Goal: Task Accomplishment & Management: Manage account settings

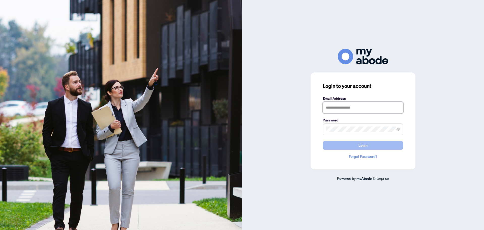
type input "**********"
click at [397, 145] on button "Login" at bounding box center [363, 145] width 81 height 9
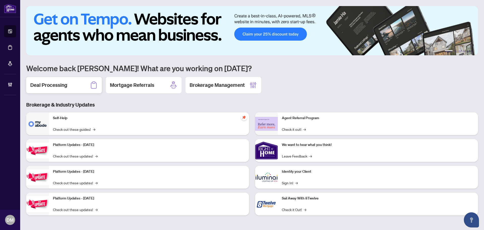
click at [77, 89] on div "Deal Processing" at bounding box center [64, 85] width 76 height 16
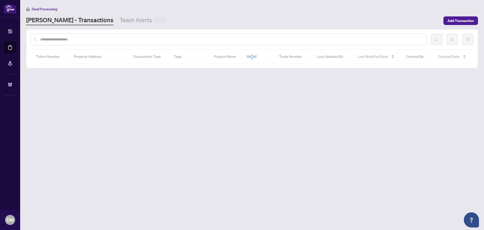
click at [108, 14] on div "Deal Processing RAHR - Transactions Team Alerts Add Transaction" at bounding box center [252, 15] width 452 height 19
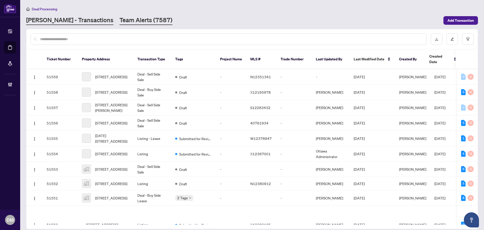
click at [119, 16] on link "Team Alerts (7587)" at bounding box center [145, 20] width 53 height 9
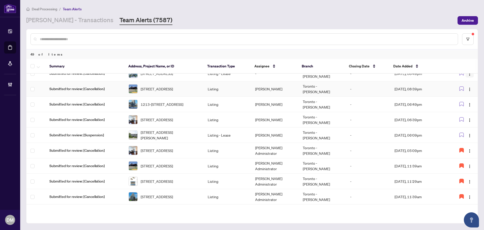
scroll to position [101, 0]
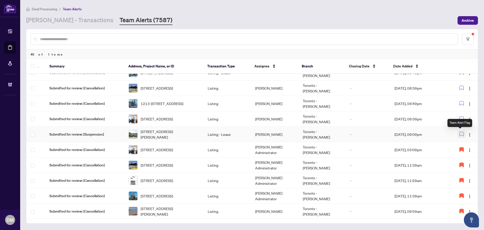
click at [461, 133] on icon "button" at bounding box center [461, 134] width 5 height 5
click at [460, 116] on icon "button" at bounding box center [462, 118] width 4 height 4
click at [460, 103] on icon "button" at bounding box center [461, 103] width 5 height 5
click at [459, 92] on button "button" at bounding box center [462, 88] width 8 height 8
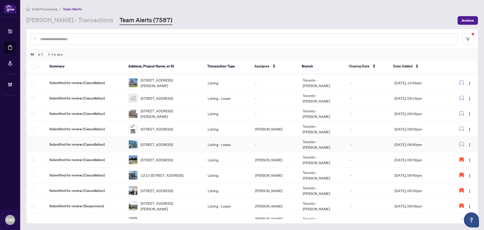
scroll to position [0, 0]
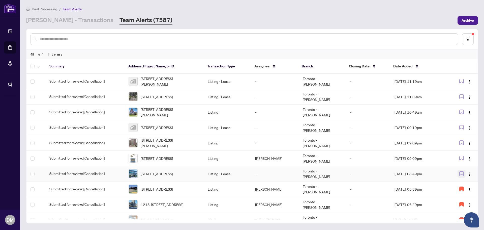
click at [463, 171] on button "button" at bounding box center [462, 173] width 8 height 8
click at [468, 170] on button "button" at bounding box center [470, 173] width 8 height 8
click at [452, 183] on span "Assign Myself" at bounding box center [456, 184] width 23 height 6
click at [263, 174] on td "[PERSON_NAME] Administrator" at bounding box center [274, 173] width 47 height 15
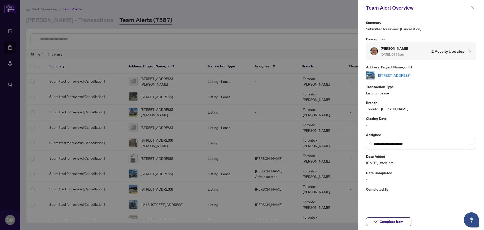
click at [410, 76] on link "[STREET_ADDRESS]" at bounding box center [394, 75] width 32 height 6
click at [473, 8] on icon "close" at bounding box center [472, 7] width 3 height 3
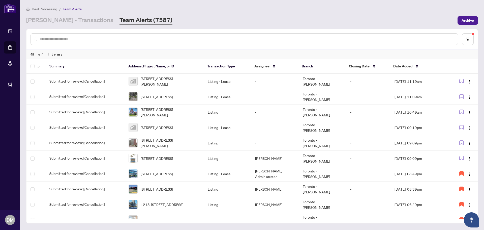
drag, startPoint x: 59, startPoint y: 21, endPoint x: 61, endPoint y: 28, distance: 7.3
click at [59, 21] on link "RAHR - Transactions" at bounding box center [69, 20] width 87 height 9
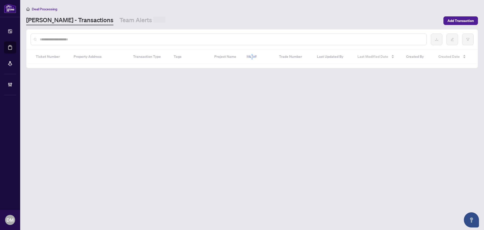
click at [68, 42] on div at bounding box center [229, 40] width 396 height 12
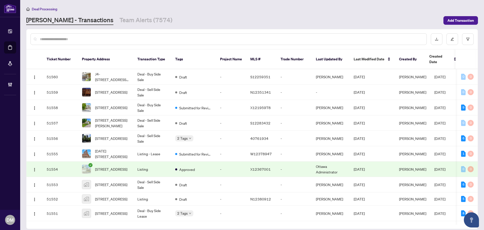
click at [72, 41] on input "text" at bounding box center [231, 39] width 383 height 6
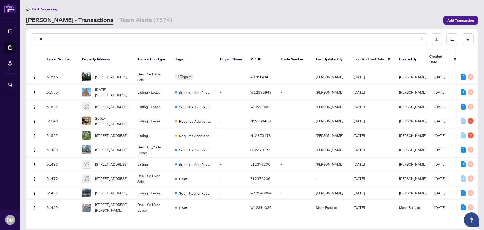
type input "*"
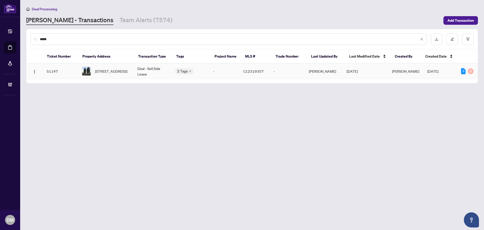
type input "*****"
click at [124, 74] on span "2510-25 Carlton St, Toronto, Ontario M5B 1L4, Canada" at bounding box center [111, 71] width 32 height 6
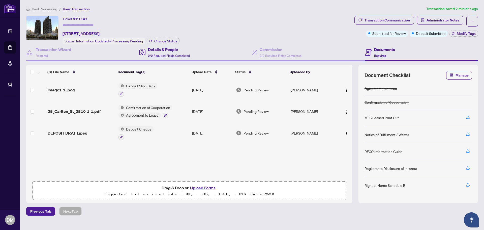
click at [185, 59] on div "Details & People 2/2 Required Fields Completed" at bounding box center [195, 52] width 113 height 16
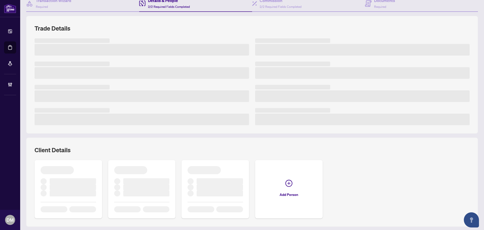
scroll to position [64, 0]
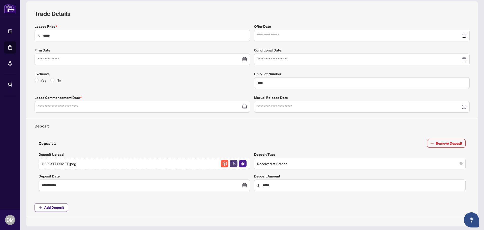
type input "**********"
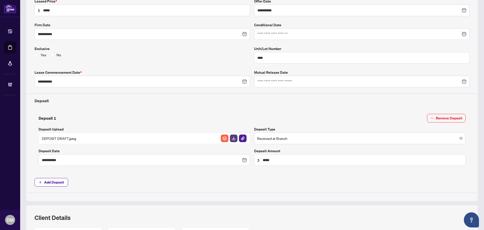
click at [254, 108] on div "**********" at bounding box center [252, 95] width 439 height 194
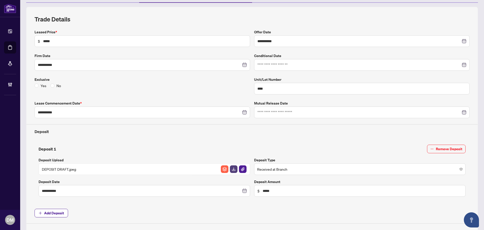
scroll to position [0, 0]
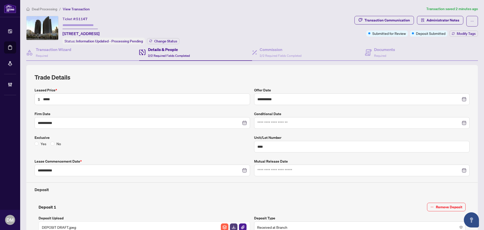
click at [368, 42] on div "Transaction Communication Administrator Notes Submitted for Review Deposit Subm…" at bounding box center [416, 30] width 126 height 28
click at [374, 50] on h4 "Documents" at bounding box center [384, 49] width 21 height 6
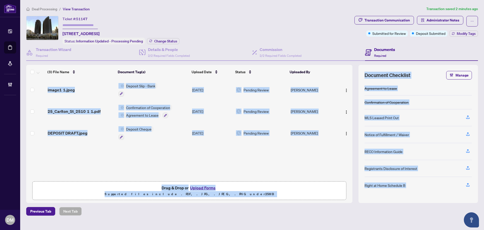
drag, startPoint x: 226, startPoint y: 159, endPoint x: 285, endPoint y: 224, distance: 87.6
click at [286, 224] on main "Deal Processing / View Transaction Transaction saved 2 minutes ago Ticket #: 51…" at bounding box center [252, 115] width 464 height 230
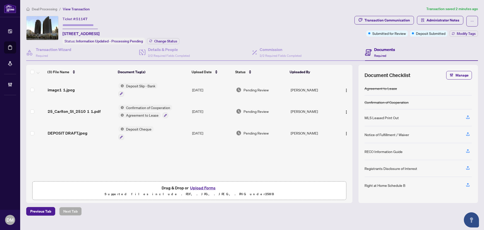
click at [235, 86] on td "Pending Review" at bounding box center [261, 90] width 55 height 22
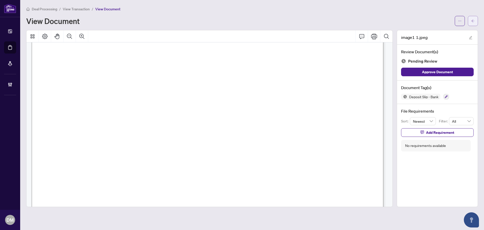
scroll to position [92, 0]
click at [476, 23] on button "button" at bounding box center [473, 21] width 10 height 10
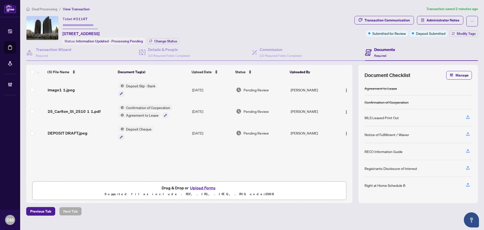
click at [177, 132] on td "Deposit Cheque" at bounding box center [153, 133] width 74 height 22
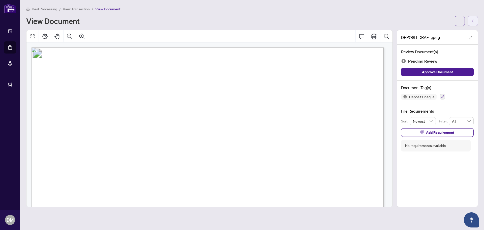
click at [476, 20] on button "button" at bounding box center [473, 21] width 10 height 10
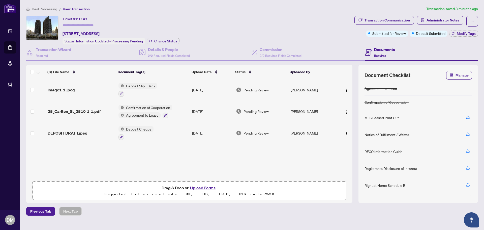
click at [187, 85] on td "Deposit Slip - Bank" at bounding box center [153, 90] width 74 height 22
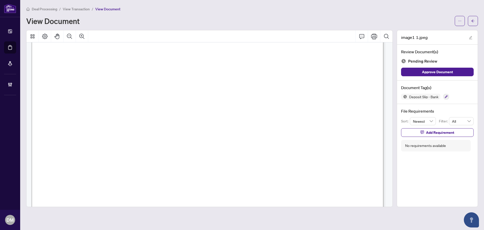
scroll to position [50, 0]
drag, startPoint x: 278, startPoint y: 71, endPoint x: 283, endPoint y: 71, distance: 5.0
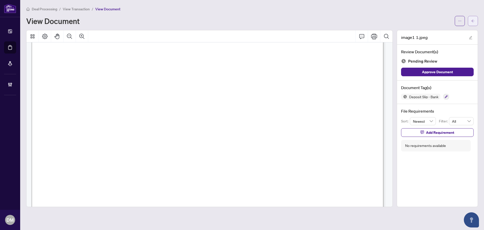
click at [473, 17] on span "button" at bounding box center [473, 21] width 4 height 8
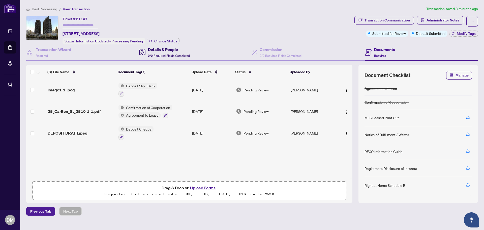
click at [167, 57] on div "Details & People 2/2 Required Fields Completed" at bounding box center [169, 52] width 42 height 12
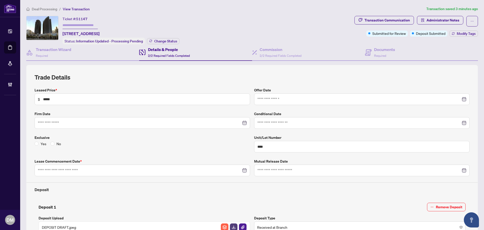
type input "**********"
click at [383, 57] on div "Documents Required" at bounding box center [384, 52] width 21 height 12
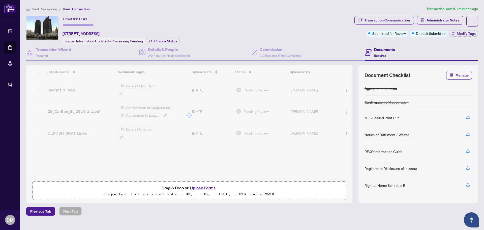
click at [214, 20] on div "Ticket #: 51147 2510-25 Carlton St, Toronto, Ontario M5B 1L4, Canada Status: In…" at bounding box center [189, 30] width 326 height 28
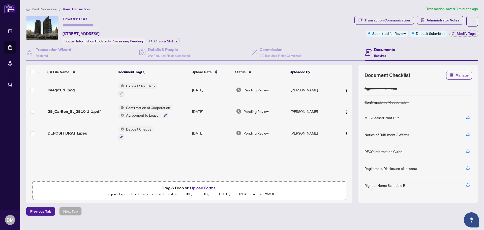
click at [205, 21] on div "Ticket #: 51147 2510-25 Carlton St, Toronto, Ontario M5B 1L4, Canada Status: In…" at bounding box center [189, 30] width 326 height 28
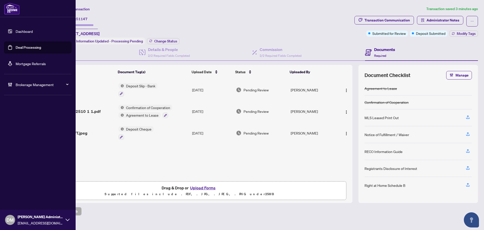
click at [16, 29] on link "Dashboard" at bounding box center [24, 31] width 17 height 5
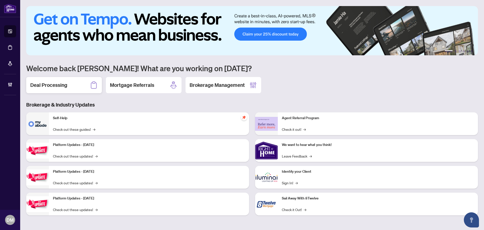
click at [68, 82] on div "Deal Processing" at bounding box center [64, 85] width 76 height 16
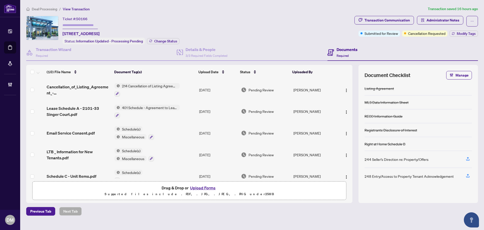
click at [427, 222] on main "Deal Processing / View Transaction Transaction saved 16 hours ago Ticket #: 501…" at bounding box center [252, 115] width 464 height 230
click at [344, 89] on img "button" at bounding box center [346, 90] width 4 height 4
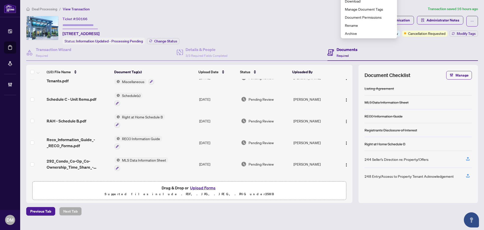
scroll to position [117, 0]
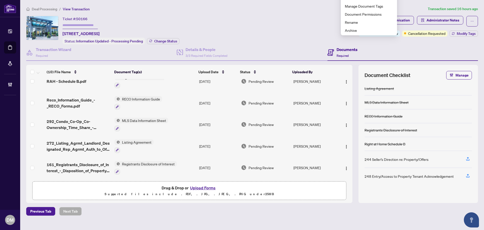
click at [227, 144] on td "[DATE]" at bounding box center [218, 146] width 42 height 22
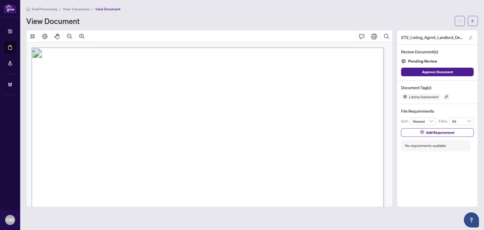
click at [479, 20] on main "Deal Processing / View Transaction / View Document View Document 272_Listing_Ag…" at bounding box center [252, 115] width 464 height 230
click at [474, 21] on icon "arrow-left" at bounding box center [473, 21] width 4 height 4
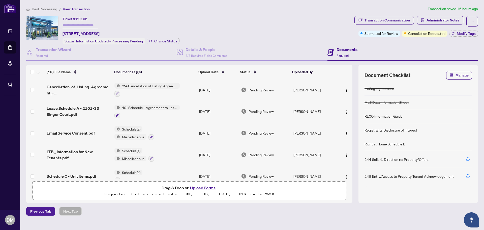
click at [224, 18] on div "Ticket #: 50166 [STREET_ADDRESS] Status: Information Updated - Processing Pendi…" at bounding box center [189, 30] width 326 height 28
click at [69, 52] on div "Transaction Wizard Required" at bounding box center [54, 52] width 36 height 12
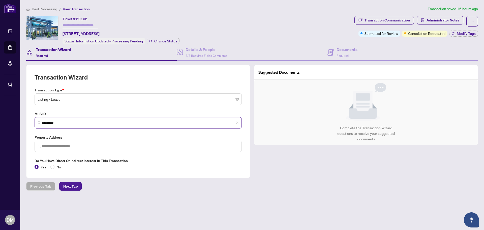
type input "**********"
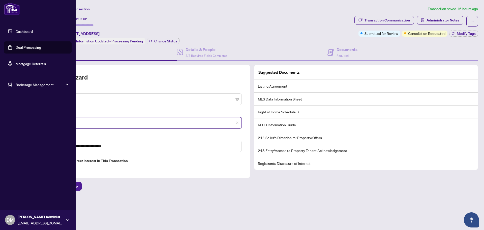
drag, startPoint x: 80, startPoint y: 123, endPoint x: 15, endPoint y: 118, distance: 65.3
click at [3, 120] on div "**********" at bounding box center [242, 115] width 484 height 230
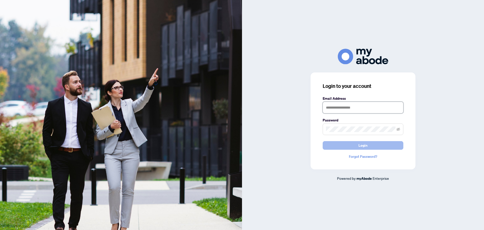
type input "**********"
click at [354, 142] on button "Login" at bounding box center [363, 145] width 81 height 9
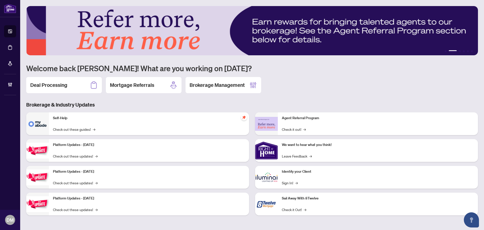
drag, startPoint x: 74, startPoint y: 89, endPoint x: 71, endPoint y: 92, distance: 3.4
click at [74, 89] on div "Deal Processing" at bounding box center [64, 85] width 76 height 16
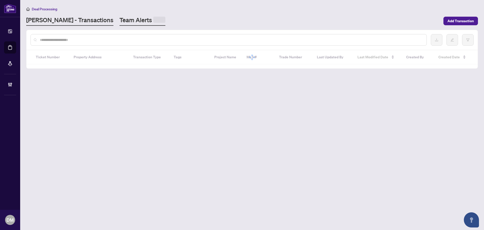
click at [119, 24] on link "Team Alerts" at bounding box center [142, 21] width 46 height 10
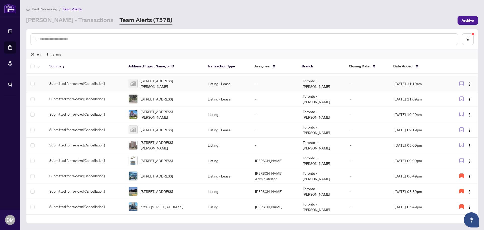
scroll to position [25, 0]
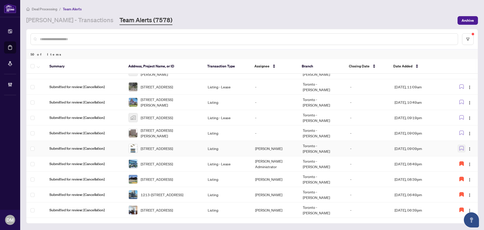
click at [463, 147] on button "button" at bounding box center [462, 148] width 8 height 8
click at [468, 133] on img "button" at bounding box center [470, 133] width 4 height 4
click at [463, 141] on span "Assign Myself" at bounding box center [456, 143] width 23 height 6
click at [362, 164] on td "-" at bounding box center [368, 163] width 44 height 15
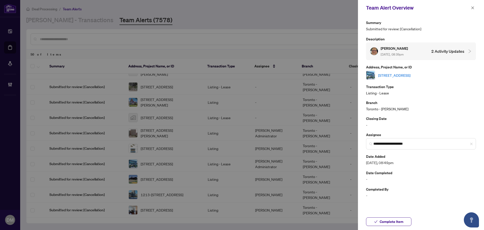
click at [410, 75] on link "[STREET_ADDRESS]" at bounding box center [394, 75] width 32 height 6
click at [471, 8] on icon "close" at bounding box center [473, 8] width 4 height 4
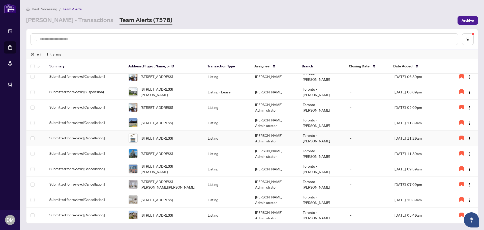
scroll to position [162, 0]
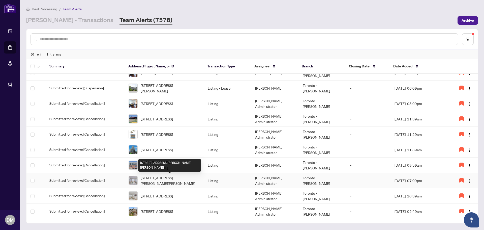
click at [169, 183] on span "[STREET_ADDRESS][PERSON_NAME][PERSON_NAME]" at bounding box center [170, 180] width 59 height 11
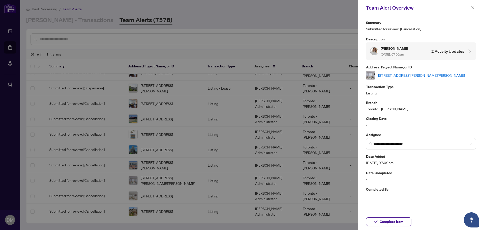
click at [406, 76] on link "[STREET_ADDRESS][PERSON_NAME][PERSON_NAME]" at bounding box center [421, 75] width 87 height 6
click at [475, 7] on button "button" at bounding box center [472, 8] width 7 height 6
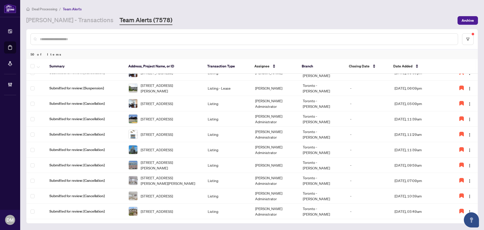
click at [68, 20] on link "[PERSON_NAME] - Transactions" at bounding box center [69, 20] width 87 height 9
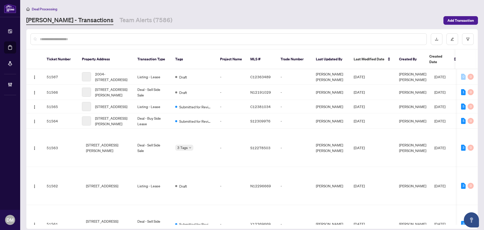
click at [77, 42] on div at bounding box center [229, 39] width 396 height 12
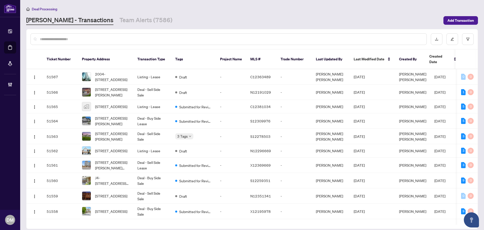
click at [93, 35] on div at bounding box center [229, 39] width 396 height 12
click at [92, 36] on input "text" at bounding box center [231, 39] width 383 height 6
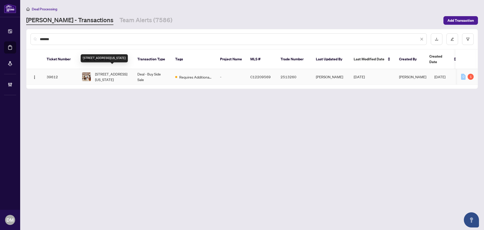
type input "*******"
click at [111, 72] on span "10 Vermont Ave, Toronto, Ontario M6G 1X7, Canada" at bounding box center [112, 76] width 34 height 11
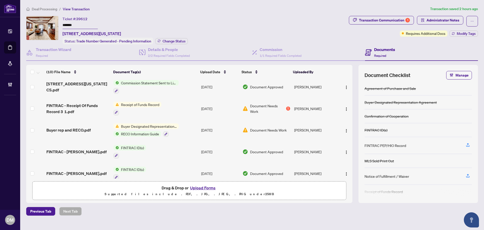
scroll to position [50, 0]
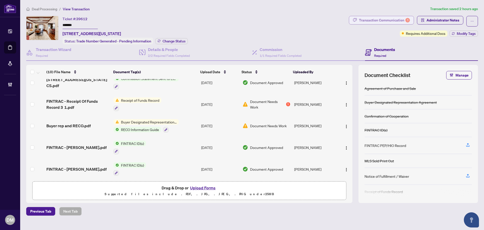
click at [377, 17] on div "Transaction Communication 1" at bounding box center [384, 20] width 51 height 8
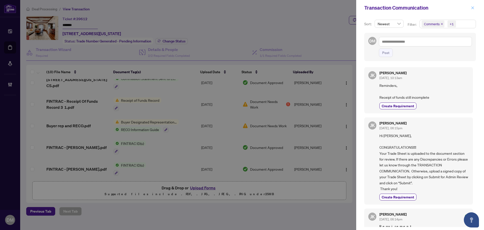
click at [473, 10] on span "button" at bounding box center [473, 8] width 4 height 8
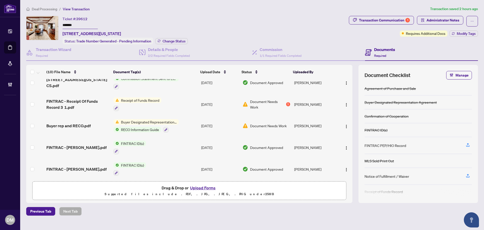
click at [190, 99] on td "Receipt of Funds Record" at bounding box center [155, 104] width 88 height 22
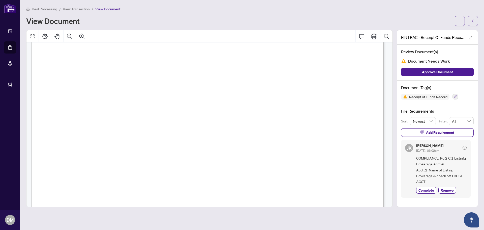
scroll to position [101, 0]
drag, startPoint x: 152, startPoint y: 134, endPoint x: 193, endPoint y: 134, distance: 40.8
click at [183, 134] on span "132-10157523" at bounding box center [167, 135] width 31 height 6
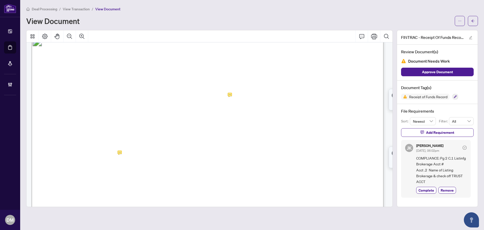
click at [183, 134] on span "132-10157523" at bounding box center [167, 135] width 31 height 6
click at [230, 17] on div "View Document" at bounding box center [239, 21] width 426 height 8
click at [468, 18] on button "button" at bounding box center [473, 21] width 10 height 10
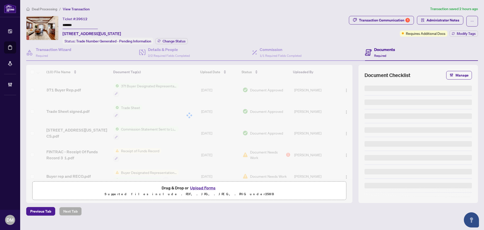
click at [272, 20] on div "Ticket #: 39612 ******* 10 Vermont Ave, Toronto, Ontario M6G 1X7, Canada Status…" at bounding box center [186, 30] width 321 height 28
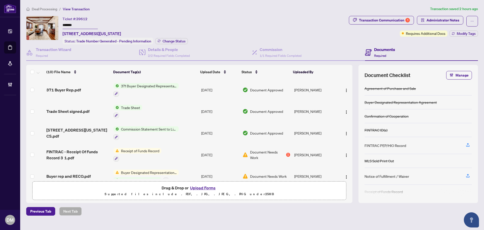
click at [227, 17] on div "Ticket #: 39612 ******* 10 Vermont Ave, Toronto, Ontario M6G 1X7, Canada Status…" at bounding box center [186, 30] width 321 height 28
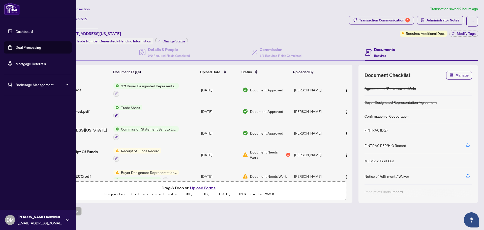
click at [33, 31] on link "Dashboard" at bounding box center [24, 31] width 17 height 5
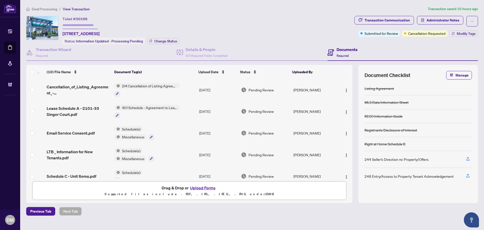
click at [199, 21] on div "Ticket #: 50166 [STREET_ADDRESS] Status: Information Updated - Processing Pendi…" at bounding box center [189, 30] width 326 height 28
click at [63, 52] on div "Transaction Wizard Required" at bounding box center [54, 52] width 36 height 12
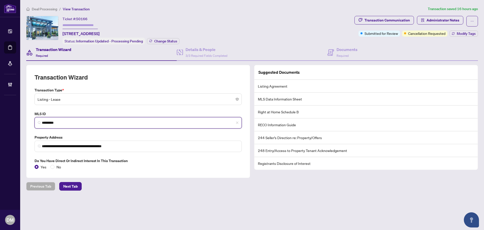
drag, startPoint x: 69, startPoint y: 120, endPoint x: 24, endPoint y: 121, distance: 45.1
click at [24, 121] on main "**********" at bounding box center [252, 115] width 464 height 230
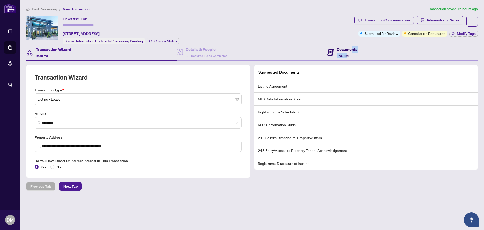
click at [347, 58] on div "Documents Required" at bounding box center [402, 52] width 151 height 16
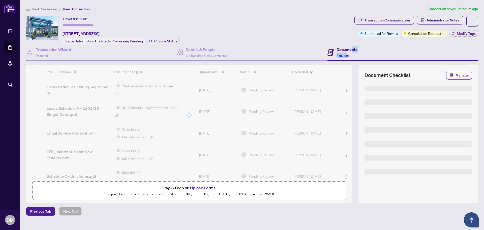
click at [348, 54] on span "Required" at bounding box center [343, 56] width 12 height 4
click at [289, 30] on div "Ticket #: 50166 2101-33 Singer Crt, Toronto, Ontario M2K 0B4, Canada Status: In…" at bounding box center [189, 30] width 326 height 28
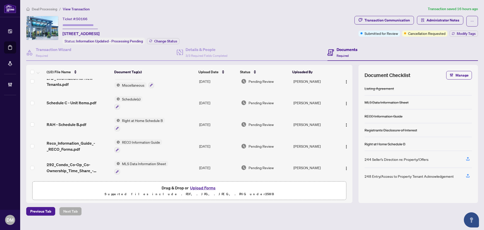
scroll to position [76, 0]
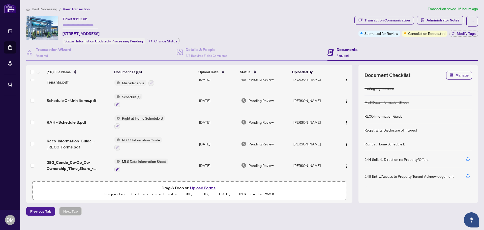
click at [208, 136] on td "Aug/25/2025" at bounding box center [218, 144] width 42 height 22
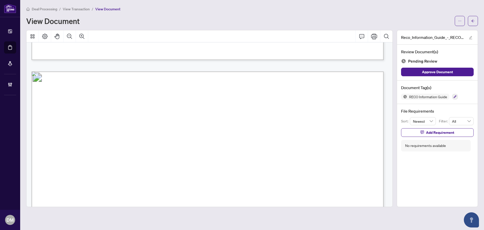
scroll to position [5581, 0]
click at [455, 98] on button "button" at bounding box center [455, 97] width 6 height 6
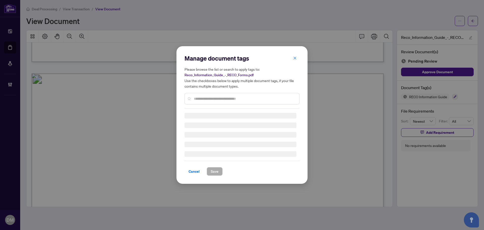
click at [243, 99] on div "Manage document tags Please browse the list or search to apply tags to: Reco_In…" at bounding box center [242, 114] width 115 height 121
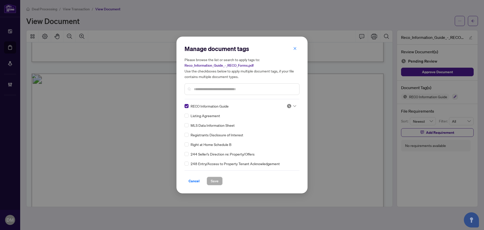
type input "*"
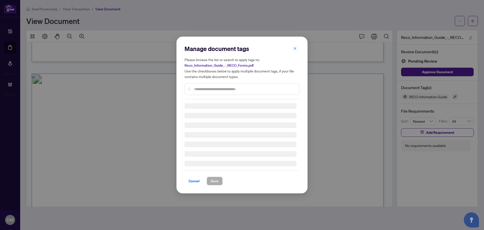
type input "*"
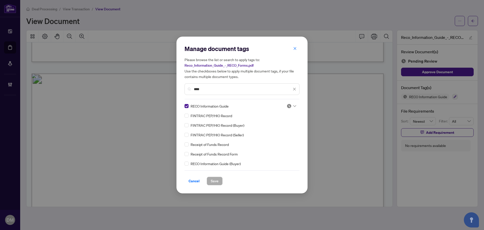
click at [224, 88] on input "****" at bounding box center [243, 89] width 98 height 6
click at [223, 90] on input "****" at bounding box center [243, 89] width 98 height 6
click at [290, 107] on img at bounding box center [289, 105] width 5 height 5
type input "****"
click at [280, 130] on div "Approved" at bounding box center [275, 131] width 32 height 6
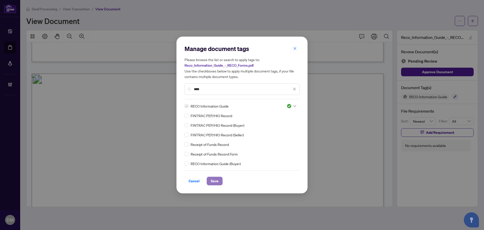
click at [220, 179] on button "Save" at bounding box center [215, 180] width 16 height 9
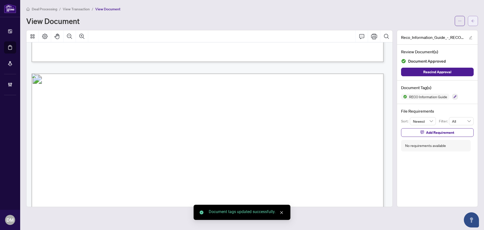
click at [475, 24] on button "button" at bounding box center [473, 21] width 10 height 10
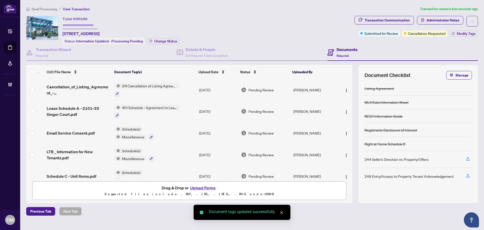
scroll to position [117, 0]
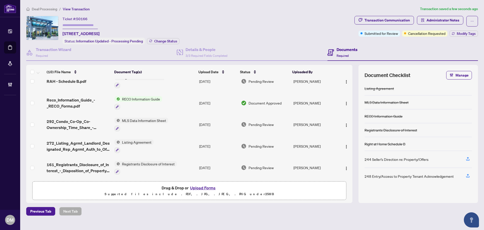
click at [186, 117] on td "MLS Data Information Sheet" at bounding box center [154, 124] width 85 height 22
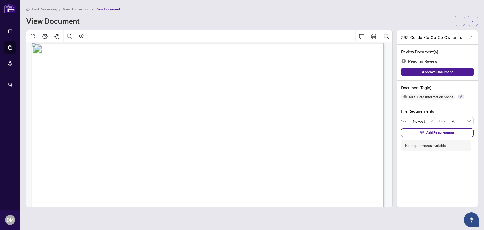
scroll to position [5571, 0]
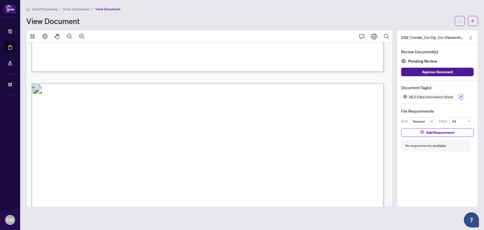
click at [461, 97] on icon "button" at bounding box center [461, 96] width 3 height 3
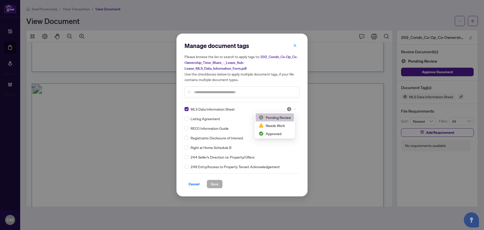
click at [291, 111] on div at bounding box center [292, 108] width 10 height 5
click at [284, 136] on div "Approved" at bounding box center [275, 134] width 32 height 6
click at [216, 185] on span "Save" at bounding box center [215, 184] width 8 height 8
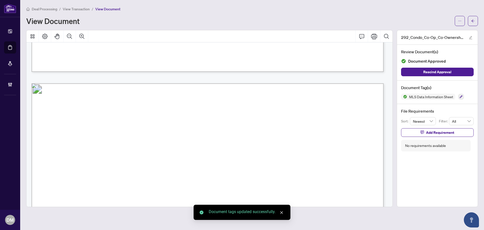
scroll to position [5546, 0]
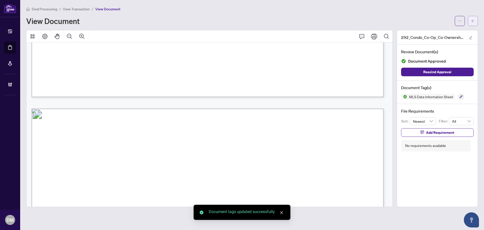
click at [469, 20] on button "button" at bounding box center [473, 21] width 10 height 10
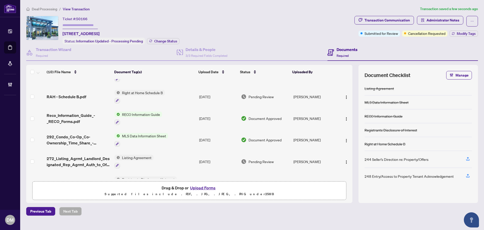
scroll to position [117, 0]
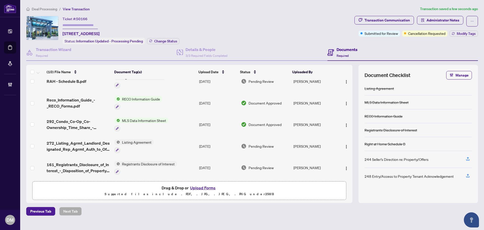
click at [192, 143] on td "Listing Agreement" at bounding box center [154, 146] width 85 height 22
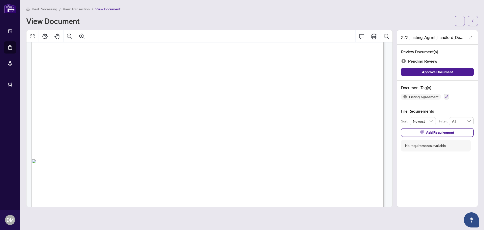
scroll to position [2171, 0]
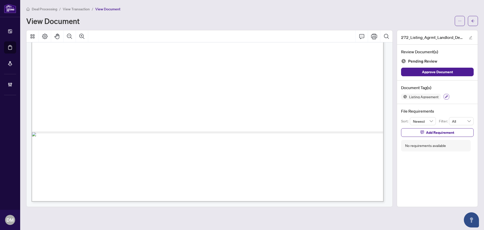
click at [446, 96] on icon "button" at bounding box center [446, 96] width 3 height 3
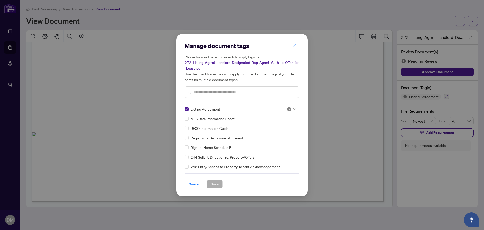
click at [216, 94] on input "text" at bounding box center [244, 92] width 101 height 6
type input "******"
click at [287, 107] on img at bounding box center [289, 108] width 5 height 5
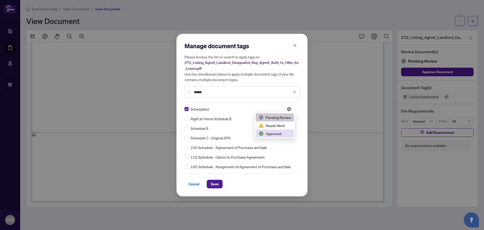
click at [275, 136] on div "Approved" at bounding box center [275, 133] width 38 height 8
click at [295, 91] on icon "close" at bounding box center [294, 92] width 3 height 3
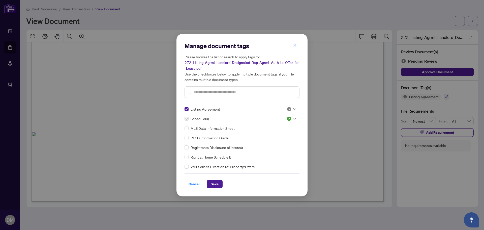
click at [248, 85] on div "Please browse the list or search to apply tags to: 272_Listing_Agrmt_Landlord_D…" at bounding box center [242, 76] width 115 height 44
click at [241, 91] on input "text" at bounding box center [244, 92] width 101 height 6
click at [293, 108] on icon at bounding box center [294, 109] width 3 height 2
type input "****"
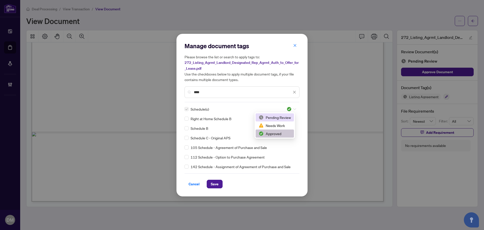
click at [294, 90] on icon "close" at bounding box center [295, 92] width 4 height 4
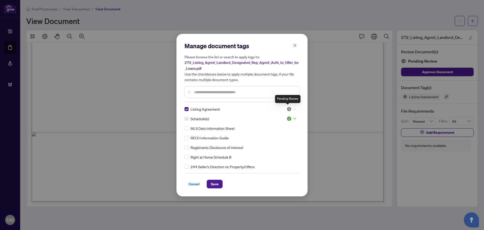
click at [290, 109] on div at bounding box center [292, 108] width 10 height 5
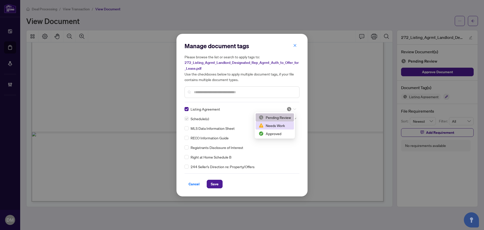
click at [286, 125] on div "Needs Work" at bounding box center [275, 126] width 32 height 6
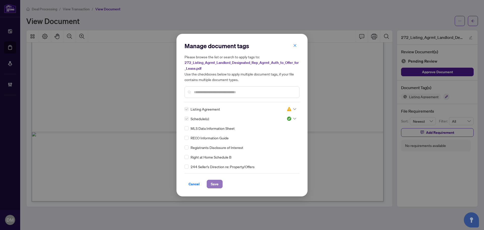
click at [214, 184] on span "Save" at bounding box center [215, 184] width 8 height 8
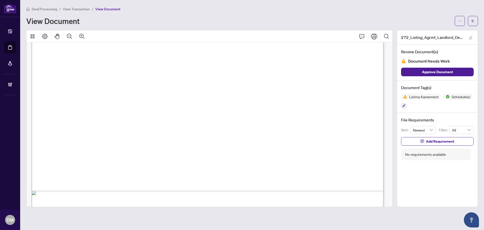
scroll to position [204, 0]
click at [420, 140] on button "Add Requirement" at bounding box center [437, 141] width 73 height 9
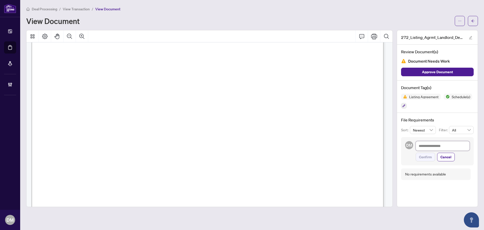
click at [426, 149] on textarea at bounding box center [443, 146] width 54 height 10
type textarea "*"
type textarea "**"
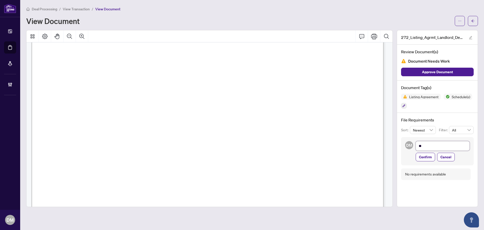
type textarea "***"
type textarea "****"
type textarea "*****"
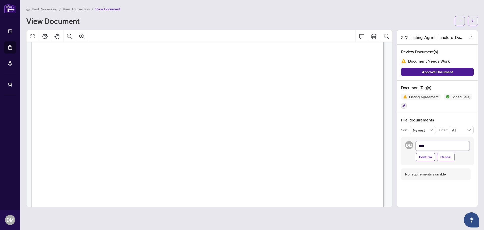
type textarea "*****"
type textarea "******"
type textarea "*******"
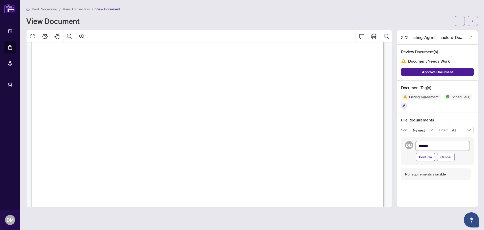
type textarea "********"
type textarea "*********"
type textarea "**********"
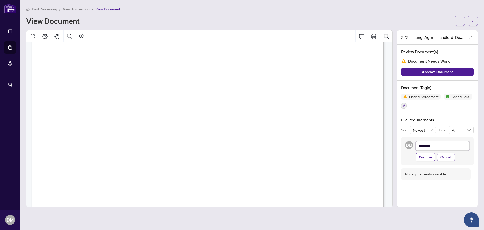
type textarea "**********"
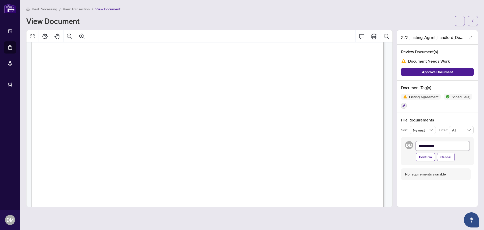
type textarea "**********"
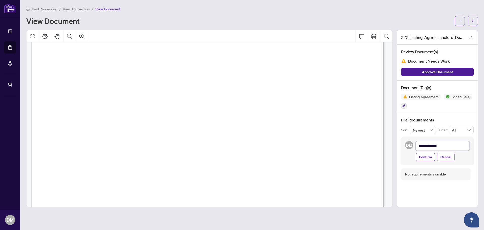
type textarea "**********"
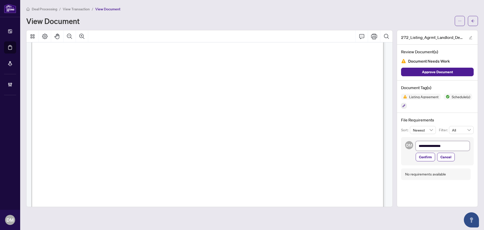
type textarea "**********"
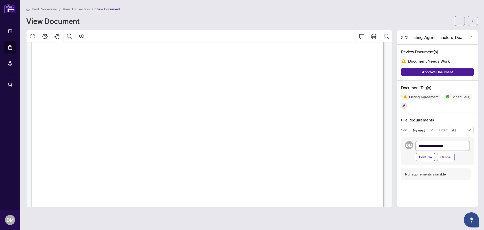
type textarea "**********"
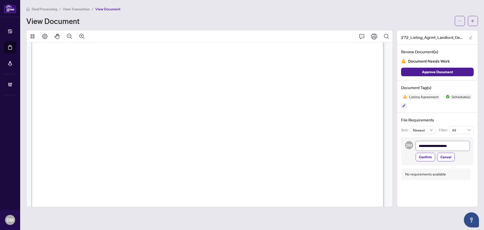
type textarea "**********"
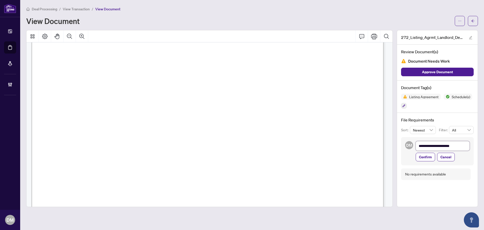
type textarea "**********"
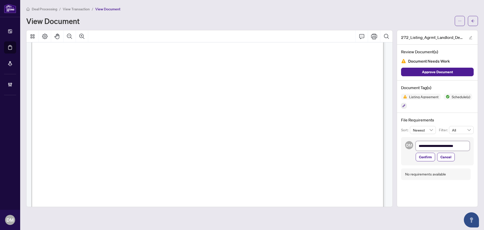
type textarea "**********"
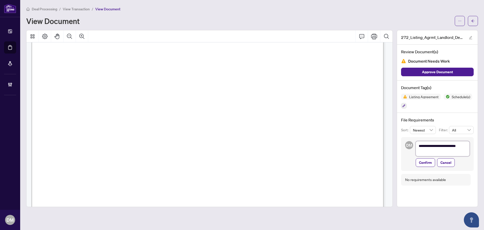
type textarea "**********"
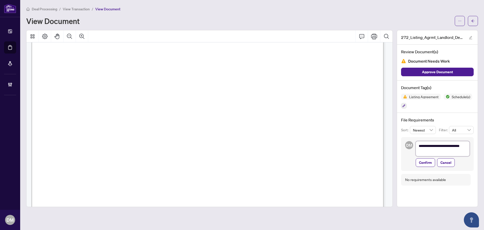
type textarea "**********"
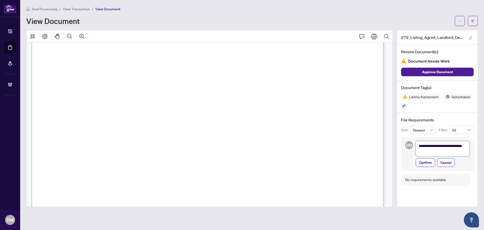
type textarea "**********"
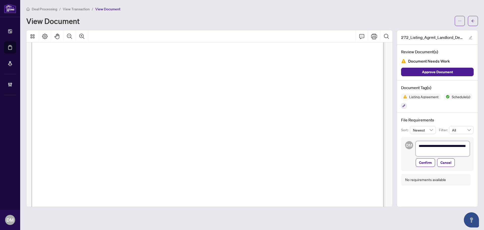
type textarea "**********"
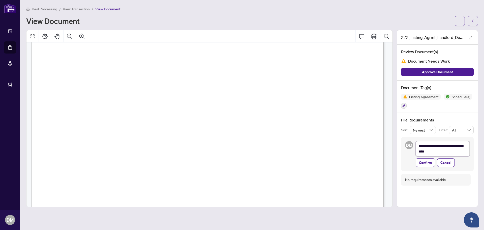
type textarea "**********"
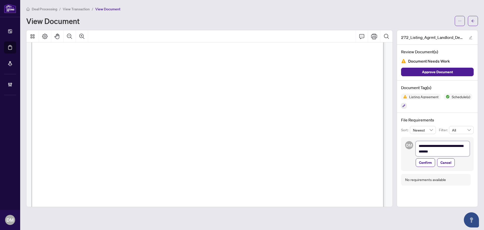
type textarea "**********"
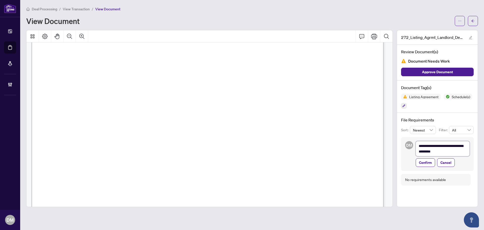
type textarea "**********"
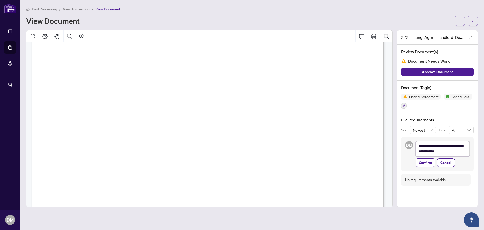
type textarea "**********"
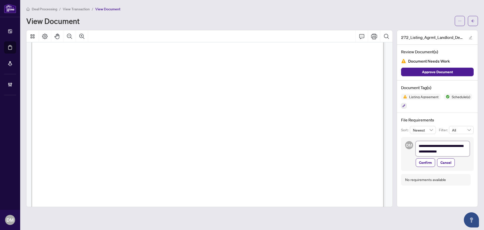
type textarea "**********"
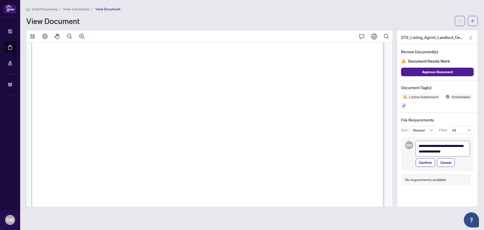
type textarea "**********"
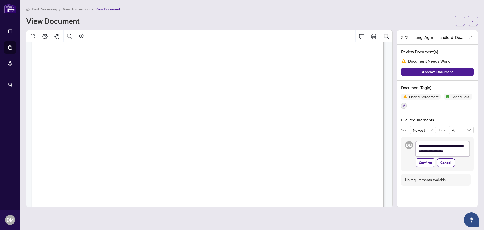
type textarea "**********"
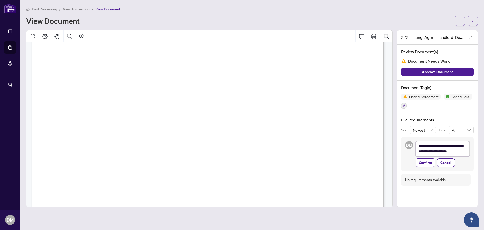
type textarea "**********"
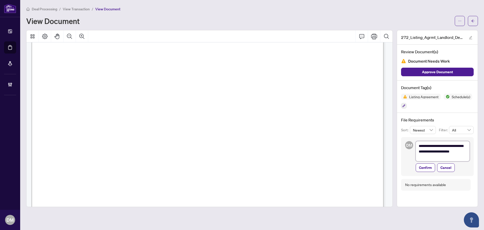
type textarea "**********"
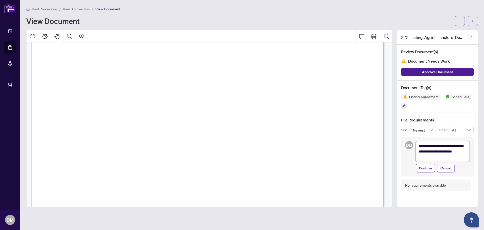
type textarea "**********"
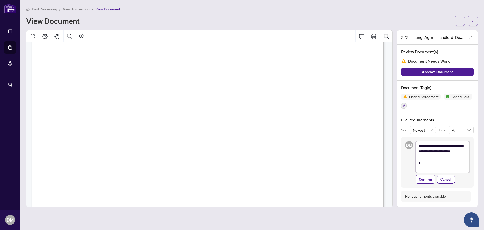
type textarea "**********"
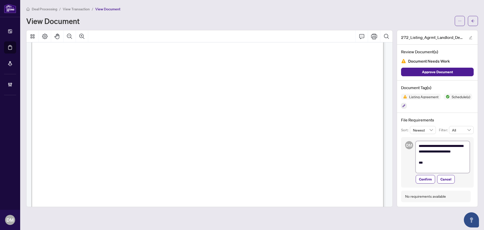
type textarea "**********"
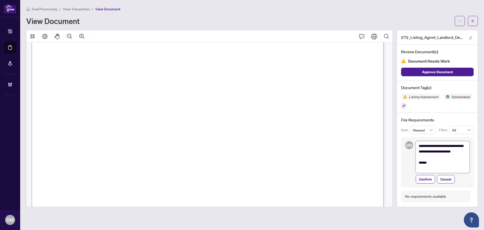
type textarea "**********"
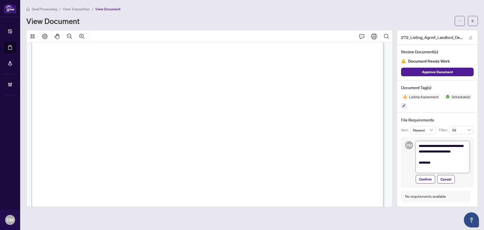
type textarea "**********"
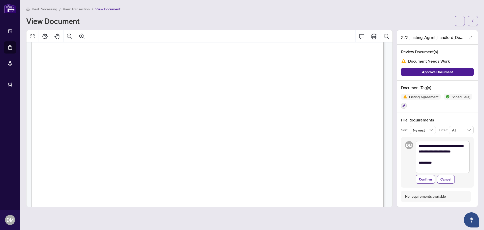
drag, startPoint x: 427, startPoint y: 177, endPoint x: 427, endPoint y: 169, distance: 8.8
click at [427, 177] on span "Confirm" at bounding box center [425, 179] width 13 height 8
type textarea "**********"
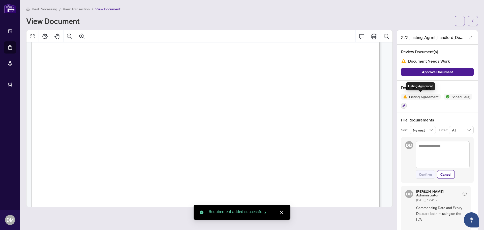
scroll to position [202, 0]
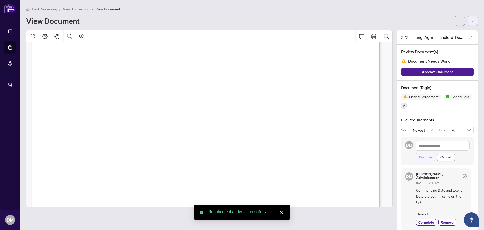
click at [468, 18] on button "button" at bounding box center [473, 21] width 10 height 10
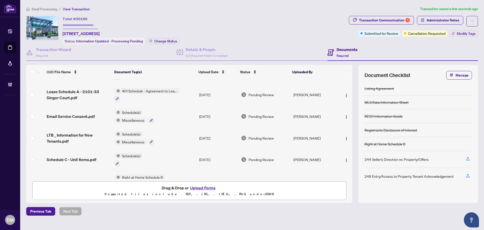
scroll to position [25, 0]
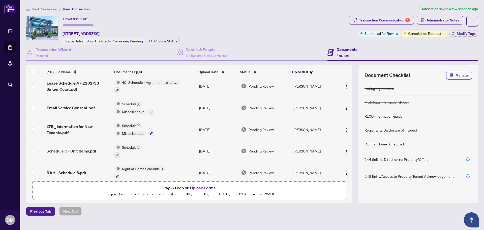
click at [170, 147] on td "Schedule(s)" at bounding box center [154, 151] width 85 height 22
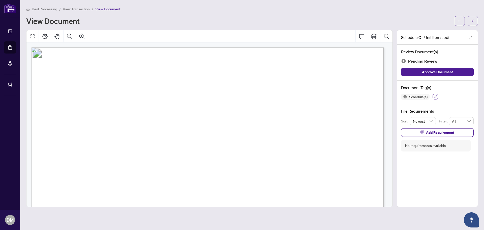
click at [434, 97] on icon "button" at bounding box center [435, 96] width 3 height 3
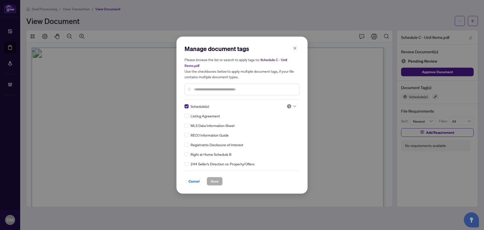
click at [297, 61] on h5 "Please browse the list or search to apply tags to: Schedule C - Unit Items.pdf …" at bounding box center [242, 68] width 115 height 23
click at [293, 51] on button "button" at bounding box center [295, 48] width 10 height 9
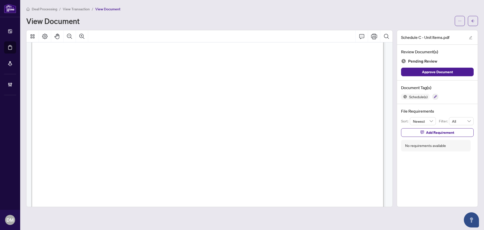
scroll to position [782, 0]
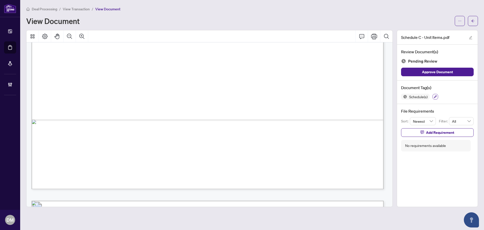
click at [438, 96] on button "button" at bounding box center [436, 97] width 6 height 6
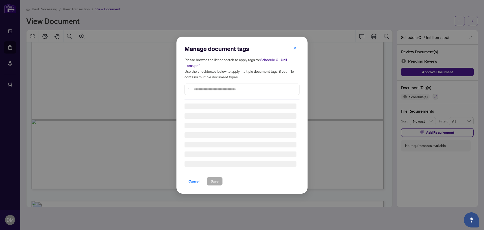
click at [238, 87] on input "text" at bounding box center [244, 89] width 101 height 6
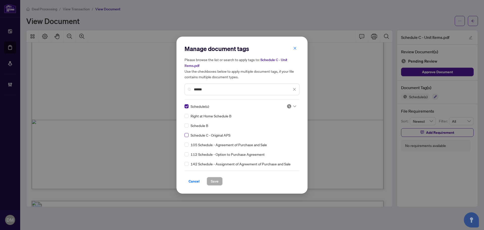
type input "******"
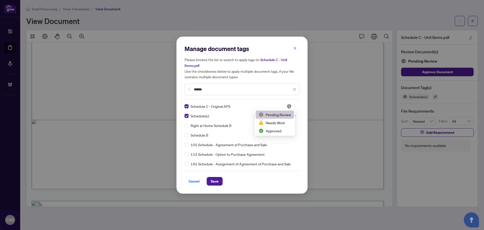
click at [294, 104] on div at bounding box center [292, 106] width 10 height 5
click at [280, 129] on div "Approved" at bounding box center [275, 131] width 32 height 6
click at [208, 183] on button "Save" at bounding box center [215, 181] width 16 height 9
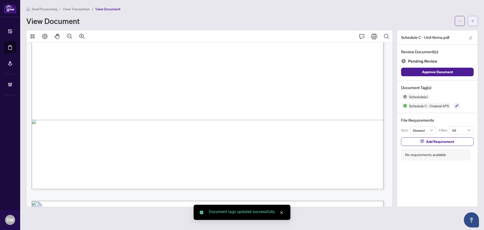
click at [473, 19] on icon "arrow-left" at bounding box center [473, 21] width 4 height 4
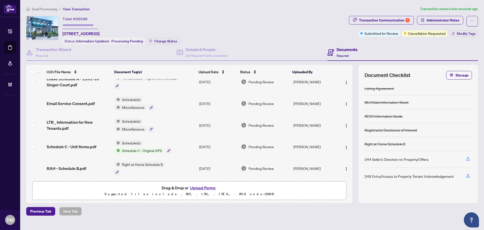
scroll to position [76, 0]
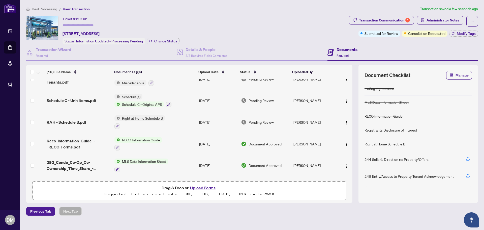
click at [200, 121] on td "Aug/25/2025" at bounding box center [218, 122] width 42 height 22
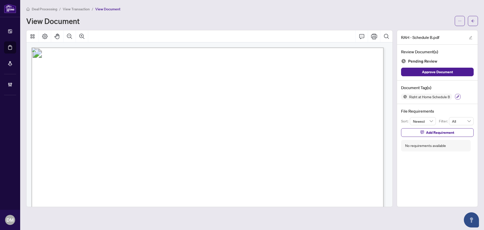
click at [457, 95] on icon "button" at bounding box center [457, 96] width 3 height 3
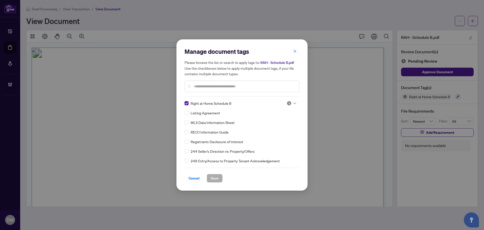
click at [288, 102] on img at bounding box center [289, 103] width 5 height 5
click at [278, 126] on div "Approved" at bounding box center [275, 128] width 32 height 6
drag, startPoint x: 218, startPoint y: 177, endPoint x: 226, endPoint y: 172, distance: 9.9
click at [217, 177] on span "Save" at bounding box center [215, 178] width 8 height 8
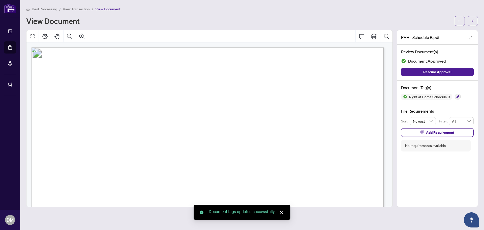
click at [472, 21] on icon "arrow-left" at bounding box center [473, 21] width 4 height 4
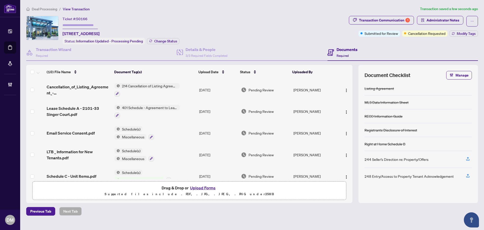
click at [228, 130] on td "Aug/25/2025" at bounding box center [218, 133] width 42 height 22
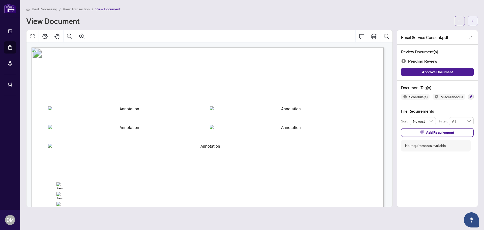
click at [469, 18] on button "button" at bounding box center [473, 21] width 10 height 10
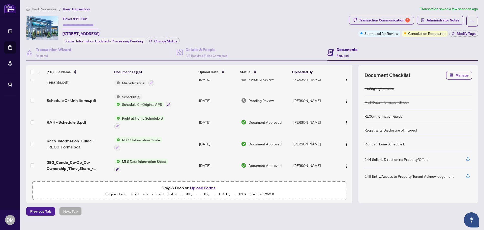
scroll to position [50, 0]
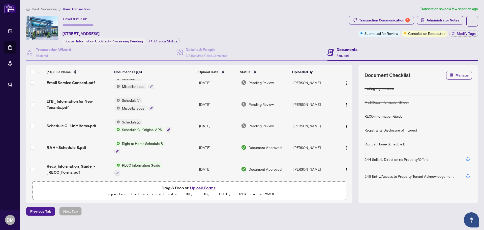
click at [184, 107] on td "Schedule(s) Miscellaneous" at bounding box center [154, 104] width 85 height 22
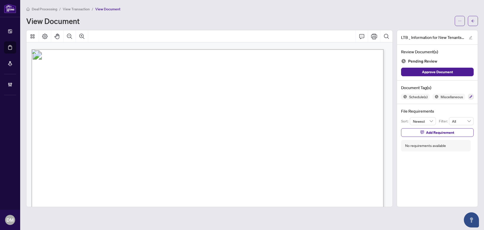
scroll to position [1084, 0]
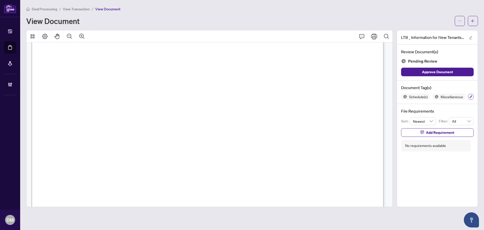
click at [468, 99] on button "button" at bounding box center [471, 97] width 6 height 6
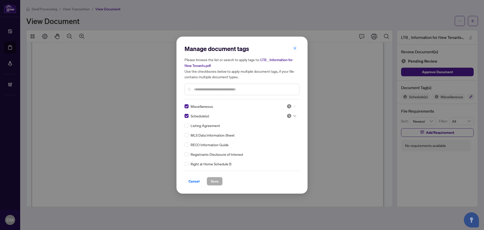
click at [293, 106] on icon at bounding box center [294, 106] width 3 height 2
click at [280, 131] on div "Approved" at bounding box center [275, 131] width 32 height 6
click at [217, 184] on span "Save" at bounding box center [215, 181] width 8 height 8
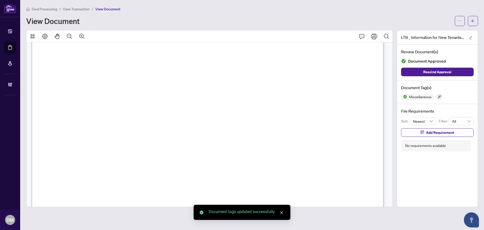
click at [474, 23] on span "button" at bounding box center [473, 21] width 4 height 8
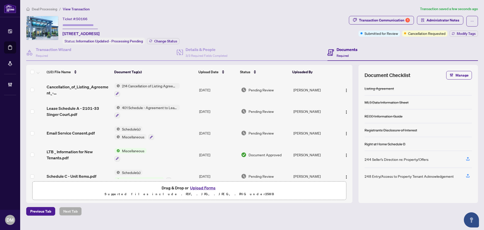
click at [232, 108] on td "[DATE]" at bounding box center [218, 112] width 42 height 22
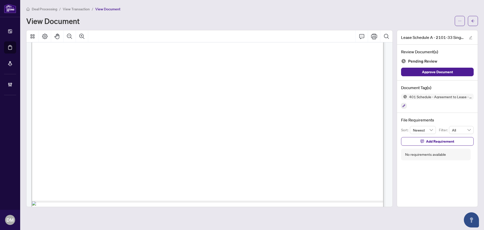
scroll to position [2171, 0]
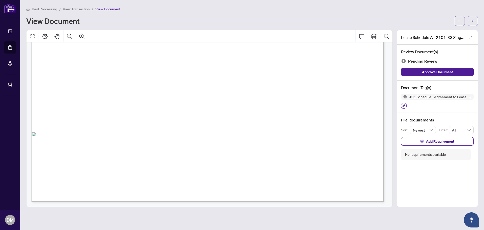
click at [402, 107] on button "button" at bounding box center [404, 106] width 6 height 6
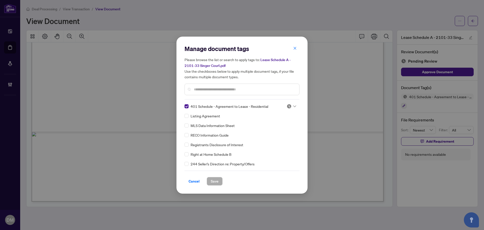
click at [237, 92] on div at bounding box center [242, 89] width 115 height 12
click at [242, 89] on input "text" at bounding box center [244, 89] width 101 height 6
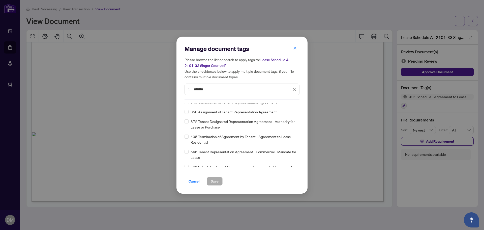
scroll to position [245, 0]
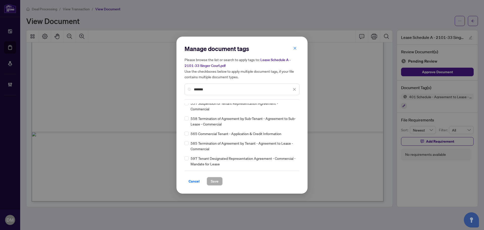
type input "******"
click at [293, 89] on icon "close" at bounding box center [295, 89] width 4 height 4
click at [282, 89] on input "text" at bounding box center [244, 89] width 101 height 6
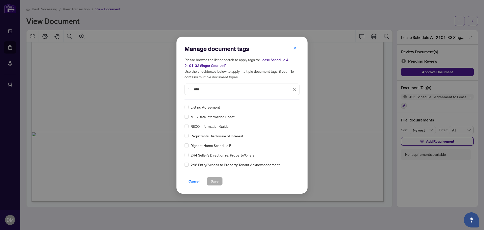
scroll to position [0, 0]
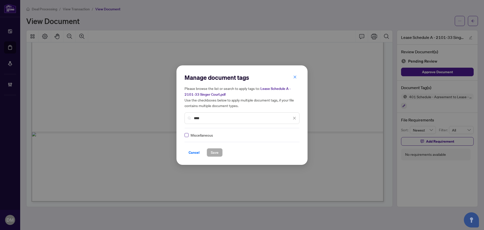
type input "****"
click at [287, 135] on img at bounding box center [289, 134] width 5 height 5
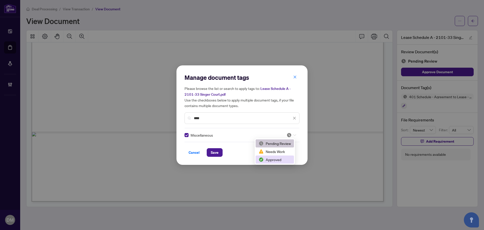
click at [271, 160] on div "Approved" at bounding box center [275, 160] width 32 height 6
drag, startPoint x: 228, startPoint y: 157, endPoint x: 219, endPoint y: 155, distance: 9.1
click at [228, 157] on div "Manage document tags Please browse the list or search to apply tags to: Lease S…" at bounding box center [241, 114] width 131 height 99
click at [219, 154] on button "Save" at bounding box center [215, 152] width 16 height 9
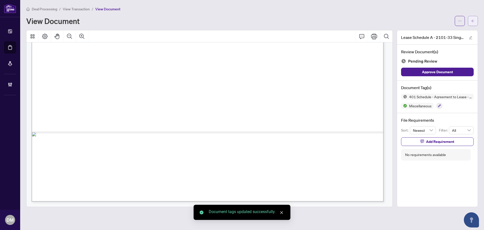
click at [468, 19] on button "button" at bounding box center [473, 21] width 10 height 10
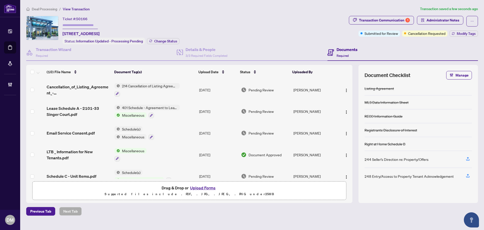
click at [188, 131] on td "Schedule(s) Miscellaneous" at bounding box center [154, 133] width 85 height 22
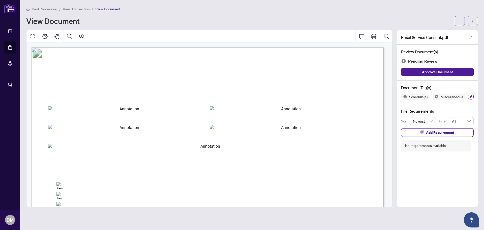
click at [469, 98] on icon "button" at bounding box center [470, 96] width 3 height 3
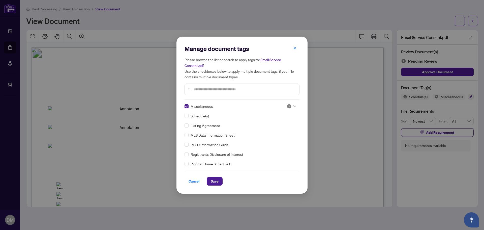
click at [290, 108] on span at bounding box center [292, 106] width 10 height 8
click at [277, 133] on div "Approved" at bounding box center [275, 131] width 32 height 6
drag, startPoint x: 218, startPoint y: 178, endPoint x: 302, endPoint y: 115, distance: 104.6
click at [218, 178] on span "Save" at bounding box center [215, 181] width 8 height 8
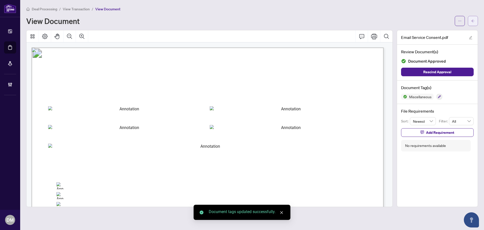
click at [474, 21] on icon "arrow-left" at bounding box center [473, 21] width 4 height 4
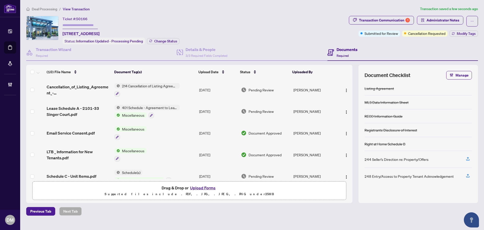
scroll to position [117, 0]
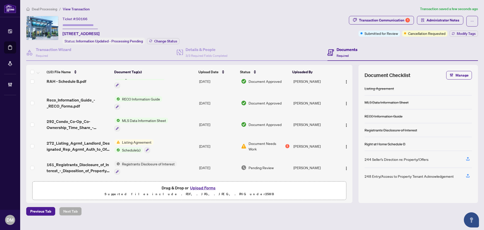
click at [319, 169] on td "[PERSON_NAME]" at bounding box center [314, 168] width 46 height 22
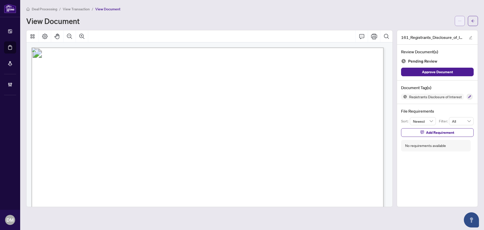
click at [458, 18] on span "button" at bounding box center [460, 21] width 4 height 8
click at [445, 32] on span "Download" at bounding box center [442, 32] width 38 height 6
click at [108, 162] on span "33 Singer Ct, 2101, Toronto, ON M2K 0B4" at bounding box center [83, 161] width 50 height 6
click at [467, 18] on div at bounding box center [466, 21] width 23 height 10
click at [474, 21] on icon "arrow-left" at bounding box center [473, 21] width 4 height 4
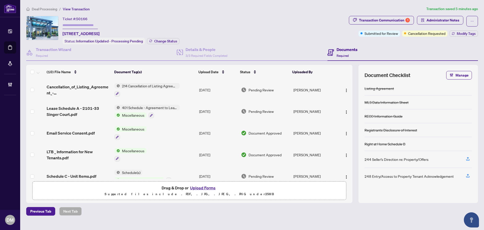
click at [277, 92] on div "Pending Review" at bounding box center [265, 90] width 48 height 6
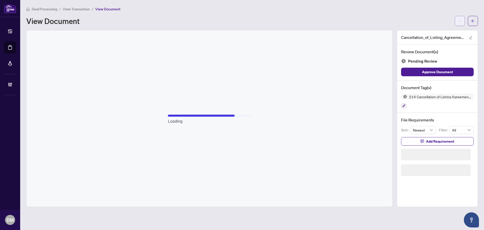
click at [460, 18] on span "button" at bounding box center [460, 21] width 4 height 8
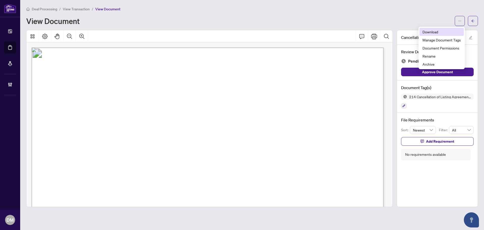
click at [453, 29] on span "Download" at bounding box center [442, 32] width 38 height 6
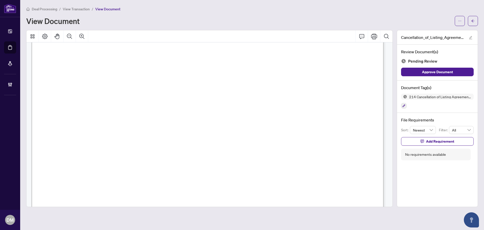
scroll to position [227, 0]
click at [470, 24] on button "button" at bounding box center [473, 21] width 10 height 10
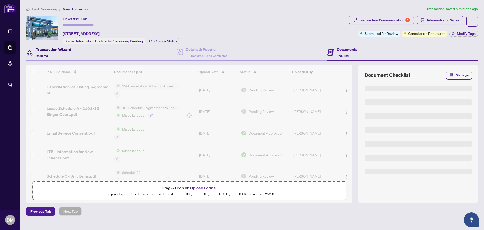
click at [49, 52] on div "Transaction Wizard Required" at bounding box center [54, 52] width 36 height 12
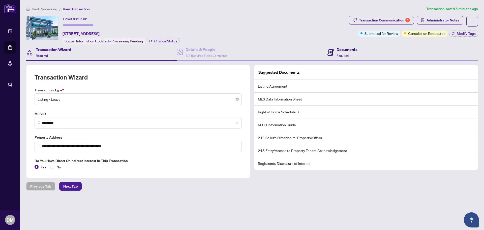
drag, startPoint x: 328, startPoint y: 54, endPoint x: 328, endPoint y: 58, distance: 3.5
click at [328, 54] on icon at bounding box center [330, 52] width 7 height 7
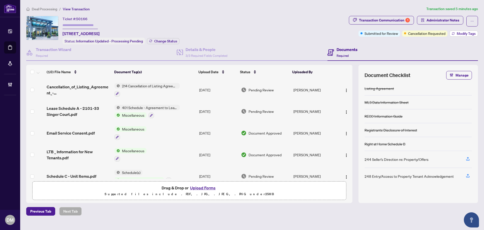
click at [456, 33] on button "Modify Tags" at bounding box center [463, 34] width 28 height 6
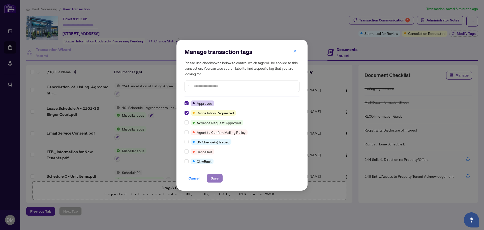
click at [216, 177] on span "Save" at bounding box center [215, 178] width 8 height 8
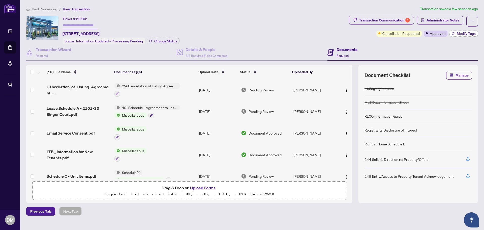
click at [462, 36] on button "Modify Tags" at bounding box center [463, 34] width 28 height 6
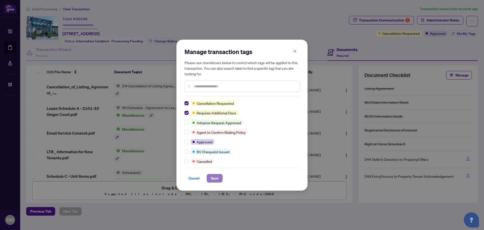
click at [213, 179] on span "Save" at bounding box center [215, 178] width 8 height 8
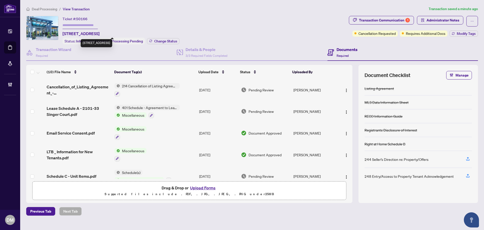
drag, startPoint x: 163, startPoint y: 33, endPoint x: 63, endPoint y: 33, distance: 100.3
click at [63, 33] on div "Ticket #: 50166 2101-33 Singer Crt, Toronto, Ontario M2K 0B4, Canada Status: In…" at bounding box center [121, 30] width 117 height 28
click at [63, 34] on span "[STREET_ADDRESS]" at bounding box center [81, 34] width 37 height 6
drag, startPoint x: 160, startPoint y: 34, endPoint x: 62, endPoint y: 34, distance: 97.8
click at [62, 34] on div "Ticket #: 50166 2101-33 Singer Crt, Toronto, Ontario M2K 0B4, Canada Status: In…" at bounding box center [186, 30] width 321 height 28
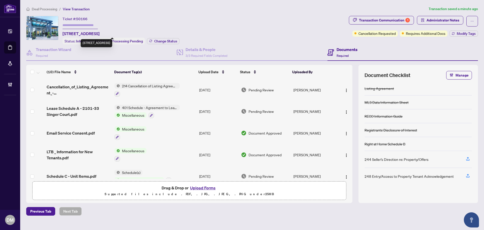
copy span "[STREET_ADDRESS]"
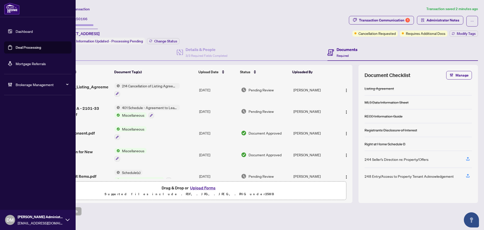
drag, startPoint x: 11, startPoint y: 33, endPoint x: 48, endPoint y: 48, distance: 39.3
click at [16, 33] on link "Dashboard" at bounding box center [24, 31] width 17 height 5
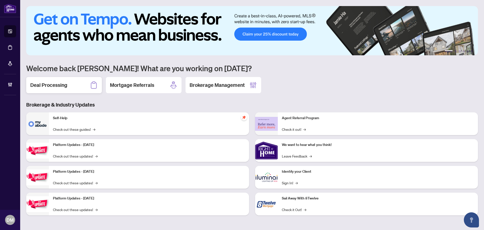
click at [82, 84] on div "Deal Processing" at bounding box center [64, 85] width 76 height 16
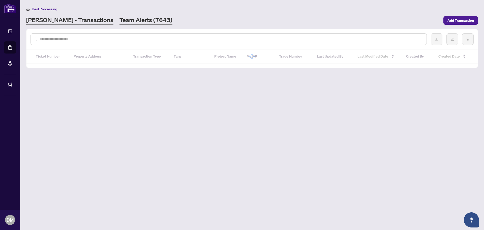
click at [119, 21] on link "Team Alerts (7643)" at bounding box center [145, 20] width 53 height 9
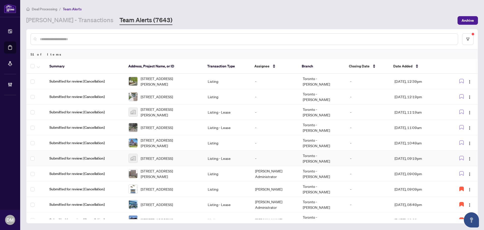
scroll to position [25, 0]
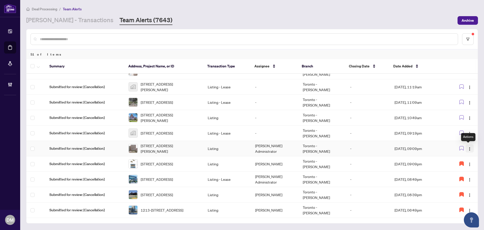
click at [469, 148] on img "button" at bounding box center [470, 149] width 4 height 4
click at [460, 149] on icon "button" at bounding box center [462, 148] width 4 height 4
click at [447, 148] on td at bounding box center [462, 148] width 31 height 15
click at [411, 144] on td "[DATE], 09:09pm" at bounding box center [419, 148] width 57 height 15
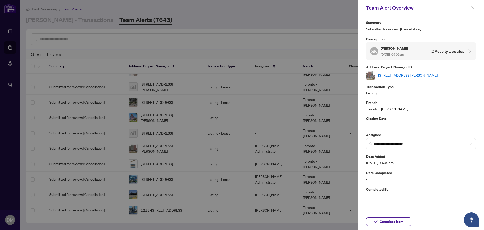
click at [424, 77] on link "[STREET_ADDRESS][PERSON_NAME]" at bounding box center [407, 75] width 59 height 6
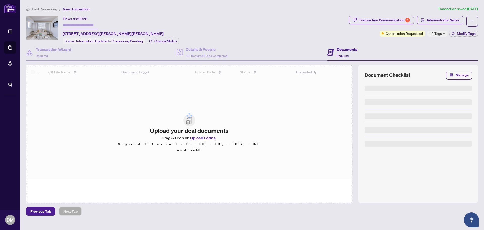
click at [437, 32] on span "+2 Tags" at bounding box center [435, 34] width 13 height 6
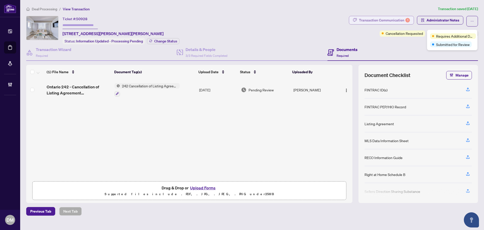
click at [403, 23] on div "Transaction Communication 1" at bounding box center [384, 20] width 51 height 8
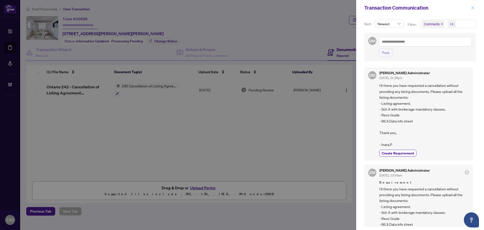
click at [470, 8] on button "button" at bounding box center [472, 8] width 7 height 6
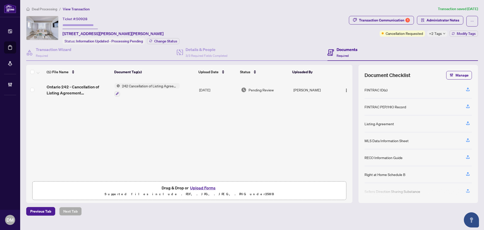
click at [432, 32] on span "+2 Tags" at bounding box center [435, 34] width 13 height 6
click at [263, 89] on span "Pending Review" at bounding box center [261, 90] width 25 height 6
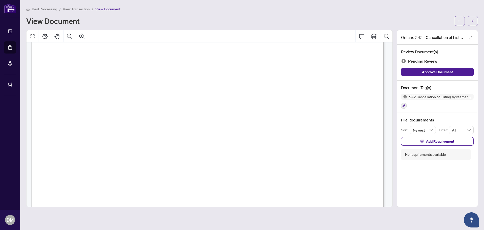
scroll to position [302, 0]
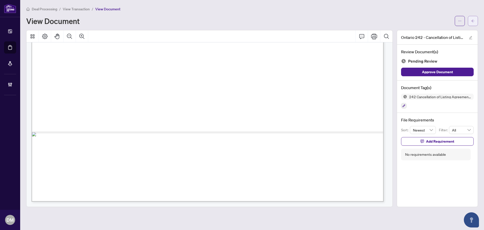
click at [474, 25] on button "button" at bounding box center [473, 21] width 10 height 10
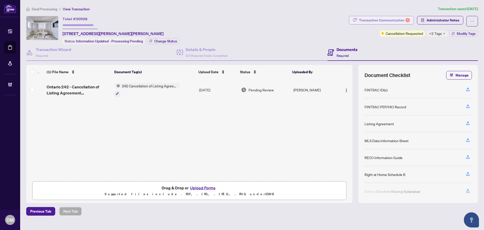
click at [365, 17] on div "Transaction Communication 1" at bounding box center [384, 20] width 51 height 8
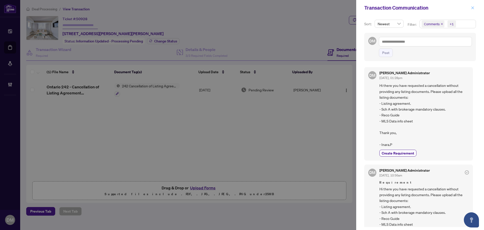
click at [475, 6] on button "button" at bounding box center [472, 8] width 7 height 6
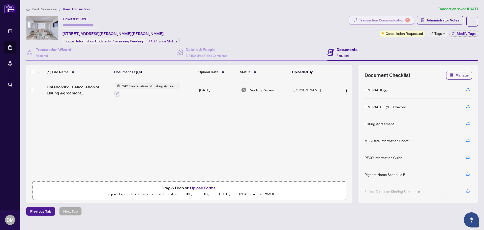
click at [414, 23] on div "Transaction Communication 1 Administrator Notes" at bounding box center [413, 21] width 129 height 11
click at [412, 22] on button "Transaction Communication 1" at bounding box center [381, 20] width 65 height 9
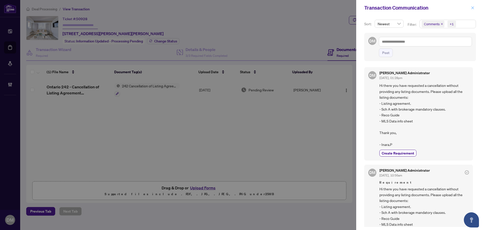
click at [471, 9] on icon "close" at bounding box center [473, 8] width 4 height 4
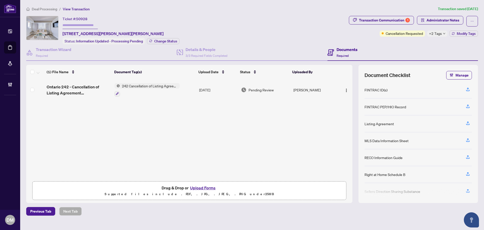
click at [249, 24] on div "Ticket #: 50928 404-1625 Pickering Pkwy, Pickering, Ontario L1V 6Z6, Canada Sta…" at bounding box center [186, 30] width 321 height 28
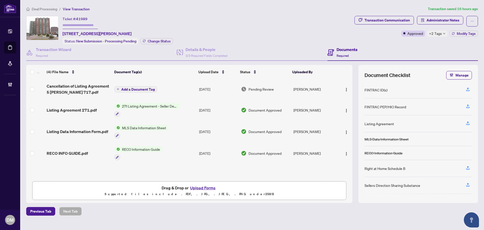
click at [439, 34] on span "+2 Tags" at bounding box center [435, 34] width 13 height 6
click at [168, 112] on div at bounding box center [146, 114] width 65 height 6
click at [273, 108] on span "Document Approved" at bounding box center [265, 110] width 33 height 6
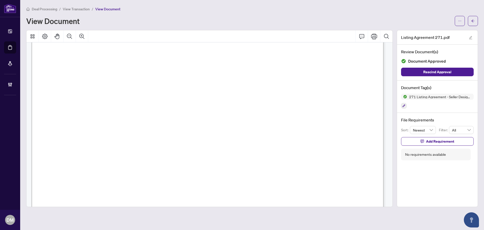
scroll to position [1588, 0]
click at [475, 23] on button "button" at bounding box center [473, 21] width 10 height 10
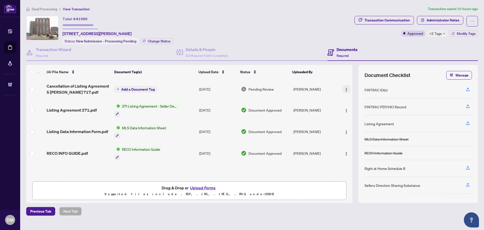
click at [346, 87] on img "button" at bounding box center [346, 89] width 4 height 4
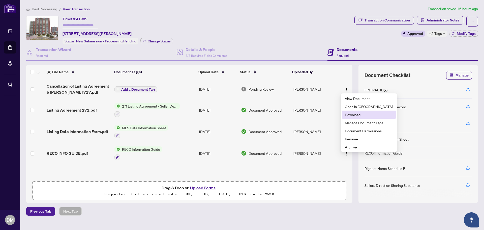
click at [352, 112] on span "Download" at bounding box center [369, 115] width 48 height 6
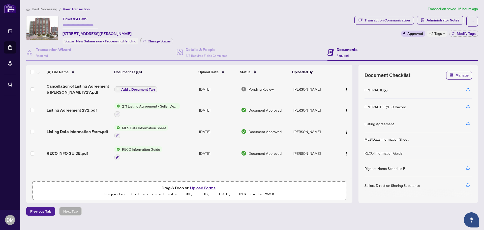
drag, startPoint x: 157, startPoint y: 33, endPoint x: 62, endPoint y: 35, distance: 95.3
click at [62, 35] on div "Ticket #: 41989 [STREET_ADDRESS][PERSON_NAME] Status: New Submission - Processi…" at bounding box center [189, 30] width 326 height 28
copy span "[STREET_ADDRESS][PERSON_NAME]"
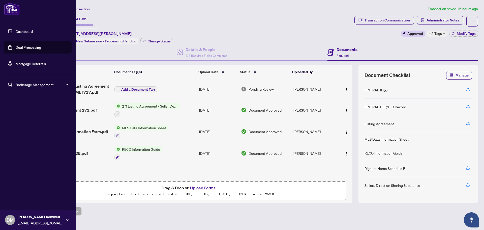
click at [20, 33] on link "Dashboard" at bounding box center [24, 31] width 17 height 5
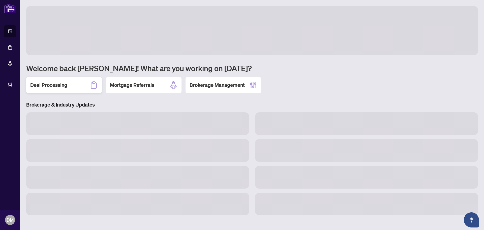
click at [65, 88] on h2 "Deal Processing" at bounding box center [48, 84] width 37 height 7
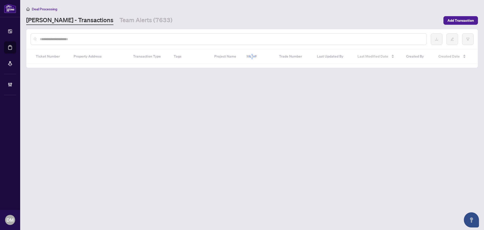
drag, startPoint x: 124, startPoint y: 22, endPoint x: 180, endPoint y: 26, distance: 56.6
click at [123, 22] on link "Team Alerts (7633)" at bounding box center [145, 20] width 53 height 9
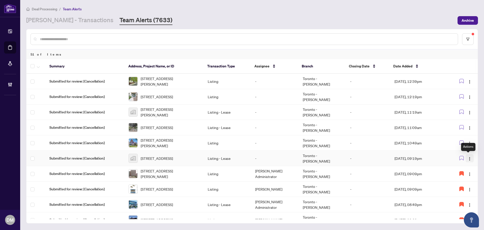
click at [466, 157] on button "button" at bounding box center [470, 158] width 8 height 8
click at [469, 167] on li "Assign Myself" at bounding box center [456, 168] width 29 height 8
click at [460, 156] on icon "button" at bounding box center [462, 158] width 4 height 4
click at [436, 159] on td "[DATE], 09:19pm" at bounding box center [419, 158] width 57 height 15
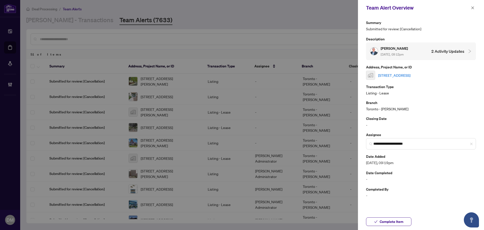
click at [410, 73] on link "[STREET_ADDRESS]" at bounding box center [394, 75] width 32 height 6
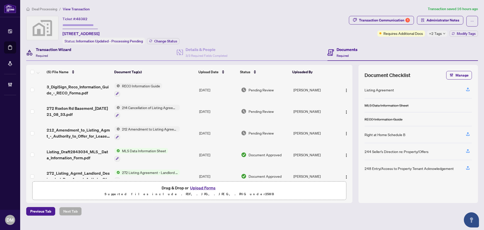
click at [57, 53] on div "Transaction Wizard Required" at bounding box center [54, 52] width 36 height 12
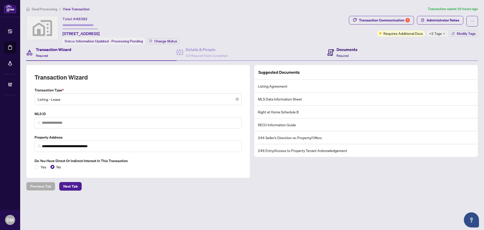
click at [347, 55] on span "Required" at bounding box center [343, 56] width 12 height 4
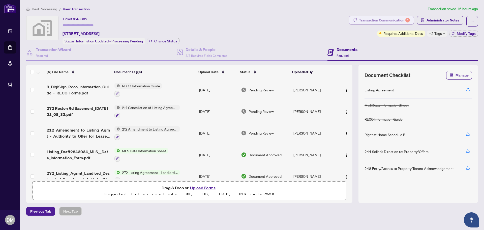
click at [376, 21] on div "Transaction Communication 1" at bounding box center [384, 20] width 51 height 8
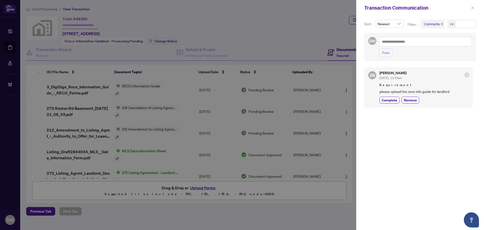
click at [471, 6] on span "button" at bounding box center [473, 8] width 4 height 8
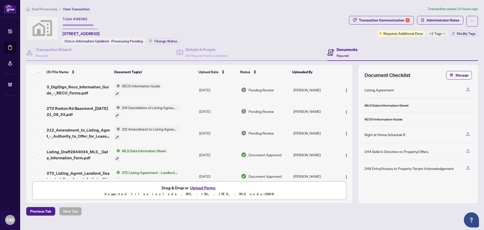
click at [263, 89] on span "Pending Review" at bounding box center [261, 90] width 25 height 6
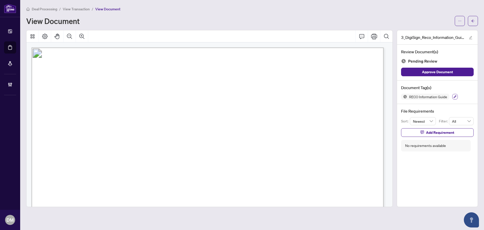
click at [454, 95] on icon "button" at bounding box center [455, 96] width 3 height 3
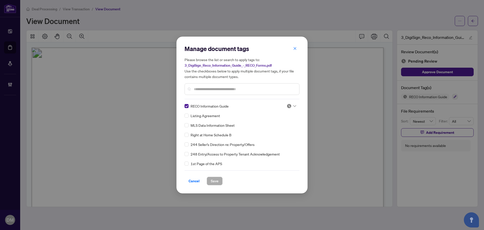
click at [290, 105] on img at bounding box center [289, 105] width 5 height 5
click at [282, 130] on div "Approved" at bounding box center [275, 131] width 32 height 6
click at [211, 184] on span "Save" at bounding box center [215, 181] width 8 height 8
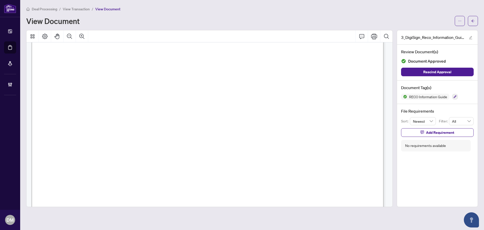
scroll to position [5682, 0]
click at [456, 97] on icon "button" at bounding box center [455, 96] width 3 height 3
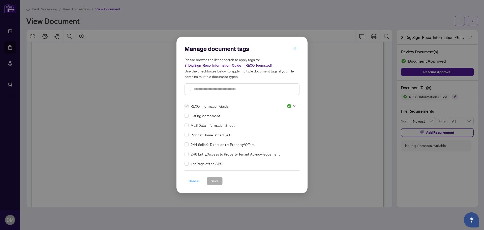
drag, startPoint x: 196, startPoint y: 186, endPoint x: 197, endPoint y: 183, distance: 3.6
click at [196, 186] on div "Manage document tags Please browse the list or search to apply tags to: 3_DigiS…" at bounding box center [241, 115] width 131 height 157
click at [197, 182] on span "Cancel" at bounding box center [194, 181] width 11 height 8
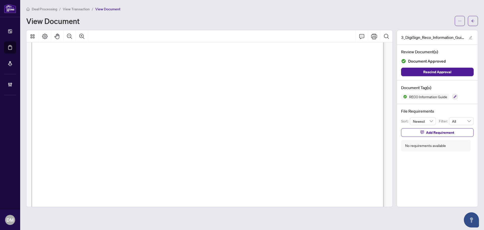
scroll to position [4346, 0]
click at [476, 14] on div "Deal Processing / View Transaction / View Document View Document" at bounding box center [252, 16] width 452 height 20
click at [476, 20] on button "button" at bounding box center [473, 21] width 10 height 10
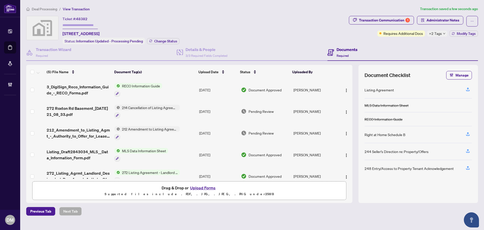
click at [329, 133] on td "Ben Kayfetz" at bounding box center [314, 133] width 46 height 22
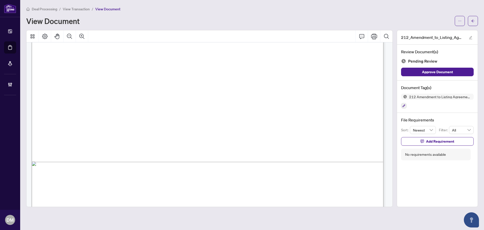
scroll to position [302, 0]
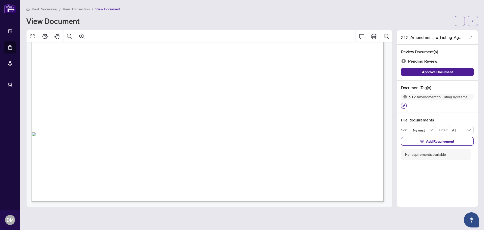
click at [402, 106] on icon "button" at bounding box center [403, 105] width 3 height 3
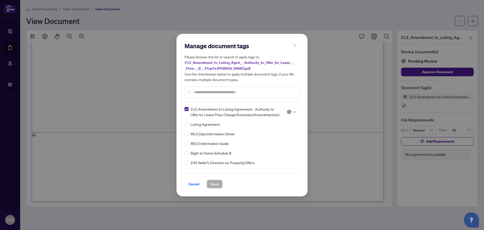
click at [298, 48] on button "button" at bounding box center [295, 45] width 10 height 9
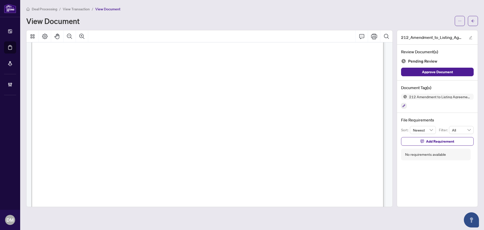
scroll to position [0, 0]
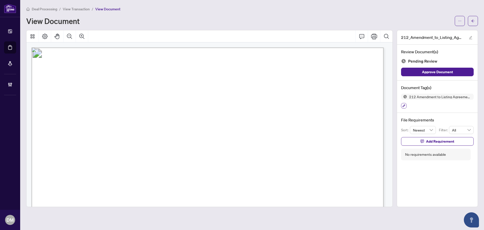
click at [403, 103] on button "button" at bounding box center [404, 106] width 6 height 6
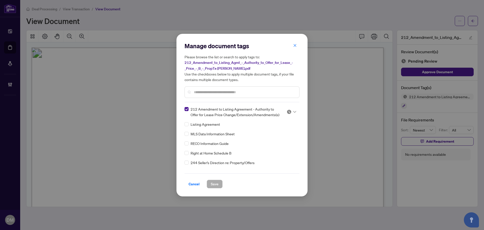
click at [287, 111] on img at bounding box center [289, 111] width 5 height 5
click at [284, 136] on div "Approved" at bounding box center [275, 136] width 32 height 6
click at [207, 188] on div "Manage document tags Please browse the list or search to apply tags to: 212_Ame…" at bounding box center [241, 115] width 131 height 162
click at [212, 183] on span "Save" at bounding box center [215, 184] width 8 height 8
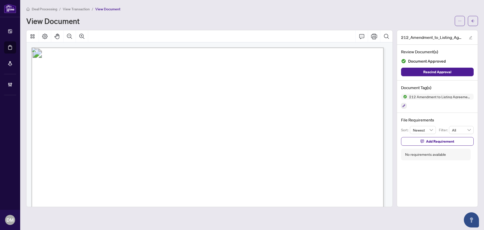
click at [159, 115] on span "272 Roxton Rd, Basement, Toronto, ON M6G 3P9" at bounding box center [134, 118] width 50 height 6
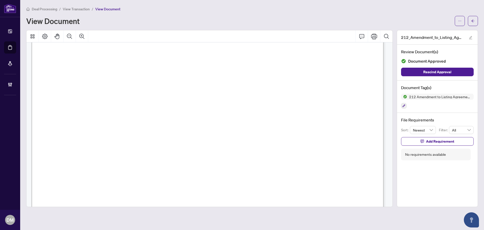
scroll to position [277, 0]
click at [477, 23] on button "button" at bounding box center [473, 21] width 10 height 10
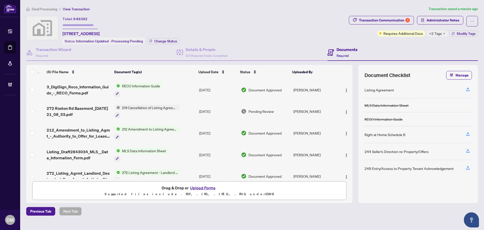
click at [273, 38] on div "Ticket #: 48382 272 Roxton Road, Toronto, ON, Canada Status: Information Update…" at bounding box center [186, 30] width 321 height 28
click at [346, 111] on img "button" at bounding box center [346, 112] width 4 height 4
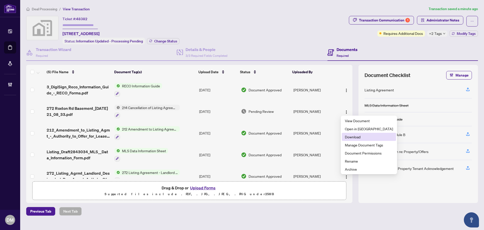
click at [351, 137] on span "Download" at bounding box center [369, 137] width 48 height 6
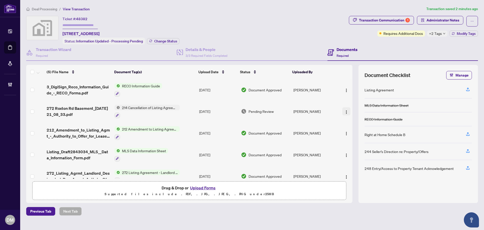
click at [346, 111] on img "button" at bounding box center [346, 112] width 4 height 4
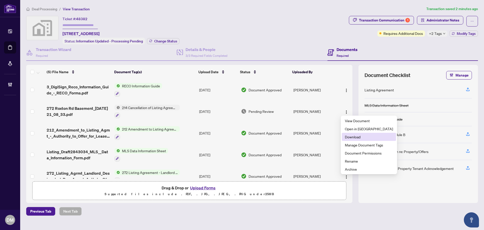
click at [365, 139] on span "Download" at bounding box center [369, 137] width 48 height 6
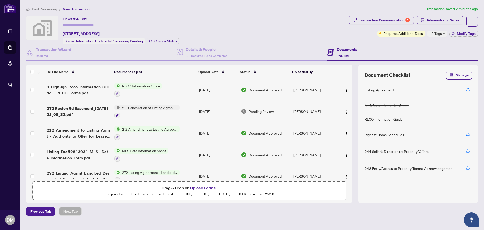
click at [315, 113] on td "Ben Kayfetz" at bounding box center [314, 112] width 46 height 22
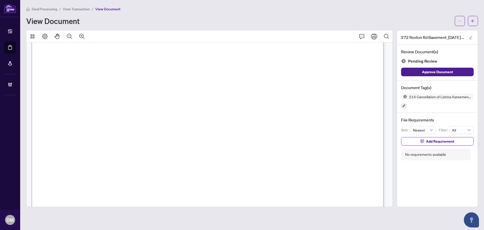
scroll to position [302, 0]
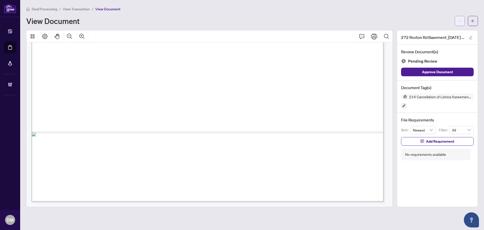
click at [463, 23] on button "button" at bounding box center [460, 21] width 10 height 10
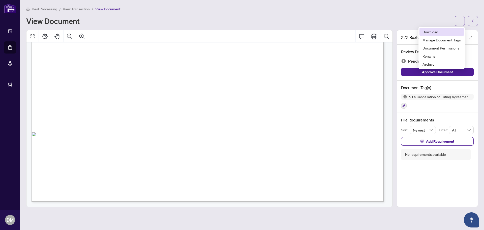
click at [446, 31] on span "Download" at bounding box center [442, 32] width 38 height 6
click at [281, 24] on div "View Document" at bounding box center [239, 21] width 426 height 8
click at [467, 21] on div at bounding box center [466, 21] width 23 height 10
click at [472, 20] on icon "arrow-left" at bounding box center [473, 21] width 4 height 4
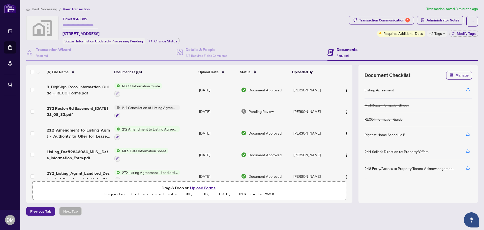
drag, startPoint x: 134, startPoint y: 32, endPoint x: 62, endPoint y: 32, distance: 71.9
click at [62, 32] on div "Ticket #: 48382 272 Roxton Road, Toronto, ON, Canada Status: Information Update…" at bounding box center [186, 30] width 321 height 28
copy span "272 Roxton Road, Toronto, ON, Canada"
click at [395, 24] on div "Transaction Communication 1" at bounding box center [384, 20] width 51 height 8
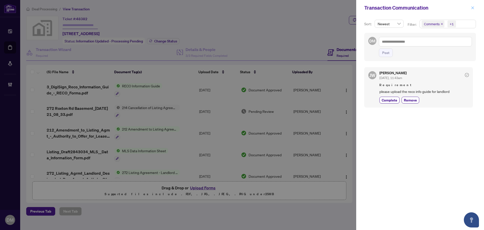
click at [472, 8] on icon "close" at bounding box center [472, 7] width 3 height 3
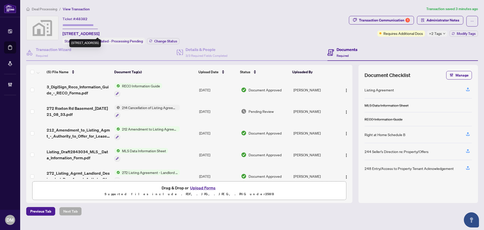
copy span "272 Roxton Road, Toronto, ON, Canada"
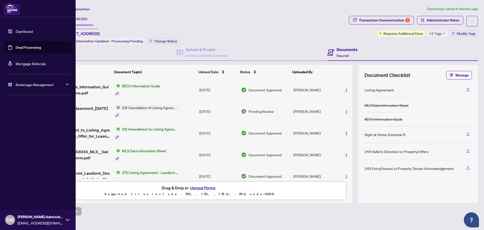
drag, startPoint x: 21, startPoint y: 25, endPoint x: 20, endPoint y: 29, distance: 4.4
click at [20, 25] on li "Dashboard Deal Processing Mortgage Referrals" at bounding box center [38, 47] width 68 height 52
click at [20, 32] on link "Dashboard" at bounding box center [24, 31] width 17 height 5
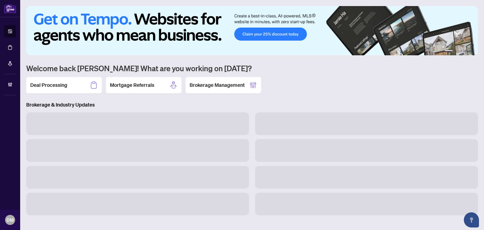
click at [57, 83] on h2 "Deal Processing" at bounding box center [48, 84] width 37 height 7
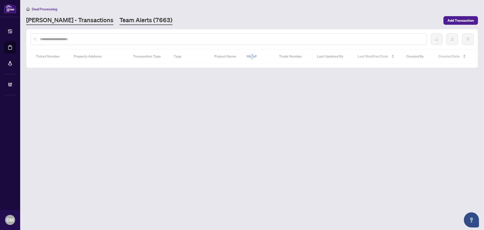
click at [119, 17] on link "Team Alerts (7663)" at bounding box center [145, 20] width 53 height 9
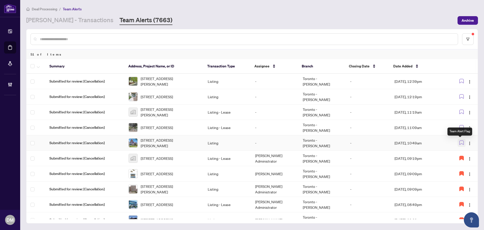
click at [461, 143] on icon "button" at bounding box center [461, 142] width 5 height 5
click at [469, 141] on img "button" at bounding box center [470, 143] width 4 height 4
drag, startPoint x: 464, startPoint y: 150, endPoint x: 447, endPoint y: 150, distance: 16.4
click at [463, 150] on span "Assign Myself" at bounding box center [456, 153] width 23 height 6
click at [383, 141] on td "-" at bounding box center [368, 142] width 44 height 15
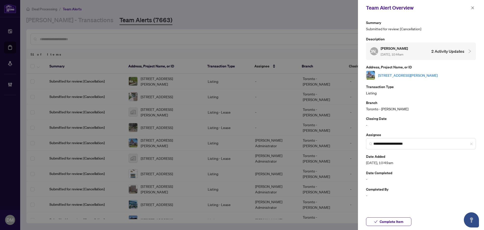
click at [416, 77] on link "[STREET_ADDRESS][PERSON_NAME]" at bounding box center [407, 75] width 59 height 6
click at [471, 10] on span "button" at bounding box center [473, 8] width 4 height 8
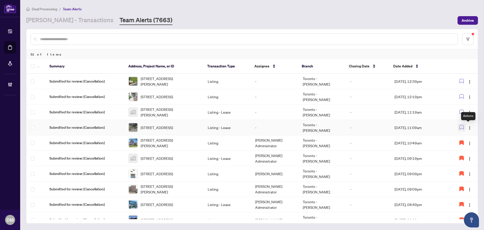
click at [463, 126] on button "button" at bounding box center [462, 127] width 8 height 8
click at [468, 128] on img "button" at bounding box center [470, 128] width 4 height 4
click at [463, 138] on span "Assign Myself" at bounding box center [456, 137] width 23 height 6
click at [424, 123] on td "Sep/04/2025, 11:09am" at bounding box center [419, 127] width 57 height 15
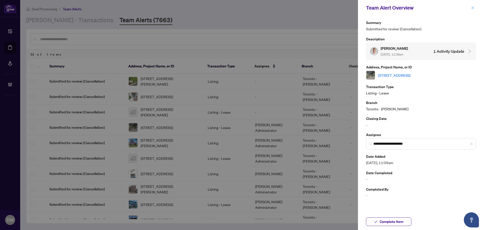
click at [473, 7] on icon "close" at bounding box center [473, 8] width 4 height 4
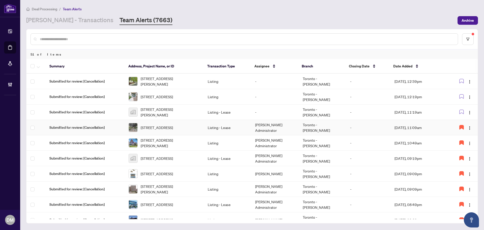
click at [404, 124] on td "Sep/04/2025, 11:09am" at bounding box center [419, 127] width 57 height 15
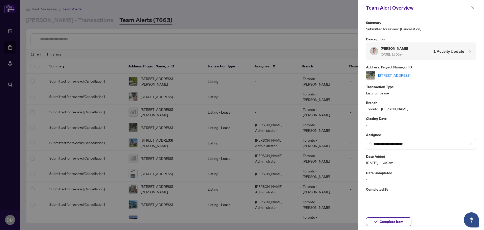
click at [400, 77] on link "[STREET_ADDRESS]" at bounding box center [394, 75] width 32 height 6
click at [474, 8] on button "button" at bounding box center [472, 8] width 7 height 6
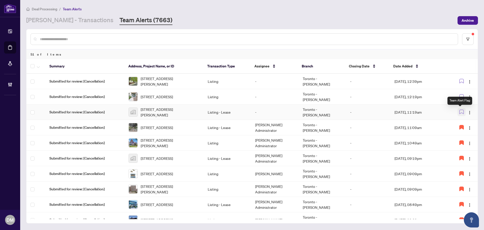
click at [460, 112] on icon "button" at bounding box center [461, 111] width 5 height 5
click at [470, 111] on img "button" at bounding box center [470, 112] width 4 height 4
click at [468, 121] on li "Assign Myself" at bounding box center [456, 122] width 29 height 8
click at [430, 110] on td "Sep/04/2025, 11:19am" at bounding box center [419, 111] width 57 height 15
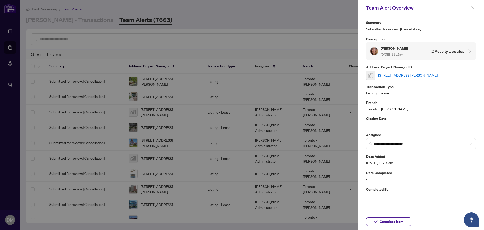
click at [432, 76] on link "516 7608th Yonge Street, Vaughan, ON, Canada" at bounding box center [407, 75] width 59 height 6
click at [475, 9] on button "button" at bounding box center [472, 8] width 7 height 6
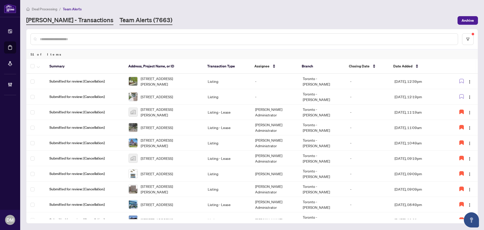
click at [53, 22] on link "RAHR - Transactions" at bounding box center [69, 20] width 87 height 9
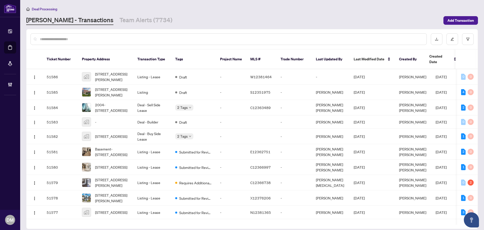
click at [120, 39] on input "text" at bounding box center [231, 39] width 383 height 6
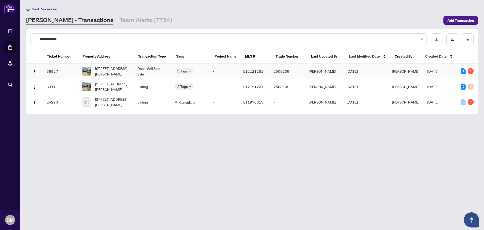
type input "**********"
click at [142, 66] on td "Deal - Sell Side Sale" at bounding box center [152, 71] width 38 height 15
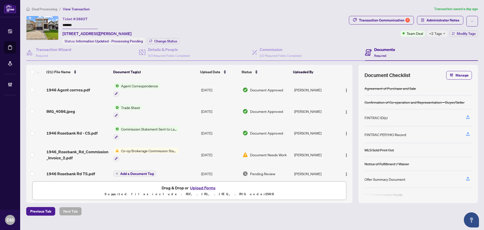
click at [442, 31] on div "+2 Tags" at bounding box center [437, 34] width 20 height 6
click at [390, 19] on div "Transaction Communication 1" at bounding box center [384, 20] width 51 height 8
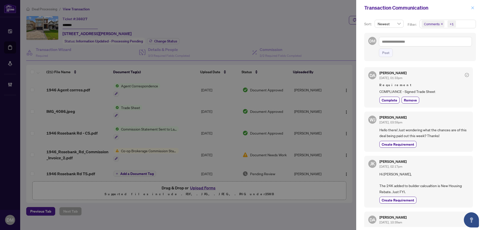
click at [474, 9] on icon "close" at bounding box center [473, 8] width 4 height 4
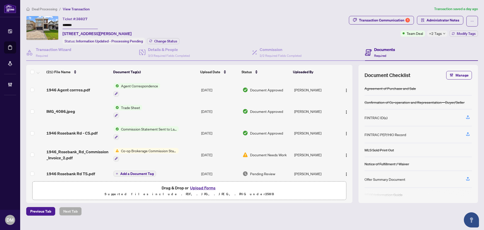
click at [197, 89] on td "Agent Correspondence" at bounding box center [155, 90] width 88 height 22
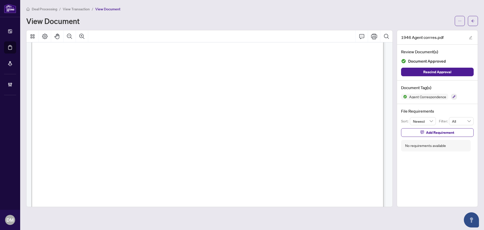
scroll to position [1966, 0]
click at [471, 20] on button "button" at bounding box center [473, 21] width 10 height 10
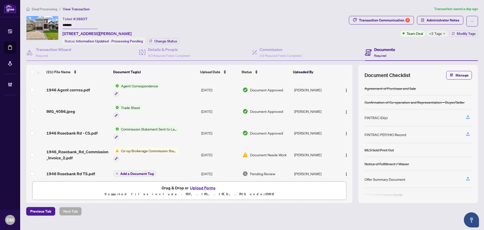
click at [431, 36] on div "Transaction Communication 1 Administrator Notes Team Deal +2 Tags Modify Tags" at bounding box center [413, 30] width 131 height 28
click at [436, 32] on span "+2 Tags" at bounding box center [435, 34] width 13 height 6
click at [400, 17] on div "Transaction Communication 1" at bounding box center [384, 20] width 51 height 8
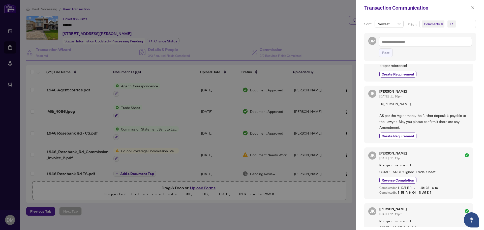
scroll to position [277, 0]
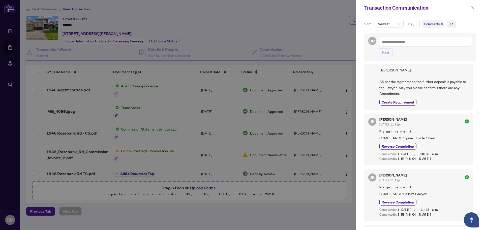
click at [458, 22] on span "Comments +1" at bounding box center [448, 24] width 56 height 8
click at [471, 10] on icon "close" at bounding box center [473, 8] width 4 height 4
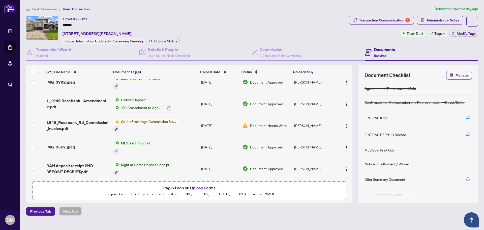
scroll to position [0, 0]
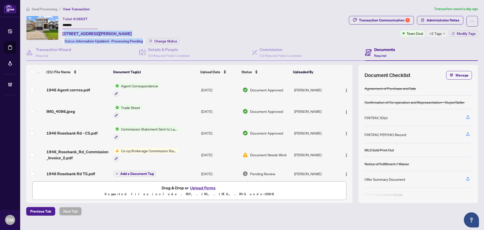
drag, startPoint x: 166, startPoint y: 35, endPoint x: 143, endPoint y: 21, distance: 26.5
click at [83, 27] on div "Ticket #: 38827 ******* 1946 Rosebank Rd, Pickering, Ontario L1V 1P8, Canada St…" at bounding box center [121, 30] width 117 height 28
click at [132, 21] on div "Ticket #: 38827 ******* 1946 Rosebank Rd, Pickering, Ontario L1V 1P8, Canada" at bounding box center [97, 26] width 69 height 21
drag, startPoint x: 162, startPoint y: 34, endPoint x: 63, endPoint y: 30, distance: 99.4
click at [63, 31] on span "1946 Rosebank Rd, Pickering, Ontario L1V 1P8, Canada" at bounding box center [97, 34] width 69 height 6
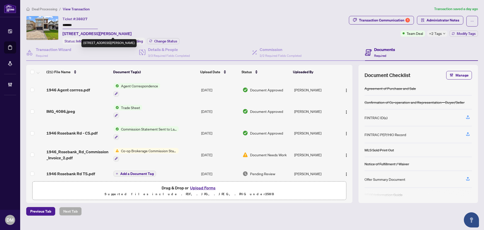
copy span "1946 Rosebank Rd, Pickering, Ontario L1V 1P8, Canada"
click at [442, 18] on span "Administrator Notes" at bounding box center [443, 20] width 33 height 8
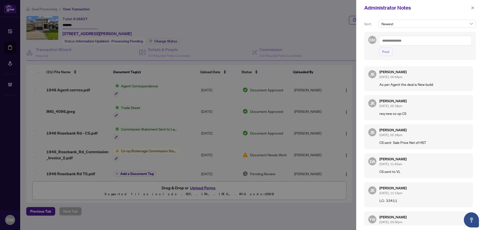
click at [429, 95] on div "JK Jaye Khosravi Aug/21/2025, 04:44pm As per Agent the deal is New build JK Jay…" at bounding box center [420, 144] width 112 height 162
click at [391, 90] on div "JK Jaye Khosravi Aug/21/2025, 04:44pm As per Agent the deal is New build" at bounding box center [418, 78] width 109 height 25
click at [472, 5] on span "button" at bounding box center [473, 8] width 4 height 8
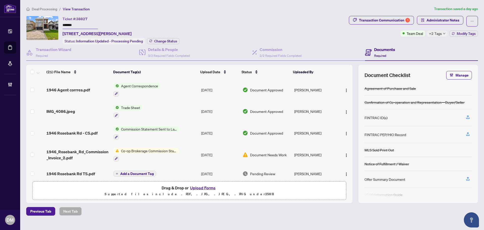
click at [435, 35] on span "+2 Tags" at bounding box center [435, 34] width 13 height 6
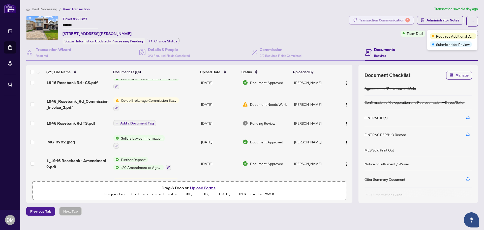
click at [393, 19] on div "Transaction Communication 1" at bounding box center [384, 20] width 51 height 8
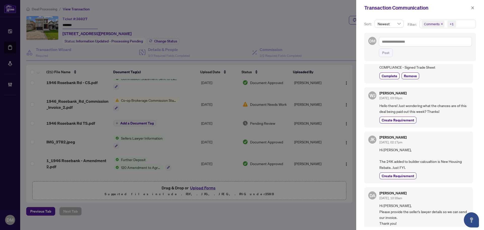
scroll to position [0, 0]
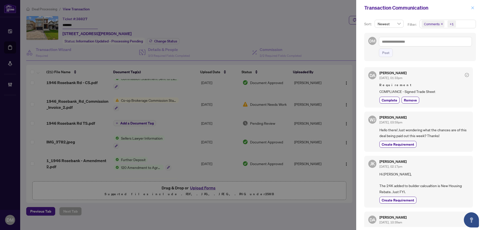
click at [474, 9] on icon "close" at bounding box center [473, 8] width 4 height 4
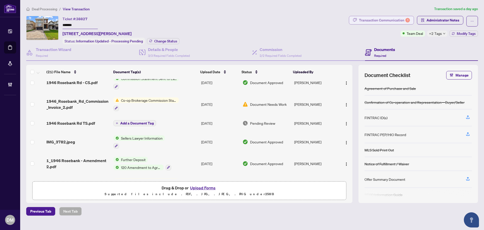
click at [393, 23] on div "Transaction Communication 1" at bounding box center [384, 20] width 51 height 8
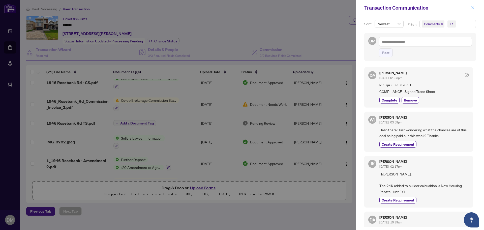
click at [474, 9] on button "button" at bounding box center [472, 8] width 7 height 6
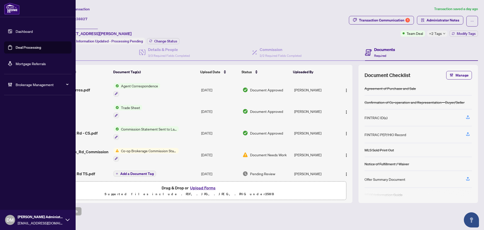
drag, startPoint x: 17, startPoint y: 31, endPoint x: 48, endPoint y: 48, distance: 35.4
click at [17, 31] on link "Dashboard" at bounding box center [24, 31] width 17 height 5
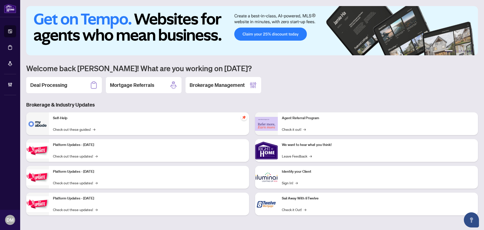
drag, startPoint x: 57, startPoint y: 85, endPoint x: 111, endPoint y: 69, distance: 56.1
click at [56, 85] on h2 "Deal Processing" at bounding box center [48, 84] width 37 height 7
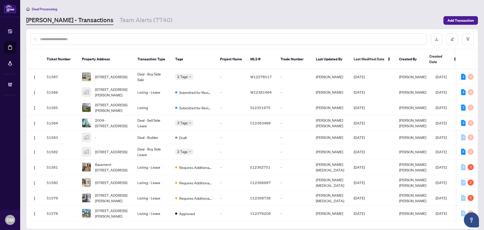
click at [168, 22] on div "RAHR - Transactions Team Alerts (7740)" at bounding box center [233, 20] width 414 height 9
click at [139, 23] on link "Team Alerts (7740)" at bounding box center [145, 20] width 53 height 9
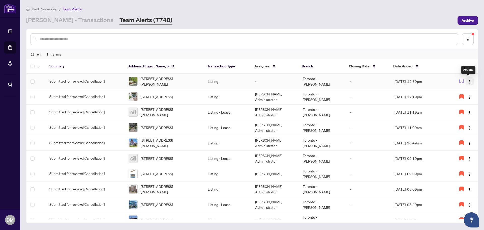
click at [468, 81] on img "button" at bounding box center [470, 82] width 4 height 4
click at [463, 89] on span "Assign Myself" at bounding box center [456, 91] width 23 height 6
click at [462, 80] on button "button" at bounding box center [462, 81] width 8 height 8
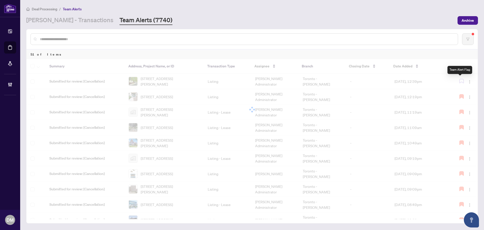
click at [445, 84] on div at bounding box center [251, 109] width 451 height 101
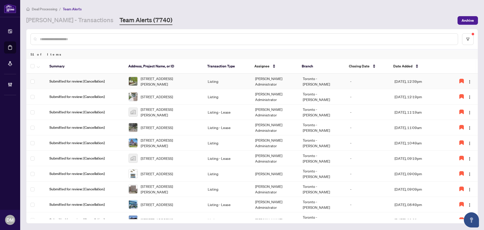
click at [422, 81] on td "Sep/04/2025, 12:39pm" at bounding box center [419, 81] width 57 height 15
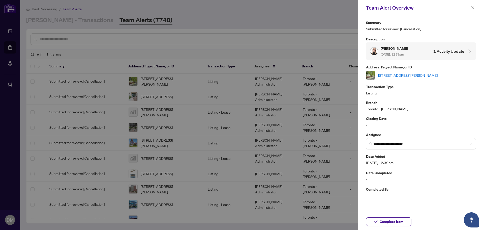
click at [438, 73] on link "39 Rue Jules Leger St, Tiny, Ontario L9M 0J2, Canada" at bounding box center [407, 75] width 59 height 6
click at [473, 6] on icon "close" at bounding box center [473, 8] width 4 height 4
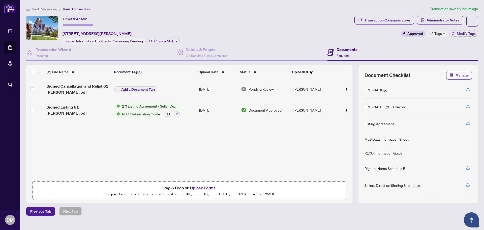
click at [444, 34] on icon "down" at bounding box center [444, 33] width 3 height 3
click at [166, 114] on div "+ 1" at bounding box center [168, 114] width 8 height 6
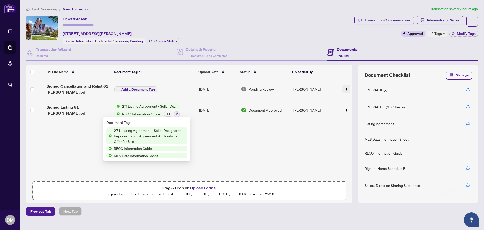
click at [346, 86] on span "button" at bounding box center [346, 89] width 4 height 6
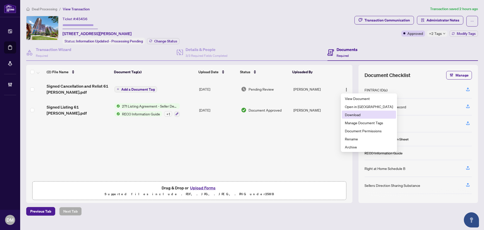
click at [347, 117] on span "Download" at bounding box center [369, 115] width 48 height 6
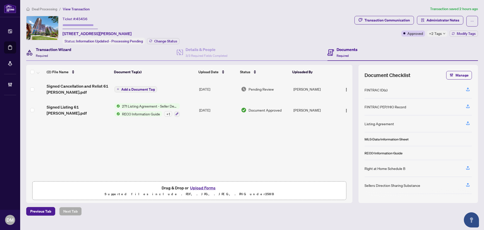
click at [47, 54] on span "Required" at bounding box center [42, 56] width 12 height 4
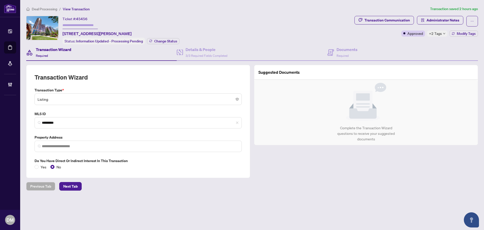
type input "**********"
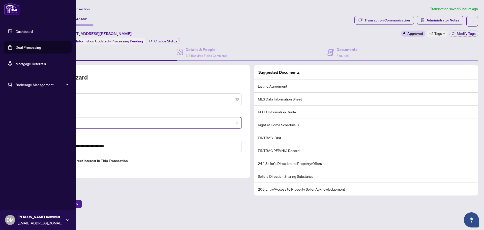
drag, startPoint x: 73, startPoint y: 122, endPoint x: 0, endPoint y: 122, distance: 72.9
click at [0, 122] on div "**********" at bounding box center [242, 115] width 484 height 230
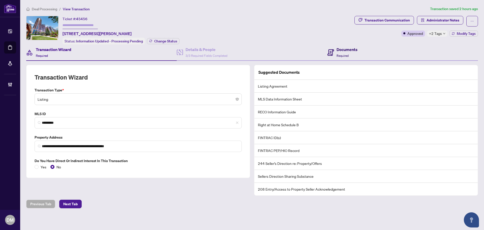
click at [332, 51] on icon at bounding box center [330, 52] width 7 height 7
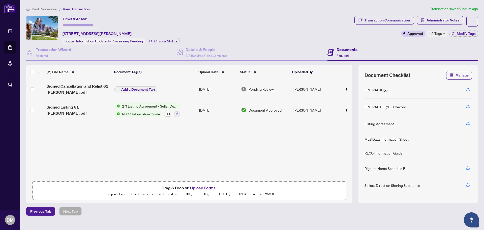
drag, startPoint x: 143, startPoint y: 15, endPoint x: 150, endPoint y: 25, distance: 13.0
click at [143, 15] on div "Deal Processing / View Transaction Transaction saved 2 hours ago Ticket #: 4545…" at bounding box center [252, 110] width 456 height 209
drag, startPoint x: 166, startPoint y: 33, endPoint x: 63, endPoint y: 35, distance: 103.4
click at [63, 35] on div "Ticket #: 45456 [STREET_ADDRESS][PERSON_NAME] Status: Information Updated - Pro…" at bounding box center [121, 30] width 117 height 28
copy span "[STREET_ADDRESS][PERSON_NAME]"
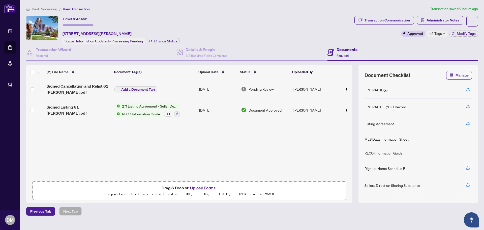
click at [225, 157] on div "Signed Cancellation and Relist 61 [PERSON_NAME].pdf Add a Document Tag [DATE] P…" at bounding box center [189, 129] width 326 height 100
click at [244, 137] on div "Signed Cancellation and Relist 61 [PERSON_NAME].pdf Add a Document Tag [DATE] P…" at bounding box center [189, 129] width 326 height 100
click at [264, 137] on div "Signed Cancellation and Relist 61 Heintzman.pdf Add a Document Tag Sep/04/2025 …" at bounding box center [189, 129] width 326 height 100
click at [78, 57] on div "Transaction Wizard Required" at bounding box center [101, 52] width 151 height 16
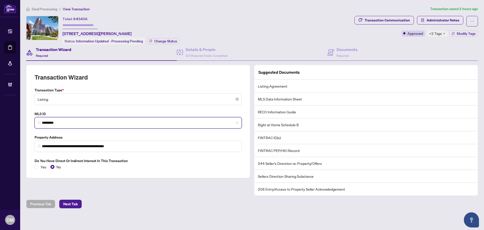
drag, startPoint x: 55, startPoint y: 116, endPoint x: 36, endPoint y: 120, distance: 19.5
click at [15, 116] on div "**********" at bounding box center [242, 115] width 484 height 230
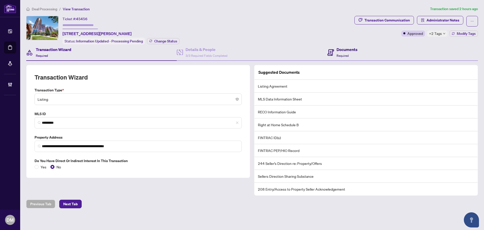
drag, startPoint x: 347, startPoint y: 56, endPoint x: 345, endPoint y: 57, distance: 2.9
click at [346, 56] on span "Required" at bounding box center [343, 56] width 12 height 4
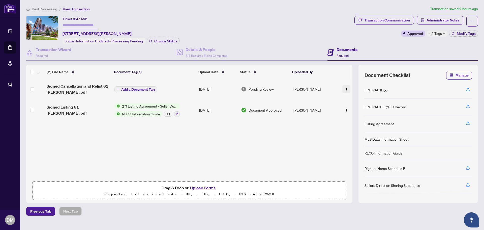
click at [346, 90] on img "button" at bounding box center [346, 89] width 4 height 4
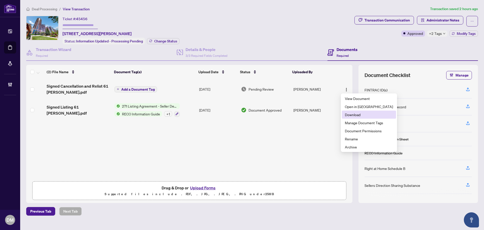
click at [361, 118] on li "Download" at bounding box center [369, 114] width 54 height 8
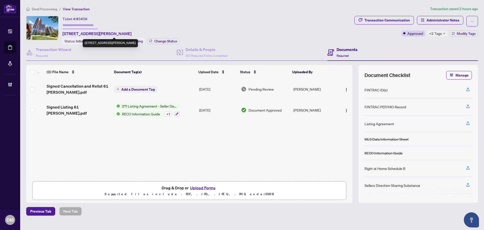
drag, startPoint x: 165, startPoint y: 33, endPoint x: 64, endPoint y: 34, distance: 101.1
click at [64, 34] on span "413-61 Heintzman St, Toronto, Ontario M6P 5A2, Canada" at bounding box center [97, 34] width 69 height 6
copy span "413-61 Heintzman St, Toronto, Ontario M6P 5A2, Canada"
click at [433, 32] on span "+2 Tags" at bounding box center [435, 34] width 13 height 6
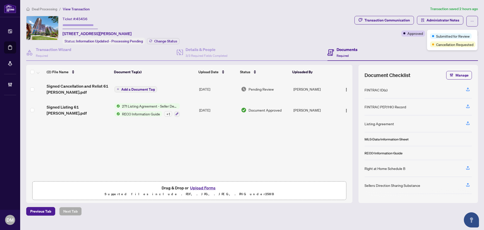
click at [392, 15] on div "Deal Processing / View Transaction Transaction saved 2 hours ago Ticket #: 4545…" at bounding box center [252, 110] width 456 height 209
click at [401, 20] on div "Transaction Communication" at bounding box center [387, 20] width 45 height 8
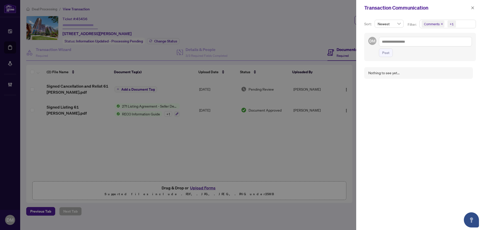
drag, startPoint x: 472, startPoint y: 7, endPoint x: 464, endPoint y: 17, distance: 12.5
click at [472, 8] on icon "close" at bounding box center [472, 7] width 3 height 3
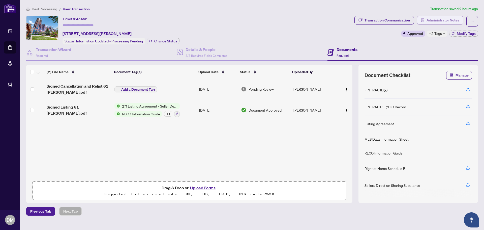
click at [434, 19] on span "Administrator Notes" at bounding box center [443, 20] width 33 height 8
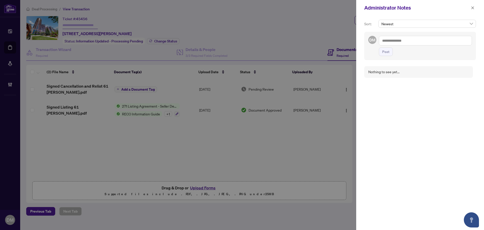
click at [478, 7] on div "Administrator Notes" at bounding box center [420, 8] width 128 height 16
click at [472, 8] on icon "close" at bounding box center [472, 7] width 3 height 3
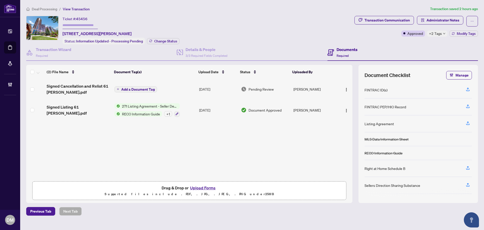
click at [257, 136] on div "Signed Cancellation and Relist 61 Heintzman.pdf Add a Document Tag Sep/04/2025 …" at bounding box center [189, 129] width 326 height 100
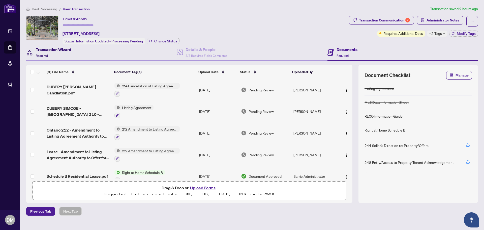
click at [67, 53] on div "Transaction Wizard Required" at bounding box center [54, 52] width 36 height 12
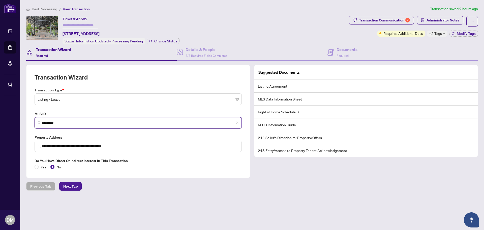
drag, startPoint x: 88, startPoint y: 121, endPoint x: 32, endPoint y: 121, distance: 55.5
click at [32, 121] on div "**********" at bounding box center [138, 121] width 224 height 113
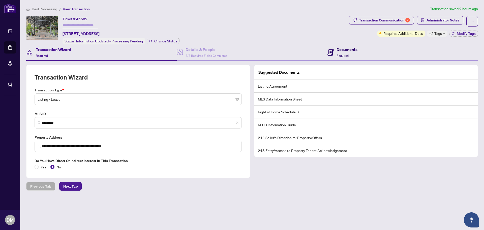
click at [333, 55] on icon at bounding box center [330, 52] width 7 height 7
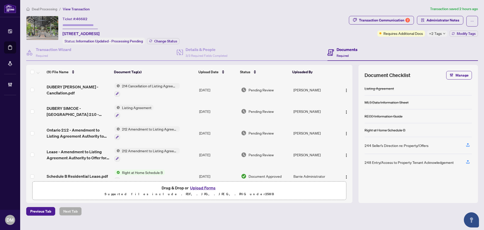
click at [313, 154] on td "[PERSON_NAME]" at bounding box center [314, 155] width 46 height 22
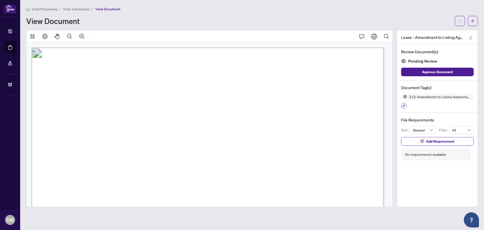
click at [402, 104] on button "button" at bounding box center [404, 106] width 6 height 6
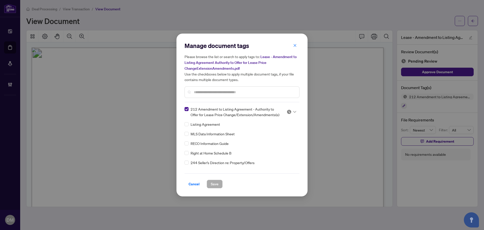
click at [289, 109] on img at bounding box center [289, 111] width 5 height 5
click at [278, 137] on div "Approved" at bounding box center [275, 136] width 32 height 6
drag, startPoint x: 209, startPoint y: 186, endPoint x: 212, endPoint y: 185, distance: 2.6
click at [209, 186] on button "Save" at bounding box center [215, 183] width 16 height 9
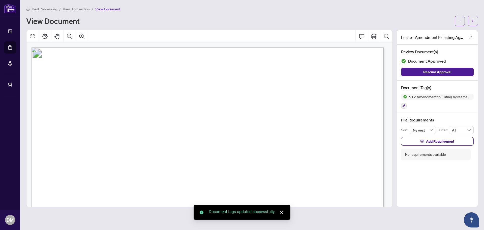
drag, startPoint x: 317, startPoint y: 126, endPoint x: 350, endPoint y: 47, distance: 84.9
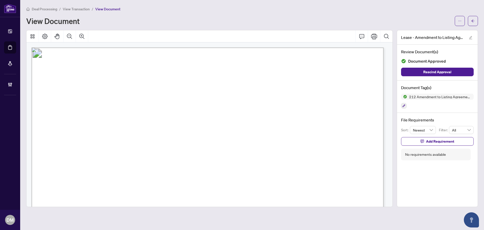
click at [229, 109] on span "RE: LISTING AGREEMENT AUTHORITY TO OFFER FOR LEASE (Agreement) FOR:" at bounding box center [142, 106] width 174 height 5
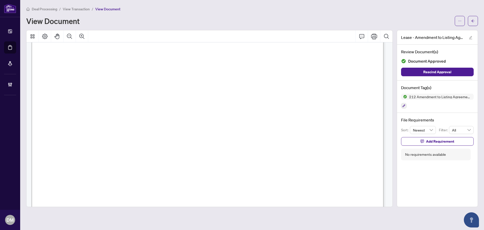
scroll to position [302, 0]
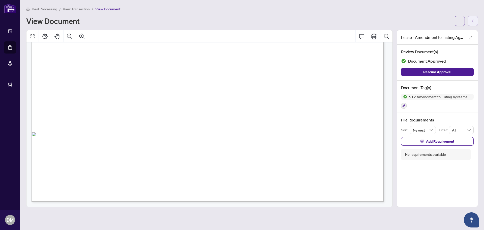
click at [474, 19] on span "button" at bounding box center [473, 21] width 4 height 8
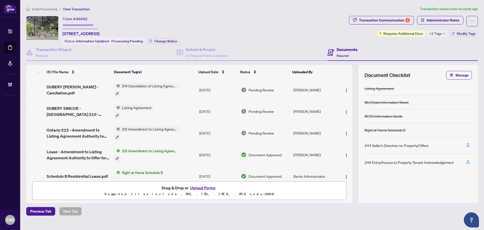
click at [327, 135] on td "[PERSON_NAME]" at bounding box center [314, 133] width 46 height 22
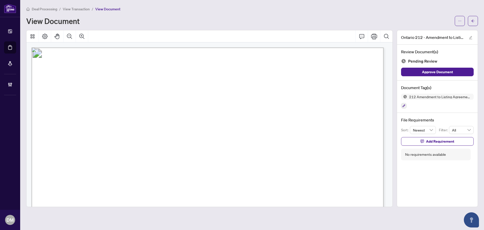
drag, startPoint x: 412, startPoint y: 114, endPoint x: 405, endPoint y: 113, distance: 6.9
click at [411, 114] on div "File Requirements Sort: Newest Filter: All Add Requirement No requirements avai…" at bounding box center [437, 138] width 81 height 51
click at [402, 104] on icon "button" at bounding box center [403, 105] width 3 height 3
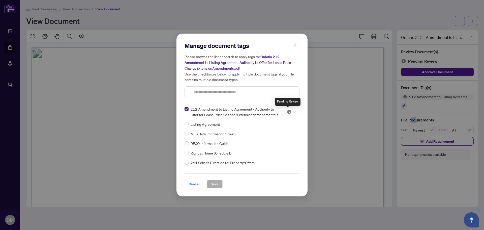
click at [290, 110] on img at bounding box center [289, 111] width 5 height 5
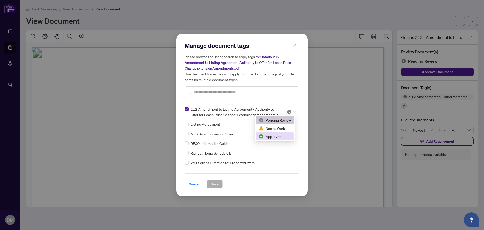
click at [273, 138] on div "Approved" at bounding box center [275, 136] width 32 height 6
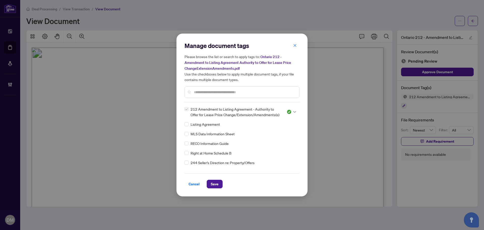
click at [218, 179] on div "Cancel Save" at bounding box center [242, 180] width 115 height 15
click at [218, 182] on span "Save" at bounding box center [215, 184] width 8 height 8
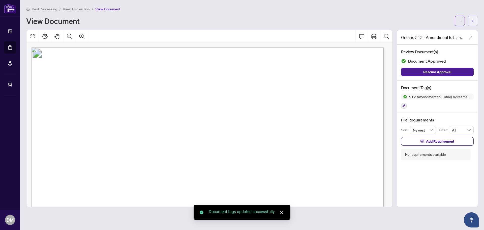
click at [474, 25] on button "button" at bounding box center [473, 21] width 10 height 10
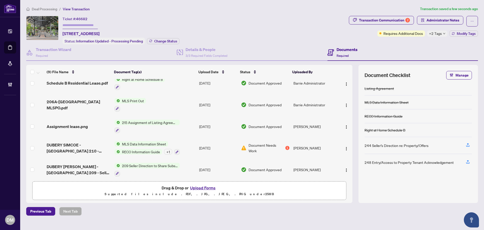
scroll to position [96, 0]
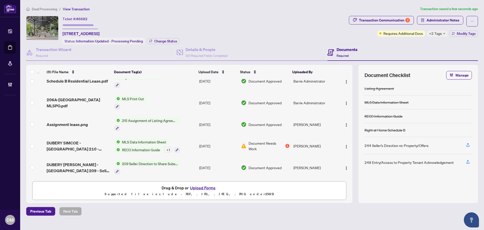
click at [169, 149] on div "+ 1" at bounding box center [168, 150] width 8 height 6
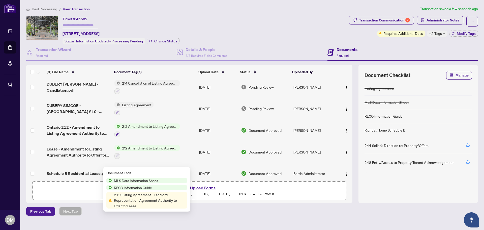
scroll to position [0, 0]
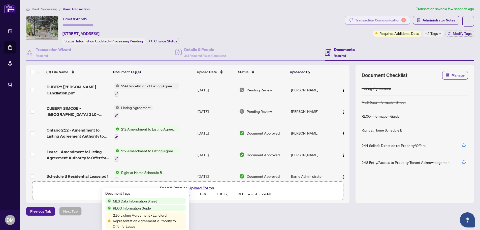
click at [385, 16] on div "Deal Processing / View Transaction Transaction saved a few seconds ago Ticket #…" at bounding box center [250, 110] width 452 height 209
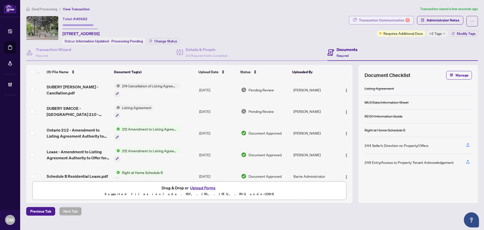
click at [386, 19] on div "Transaction Communication 2" at bounding box center [384, 20] width 51 height 8
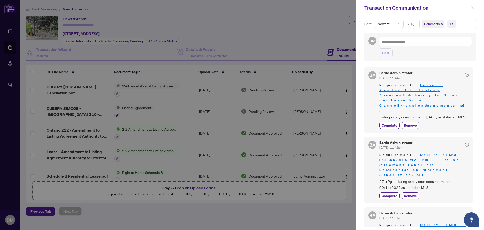
click at [473, 9] on icon "close" at bounding box center [473, 8] width 4 height 4
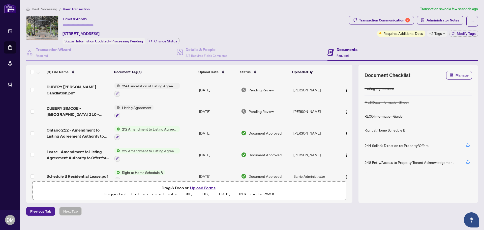
click at [237, 107] on td "Aug/28/2025" at bounding box center [218, 112] width 42 height 22
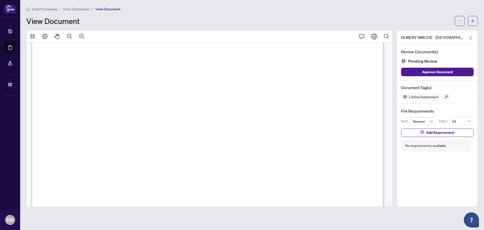
scroll to position [8046, 0]
click at [444, 96] on button "button" at bounding box center [447, 97] width 6 height 6
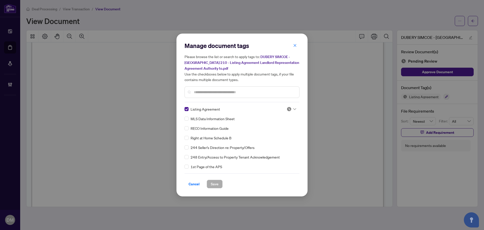
click at [291, 110] on div at bounding box center [292, 108] width 10 height 5
click at [280, 133] on div "Approved" at bounding box center [275, 134] width 32 height 6
click at [260, 96] on div at bounding box center [242, 92] width 115 height 12
click at [265, 93] on input "text" at bounding box center [244, 92] width 101 height 6
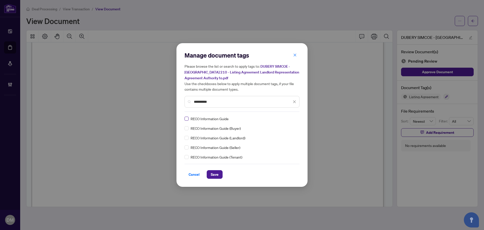
type input "**********"
click at [188, 121] on label at bounding box center [187, 119] width 4 height 6
click at [287, 116] on img at bounding box center [289, 118] width 5 height 5
click at [277, 144] on div "Approved" at bounding box center [276, 143] width 32 height 6
click at [295, 99] on span at bounding box center [295, 102] width 4 height 6
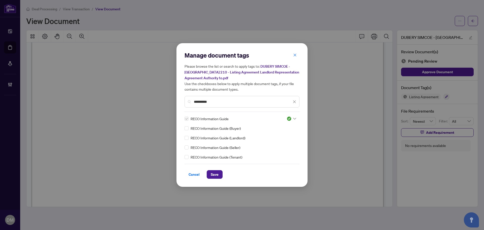
click at [294, 100] on icon "close" at bounding box center [295, 102] width 4 height 4
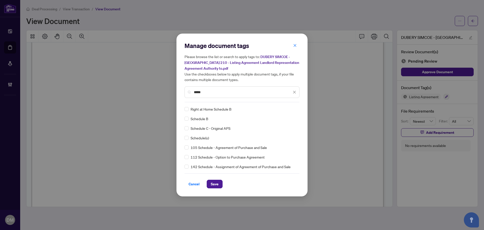
type input "*****"
click at [294, 108] on icon at bounding box center [294, 109] width 3 height 2
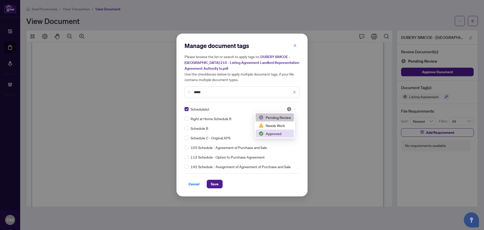
click at [276, 135] on div "Approved" at bounding box center [275, 134] width 32 height 6
click at [296, 92] on icon "close" at bounding box center [295, 92] width 4 height 4
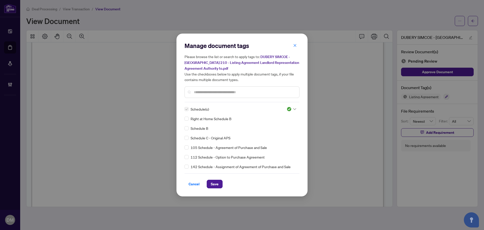
click at [263, 93] on input "text" at bounding box center [244, 92] width 101 height 6
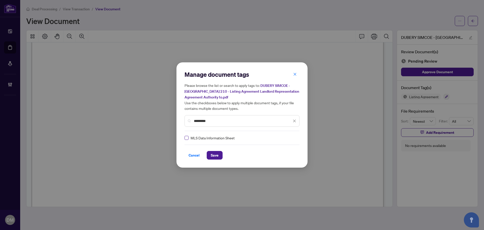
type input "********"
click at [185, 140] on label at bounding box center [187, 138] width 4 height 6
click at [293, 137] on icon at bounding box center [294, 138] width 3 height 2
click at [279, 161] on div "Approved" at bounding box center [275, 162] width 32 height 6
click at [211, 157] on span "Save" at bounding box center [215, 155] width 8 height 8
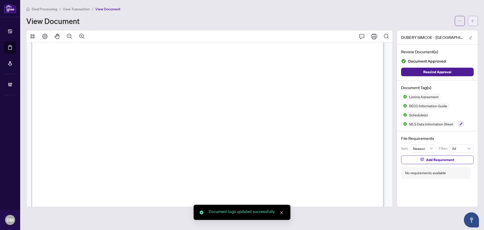
click at [474, 21] on icon "arrow-left" at bounding box center [473, 21] width 4 height 4
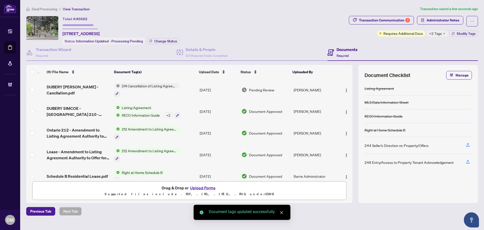
click at [440, 33] on span "+2 Tags" at bounding box center [435, 34] width 13 height 6
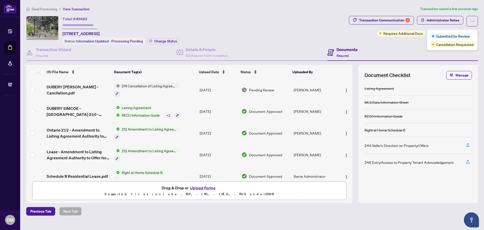
click at [281, 34] on div "Ticket #: 46682 206A-280 Simcoe St, Toronto, Ontario M5T 2Y5, Canada Status: In…" at bounding box center [186, 30] width 321 height 28
click at [457, 33] on span "Modify Tags" at bounding box center [466, 34] width 19 height 4
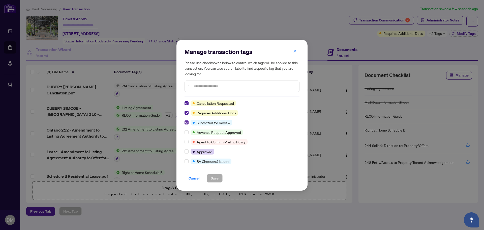
click at [186, 120] on label at bounding box center [187, 122] width 4 height 6
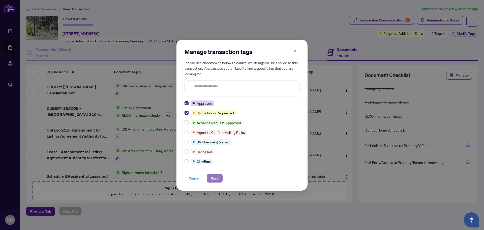
click at [217, 179] on span "Save" at bounding box center [215, 178] width 8 height 8
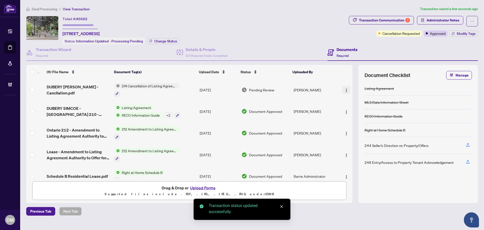
click at [342, 89] on button "button" at bounding box center [346, 90] width 8 height 8
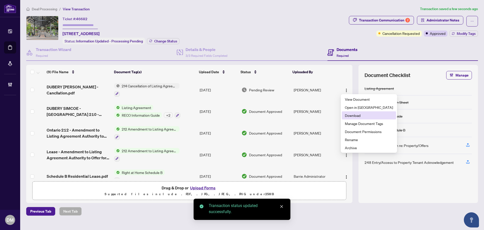
click at [354, 117] on span "Download" at bounding box center [369, 115] width 48 height 6
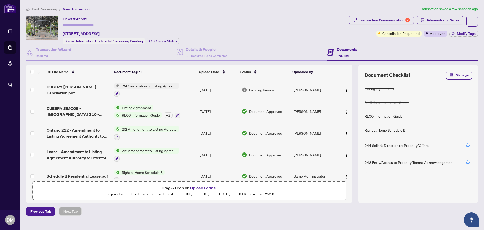
click at [312, 90] on td "Joy Paterson" at bounding box center [315, 90] width 46 height 22
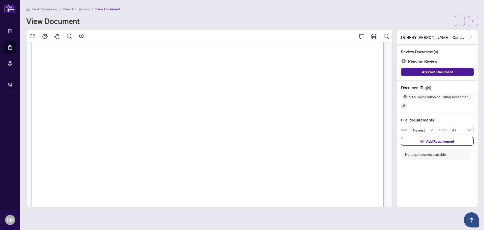
scroll to position [50, 0]
click at [458, 20] on button "button" at bounding box center [460, 21] width 10 height 10
click at [457, 29] on li "Download" at bounding box center [441, 32] width 44 height 8
click at [474, 22] on icon "arrow-left" at bounding box center [473, 21] width 4 height 4
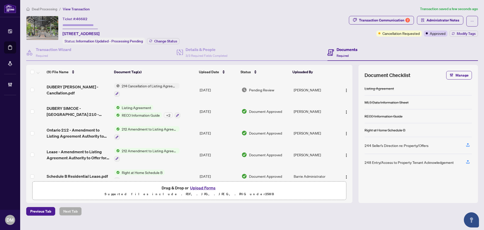
drag, startPoint x: 164, startPoint y: 33, endPoint x: 61, endPoint y: 33, distance: 103.1
click at [61, 33] on div "Ticket #: 46682 206A-280 Simcoe St, Toronto, Ontario M5T 2Y5, Canada Status: In…" at bounding box center [186, 30] width 321 height 28
copy span "206A-280 Simcoe St, Toronto, Ontario M5T 2Y5, Canada"
click at [62, 54] on div "Transaction Wizard Required" at bounding box center [54, 52] width 36 height 12
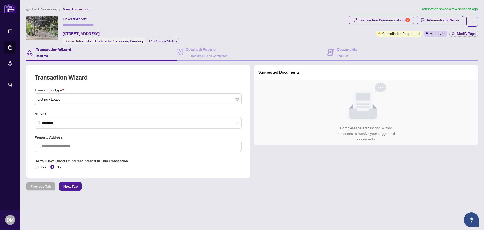
type input "**********"
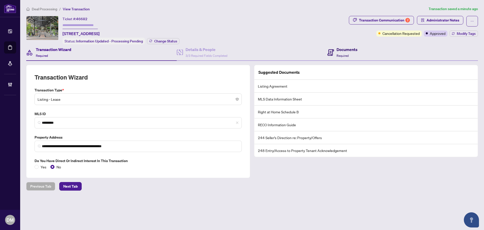
click at [349, 48] on h4 "Documents" at bounding box center [347, 49] width 21 height 6
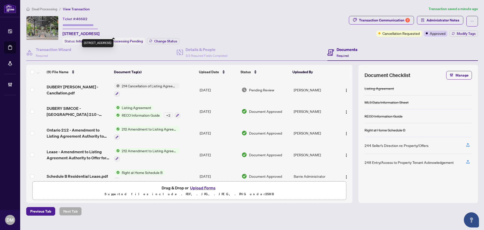
drag, startPoint x: 59, startPoint y: 34, endPoint x: 166, endPoint y: 33, distance: 106.6
click at [166, 33] on div "Ticket #: 46682 206A-280 Simcoe St, Toronto, Ontario M5T 2Y5, Canada Status: In…" at bounding box center [186, 30] width 321 height 28
click at [167, 33] on div "Ticket #: 46682 206A-280 Simcoe St, Toronto, Ontario M5T 2Y5, Canada Status: In…" at bounding box center [121, 30] width 117 height 28
drag, startPoint x: 165, startPoint y: 34, endPoint x: 63, endPoint y: 36, distance: 102.4
click at [63, 36] on div "Ticket #: 46682 206A-280 Simcoe St, Toronto, Ontario M5T 2Y5, Canada Status: In…" at bounding box center [121, 30] width 117 height 28
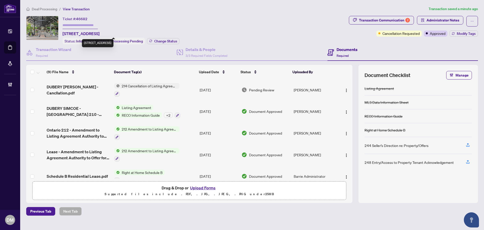
copy span "206A-280 Simcoe St, Toronto, Ontario M5T 2Y5, Canada"
click at [344, 87] on span "button" at bounding box center [346, 90] width 4 height 6
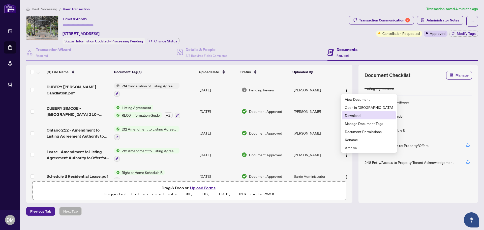
click at [357, 115] on span "Download" at bounding box center [369, 115] width 48 height 6
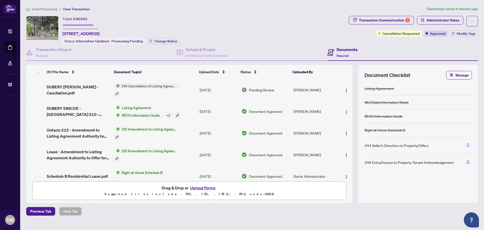
drag, startPoint x: 166, startPoint y: 33, endPoint x: 293, endPoint y: 3, distance: 130.1
click at [165, 33] on div "Ticket #: 46682 206A-280 Simcoe St, Toronto, Ontario M5T 2Y5, Canada Status: In…" at bounding box center [121, 30] width 117 height 28
click at [232, 14] on div "Deal Processing / View Transaction Transaction saved 4 minutes ago Ticket #: 46…" at bounding box center [252, 110] width 456 height 209
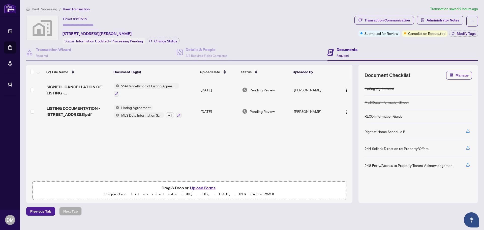
drag, startPoint x: 149, startPoint y: 33, endPoint x: 62, endPoint y: 33, distance: 87.7
click at [62, 33] on div "Ticket #: 50512 [STREET_ADDRESS][PERSON_NAME] Status: Information Updated - Pro…" at bounding box center [189, 30] width 326 height 28
copy span "[STREET_ADDRESS][PERSON_NAME]"
click at [67, 52] on div "Transaction Wizard Required" at bounding box center [54, 52] width 36 height 12
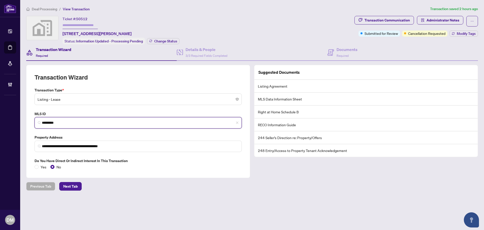
drag, startPoint x: 85, startPoint y: 123, endPoint x: 20, endPoint y: 119, distance: 65.1
click at [5, 122] on div "**********" at bounding box center [242, 115] width 484 height 230
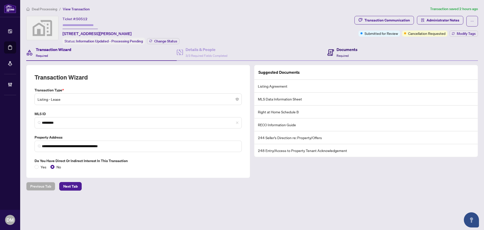
click at [335, 47] on div "Documents Required" at bounding box center [342, 52] width 30 height 12
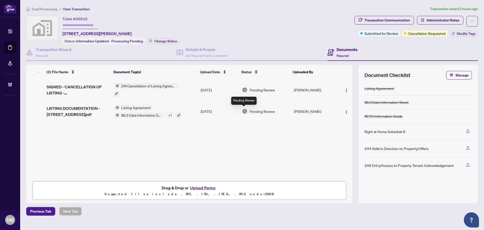
click at [244, 112] on img at bounding box center [245, 111] width 6 height 6
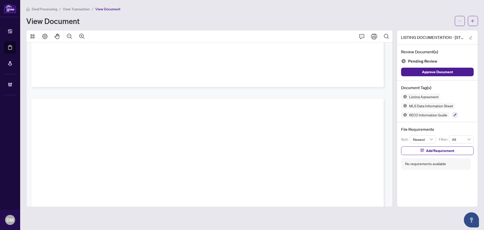
scroll to position [11188, 0]
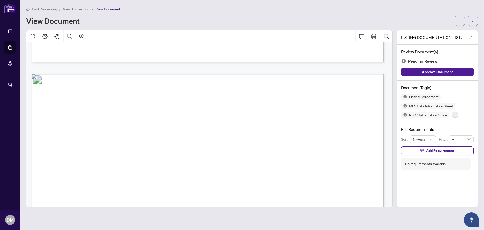
click at [164, 115] on span "1" at bounding box center [163, 118] width 2 height 6
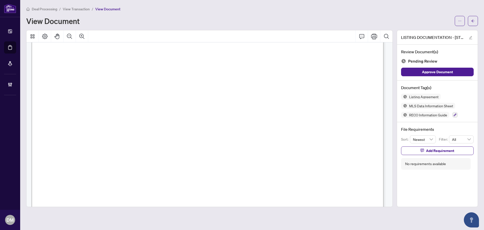
scroll to position [13785, 0]
click at [456, 115] on icon "button" at bounding box center [455, 114] width 3 height 3
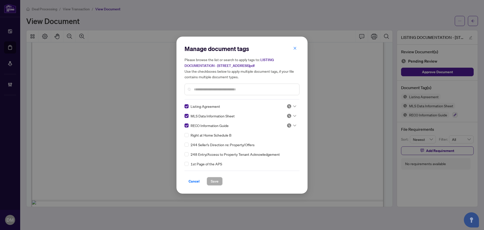
click at [291, 117] on div at bounding box center [292, 115] width 10 height 5
click at [282, 139] on div "Approved" at bounding box center [275, 140] width 32 height 6
click at [289, 124] on img at bounding box center [289, 125] width 5 height 5
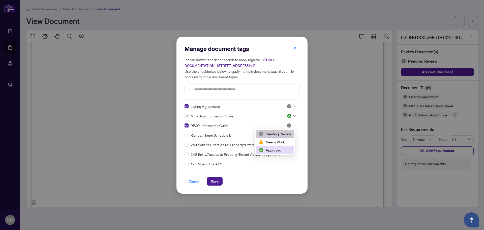
click at [277, 150] on div "Approved" at bounding box center [275, 150] width 32 height 6
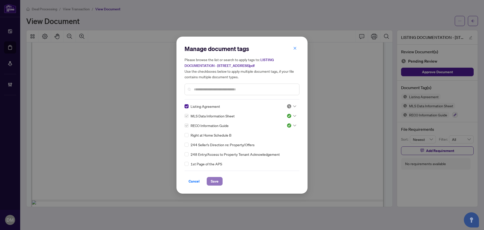
click at [218, 182] on span "Save" at bounding box center [215, 181] width 8 height 8
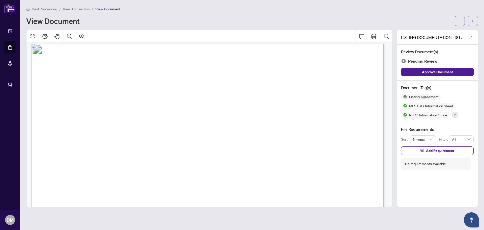
scroll to position [6045, 0]
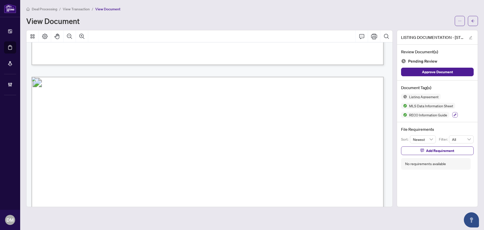
click at [456, 116] on button "button" at bounding box center [455, 115] width 6 height 6
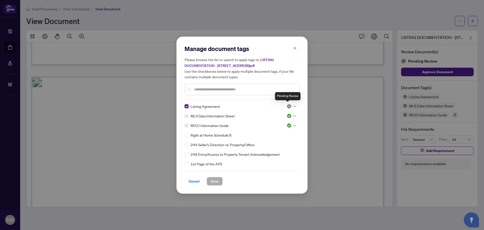
click at [290, 107] on img at bounding box center [289, 106] width 5 height 5
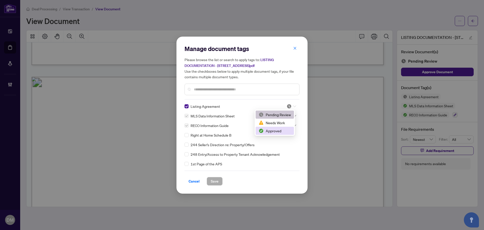
drag, startPoint x: 285, startPoint y: 130, endPoint x: 469, endPoint y: 150, distance: 185.4
click at [284, 130] on div "Approved" at bounding box center [275, 131] width 32 height 6
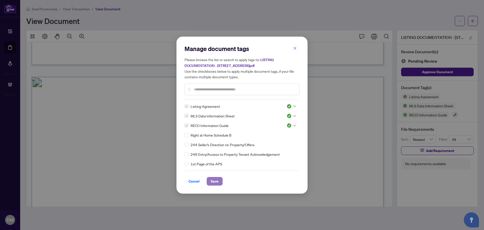
click at [219, 183] on button "Save" at bounding box center [215, 181] width 16 height 9
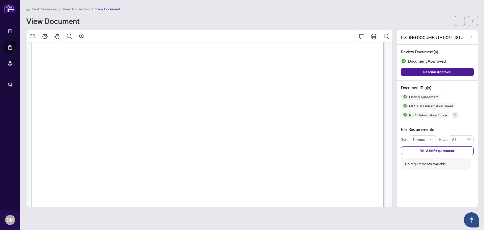
scroll to position [8667, 0]
click at [454, 115] on button "button" at bounding box center [455, 115] width 6 height 6
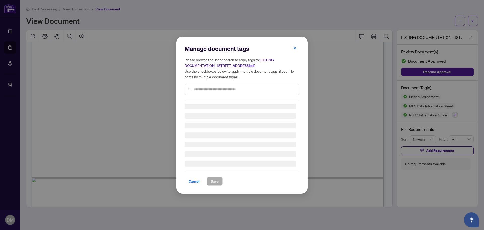
click at [252, 89] on input "text" at bounding box center [244, 89] width 101 height 6
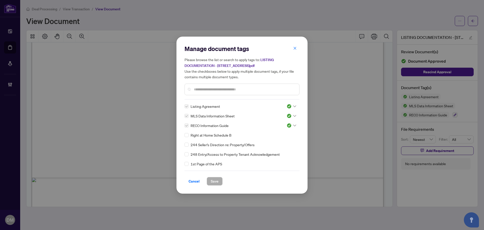
click at [252, 89] on input "text" at bounding box center [244, 89] width 101 height 6
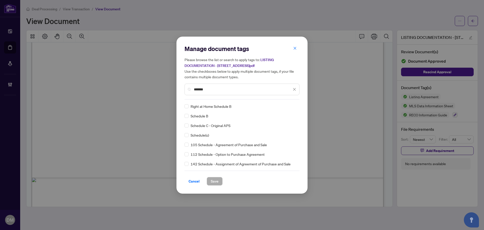
type input "*******"
click at [292, 108] on div at bounding box center [292, 106] width 10 height 5
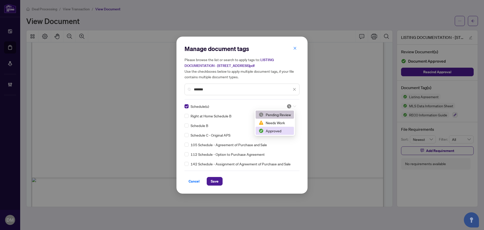
drag, startPoint x: 281, startPoint y: 129, endPoint x: 278, endPoint y: 134, distance: 5.8
click at [281, 129] on div "Approved" at bounding box center [275, 131] width 32 height 6
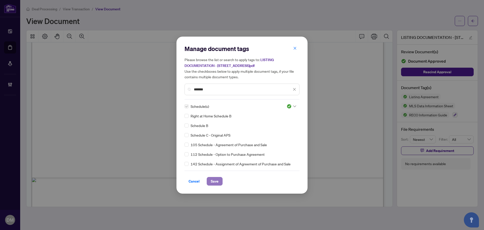
click at [214, 182] on span "Save" at bounding box center [215, 181] width 8 height 8
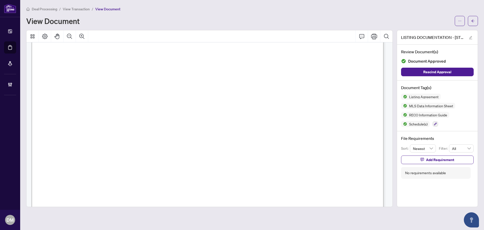
scroll to position [10256, 0]
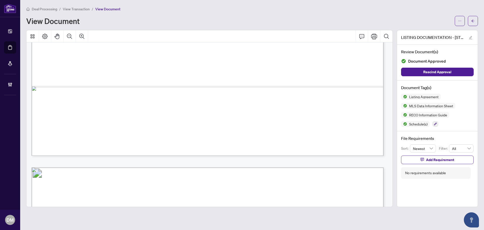
drag, startPoint x: 375, startPoint y: 72, endPoint x: 338, endPoint y: 59, distance: 38.8
click at [338, 59] on div "Form 272 Revised 2025 Page 4 of 4 The trademarks REALTOR®, REALTORS®, MLS®, Mul…" at bounding box center [434, 220] width 804 height 1040
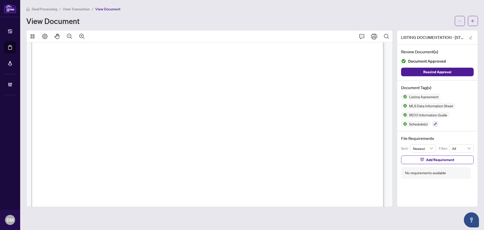
scroll to position [34, 0]
click at [471, 24] on button "button" at bounding box center [473, 21] width 10 height 10
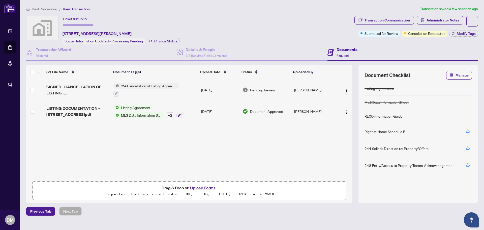
click at [168, 115] on div "+ 2" at bounding box center [170, 115] width 9 height 6
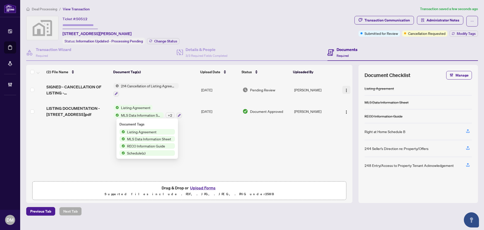
click at [345, 89] on img "button" at bounding box center [346, 90] width 4 height 4
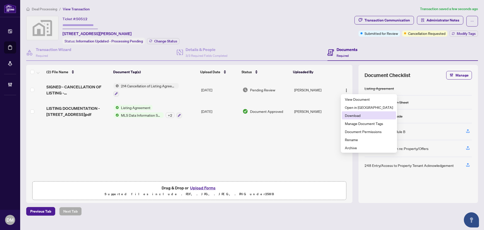
click at [353, 115] on span "Download" at bounding box center [369, 115] width 48 height 6
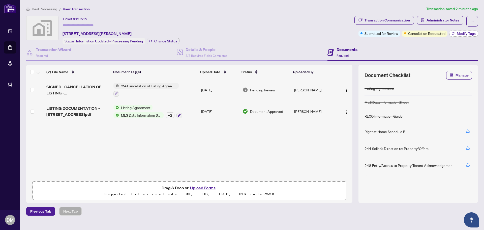
click at [465, 35] on span "Modify Tags" at bounding box center [466, 34] width 19 height 4
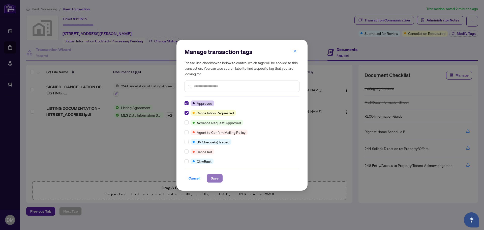
click at [215, 178] on span "Save" at bounding box center [215, 178] width 8 height 8
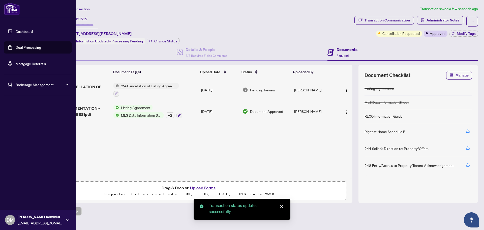
click at [27, 24] on li "Dashboard Deal Processing Mortgage Referrals" at bounding box center [38, 47] width 68 height 52
drag, startPoint x: 29, startPoint y: 28, endPoint x: 39, endPoint y: 36, distance: 12.5
click at [29, 29] on link "Dashboard" at bounding box center [24, 31] width 17 height 5
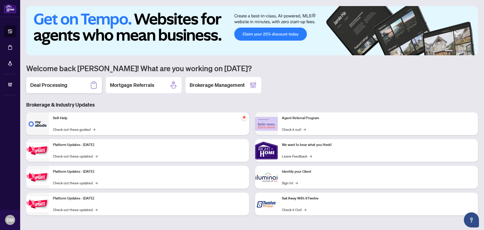
click at [85, 90] on div "Deal Processing" at bounding box center [64, 85] width 76 height 16
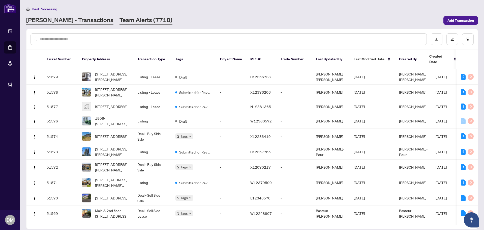
click at [125, 22] on link "Team Alerts (7710)" at bounding box center [145, 20] width 53 height 9
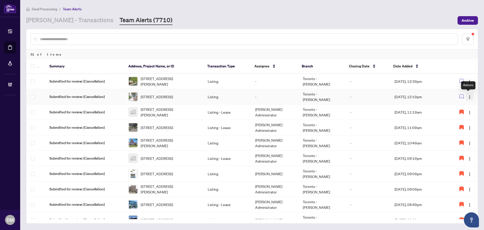
click at [468, 100] on button "button" at bounding box center [470, 97] width 8 height 8
click at [456, 107] on span "Assign Myself" at bounding box center [456, 107] width 23 height 6
click at [461, 98] on icon "button" at bounding box center [462, 96] width 4 height 4
click at [431, 96] on td "[DATE], 12:19pm" at bounding box center [419, 96] width 57 height 15
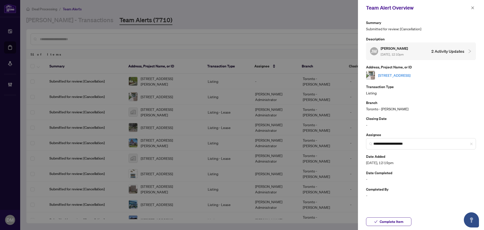
click at [410, 73] on link "112-31 Olive Ave, Toronto, Ontario M2N 4N4, Canada" at bounding box center [394, 75] width 32 height 6
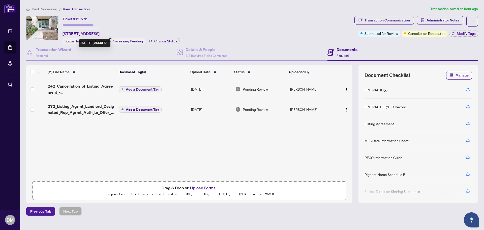
drag, startPoint x: 62, startPoint y: 33, endPoint x: 159, endPoint y: 32, distance: 96.8
click at [159, 32] on div "Ticket #: 50676 [STREET_ADDRESS] Status: Information Updated - Processing Pendi…" at bounding box center [189, 30] width 326 height 28
copy span "[STREET_ADDRESS]"
click at [60, 55] on div "Transaction Wizard Required" at bounding box center [54, 52] width 36 height 12
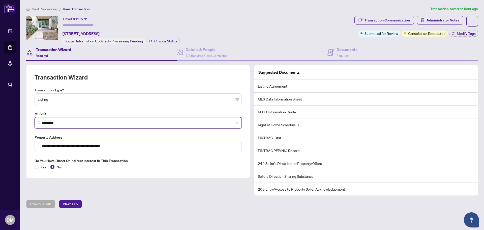
drag, startPoint x: 63, startPoint y: 123, endPoint x: 39, endPoint y: 125, distance: 24.0
click at [39, 125] on span "*********" at bounding box center [138, 122] width 207 height 11
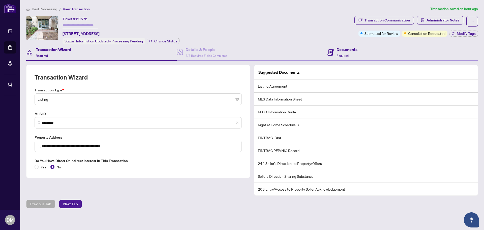
click at [364, 54] on div "Documents Required" at bounding box center [402, 52] width 151 height 16
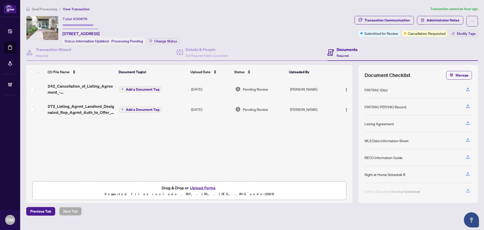
click at [309, 111] on td "[PERSON_NAME]" at bounding box center [312, 109] width 49 height 20
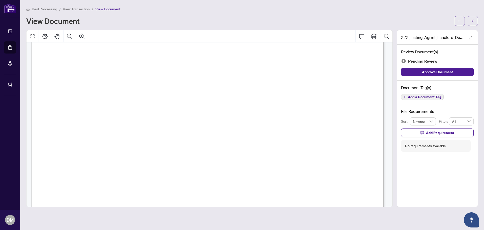
scroll to position [126, 0]
click at [438, 133] on span "Add Requirement" at bounding box center [440, 133] width 28 height 8
click at [433, 143] on div "Confirm Cancel" at bounding box center [443, 142] width 54 height 20
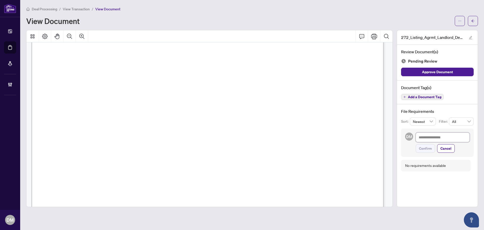
click at [437, 140] on textarea at bounding box center [443, 137] width 54 height 10
type textarea "*"
type textarea "**"
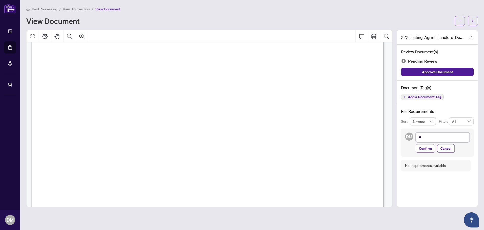
type textarea "***"
type textarea "****"
type textarea "*****"
type textarea "******"
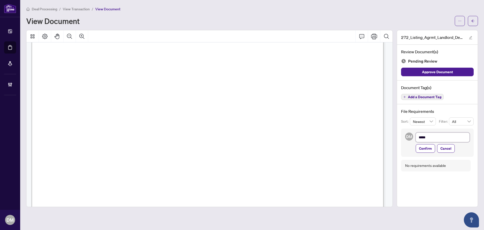
type textarea "******"
type textarea "*******"
type textarea "********"
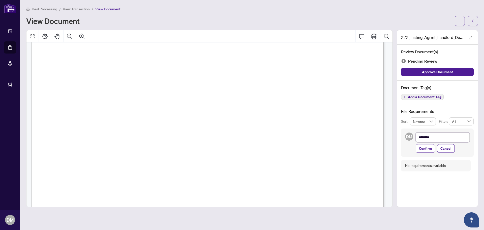
type textarea "*********"
type textarea "**********"
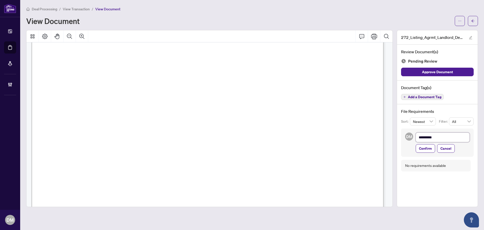
type textarea "**********"
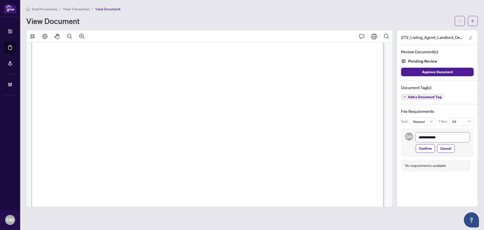
type textarea "**********"
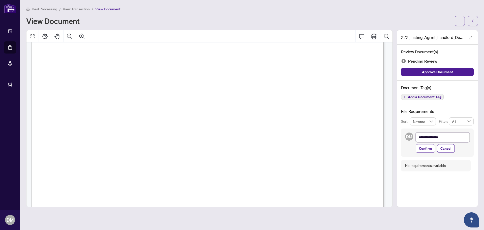
type textarea "**********"
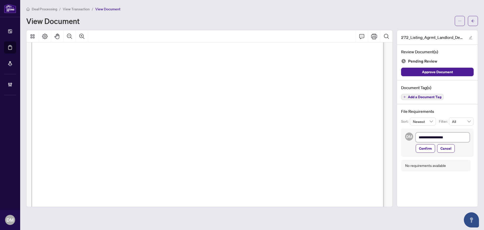
type textarea "**********"
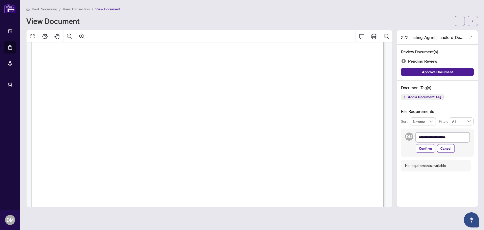
type textarea "**********"
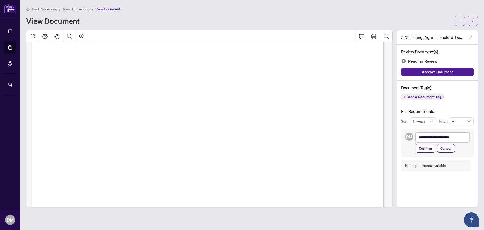
type textarea "**********"
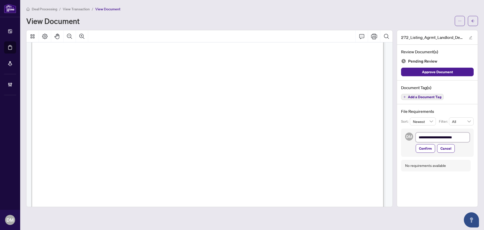
type textarea "**********"
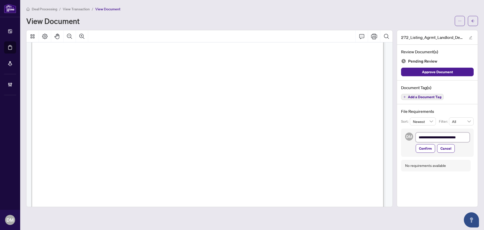
type textarea "**********"
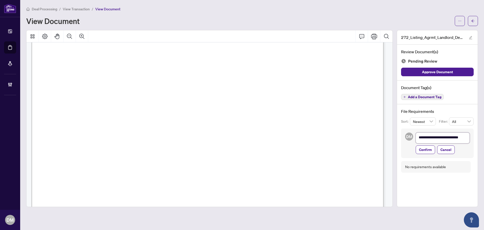
type textarea "**********"
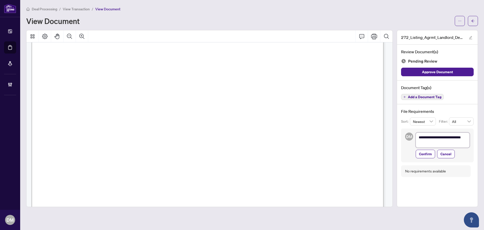
type textarea "**********"
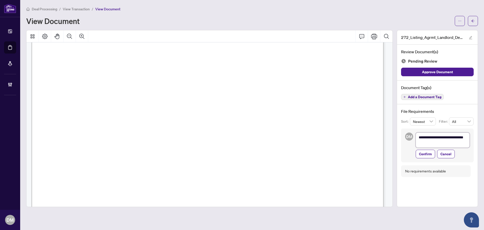
type textarea "**********"
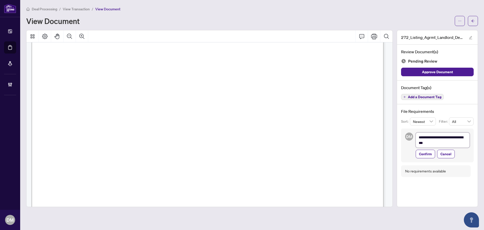
type textarea "**********"
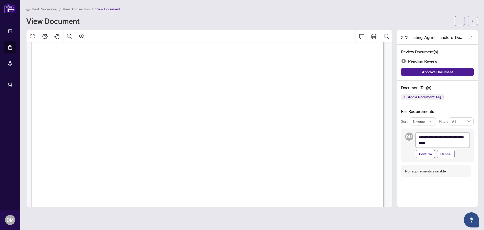
type textarea "**********"
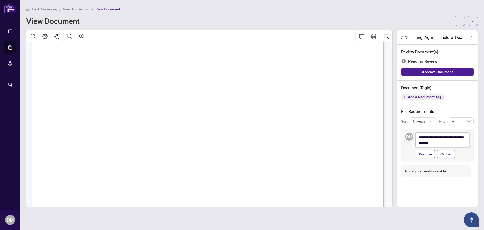
type textarea "**********"
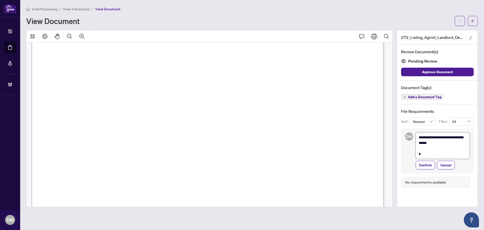
type textarea "**********"
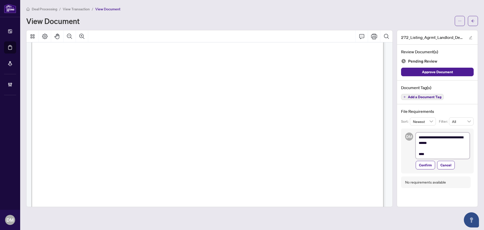
type textarea "**********"
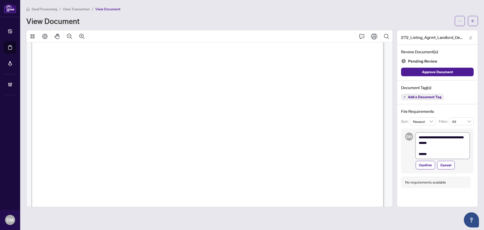
type textarea "**********"
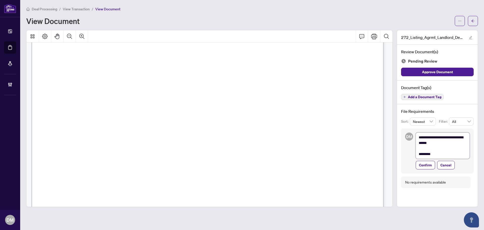
type textarea "**********"
click at [445, 145] on textarea "**********" at bounding box center [443, 145] width 54 height 26
type textarea "**********"
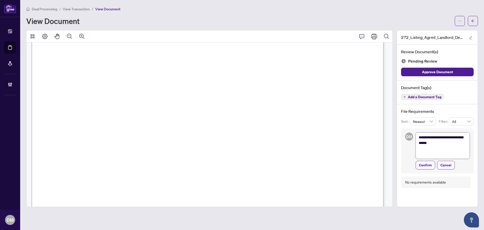
type textarea "**********"
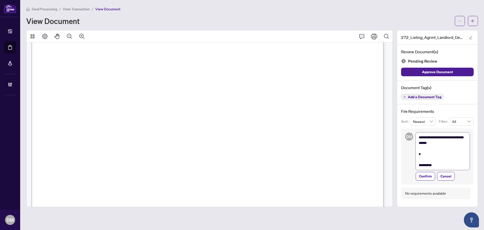
type textarea "**********"
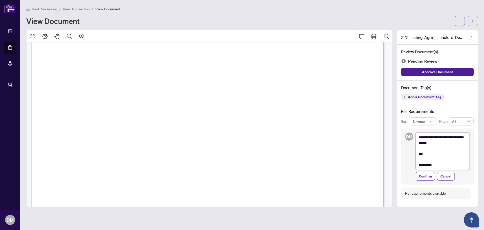
type textarea "**********"
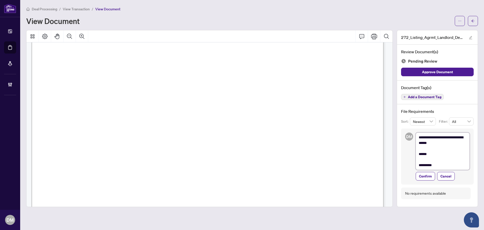
type textarea "**********"
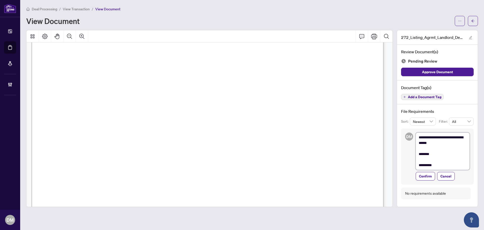
type textarea "**********"
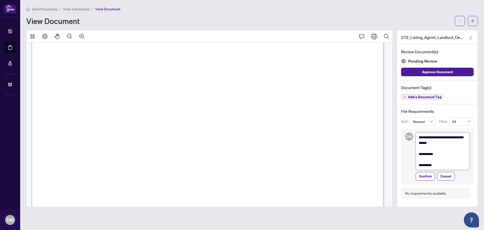
type textarea "**********"
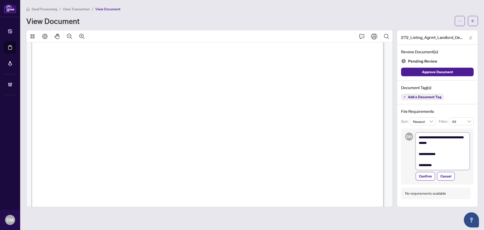
type textarea "**********"
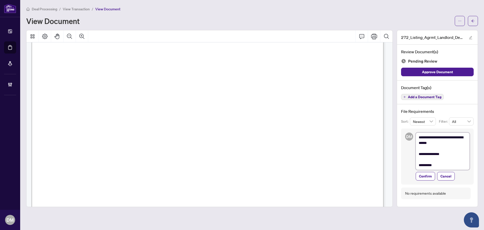
type textarea "**********"
click at [457, 153] on textarea "**********" at bounding box center [443, 150] width 54 height 37
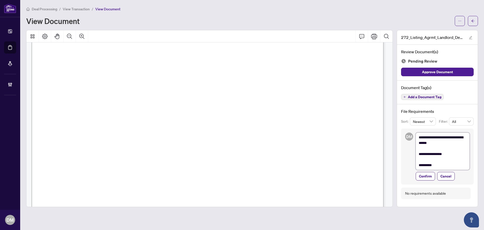
type textarea "**********"
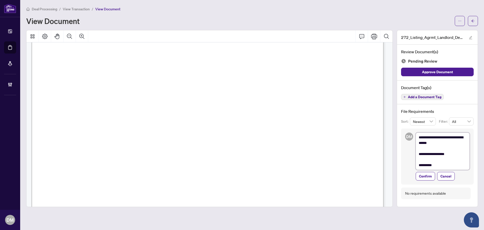
type textarea "**********"
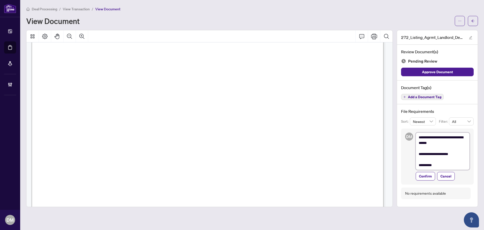
type textarea "**********"
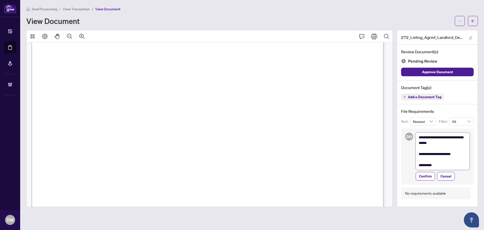
type textarea "**********"
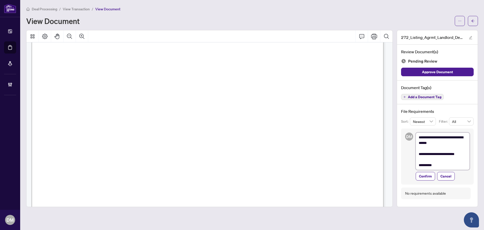
type textarea "**********"
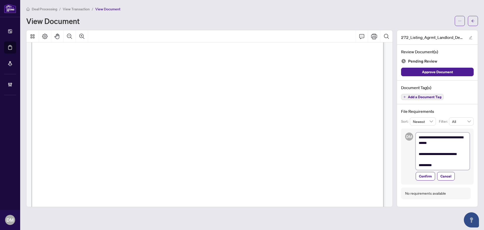
type textarea "**********"
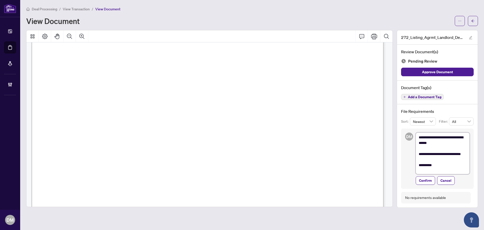
type textarea "**********"
click at [430, 182] on span "Confirm" at bounding box center [425, 181] width 13 height 8
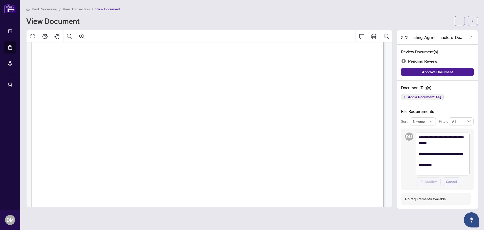
type textarea "**********"
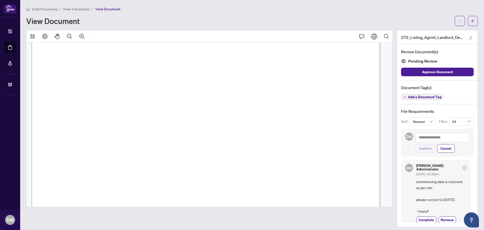
scroll to position [1462, 0]
click at [415, 95] on span "Add a Document Tag" at bounding box center [425, 97] width 34 height 4
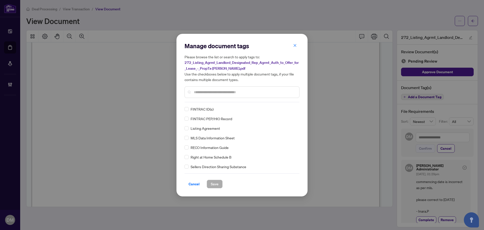
click at [258, 94] on input "text" at bounding box center [244, 92] width 101 height 6
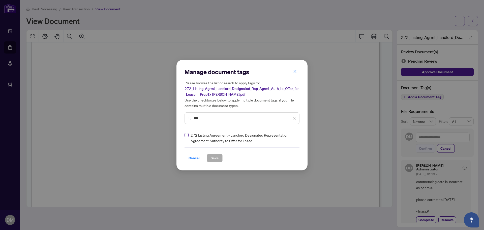
type input "***"
click at [292, 136] on div at bounding box center [292, 137] width 10 height 5
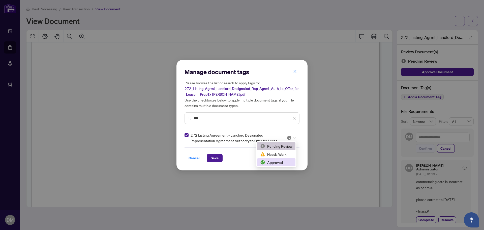
click at [280, 160] on div "Approved" at bounding box center [276, 162] width 32 height 6
click at [209, 161] on button "Save" at bounding box center [215, 158] width 16 height 9
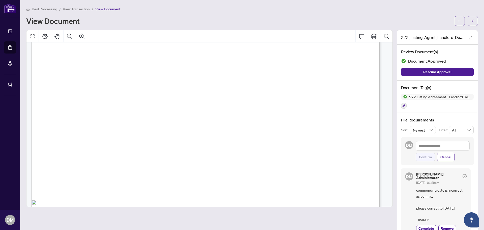
scroll to position [2571, 0]
click at [402, 106] on button "button" at bounding box center [404, 106] width 6 height 6
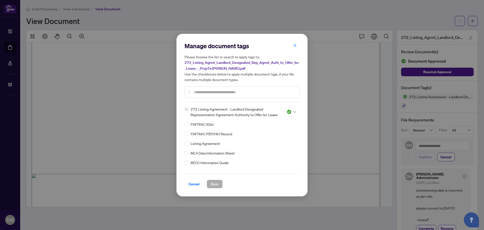
click at [261, 93] on input "text" at bounding box center [244, 92] width 101 height 6
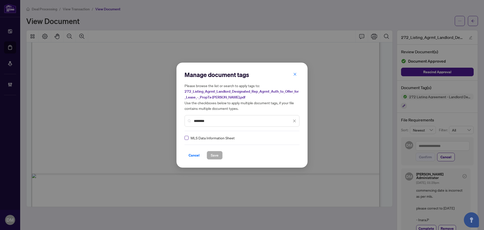
type input "********"
click at [186, 135] on label at bounding box center [187, 138] width 4 height 6
click at [287, 138] on img at bounding box center [289, 137] width 5 height 5
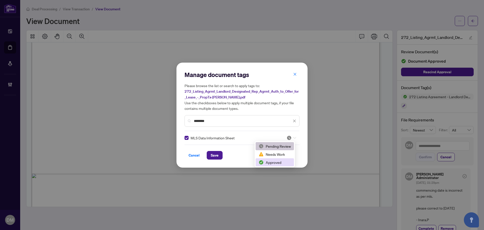
click at [272, 162] on div "Approved" at bounding box center [275, 162] width 32 height 6
click at [215, 157] on span "Save" at bounding box center [215, 155] width 8 height 8
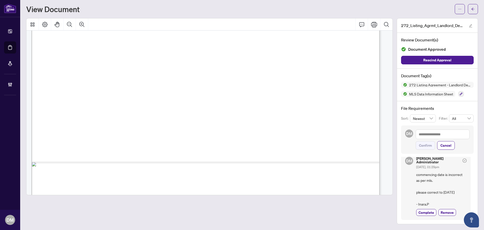
scroll to position [6, 0]
click at [439, 176] on span "commencing date is incorrect as per mls. please correct to august 28th, 2025 - …" at bounding box center [441, 188] width 50 height 35
drag, startPoint x: 432, startPoint y: 176, endPoint x: 422, endPoint y: 186, distance: 14.1
click at [422, 186] on span "commencing date is incorrect as per mls. please correct to august 28th, 2025 - …" at bounding box center [441, 188] width 50 height 35
click at [416, 185] on span "commencing date is incorrect as per mls. please correct to august 28th, 2025 - …" at bounding box center [441, 188] width 50 height 35
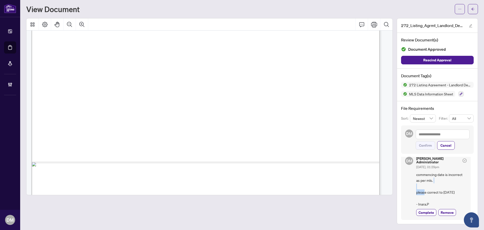
click at [416, 189] on span "commencing date is incorrect as per mls. please correct to august 28th, 2025 - …" at bounding box center [441, 188] width 50 height 35
drag, startPoint x: 410, startPoint y: 184, endPoint x: 451, endPoint y: 195, distance: 43.1
click at [451, 196] on div "DM Don Mills Administrator Sep/04/2025, 01:29pm commencing date is incorrect as…" at bounding box center [436, 186] width 70 height 67
click at [451, 193] on span "commencing date is incorrect as per mls. please correct to august 28th, 2025 - …" at bounding box center [441, 188] width 50 height 35
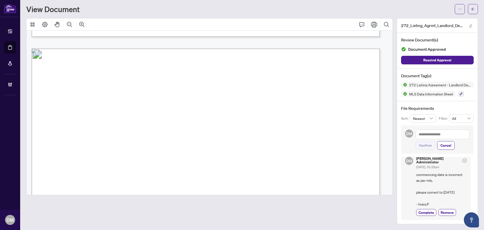
click at [461, 93] on div "272 Listing Agreement - Landlord Designated Representation Agreement Authority …" at bounding box center [437, 89] width 73 height 15
drag, startPoint x: 456, startPoint y: 92, endPoint x: 447, endPoint y: 92, distance: 8.3
click at [460, 92] on icon "button" at bounding box center [461, 93] width 3 height 3
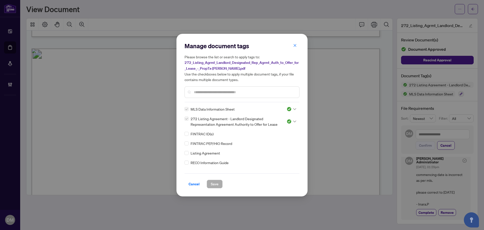
click at [261, 91] on input "text" at bounding box center [244, 92] width 101 height 6
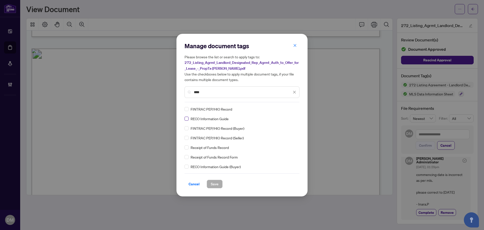
type input "****"
click at [288, 109] on img at bounding box center [289, 108] width 5 height 5
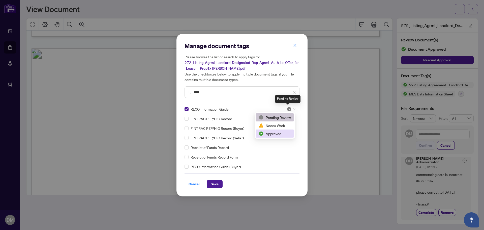
click at [278, 133] on div "Approved" at bounding box center [275, 134] width 32 height 6
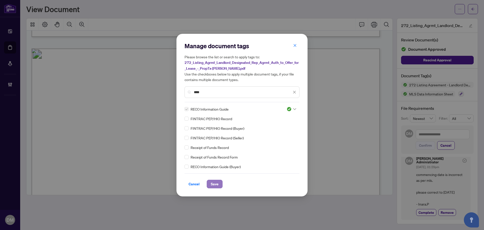
click at [216, 183] on span "Save" at bounding box center [215, 184] width 8 height 8
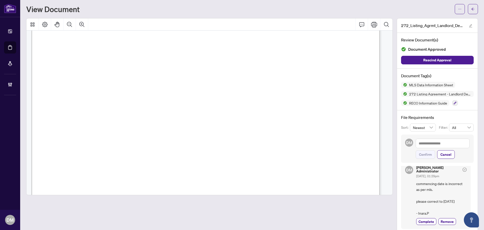
scroll to position [0, 0]
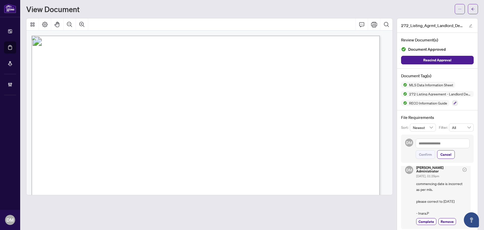
click at [475, 14] on main "Deal Processing / View Transaction / View Document View Document 272_Listing_Ag…" at bounding box center [252, 115] width 464 height 230
click at [472, 12] on button "button" at bounding box center [473, 9] width 10 height 10
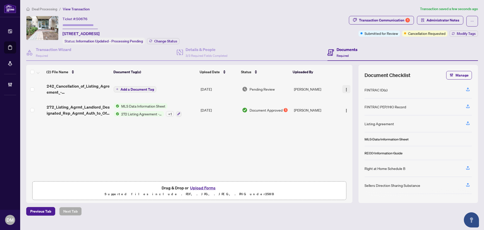
click at [347, 89] on button "button" at bounding box center [346, 89] width 8 height 8
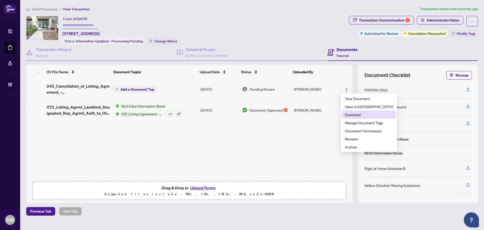
click at [357, 116] on span "Download" at bounding box center [369, 115] width 48 height 6
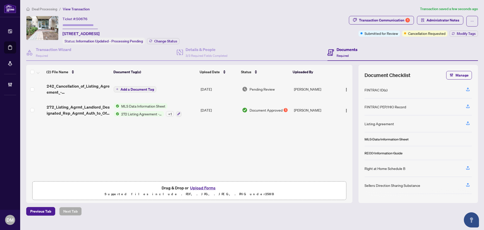
click at [169, 115] on div "+ 1" at bounding box center [170, 114] width 8 height 6
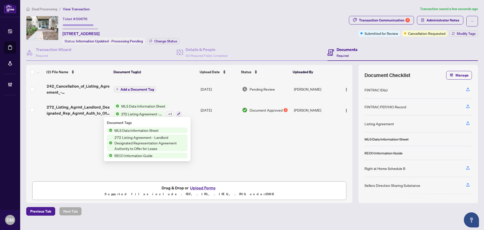
click at [306, 142] on div "242_Cancellation_of_Listing_Agreement_-_Authority_to_Offer_for_Sale_-_PropTx-OR…" at bounding box center [189, 129] width 326 height 100
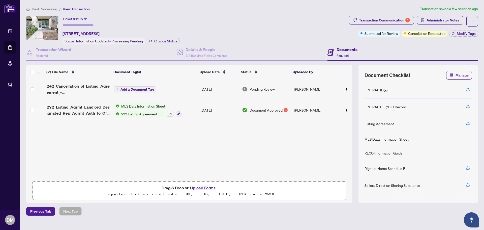
click at [294, 108] on td "Johnny Wu" at bounding box center [315, 110] width 46 height 22
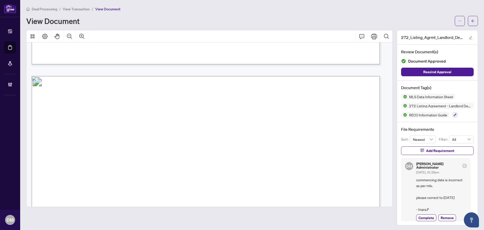
scroll to position [1216, 0]
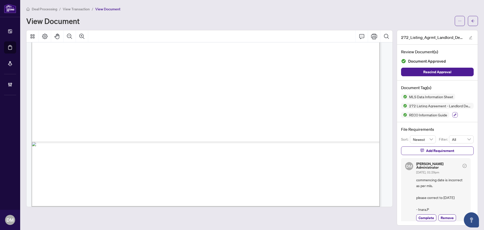
click at [452, 113] on button "button" at bounding box center [455, 115] width 6 height 6
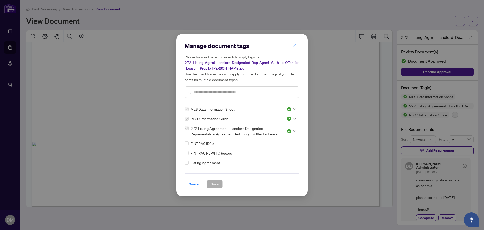
click at [240, 93] on input "text" at bounding box center [244, 92] width 101 height 6
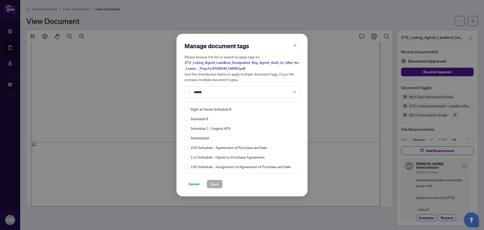
type input "******"
click at [286, 105] on div "Manage document tags Please browse the list or search to apply tags to: 272_Lis…" at bounding box center [242, 115] width 115 height 146
click at [287, 110] on img at bounding box center [289, 108] width 5 height 5
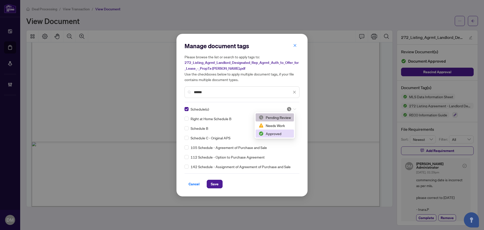
click at [279, 135] on div "Approved" at bounding box center [275, 134] width 32 height 6
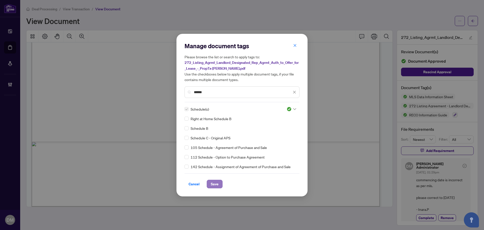
click at [217, 184] on span "Save" at bounding box center [215, 184] width 8 height 8
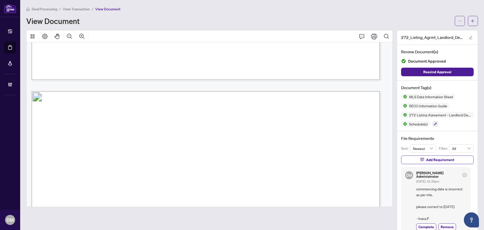
scroll to position [933, 0]
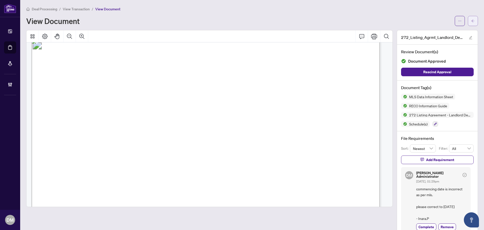
click at [468, 19] on button "button" at bounding box center [473, 21] width 10 height 10
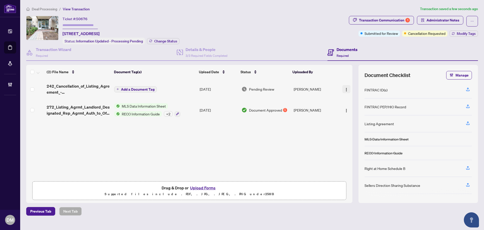
click at [346, 92] on button "button" at bounding box center [346, 89] width 8 height 8
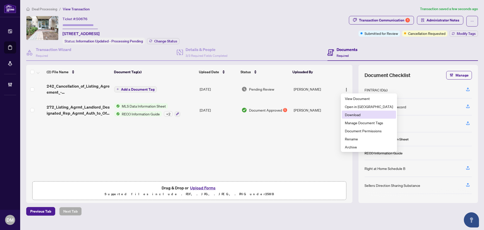
click at [356, 116] on span "Download" at bounding box center [369, 115] width 48 height 6
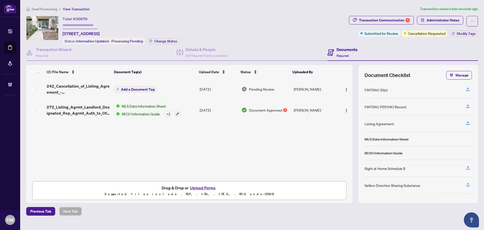
click at [167, 114] on div "+ 2" at bounding box center [168, 114] width 9 height 6
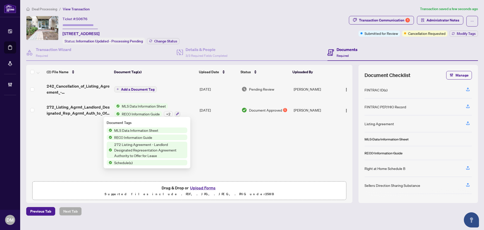
click at [237, 153] on div "242_Cancellation_of_Listing_Agreement_-_Authority_to_Offer_for_Sale_-_PropTx-OR…" at bounding box center [189, 129] width 326 height 100
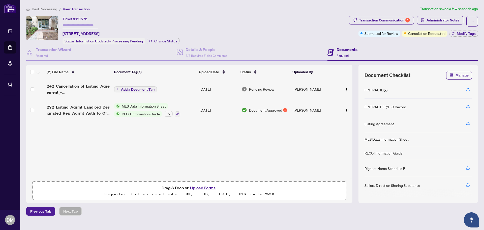
click at [168, 116] on div "+ 2" at bounding box center [172, 114] width 16 height 6
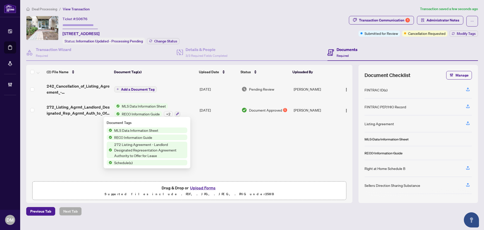
click at [216, 110] on td "Aug/28/2025" at bounding box center [219, 110] width 42 height 22
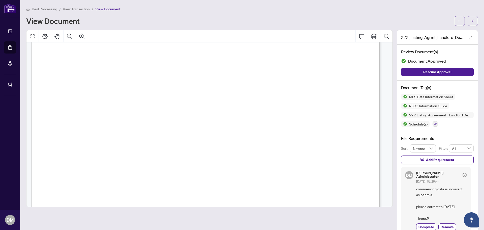
scroll to position [504, 0]
click at [433, 122] on button "button" at bounding box center [436, 124] width 6 height 6
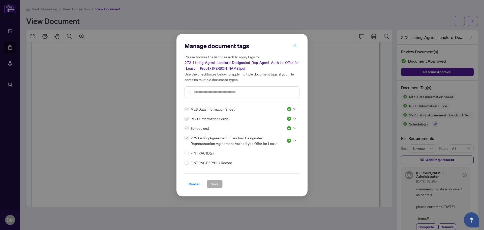
click at [291, 139] on div at bounding box center [292, 140] width 10 height 5
click at [281, 157] on div "Needs Work" at bounding box center [275, 157] width 32 height 6
click at [218, 183] on span "Save" at bounding box center [215, 184] width 8 height 8
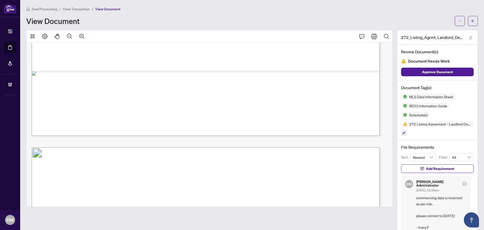
scroll to position [908, 0]
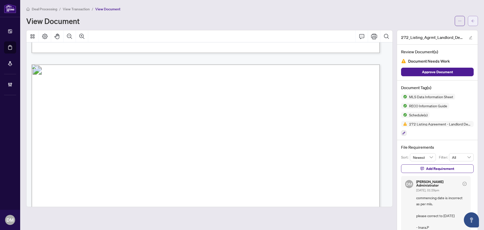
click at [471, 23] on span "button" at bounding box center [473, 21] width 4 height 8
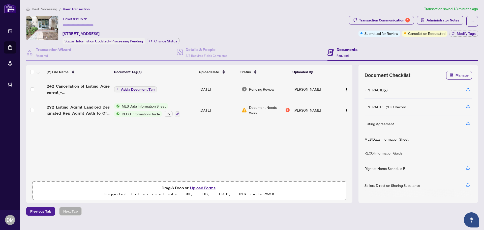
click at [315, 113] on td "Johnny Wu" at bounding box center [315, 110] width 46 height 22
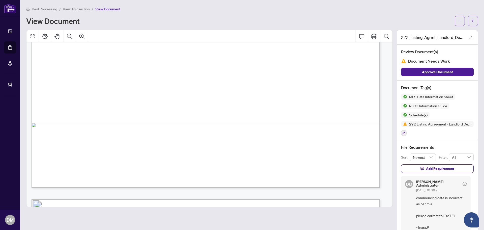
scroll to position [1437, 0]
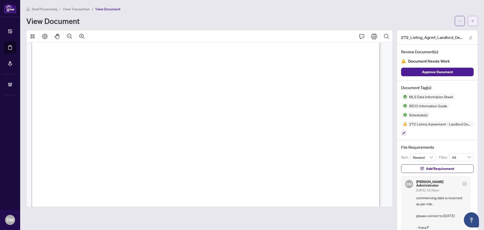
click at [468, 18] on button "button" at bounding box center [473, 21] width 10 height 10
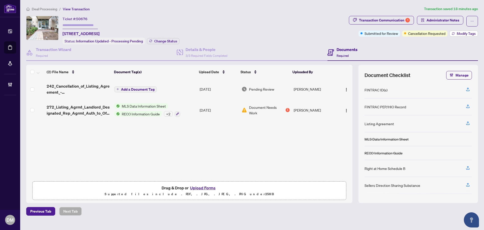
click at [469, 34] on span "Modify Tags" at bounding box center [466, 34] width 19 height 4
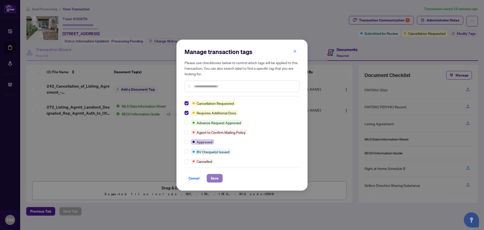
click at [221, 181] on button "Save" at bounding box center [215, 178] width 16 height 9
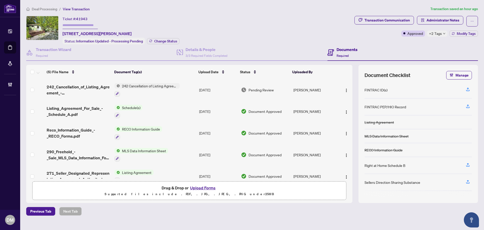
click at [287, 21] on div "Ticket #: 41943 [STREET_ADDRESS][PERSON_NAME] Status: Information Updated - Pro…" at bounding box center [189, 30] width 326 height 28
click at [348, 51] on h4 "Documents" at bounding box center [347, 49] width 21 height 6
click at [346, 89] on img "button" at bounding box center [346, 90] width 4 height 4
click at [295, 22] on div "Ticket #: 41943 [STREET_ADDRESS][PERSON_NAME] Status: Information Updated - Pro…" at bounding box center [189, 30] width 326 height 28
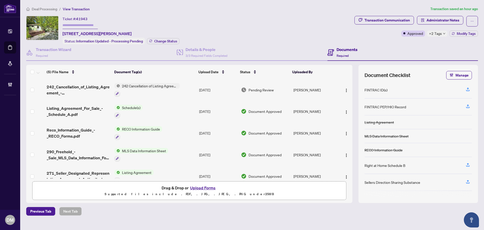
click at [309, 28] on div "Ticket #: 41943 [STREET_ADDRESS][PERSON_NAME] Status: Information Updated - Pro…" at bounding box center [189, 30] width 326 height 28
click at [343, 92] on button "button" at bounding box center [346, 90] width 8 height 8
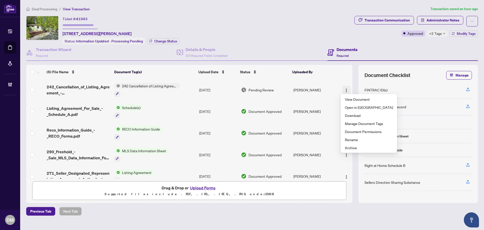
click at [344, 92] on span "button" at bounding box center [346, 90] width 4 height 6
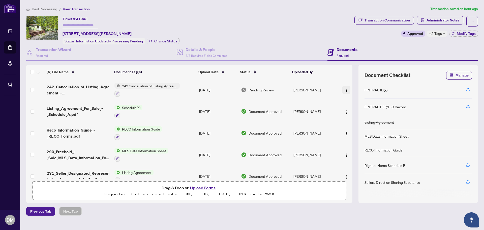
click at [345, 89] on img "button" at bounding box center [346, 90] width 4 height 4
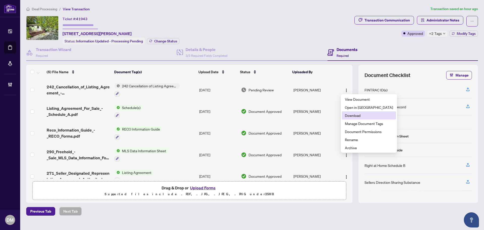
click at [351, 114] on span "Download" at bounding box center [369, 115] width 48 height 6
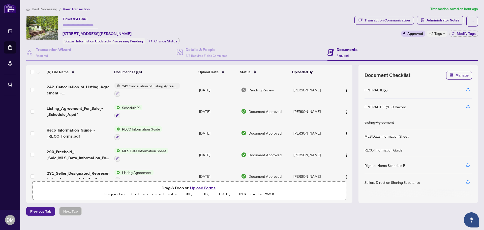
drag, startPoint x: 291, startPoint y: 20, endPoint x: 380, endPoint y: 28, distance: 89.9
click at [291, 19] on div "Ticket #: 41943 [STREET_ADDRESS][PERSON_NAME] Status: Information Updated - Pro…" at bounding box center [189, 30] width 326 height 28
click at [436, 34] on span "+2 Tags" at bounding box center [435, 34] width 13 height 6
drag, startPoint x: 156, startPoint y: 32, endPoint x: 55, endPoint y: 36, distance: 101.2
click at [55, 36] on div "Ticket #: 41943 [STREET_ADDRESS][PERSON_NAME] Status: Information Updated - Pro…" at bounding box center [189, 30] width 326 height 28
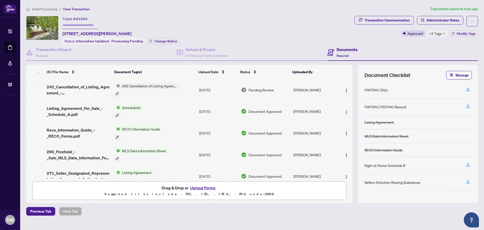
drag, startPoint x: 184, startPoint y: 33, endPoint x: 178, endPoint y: 33, distance: 5.3
click at [181, 33] on div "Ticket #: 41943 [STREET_ADDRESS][PERSON_NAME] Status: Information Updated - Pro…" at bounding box center [189, 30] width 326 height 28
drag, startPoint x: 158, startPoint y: 33, endPoint x: 63, endPoint y: 35, distance: 95.1
click at [63, 35] on div "Ticket #: 41943 [STREET_ADDRESS][PERSON_NAME] Status: Information Updated - Pro…" at bounding box center [121, 30] width 117 height 28
copy span "[STREET_ADDRESS][PERSON_NAME]"
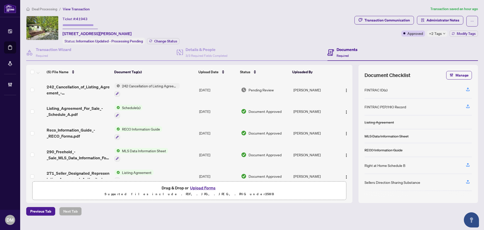
click at [192, 14] on div "Deal Processing / View Transaction Transaction saved an hour ago Ticket #: 4194…" at bounding box center [252, 110] width 456 height 209
drag, startPoint x: 157, startPoint y: 33, endPoint x: 62, endPoint y: 32, distance: 95.3
click at [62, 32] on div "Ticket #: 41943 [STREET_ADDRESS][PERSON_NAME] Status: Information Updated - Pro…" at bounding box center [189, 30] width 326 height 28
copy span "[STREET_ADDRESS][PERSON_NAME]"
click at [438, 37] on div "Transaction Communication Administrator Notes Approved +2 Tags Modify Tags" at bounding box center [416, 30] width 126 height 28
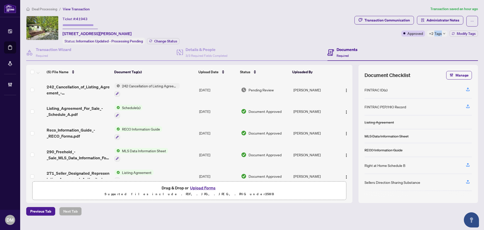
click at [438, 37] on div "Transaction Communication Administrator Notes Approved +2 Tags Modify Tags" at bounding box center [416, 30] width 126 height 28
click at [441, 35] on span "+2 Tags" at bounding box center [435, 34] width 13 height 6
drag, startPoint x: 216, startPoint y: 20, endPoint x: 205, endPoint y: 19, distance: 10.6
click at [215, 20] on div "Ticket #: 41943 [STREET_ADDRESS][PERSON_NAME] Status: Information Updated - Pro…" at bounding box center [189, 30] width 326 height 28
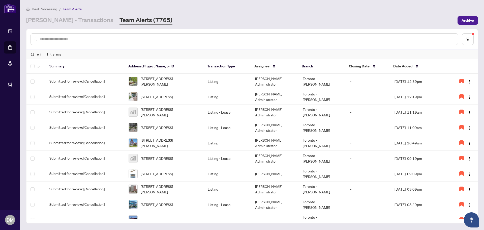
click at [404, 18] on div "[PERSON_NAME] - Transactions Team Alerts (7765)" at bounding box center [240, 20] width 428 height 9
click at [282, 13] on div "Deal Processing / Team Alerts [PERSON_NAME] - Transactions Team Alerts (7765) A…" at bounding box center [252, 15] width 452 height 19
click at [416, 26] on main "Deal Processing / Team Alerts [PERSON_NAME] - Transactions Team Alerts (7765) A…" at bounding box center [252, 115] width 464 height 230
click at [347, 17] on div "[PERSON_NAME] - Transactions Team Alerts (7765)" at bounding box center [240, 20] width 428 height 9
click at [211, 205] on td "Listing - Lease" at bounding box center [227, 204] width 47 height 15
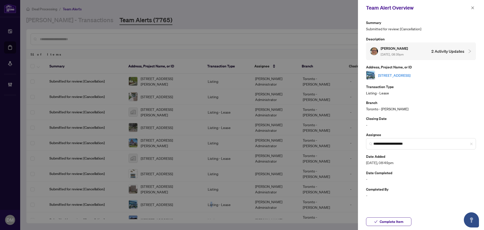
click at [410, 75] on link "[STREET_ADDRESS]" at bounding box center [394, 75] width 32 height 6
click at [474, 8] on icon "close" at bounding box center [473, 8] width 4 height 4
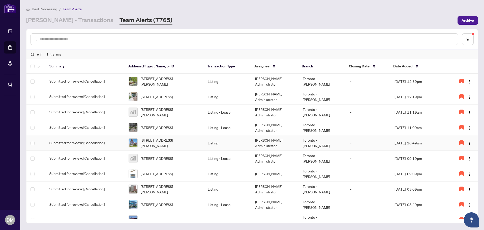
click at [220, 126] on td "Listing - Lease" at bounding box center [227, 127] width 47 height 15
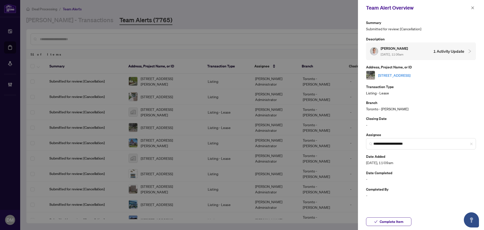
click at [407, 76] on link "[STREET_ADDRESS]" at bounding box center [394, 75] width 32 height 6
click at [475, 6] on span at bounding box center [472, 8] width 7 height 6
click at [474, 6] on span "button" at bounding box center [473, 8] width 4 height 8
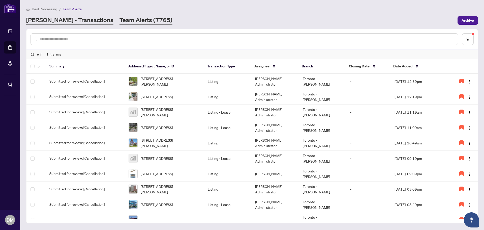
click at [81, 18] on link "[PERSON_NAME] - Transactions" at bounding box center [69, 20] width 87 height 9
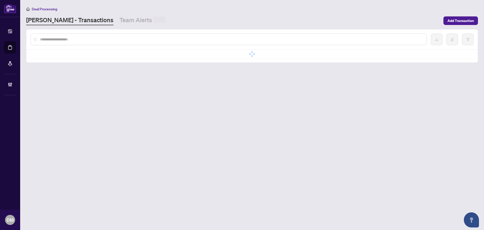
click at [87, 43] on div at bounding box center [229, 40] width 396 height 12
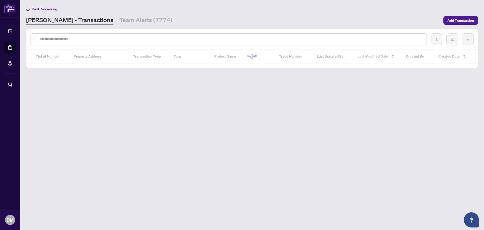
click at [89, 41] on input "text" at bounding box center [231, 39] width 383 height 6
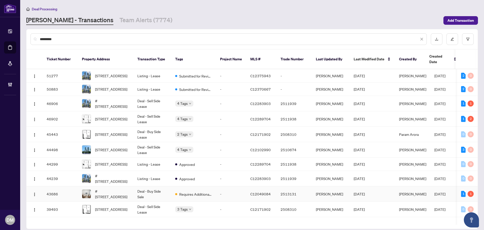
type input "*********"
drag, startPoint x: 156, startPoint y: 193, endPoint x: 153, endPoint y: 194, distance: 3.5
click at [153, 194] on td "Deal - Buy Side Sale" at bounding box center [152, 193] width 38 height 15
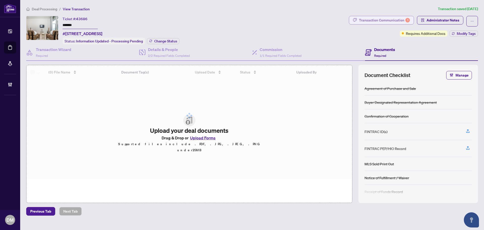
click at [369, 19] on div "Transaction Communication 1" at bounding box center [384, 20] width 51 height 8
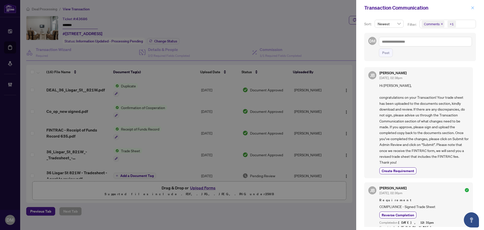
click at [474, 12] on span "button" at bounding box center [473, 8] width 4 height 8
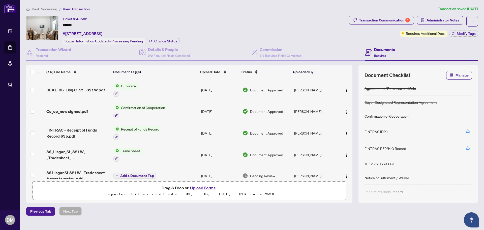
click at [276, 27] on div "Ticket #: 43686 ******* [STREET_ADDRESS] Status: Information Updated - Processi…" at bounding box center [186, 30] width 321 height 28
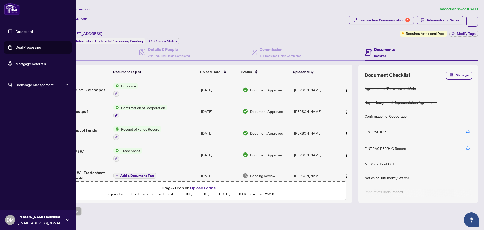
drag, startPoint x: 19, startPoint y: 33, endPoint x: 37, endPoint y: 42, distance: 20.1
click at [19, 33] on link "Dashboard" at bounding box center [24, 31] width 17 height 5
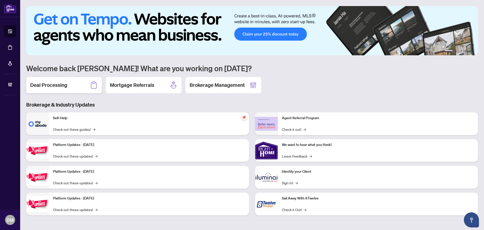
click at [72, 89] on div "Deal Processing" at bounding box center [64, 85] width 76 height 16
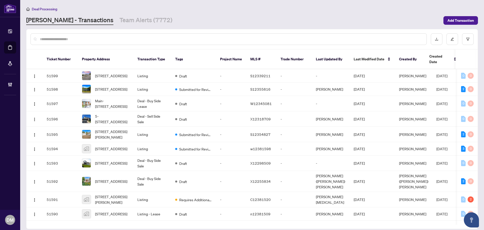
click at [99, 39] on input "text" at bounding box center [231, 39] width 383 height 6
click at [99, 40] on input "text" at bounding box center [231, 39] width 383 height 6
click at [119, 40] on input "text" at bounding box center [231, 39] width 383 height 6
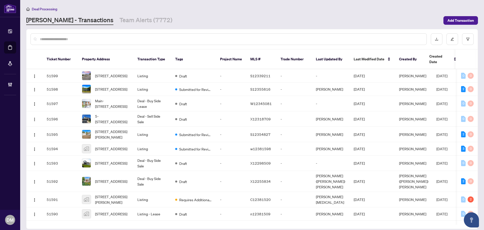
drag, startPoint x: 80, startPoint y: 35, endPoint x: 78, endPoint y: 38, distance: 3.4
click at [78, 37] on div at bounding box center [229, 39] width 396 height 12
click at [78, 38] on input "text" at bounding box center [231, 39] width 383 height 6
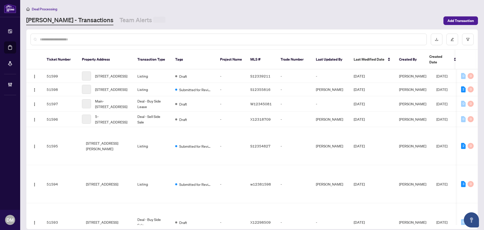
click at [66, 42] on div at bounding box center [229, 40] width 396 height 12
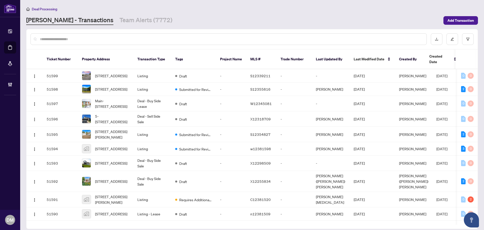
click at [73, 39] on input "text" at bounding box center [231, 39] width 383 height 6
type input "******"
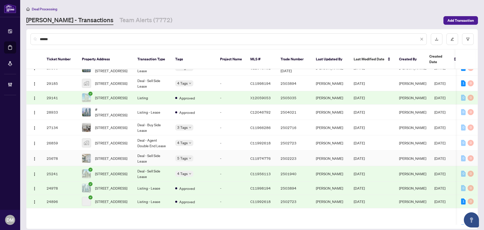
scroll to position [355, 0]
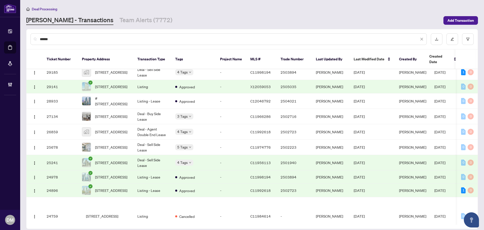
drag, startPoint x: 109, startPoint y: 40, endPoint x: 0, endPoint y: 44, distance: 109.5
click at [0, 44] on div "Dashboard Deal Processing Mortgage Referrals Brokerage Management DM [PERSON_NA…" at bounding box center [242, 115] width 484 height 230
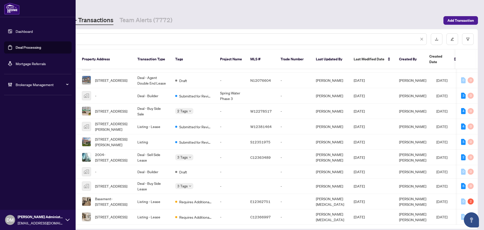
scroll to position [0, 0]
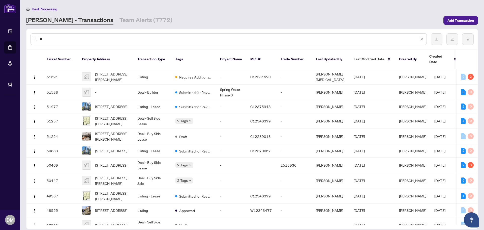
type input "*"
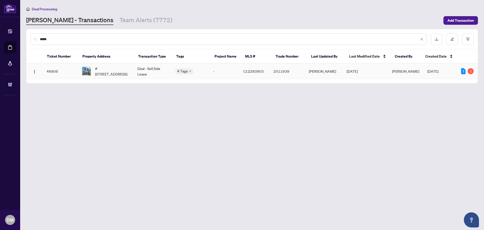
type input "*****"
click at [129, 75] on span "#[STREET_ADDRESS]" at bounding box center [112, 71] width 34 height 11
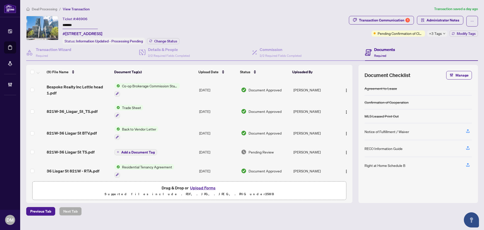
click at [436, 34] on span "+3 Tags" at bounding box center [435, 34] width 13 height 6
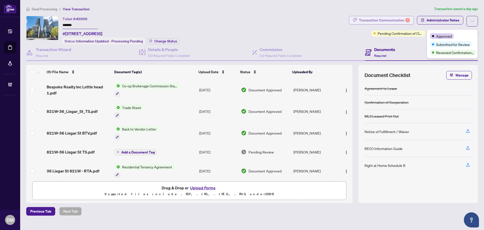
click at [351, 20] on button "Transaction Communication 1" at bounding box center [381, 20] width 65 height 9
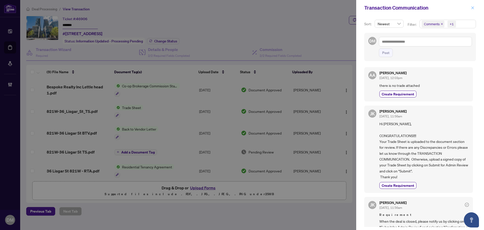
click at [472, 6] on span "button" at bounding box center [473, 8] width 4 height 8
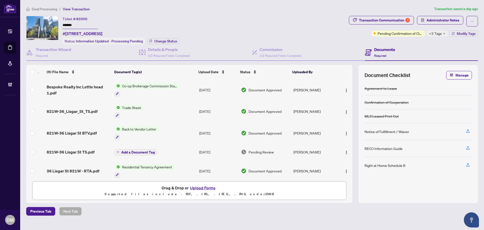
click at [440, 35] on span "+3 Tags" at bounding box center [435, 34] width 13 height 6
click at [391, 14] on div "Deal Processing / View Transaction Transaction saved a day ago Ticket #: 46906 …" at bounding box center [252, 110] width 456 height 209
click at [395, 18] on div "Transaction Communication 1" at bounding box center [384, 20] width 51 height 8
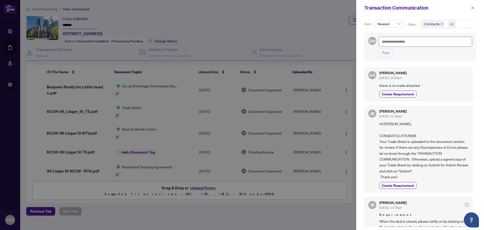
click at [413, 44] on textarea at bounding box center [425, 42] width 93 height 10
type textarea "*"
type textarea "**"
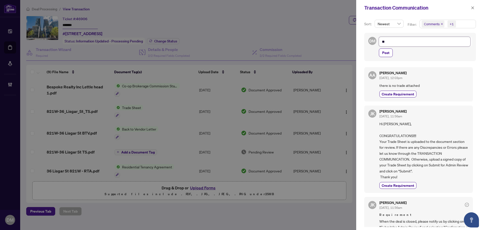
type textarea "***"
type textarea "****"
type textarea "*****"
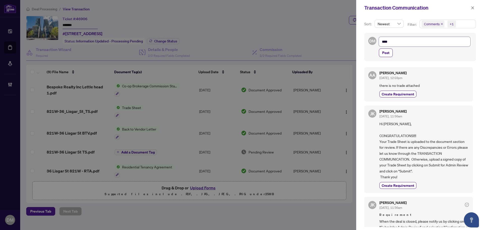
type textarea "*****"
type textarea "****"
type textarea "***"
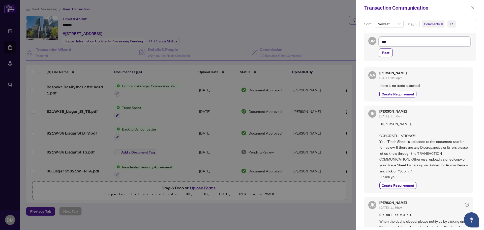
type textarea "**"
type textarea "*"
type textarea "**********"
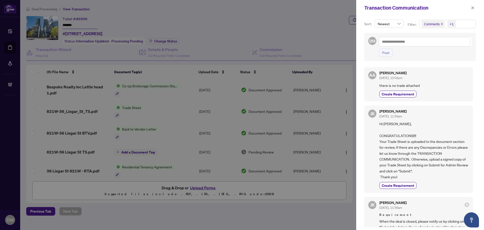
drag, startPoint x: 471, startPoint y: 6, endPoint x: 442, endPoint y: 19, distance: 31.3
click at [471, 6] on icon "close" at bounding box center [473, 8] width 4 height 4
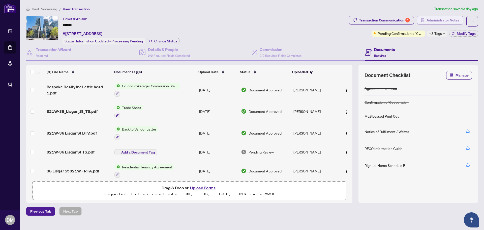
click at [431, 21] on span "Administrator Notes" at bounding box center [443, 20] width 33 height 8
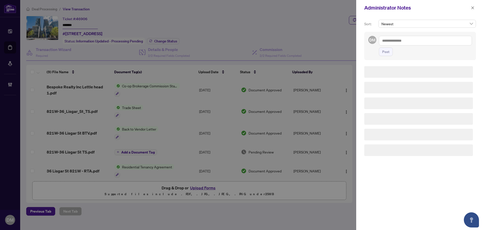
click at [416, 42] on textarea at bounding box center [425, 41] width 93 height 10
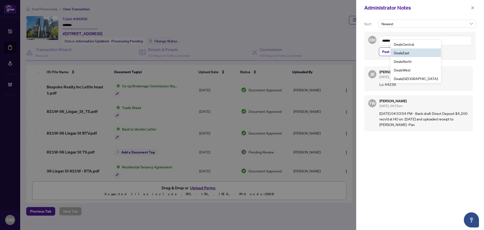
click at [407, 42] on span "Deals Central" at bounding box center [404, 44] width 20 height 5
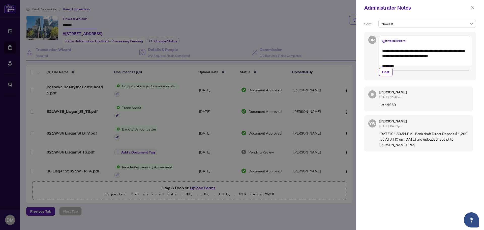
click at [464, 59] on textarea "**********" at bounding box center [425, 53] width 92 height 35
drag, startPoint x: 442, startPoint y: 51, endPoint x: 451, endPoint y: 53, distance: 9.2
click at [442, 51] on textarea "**********" at bounding box center [425, 58] width 92 height 45
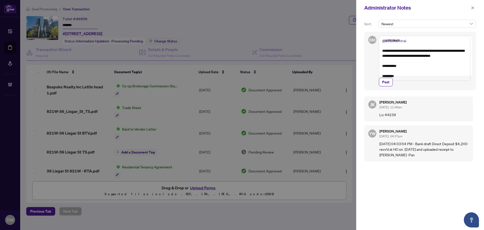
click at [444, 66] on textarea "**********" at bounding box center [425, 58] width 92 height 45
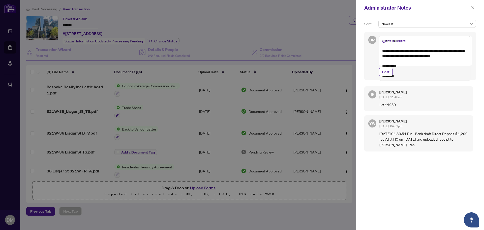
click at [446, 54] on textarea "**********" at bounding box center [425, 58] width 92 height 45
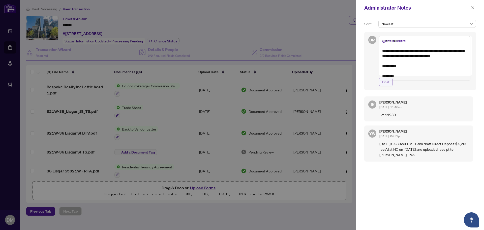
type textarea "**********"
click at [386, 86] on span "Post" at bounding box center [385, 82] width 7 height 8
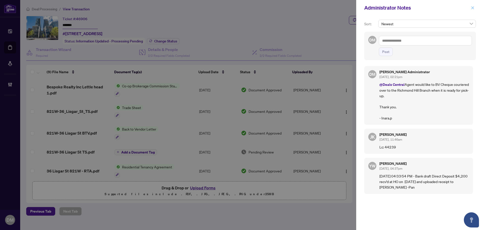
click at [472, 7] on icon "close" at bounding box center [473, 8] width 4 height 4
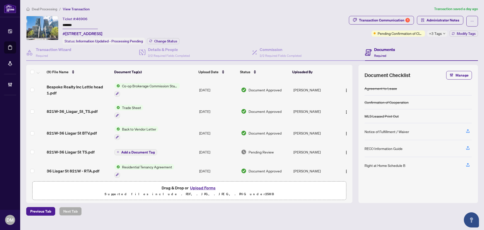
click at [229, 22] on div "Ticket #: 46906 ******* #821W-36 Lisgar St, Toronto, Ontario M6J 0C7, Canada St…" at bounding box center [186, 30] width 321 height 28
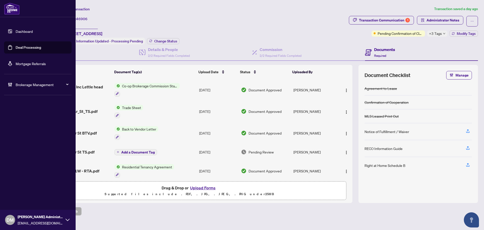
click at [16, 29] on link "Dashboard" at bounding box center [24, 31] width 17 height 5
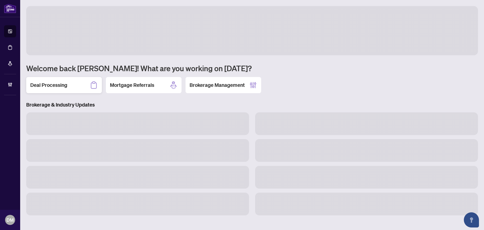
click at [52, 77] on div "Deal Processing" at bounding box center [64, 85] width 76 height 16
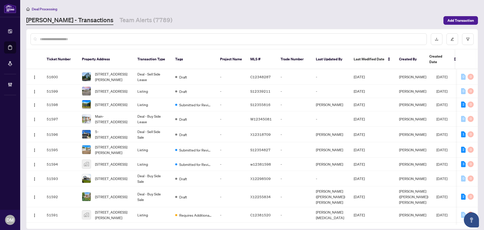
click at [109, 36] on input "text" at bounding box center [231, 39] width 383 height 6
drag, startPoint x: 184, startPoint y: 10, endPoint x: 115, endPoint y: 59, distance: 85.1
click at [184, 10] on div "Deal Processing" at bounding box center [252, 9] width 452 height 6
click at [122, 43] on div at bounding box center [229, 39] width 396 height 12
click at [129, 39] on input "text" at bounding box center [231, 39] width 383 height 6
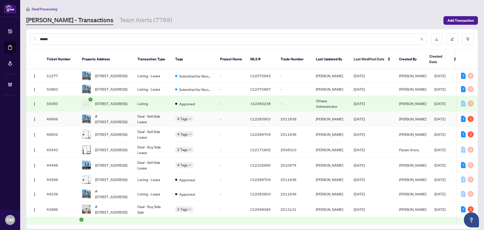
type input "******"
click at [150, 119] on td "Deal - Sell Side Lease" at bounding box center [152, 118] width 38 height 15
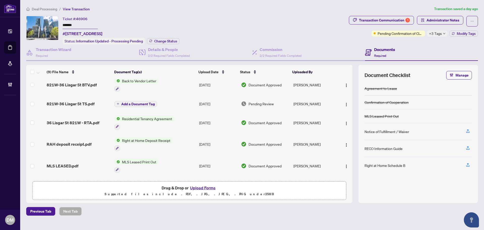
scroll to position [9, 0]
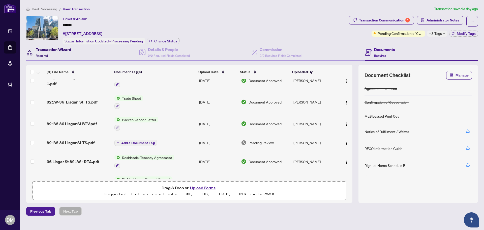
click at [49, 55] on div "Transaction Wizard Required" at bounding box center [54, 52] width 36 height 12
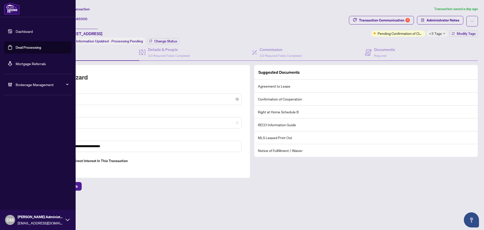
click at [25, 32] on link "Dashboard" at bounding box center [24, 31] width 17 height 5
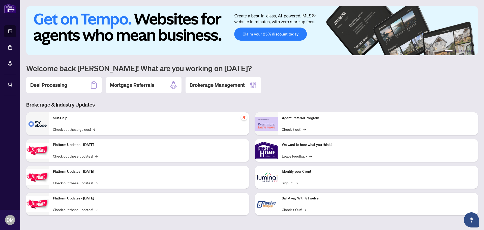
drag, startPoint x: 66, startPoint y: 83, endPoint x: 72, endPoint y: 71, distance: 14.0
click at [66, 83] on h2 "Deal Processing" at bounding box center [48, 84] width 37 height 7
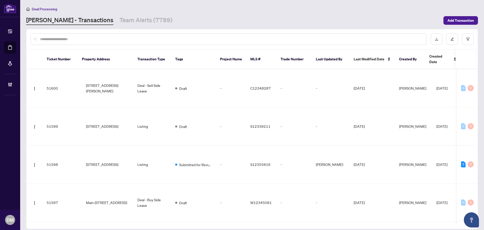
click at [93, 37] on input "text" at bounding box center [231, 39] width 383 height 6
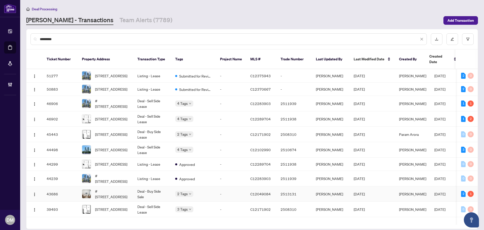
type input "*********"
click at [221, 191] on td "-" at bounding box center [231, 193] width 30 height 15
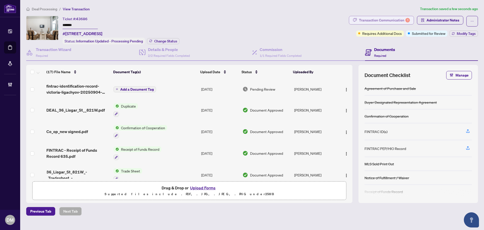
click at [406, 18] on div "Transaction Communication 1" at bounding box center [384, 20] width 51 height 8
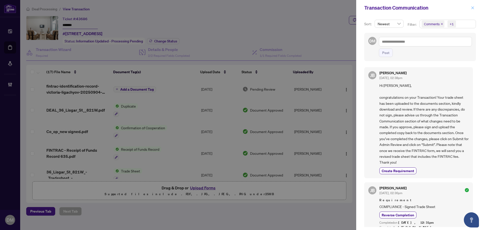
click at [473, 7] on icon "close" at bounding box center [473, 8] width 4 height 4
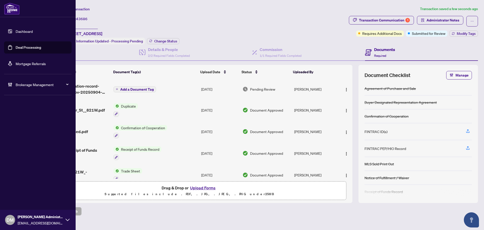
drag, startPoint x: 27, startPoint y: 34, endPoint x: 73, endPoint y: 48, distance: 48.1
click at [27, 34] on link "Dashboard" at bounding box center [24, 31] width 17 height 5
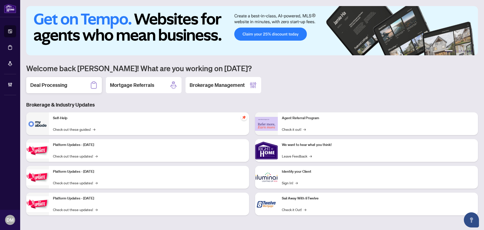
click at [50, 90] on div "Deal Processing" at bounding box center [64, 85] width 76 height 16
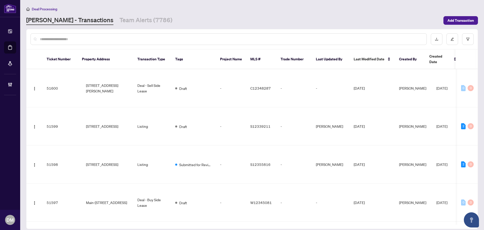
click at [102, 42] on div at bounding box center [229, 39] width 396 height 12
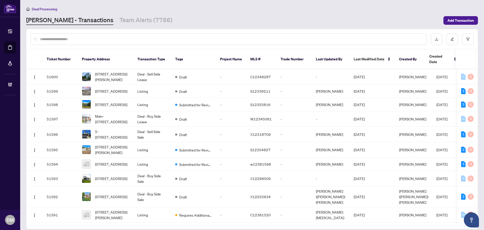
click at [109, 37] on input "text" at bounding box center [231, 39] width 383 height 6
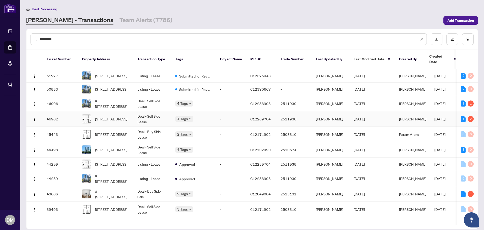
type input "*********"
click at [158, 115] on td "Deal - Sell Side Lease" at bounding box center [152, 118] width 38 height 15
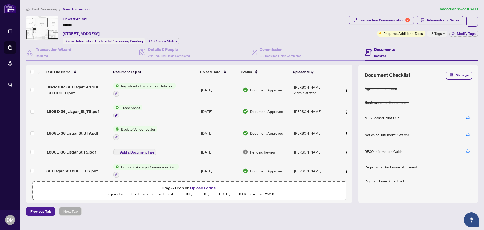
click at [445, 35] on div "+3 Tags" at bounding box center [437, 34] width 20 height 6
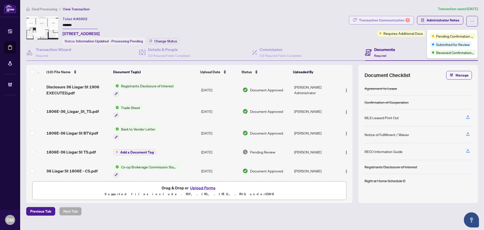
click at [400, 23] on div "Transaction Communication 2" at bounding box center [384, 20] width 51 height 8
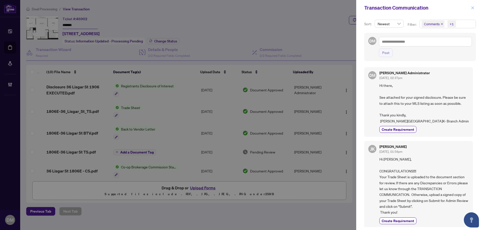
click at [471, 11] on span "button" at bounding box center [473, 8] width 4 height 8
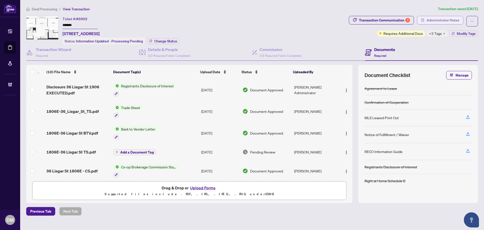
click at [444, 21] on span "Administrator Notes" at bounding box center [443, 20] width 33 height 8
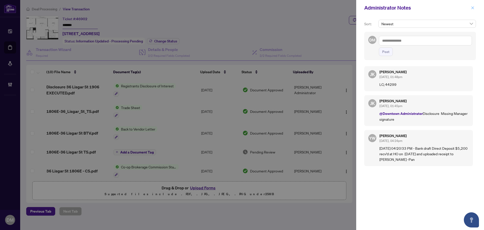
click at [472, 6] on span "button" at bounding box center [473, 8] width 4 height 8
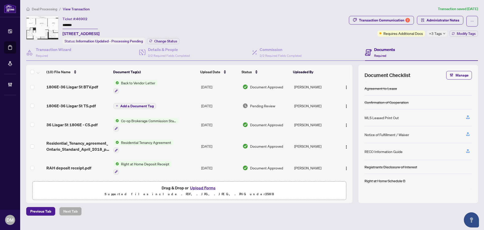
scroll to position [101, 0]
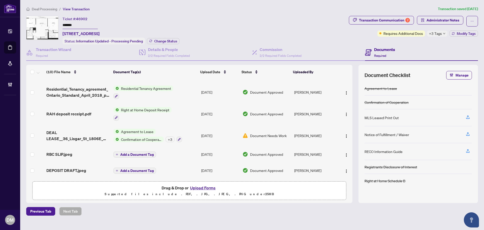
click at [401, 25] on span "Transaction Communication 2" at bounding box center [381, 21] width 65 height 11
click at [403, 23] on div "Transaction Communication 2" at bounding box center [384, 20] width 51 height 8
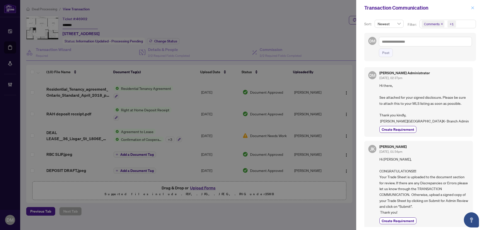
click at [475, 6] on button "button" at bounding box center [472, 8] width 7 height 6
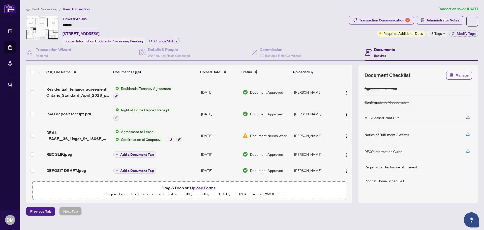
click at [447, 34] on div "+3 Tags" at bounding box center [437, 34] width 20 height 6
click at [188, 53] on div "Details & People 2/2 Required Fields Completed" at bounding box center [169, 52] width 42 height 12
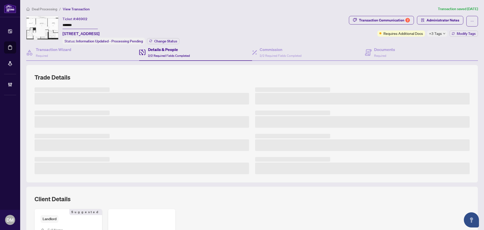
click at [429, 31] on span "+3 Tags" at bounding box center [435, 34] width 13 height 6
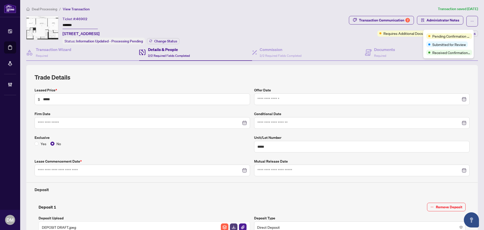
type input "**********"
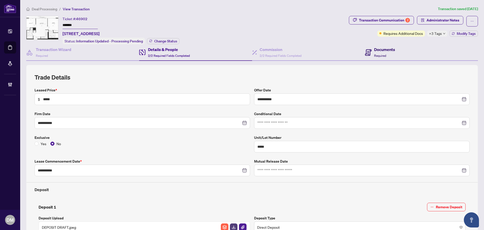
click at [368, 56] on span at bounding box center [368, 52] width 7 height 12
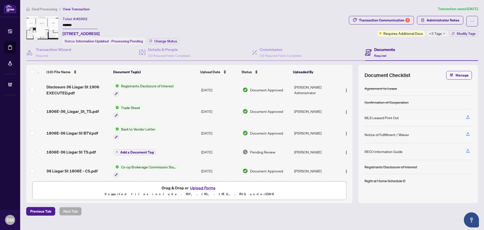
click at [436, 32] on span "+3 Tags" at bounding box center [435, 34] width 13 height 6
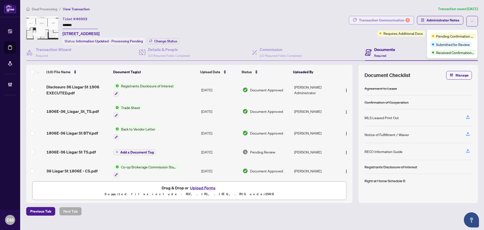
click at [393, 18] on div "Transaction Communication 2" at bounding box center [384, 20] width 51 height 8
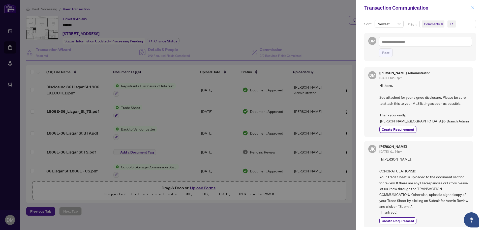
click at [472, 7] on icon "close" at bounding box center [473, 8] width 4 height 4
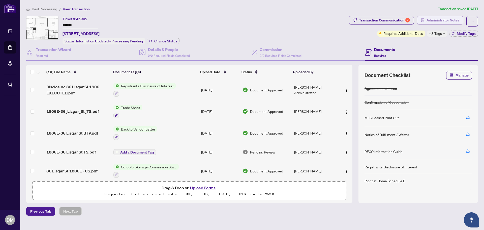
click at [437, 18] on span "Administrator Notes" at bounding box center [443, 20] width 33 height 8
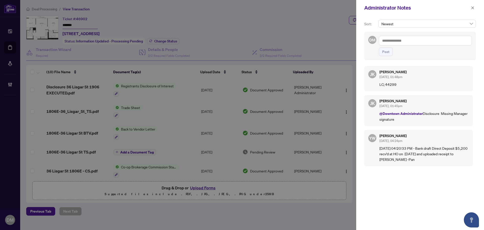
click at [421, 35] on div "DM Post" at bounding box center [420, 46] width 112 height 28
click at [418, 40] on textarea at bounding box center [425, 41] width 93 height 10
drag, startPoint x: 399, startPoint y: 42, endPoint x: 402, endPoint y: 45, distance: 4.5
click at [399, 42] on b "Deals" at bounding box center [398, 44] width 9 height 5
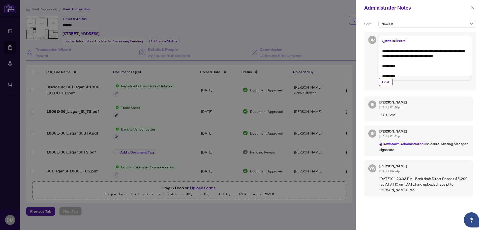
click at [455, 60] on textarea "**********" at bounding box center [425, 58] width 92 height 45
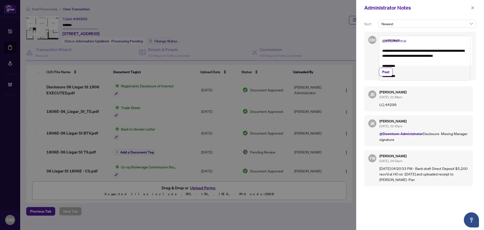
click at [455, 60] on textarea "**********" at bounding box center [425, 58] width 92 height 45
click at [439, 77] on textarea "**********" at bounding box center [425, 58] width 92 height 45
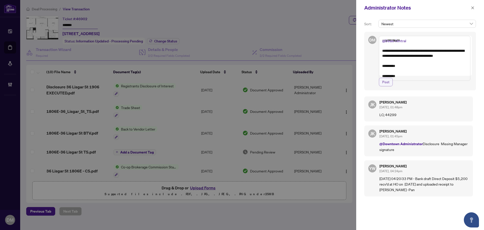
type textarea "**********"
click at [388, 86] on span "Post" at bounding box center [385, 82] width 7 height 8
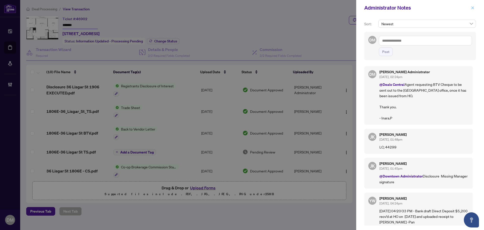
click at [472, 6] on span "button" at bounding box center [473, 8] width 4 height 8
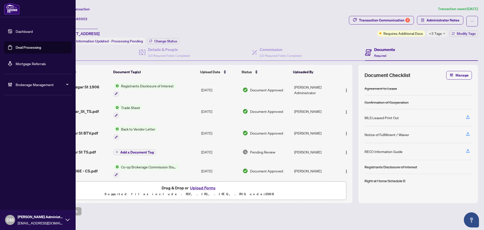
click at [23, 24] on li "Dashboard Deal Processing Mortgage Referrals" at bounding box center [38, 47] width 68 height 52
click at [21, 29] on link "Dashboard" at bounding box center [24, 31] width 17 height 5
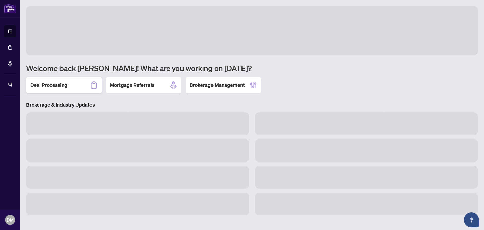
click at [86, 91] on div "Deal Processing" at bounding box center [64, 85] width 76 height 16
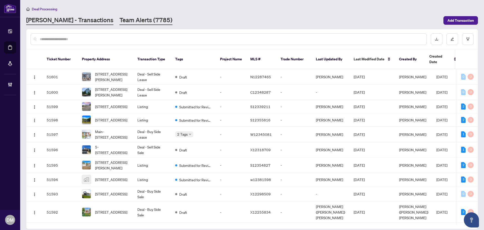
click at [119, 21] on link "Team Alerts (7785)" at bounding box center [145, 20] width 53 height 9
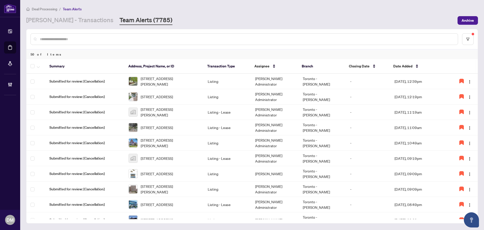
click at [258, 23] on div "RAHR - Transactions Team Alerts (7785)" at bounding box center [240, 20] width 428 height 9
click at [195, 112] on span "516 7608th Yonge Street, Vaughan, ON, Canada" at bounding box center [170, 111] width 59 height 11
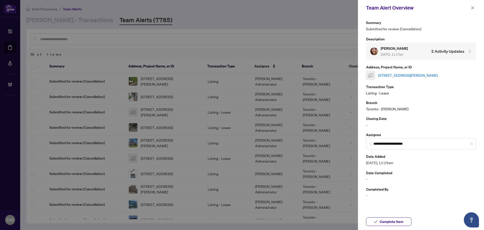
click at [399, 75] on link "516 7608th Yonge Street, Vaughan, ON, Canada" at bounding box center [407, 75] width 59 height 6
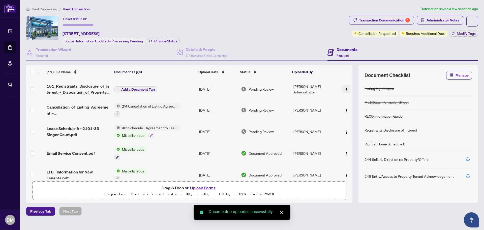
click at [347, 91] on button "button" at bounding box center [346, 89] width 8 height 8
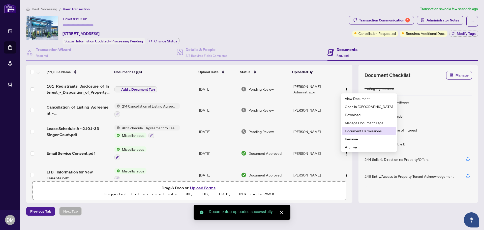
click at [365, 129] on span "Document Permissions" at bounding box center [369, 131] width 48 height 6
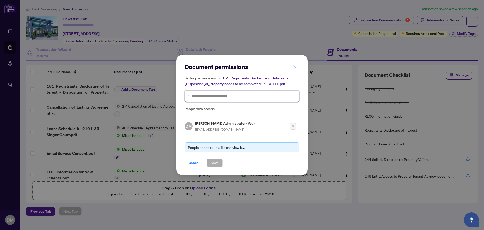
click at [222, 95] on input "search" at bounding box center [244, 96] width 104 height 5
click at [236, 97] on input "search" at bounding box center [244, 96] width 104 height 5
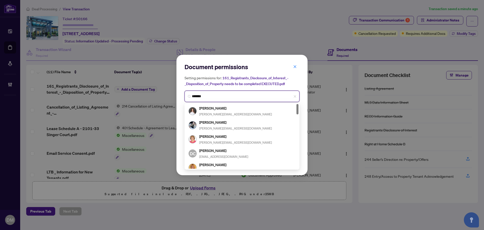
type input "********"
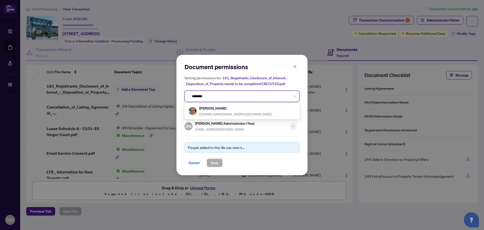
click at [230, 104] on div "[PERSON_NAME] [DOMAIN_NAME][EMAIL_ADDRESS][DOMAIN_NAME]" at bounding box center [242, 111] width 113 height 14
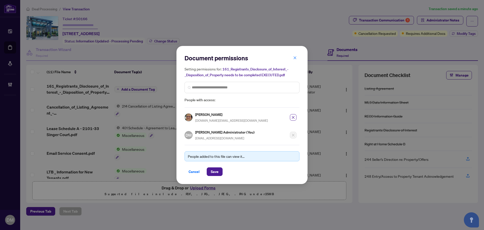
click at [216, 175] on div "Document permissions Setting permissions for: 161_Registrants_Disclosure_of_Int…" at bounding box center [241, 115] width 131 height 138
click at [217, 173] on span "Save" at bounding box center [215, 171] width 8 height 8
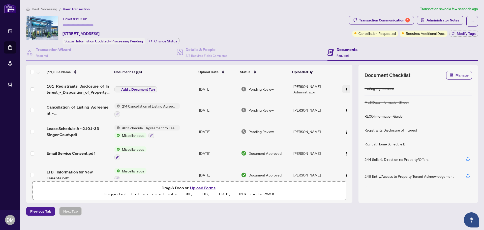
click at [346, 88] on img "button" at bounding box center [346, 89] width 4 height 4
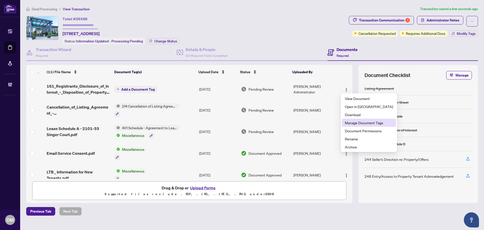
click at [353, 122] on span "Manage Document Tags" at bounding box center [369, 123] width 48 height 6
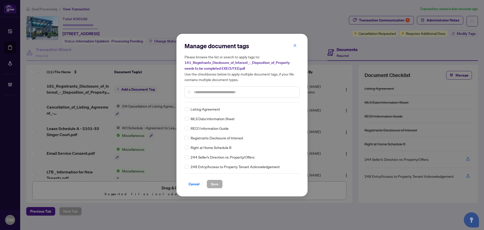
click at [210, 93] on input "text" at bounding box center [244, 92] width 101 height 6
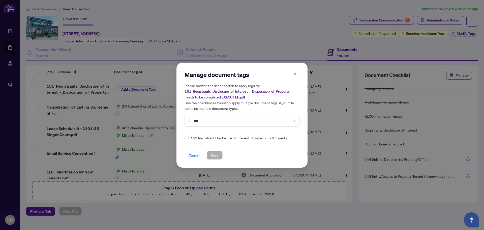
type input "***"
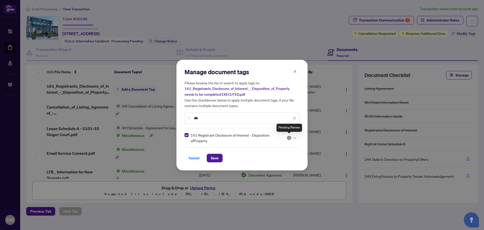
click at [293, 137] on div at bounding box center [292, 137] width 10 height 5
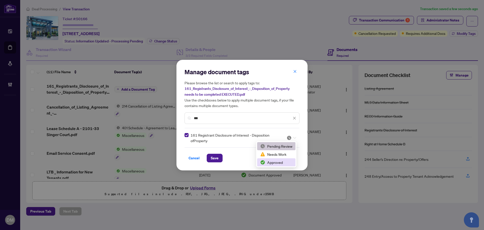
click at [282, 161] on div "Approved" at bounding box center [276, 162] width 32 height 6
click at [220, 160] on button "Save" at bounding box center [215, 158] width 16 height 9
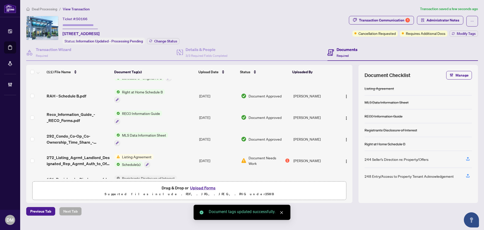
scroll to position [139, 0]
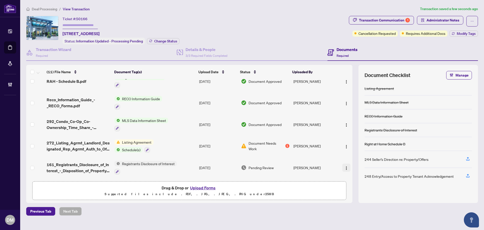
click at [344, 166] on img "button" at bounding box center [346, 168] width 4 height 4
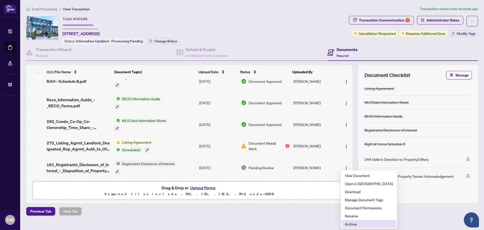
click at [357, 222] on span "Archive" at bounding box center [369, 224] width 48 height 6
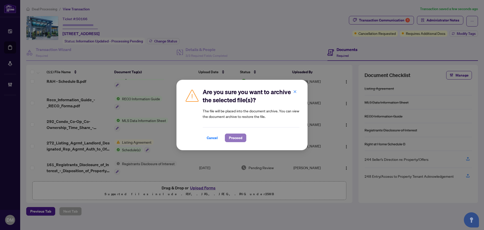
click at [240, 135] on span "Proceed" at bounding box center [235, 138] width 13 height 8
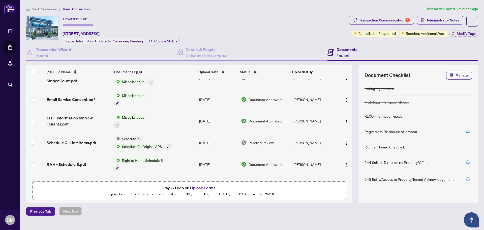
scroll to position [117, 0]
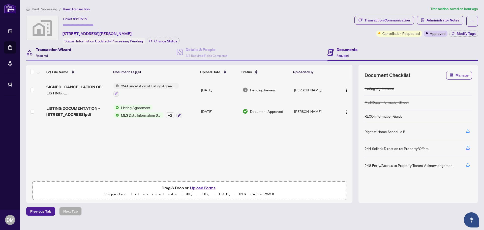
click at [40, 54] on span "Required" at bounding box center [42, 56] width 12 height 4
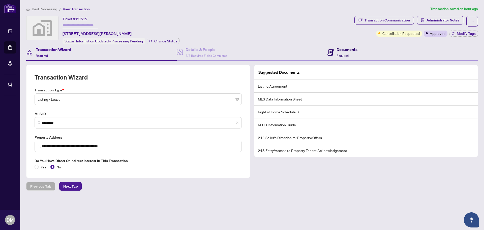
click at [343, 51] on h4 "Documents" at bounding box center [347, 49] width 21 height 6
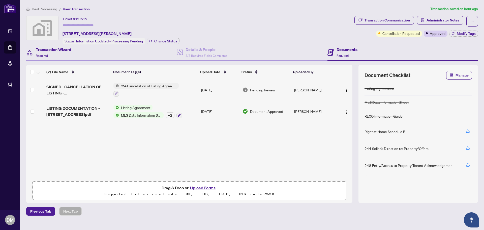
click at [77, 53] on div "Transaction Wizard Required" at bounding box center [101, 52] width 151 height 16
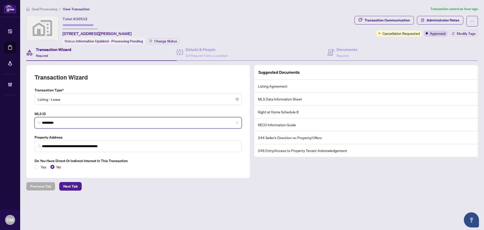
drag, startPoint x: 76, startPoint y: 124, endPoint x: 25, endPoint y: 126, distance: 50.5
click at [25, 126] on div "**********" at bounding box center [138, 121] width 228 height 113
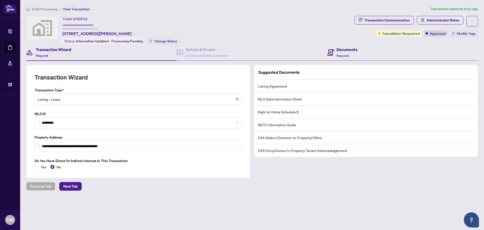
click at [345, 57] on div "Documents Required" at bounding box center [347, 52] width 21 height 12
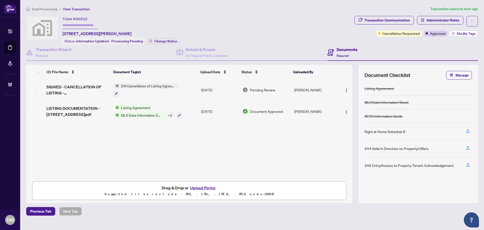
click at [455, 33] on button "Modify Tags" at bounding box center [463, 34] width 28 height 6
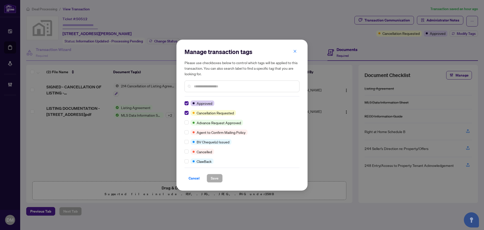
click at [184, 104] on div "Manage transaction tags Please use checkboxes below to control which tags will …" at bounding box center [241, 115] width 131 height 151
click at [213, 178] on span "Save" at bounding box center [215, 178] width 8 height 8
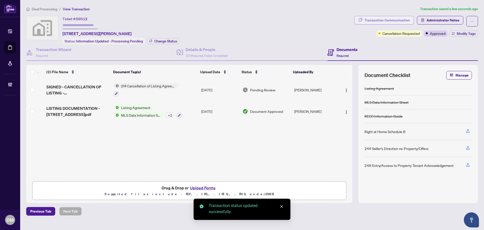
click at [380, 20] on div "Transaction Communication" at bounding box center [387, 20] width 45 height 8
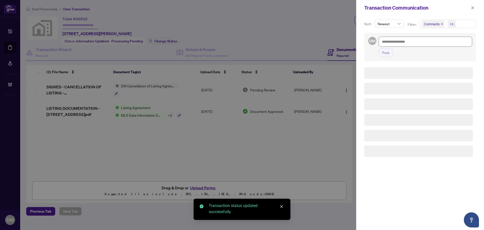
click at [409, 43] on textarea at bounding box center [425, 42] width 93 height 10
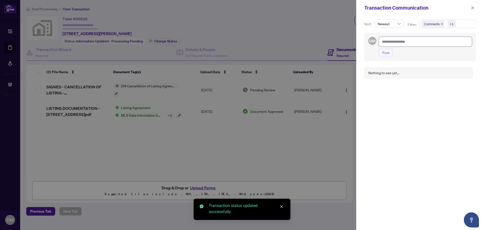
type textarea "*"
type textarea "**"
type textarea "***"
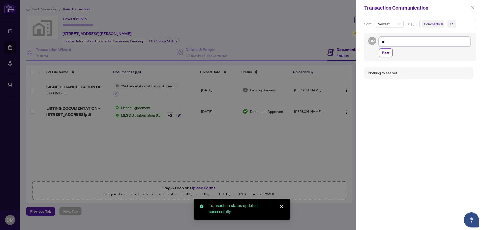
type textarea "***"
type textarea "****"
type textarea "*****"
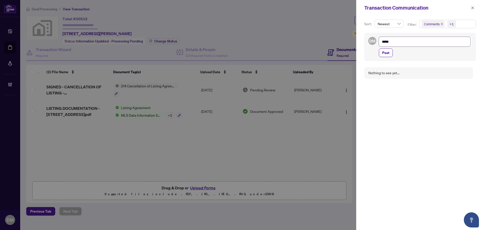
type textarea "*****"
type textarea "*******"
type textarea "********"
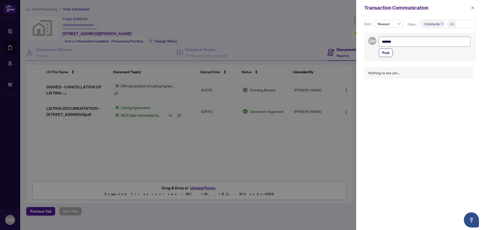
type textarea "********"
type textarea "*********"
type textarea "**********"
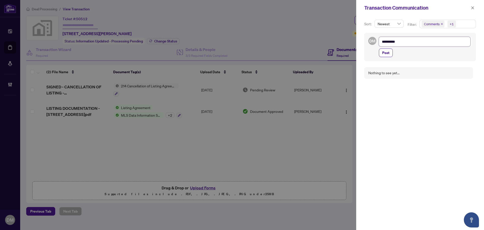
type textarea "**********"
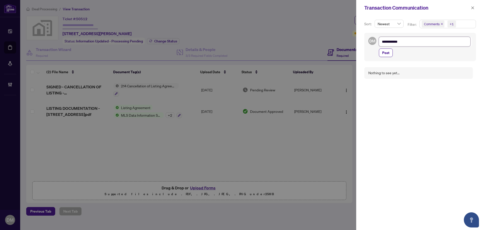
type textarea "**********"
type textarea "*********"
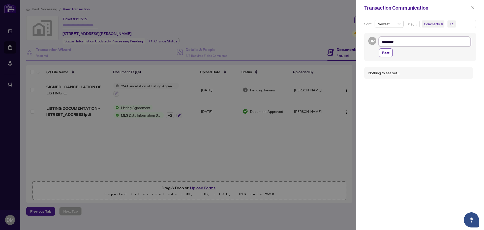
type textarea "********"
type textarea "*******"
type textarea "*****"
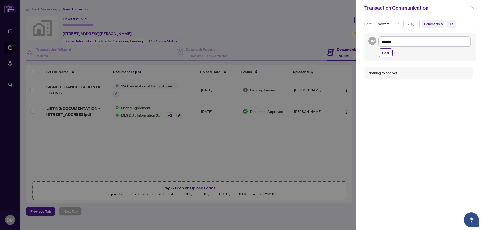
type textarea "*****"
type textarea "****"
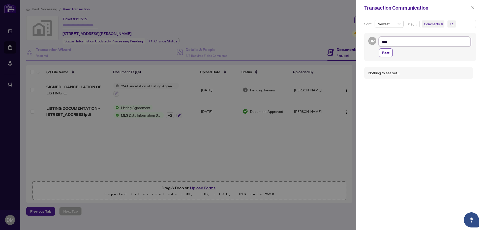
type textarea "***"
type textarea "**"
type textarea "*"
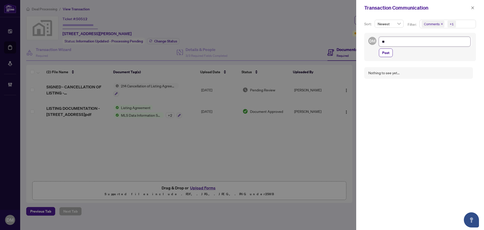
type textarea "*"
type textarea "**********"
type textarea "*"
type textarea "**"
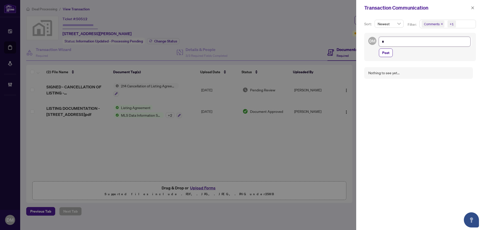
type textarea "**"
type textarea "****"
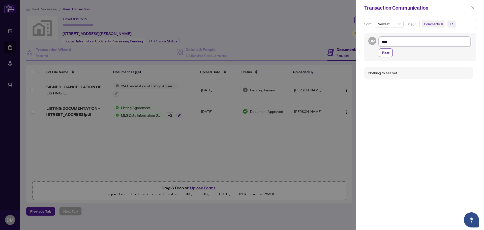
type textarea "*****"
type textarea "******"
type textarea "*******"
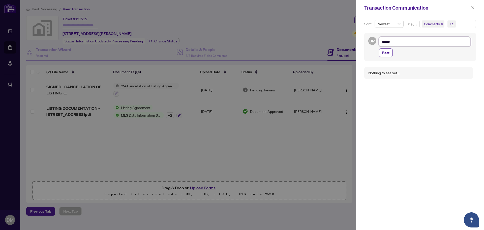
type textarea "*******"
type textarea "********"
type textarea "*********"
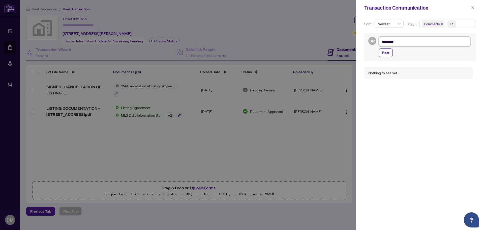
type textarea "**********"
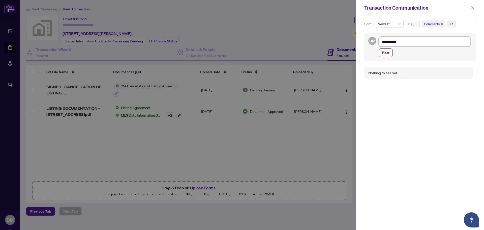
type textarea "**********"
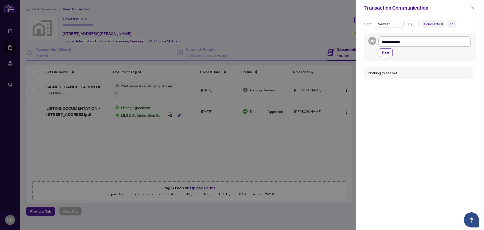
type textarea "**********"
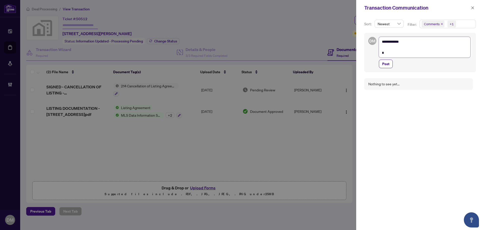
scroll to position [0, 0]
type textarea "**********"
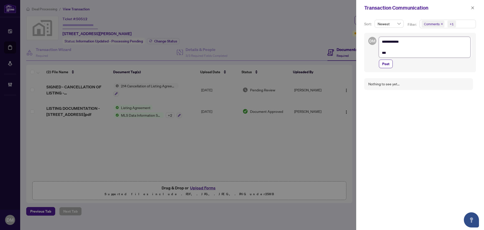
type textarea "**********"
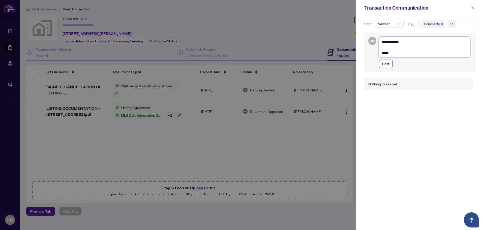
type textarea "**********"
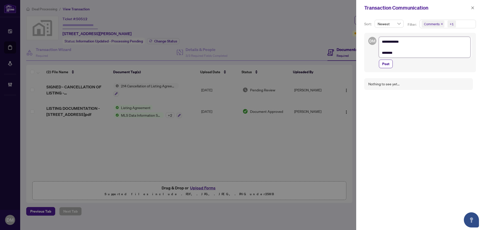
type textarea "**********"
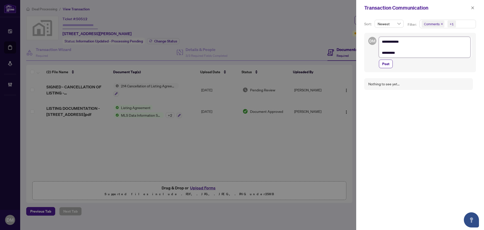
type textarea "**********"
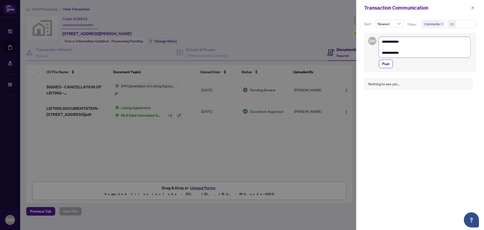
type textarea "**********"
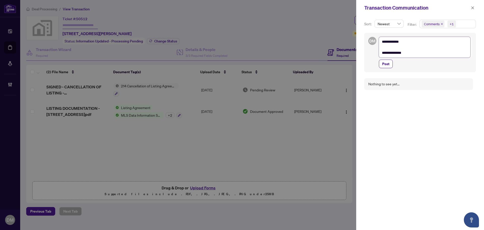
type textarea "**********"
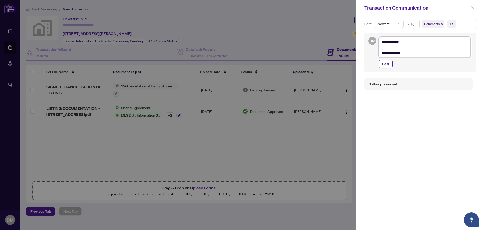
type textarea "**********"
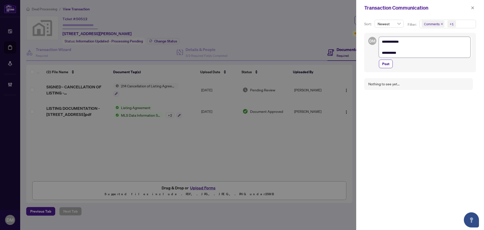
type textarea "**********"
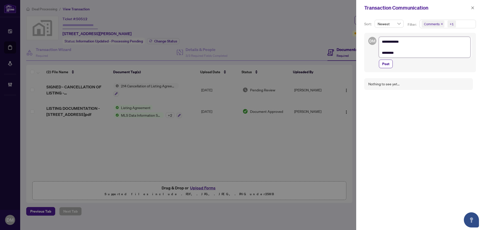
type textarea "**********"
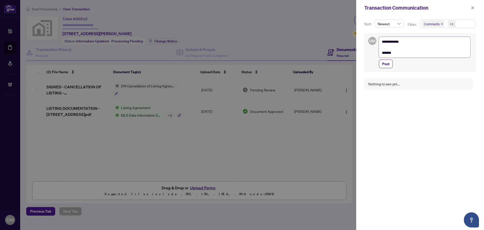
type textarea "**********"
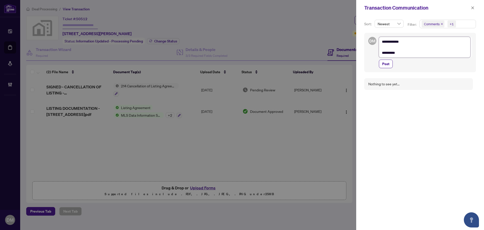
type textarea "**********"
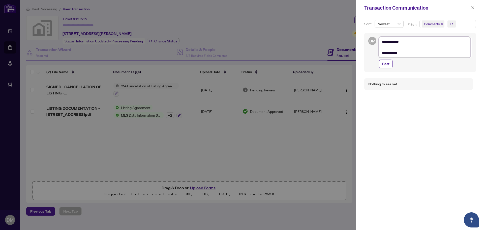
type textarea "**********"
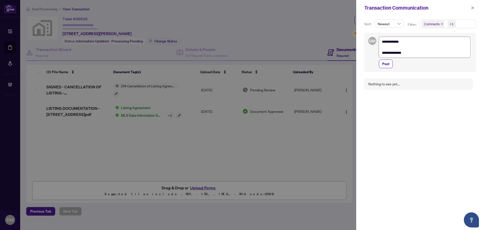
type textarea "**********"
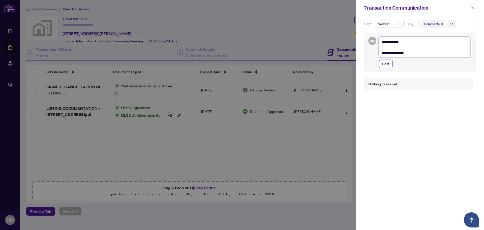
type textarea "**********"
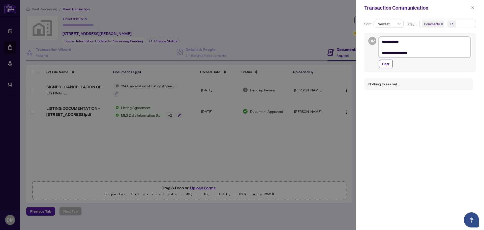
type textarea "**********"
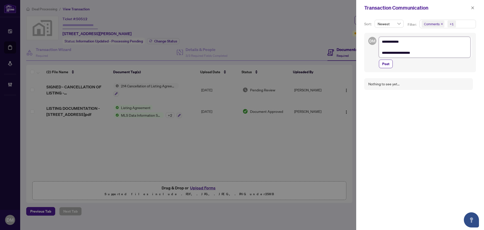
type textarea "**********"
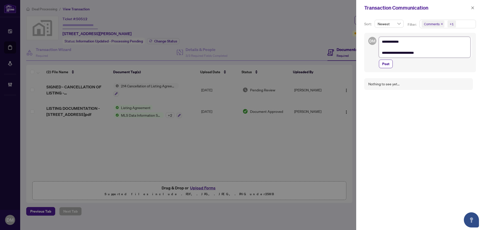
type textarea "**********"
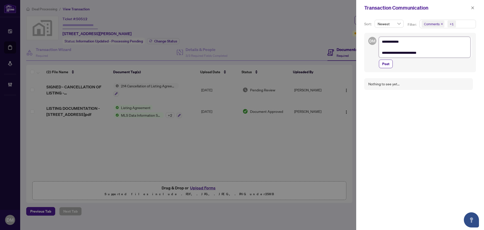
type textarea "**********"
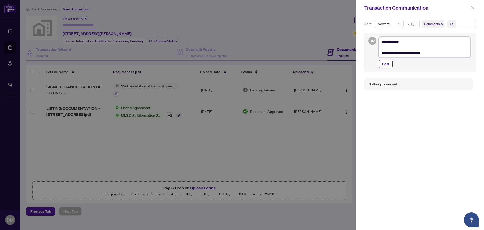
type textarea "**********"
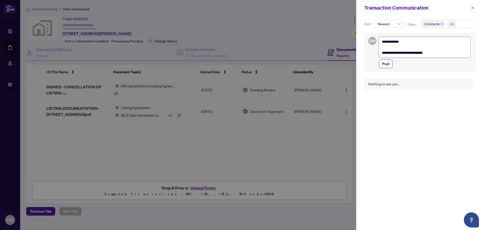
type textarea "**********"
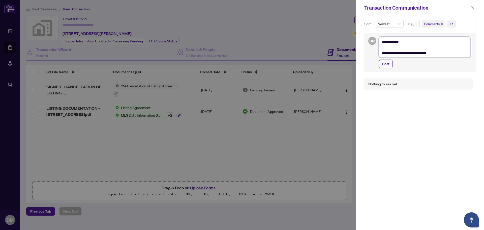
type textarea "**********"
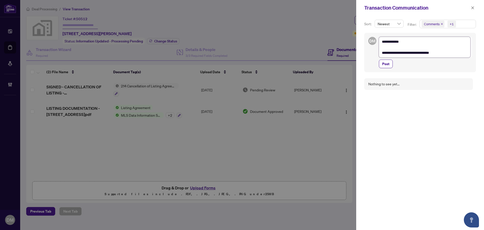
type textarea "**********"
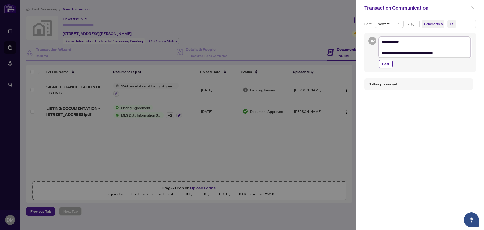
type textarea "**********"
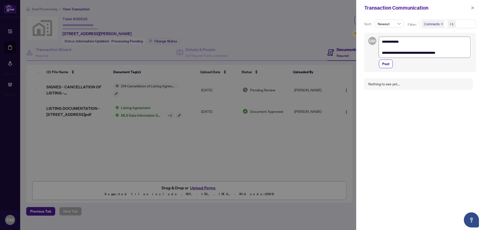
type textarea "**********"
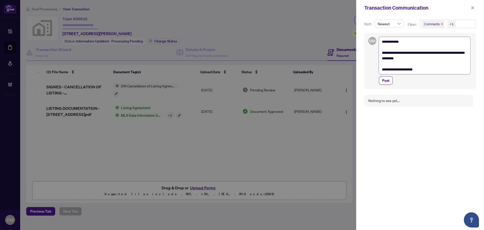
paste textarea "**********"
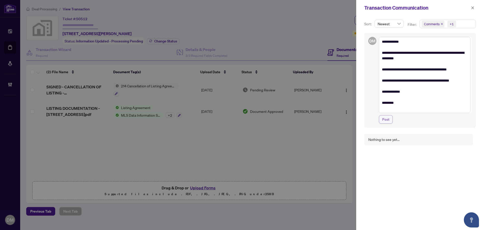
click at [388, 121] on span "Post" at bounding box center [385, 119] width 7 height 8
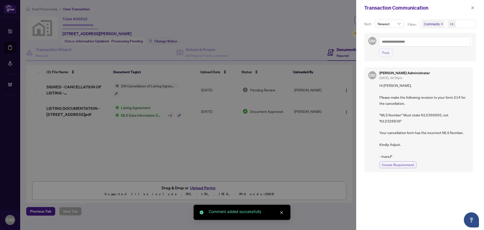
click at [402, 164] on span "Create Requirement" at bounding box center [398, 164] width 33 height 5
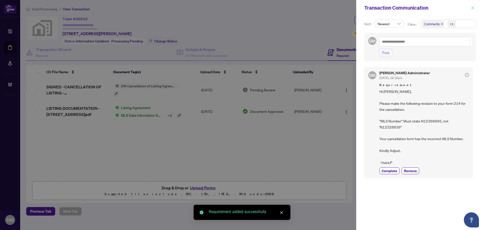
click at [471, 7] on icon "close" at bounding box center [473, 8] width 4 height 4
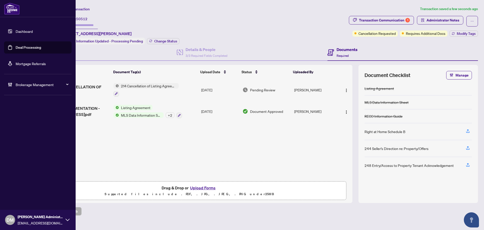
click at [22, 32] on link "Dashboard" at bounding box center [24, 31] width 17 height 5
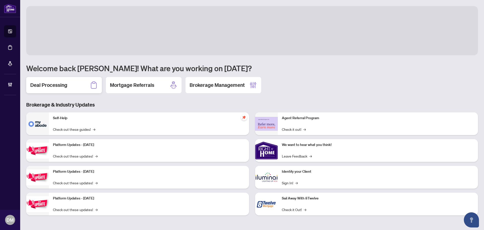
click at [47, 88] on h2 "Deal Processing" at bounding box center [48, 84] width 37 height 7
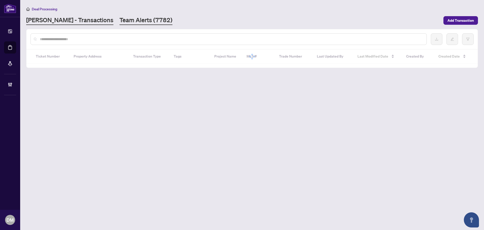
click at [119, 20] on link "Team Alerts (7782)" at bounding box center [145, 20] width 53 height 9
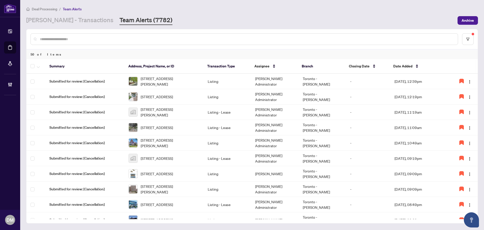
click at [355, 19] on div "RAHR - Transactions Team Alerts (7782)" at bounding box center [240, 20] width 428 height 9
drag, startPoint x: 192, startPoint y: 16, endPoint x: 152, endPoint y: 4, distance: 42.3
click at [192, 16] on div "RAHR - Transactions Team Alerts (7782)" at bounding box center [240, 20] width 428 height 9
click at [52, 20] on link "RAHR - Transactions" at bounding box center [69, 20] width 87 height 9
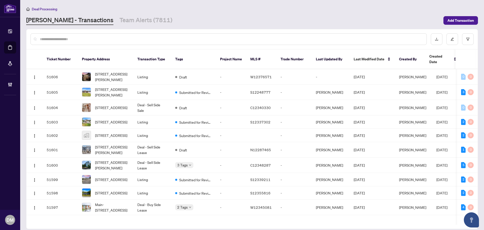
click at [70, 34] on div at bounding box center [229, 39] width 396 height 12
click at [77, 38] on input "text" at bounding box center [231, 39] width 383 height 6
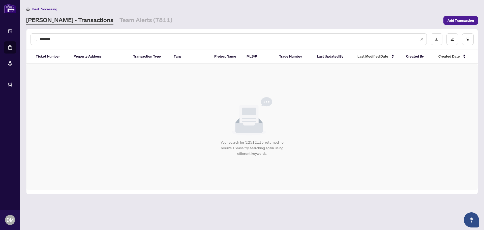
click at [44, 38] on input "********" at bounding box center [229, 39] width 379 height 6
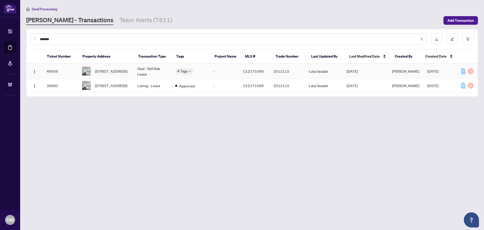
click at [161, 70] on td "Deal - Sell Side Lease" at bounding box center [152, 71] width 38 height 15
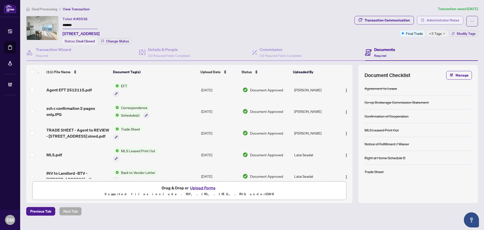
click at [432, 17] on span "Administrator Notes" at bounding box center [443, 20] width 33 height 8
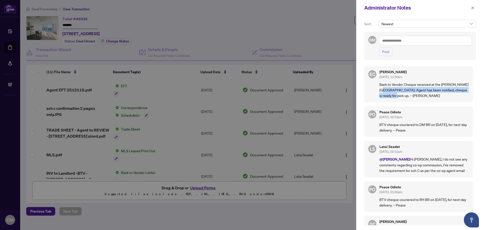
drag, startPoint x: 399, startPoint y: 95, endPoint x: 391, endPoint y: 90, distance: 10.0
click at [389, 92] on p "Back to Vendor Cheque received at the Don Mills Branch. Agent has been notified…" at bounding box center [423, 89] width 89 height 17
click at [404, 90] on p "Back to Vendor Cheque received at the Don Mills Branch. Agent has been notified…" at bounding box center [423, 89] width 89 height 17
drag, startPoint x: 415, startPoint y: 93, endPoint x: 376, endPoint y: 84, distance: 40.4
click at [377, 84] on div "EC Erika Cunanan Sep/03/2025, 11:20am Back to Vendor Cheque received at the Don…" at bounding box center [418, 84] width 109 height 36
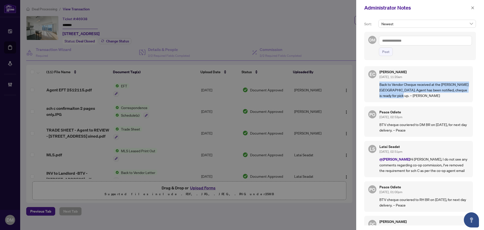
copy p "Back to Vendor Cheque received at the Don Mills Branch. Agent has been notified…"
click at [418, 39] on textarea at bounding box center [425, 41] width 93 height 10
paste textarea "**********"
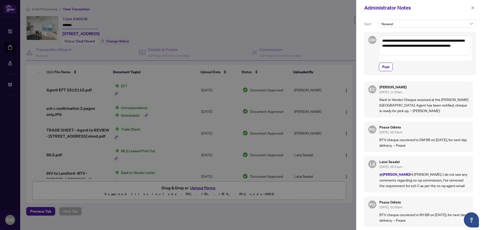
click at [405, 46] on textarea "**********" at bounding box center [425, 46] width 92 height 20
drag, startPoint x: 411, startPoint y: 51, endPoint x: 432, endPoint y: 47, distance: 21.3
click at [432, 47] on textarea "**********" at bounding box center [425, 46] width 92 height 20
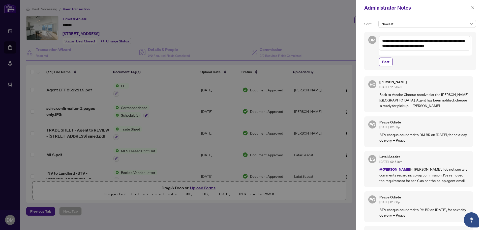
drag, startPoint x: 464, startPoint y: 46, endPoint x: 451, endPoint y: 46, distance: 13.1
click at [451, 46] on textarea "**********" at bounding box center [425, 43] width 92 height 15
click at [384, 58] on span "Post" at bounding box center [385, 62] width 7 height 8
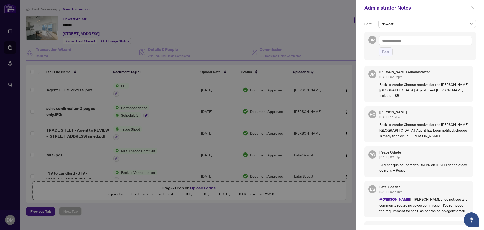
click at [469, 9] on div "Administrator Notes" at bounding box center [416, 8] width 105 height 8
click at [472, 6] on icon "close" at bounding box center [473, 8] width 4 height 4
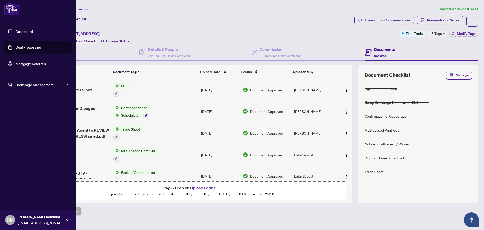
drag, startPoint x: 10, startPoint y: 30, endPoint x: 19, endPoint y: 41, distance: 13.9
click at [16, 30] on link "Dashboard" at bounding box center [24, 31] width 17 height 5
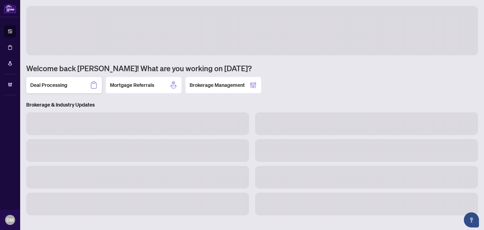
click at [55, 84] on h2 "Deal Processing" at bounding box center [48, 84] width 37 height 7
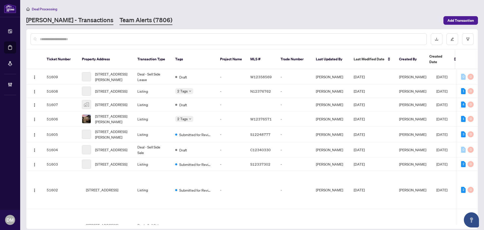
click at [119, 21] on link "Team Alerts (7806)" at bounding box center [145, 20] width 53 height 9
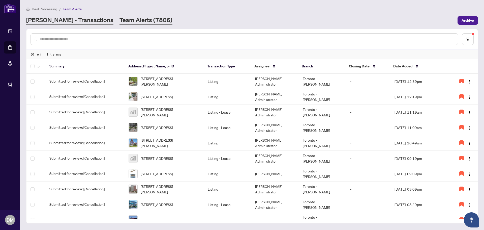
click at [53, 17] on link "RAHR - Transactions" at bounding box center [69, 20] width 87 height 9
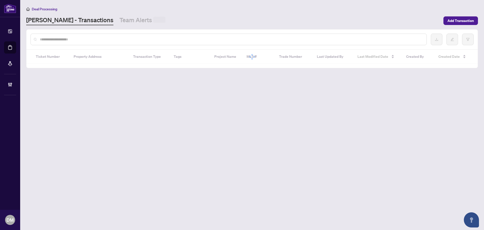
click at [59, 41] on input "text" at bounding box center [231, 40] width 383 height 6
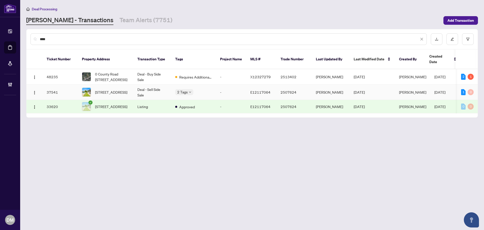
click at [390, 87] on td "Aug/26/2025" at bounding box center [372, 91] width 45 height 15
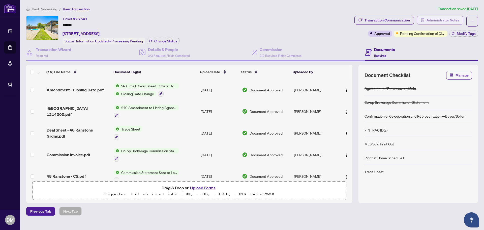
click at [438, 20] on span "Administrator Notes" at bounding box center [443, 20] width 33 height 8
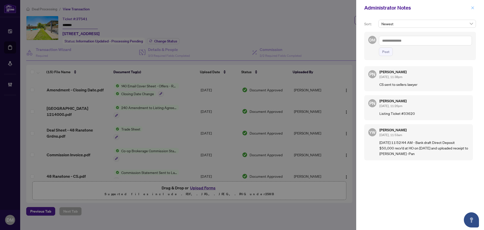
click at [471, 7] on icon "close" at bounding box center [473, 8] width 4 height 4
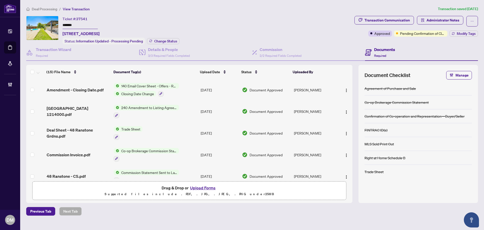
click at [382, 24] on span "Transaction Communication" at bounding box center [383, 21] width 59 height 11
click at [388, 21] on div "Transaction Communication" at bounding box center [387, 20] width 45 height 8
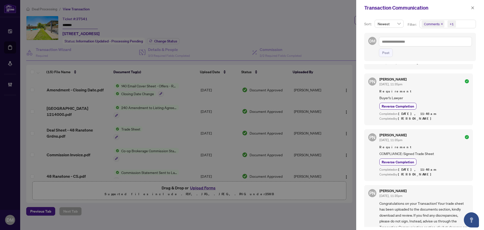
scroll to position [36, 0]
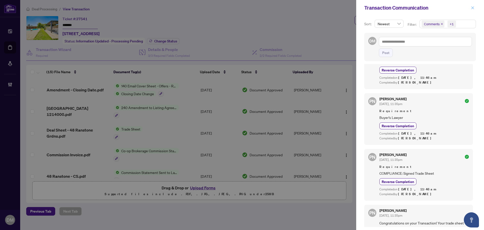
click at [471, 8] on icon "close" at bounding box center [473, 8] width 4 height 4
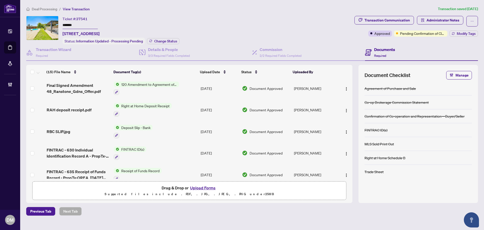
scroll to position [223, 0]
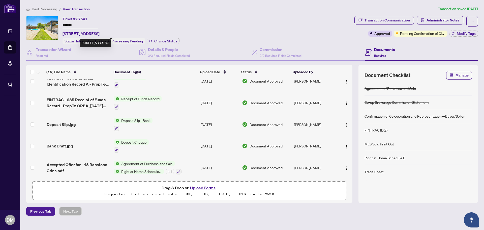
drag, startPoint x: 160, startPoint y: 33, endPoint x: 63, endPoint y: 35, distance: 96.8
click at [63, 35] on div "Ticket #: 37541 ******* 48 Ranstone Gdns, Toronto, Ontario M1K 2T4, Canada Stat…" at bounding box center [121, 30] width 117 height 28
copy span "48 Ranstone Gdns, Toronto, Ontario M1K 2T4, Canada"
click at [445, 33] on span "Pending Confirmation of Closing" at bounding box center [422, 34] width 45 height 6
click at [435, 35] on span "Pending Confirmation of Closing" at bounding box center [422, 34] width 45 height 6
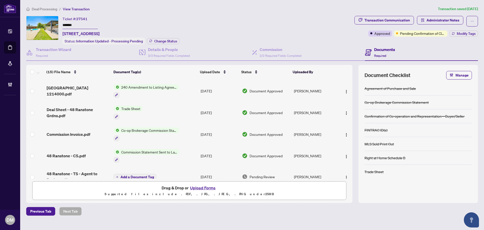
scroll to position [0, 0]
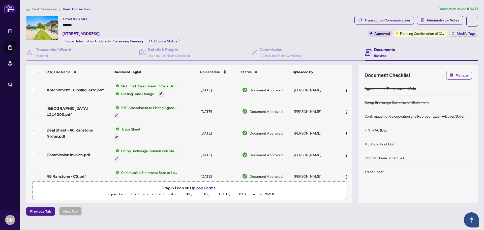
drag, startPoint x: 455, startPoint y: 21, endPoint x: 457, endPoint y: 39, distance: 18.8
click at [455, 21] on span "Administrator Notes" at bounding box center [443, 20] width 33 height 8
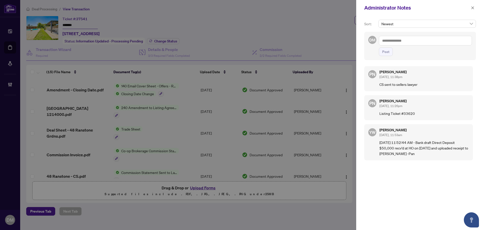
click at [449, 39] on textarea at bounding box center [425, 41] width 93 height 10
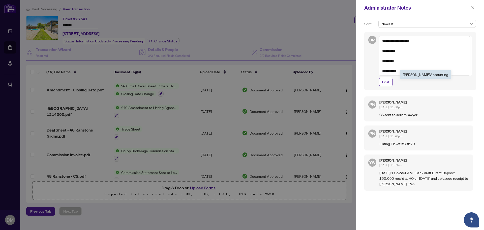
click at [430, 73] on b "Accounting" at bounding box center [439, 74] width 18 height 5
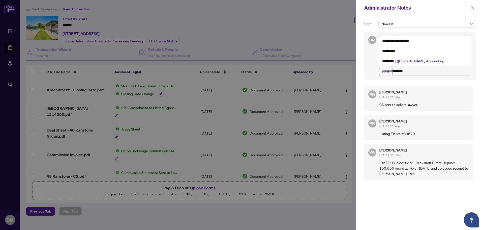
click at [390, 76] on button "Post" at bounding box center [386, 72] width 14 height 9
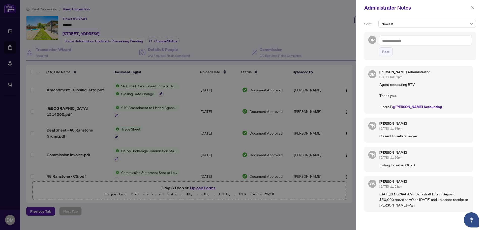
click at [474, 3] on div "Administrator Notes" at bounding box center [420, 8] width 128 height 16
click at [474, 5] on span "button" at bounding box center [473, 8] width 4 height 8
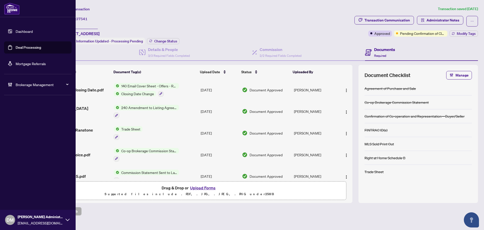
drag, startPoint x: 12, startPoint y: 29, endPoint x: 13, endPoint y: 34, distance: 5.0
click at [16, 29] on link "Dashboard" at bounding box center [24, 31] width 17 height 5
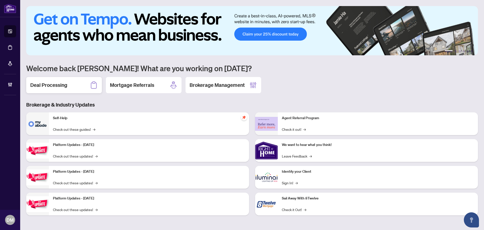
click at [82, 88] on div "Deal Processing" at bounding box center [64, 85] width 76 height 16
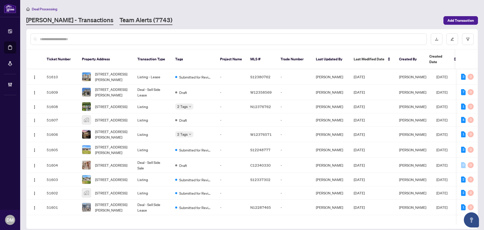
click at [119, 17] on link "Team Alerts (7743)" at bounding box center [145, 20] width 53 height 9
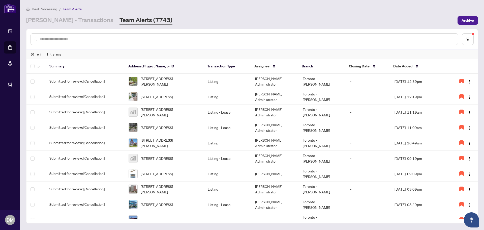
click at [233, 31] on div at bounding box center [251, 39] width 451 height 20
click at [223, 19] on div "RAHR - Transactions Team Alerts (7743)" at bounding box center [240, 20] width 428 height 9
drag, startPoint x: 260, startPoint y: 17, endPoint x: 188, endPoint y: 25, distance: 72.7
click at [260, 17] on div "RAHR - Transactions Team Alerts (7743)" at bounding box center [240, 20] width 428 height 9
click at [212, 142] on td "Listing" at bounding box center [227, 142] width 47 height 15
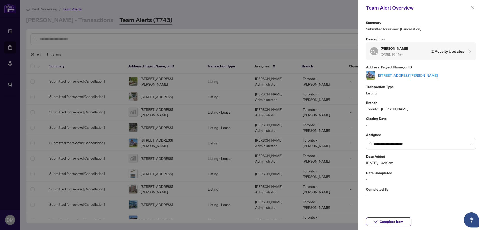
click at [426, 74] on link "413-61 Heintzman St, Toronto, Ontario M6P 5A2, Canada" at bounding box center [407, 75] width 59 height 6
click at [402, 223] on span "Complete Item" at bounding box center [392, 221] width 24 height 8
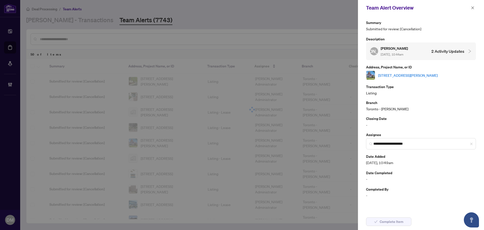
drag, startPoint x: 473, startPoint y: 7, endPoint x: 382, endPoint y: 29, distance: 94.1
click at [473, 7] on icon "close" at bounding box center [473, 8] width 4 height 4
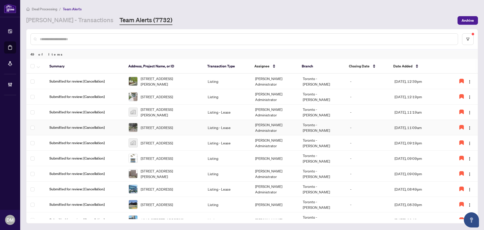
click at [246, 131] on td "Listing - Lease" at bounding box center [227, 127] width 47 height 15
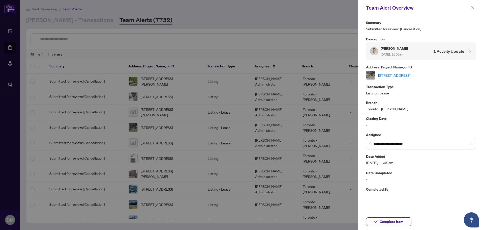
click at [399, 75] on link "206A-280 Simcoe St, Toronto, Ontario M5T 2Y5, Canada" at bounding box center [394, 75] width 32 height 6
click at [397, 216] on div "Complete Item" at bounding box center [421, 221] width 126 height 17
click at [397, 220] on span "Complete Item" at bounding box center [392, 221] width 24 height 8
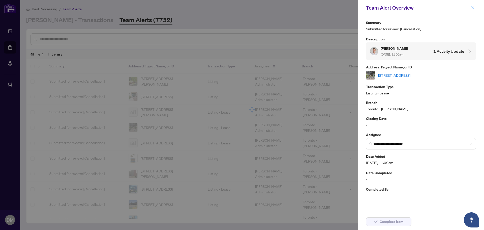
click at [472, 6] on icon "close" at bounding box center [473, 8] width 4 height 4
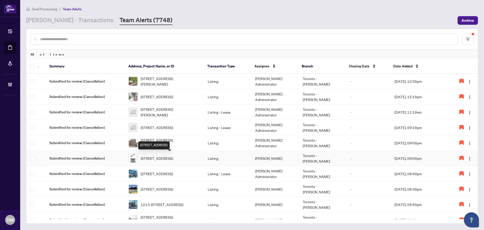
drag, startPoint x: 182, startPoint y: 151, endPoint x: 185, endPoint y: 146, distance: 5.0
click at [170, 146] on div "[STREET_ADDRESS]" at bounding box center [154, 145] width 32 height 8
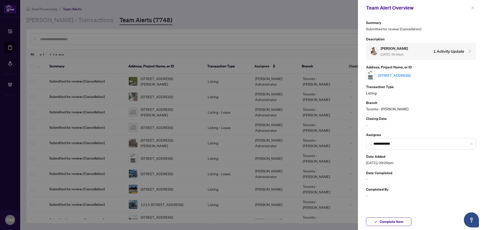
click at [470, 5] on button "button" at bounding box center [472, 8] width 7 height 6
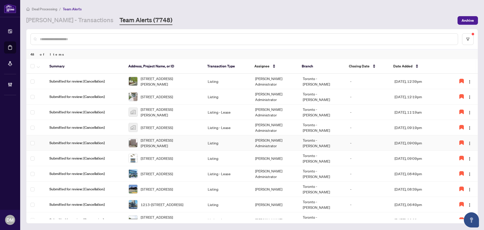
click at [221, 139] on td "Listing" at bounding box center [227, 142] width 47 height 15
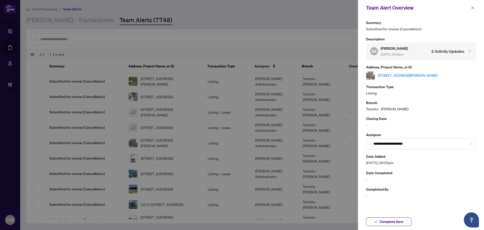
click at [399, 77] on link "717-5 Massey Sq, Toronto, Ontario M4C 5L6, Canada" at bounding box center [407, 75] width 59 height 6
click at [402, 217] on div "Complete Item" at bounding box center [421, 221] width 126 height 17
click at [401, 219] on span "Complete Item" at bounding box center [392, 221] width 24 height 8
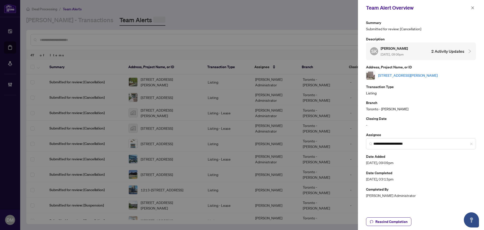
click at [472, 6] on icon "close" at bounding box center [473, 8] width 4 height 4
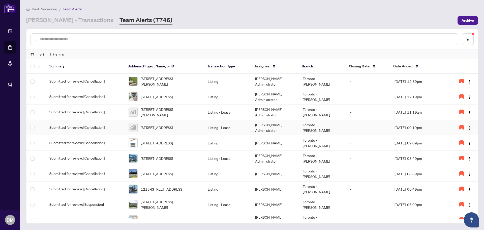
click at [206, 129] on td "Listing - Lease" at bounding box center [227, 127] width 47 height 15
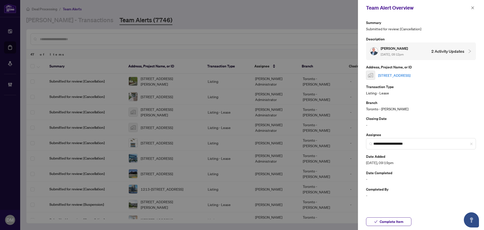
click at [410, 75] on link "[STREET_ADDRESS]" at bounding box center [394, 75] width 32 height 6
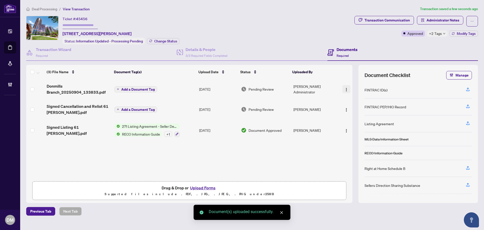
click at [346, 92] on button "button" at bounding box center [346, 89] width 8 height 8
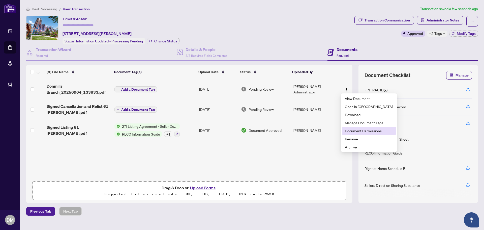
click at [373, 129] on span "Document Permissions" at bounding box center [369, 131] width 48 height 6
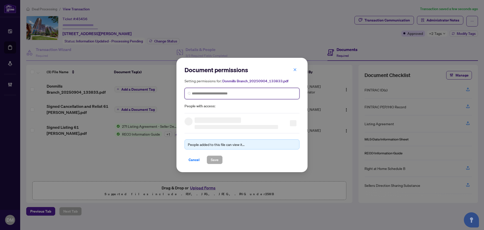
click at [256, 93] on input "search" at bounding box center [244, 93] width 104 height 5
click at [268, 96] on span at bounding box center [242, 93] width 115 height 11
click at [270, 94] on input "search" at bounding box center [244, 93] width 104 height 5
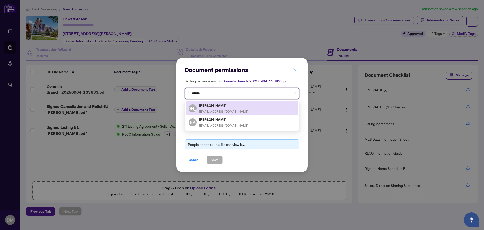
type input "******"
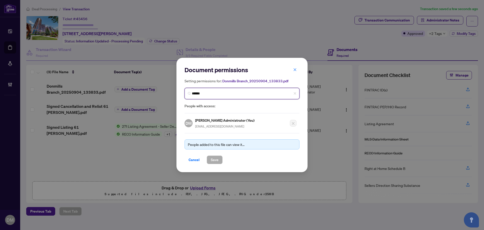
click at [216, 93] on input "******" at bounding box center [244, 93] width 104 height 5
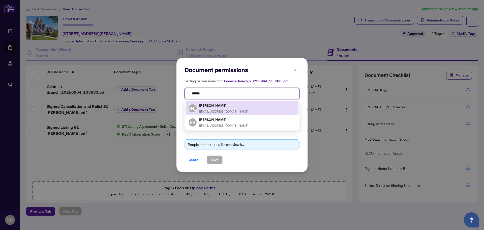
click at [223, 109] on span "agentjarrod@gmail.com" at bounding box center [223, 111] width 49 height 4
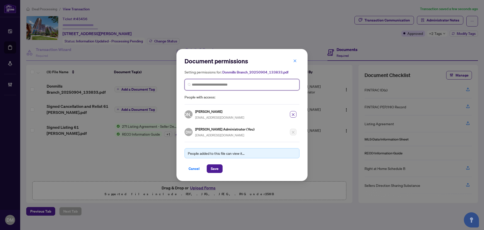
click at [228, 84] on input "search" at bounding box center [244, 84] width 104 height 5
click at [217, 168] on span "Save" at bounding box center [215, 168] width 8 height 8
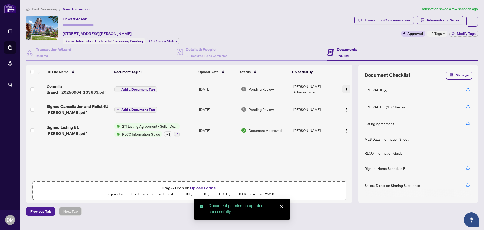
click at [344, 90] on img "button" at bounding box center [346, 89] width 4 height 4
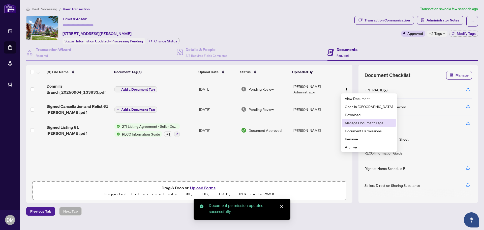
click at [374, 123] on span "Manage Document Tags" at bounding box center [369, 123] width 48 height 6
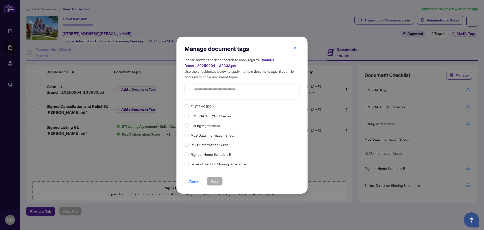
click at [195, 184] on span "Cancel" at bounding box center [194, 181] width 11 height 8
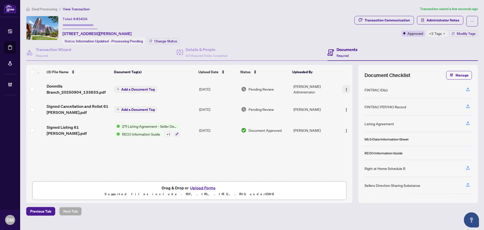
click at [347, 87] on button "button" at bounding box center [346, 89] width 8 height 8
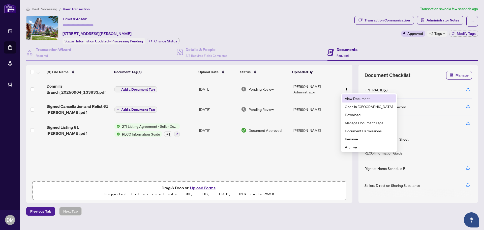
click at [357, 97] on span "View Document" at bounding box center [369, 99] width 48 height 6
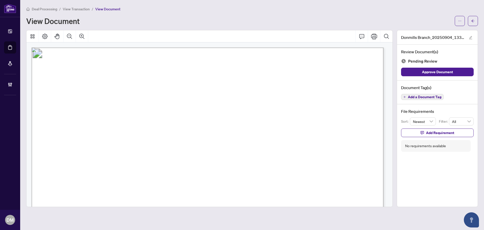
click at [420, 95] on span "Add a Document Tag" at bounding box center [425, 97] width 34 height 4
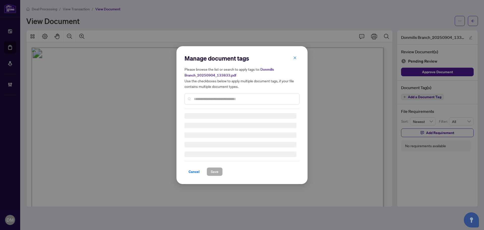
click at [199, 173] on span "Cancel" at bounding box center [194, 171] width 11 height 8
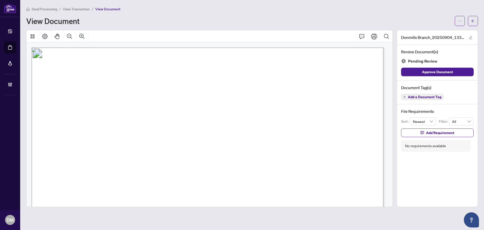
click at [431, 95] on span "Add a Document Tag" at bounding box center [425, 97] width 34 height 4
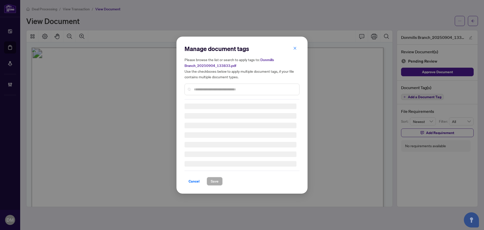
click at [231, 87] on input "text" at bounding box center [244, 89] width 101 height 6
click at [185, 181] on button "Cancel" at bounding box center [194, 181] width 19 height 9
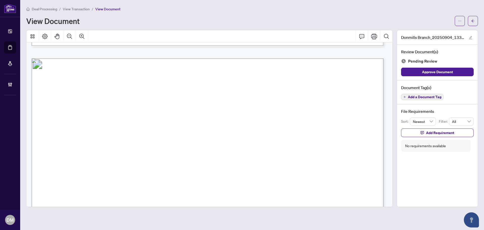
scroll to position [529, 0]
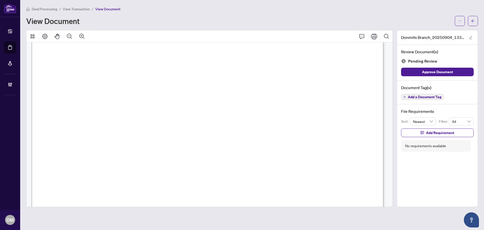
click at [431, 97] on span "Add a Document Tag" at bounding box center [425, 97] width 34 height 4
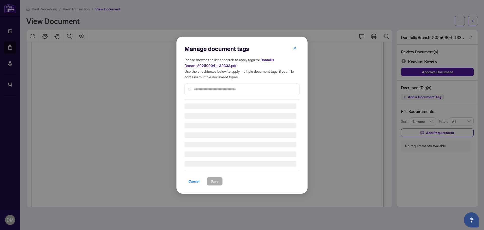
drag, startPoint x: 210, startPoint y: 92, endPoint x: 217, endPoint y: 90, distance: 6.9
click at [212, 92] on div at bounding box center [242, 89] width 115 height 12
click at [219, 89] on input "text" at bounding box center [244, 89] width 101 height 6
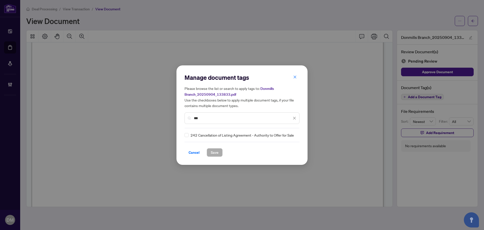
type input "***"
click at [189, 135] on div "242 Cancellation of Listing Agreement - Authority to Offer for Sale" at bounding box center [241, 135] width 112 height 6
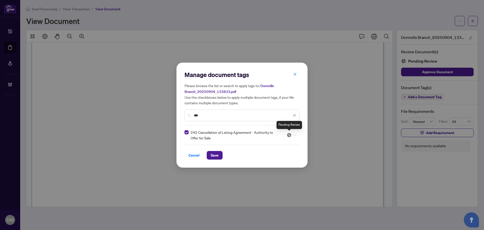
click at [291, 137] on img at bounding box center [289, 134] width 5 height 5
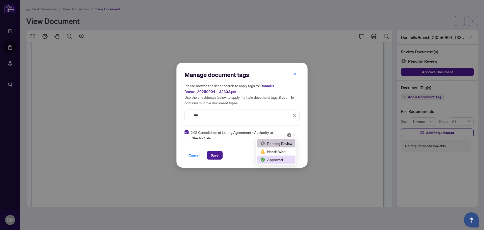
click at [280, 158] on div "Approved" at bounding box center [276, 160] width 32 height 6
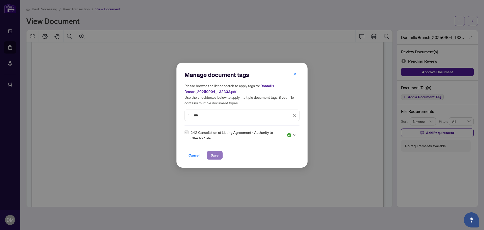
click at [216, 152] on span "Save" at bounding box center [215, 155] width 8 height 8
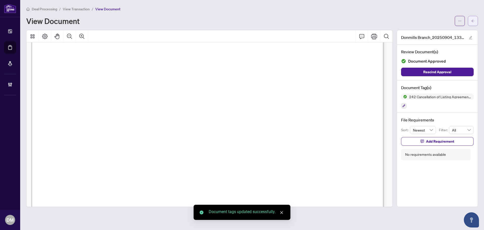
click at [475, 21] on button "button" at bounding box center [473, 21] width 10 height 10
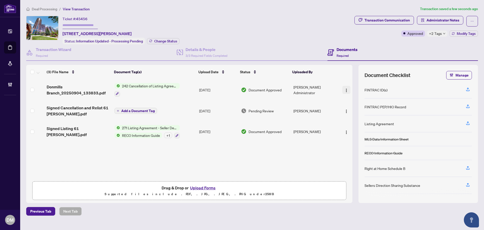
click at [342, 89] on button "button" at bounding box center [346, 90] width 8 height 8
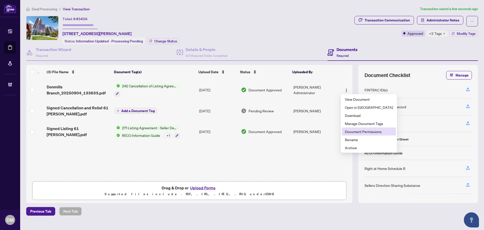
click at [371, 130] on span "Document Permissions" at bounding box center [369, 132] width 48 height 6
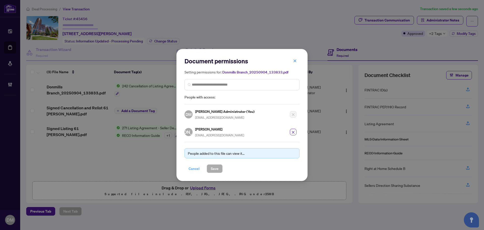
click at [196, 166] on span "Cancel" at bounding box center [194, 168] width 11 height 8
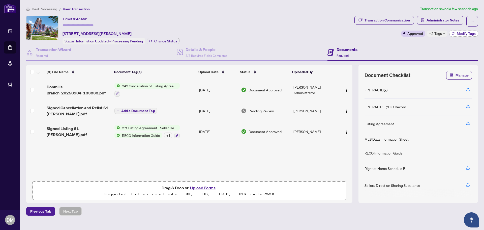
click at [456, 31] on button "Modify Tags" at bounding box center [463, 34] width 28 height 6
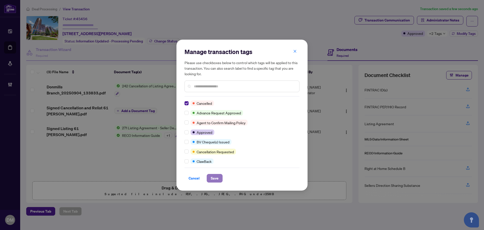
click at [217, 178] on span "Save" at bounding box center [215, 178] width 8 height 8
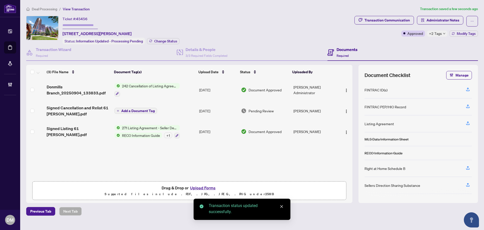
click at [387, 25] on span "Transaction Communication" at bounding box center [383, 21] width 59 height 11
click at [391, 22] on div "Transaction Communication" at bounding box center [387, 20] width 45 height 8
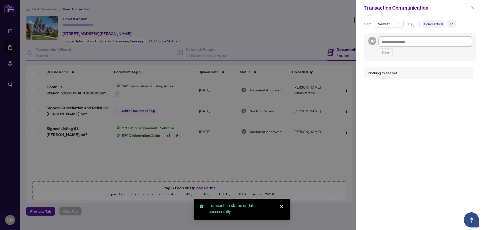
paste textarea "**********"
type textarea "**********"
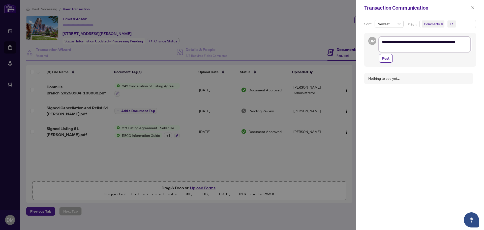
drag, startPoint x: 411, startPoint y: 48, endPoint x: 367, endPoint y: 36, distance: 45.5
click at [367, 36] on div "**********" at bounding box center [420, 50] width 112 height 34
type textarea "**********"
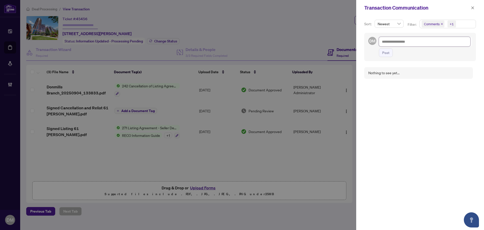
click at [397, 40] on textarea at bounding box center [425, 42] width 92 height 10
paste textarea "**********"
type textarea "**********"
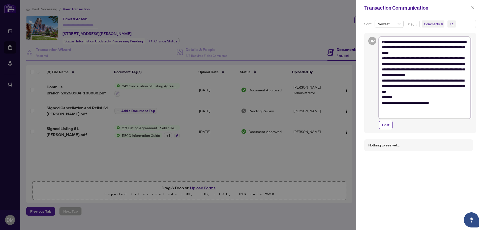
click at [415, 117] on textarea "**********" at bounding box center [425, 78] width 92 height 82
type textarea "**********"
click at [393, 127] on div "Post" at bounding box center [425, 125] width 93 height 9
drag, startPoint x: 390, startPoint y: 127, endPoint x: 402, endPoint y: 96, distance: 33.5
click at [389, 127] on button "Post" at bounding box center [386, 125] width 14 height 9
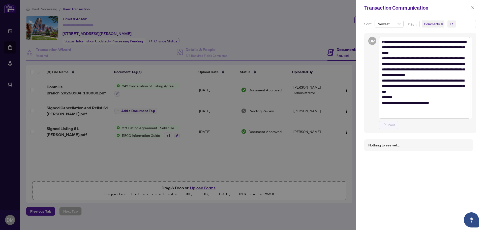
type textarea "**********"
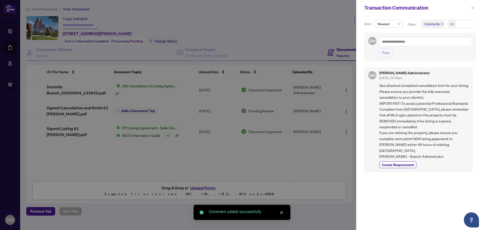
click at [470, 6] on button "button" at bounding box center [472, 8] width 7 height 6
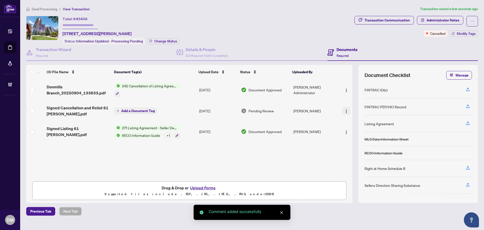
click at [345, 111] on img "button" at bounding box center [346, 111] width 4 height 4
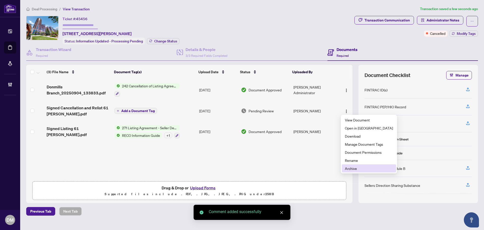
click at [354, 166] on span "Archive" at bounding box center [369, 168] width 48 height 6
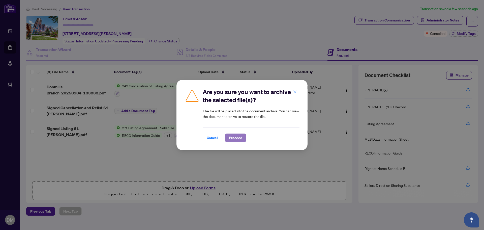
click at [231, 139] on span "Proceed" at bounding box center [235, 138] width 13 height 8
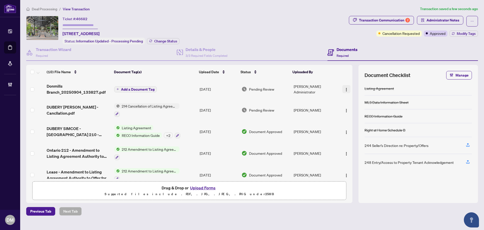
click at [344, 91] on img "button" at bounding box center [346, 89] width 4 height 4
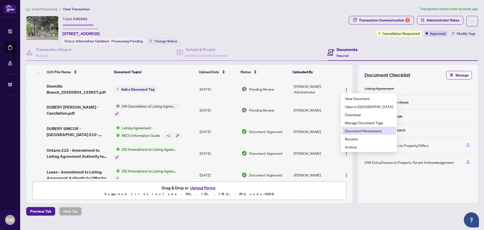
click at [351, 129] on span "Document Permissions" at bounding box center [369, 131] width 48 height 6
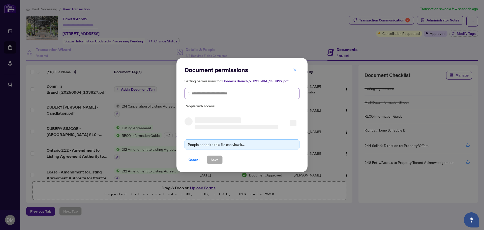
click at [236, 97] on span at bounding box center [242, 93] width 115 height 11
click at [238, 95] on input "search" at bounding box center [244, 93] width 104 height 5
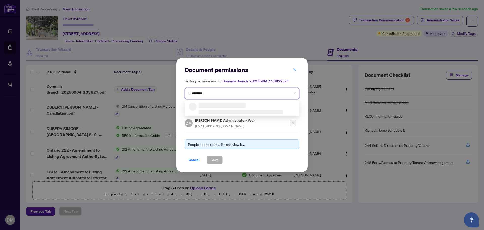
type input "*******"
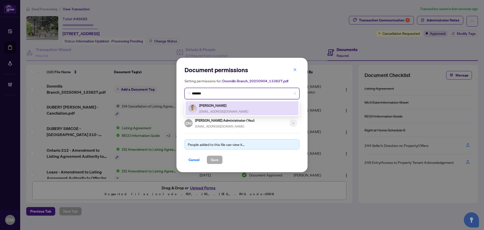
click at [230, 107] on h5 "[PERSON_NAME]" at bounding box center [223, 105] width 49 height 6
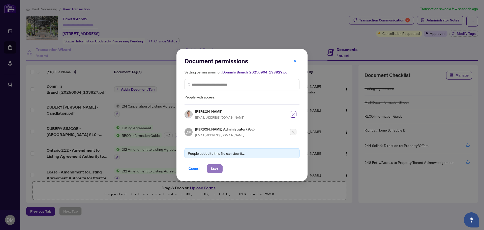
click at [218, 168] on span "Save" at bounding box center [215, 168] width 8 height 8
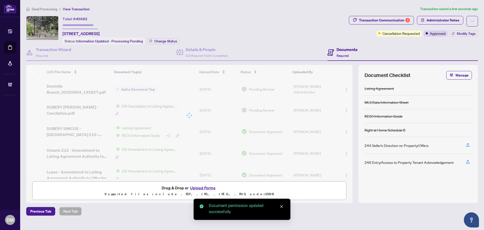
click at [345, 110] on div at bounding box center [189, 115] width 326 height 101
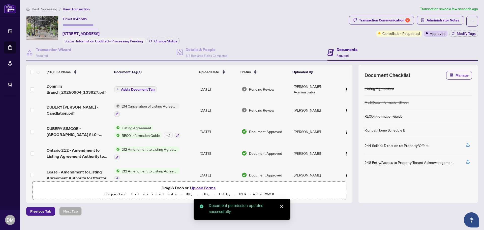
click at [345, 110] on img "button" at bounding box center [346, 110] width 4 height 4
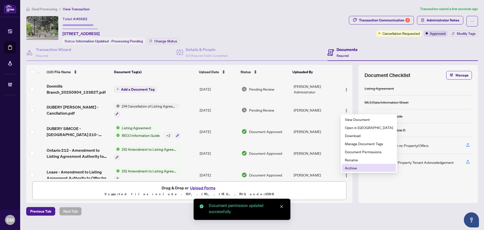
click at [348, 166] on span "Archive" at bounding box center [369, 168] width 48 height 6
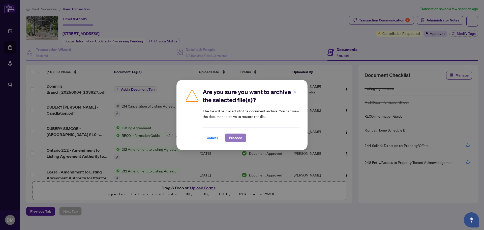
click at [234, 138] on span "Proceed" at bounding box center [235, 138] width 13 height 8
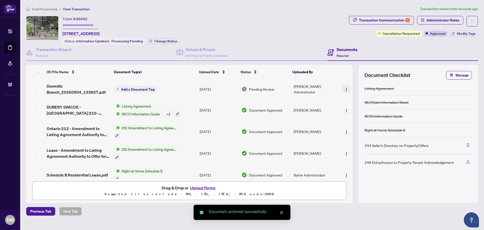
click at [344, 85] on button "button" at bounding box center [346, 89] width 8 height 8
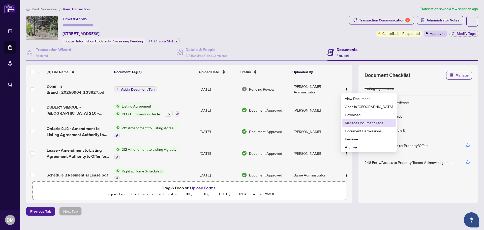
click at [363, 123] on span "Manage Document Tags" at bounding box center [369, 123] width 48 height 6
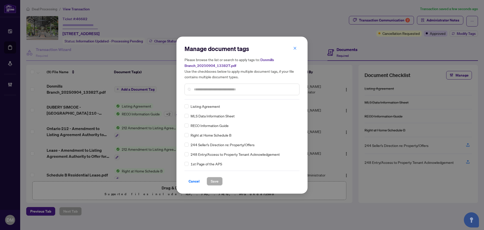
click at [216, 91] on input "text" at bounding box center [244, 89] width 101 height 6
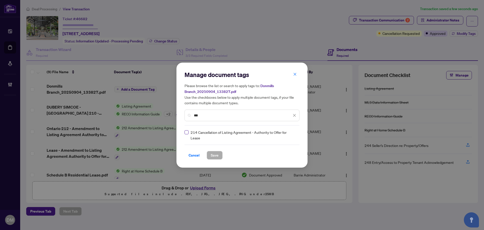
type input "***"
click at [290, 135] on img at bounding box center [289, 134] width 5 height 5
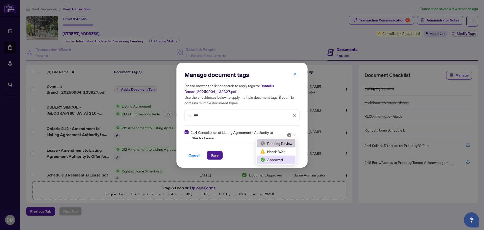
click at [275, 162] on div "Approved" at bounding box center [276, 159] width 38 height 8
drag, startPoint x: 213, startPoint y: 155, endPoint x: 177, endPoint y: 131, distance: 43.1
click at [213, 155] on span "Save" at bounding box center [215, 155] width 8 height 8
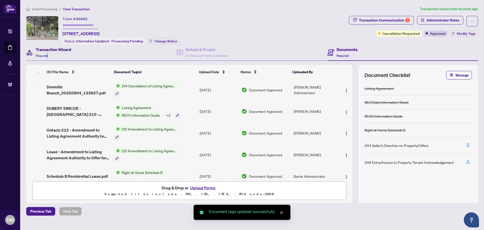
click at [48, 54] on span "Required" at bounding box center [42, 56] width 12 height 4
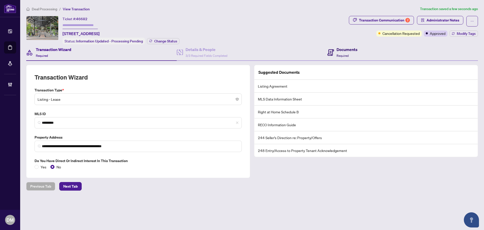
click at [345, 51] on h4 "Documents" at bounding box center [347, 49] width 21 height 6
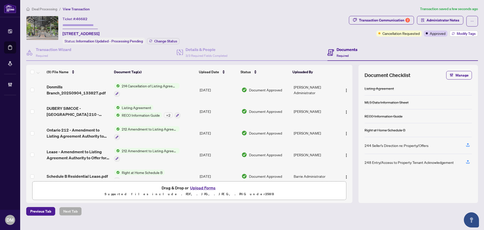
click at [453, 34] on icon "button" at bounding box center [453, 34] width 3 height 1
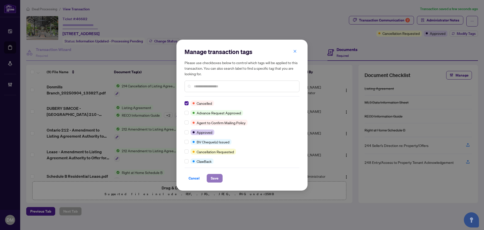
click at [216, 178] on span "Save" at bounding box center [215, 178] width 8 height 8
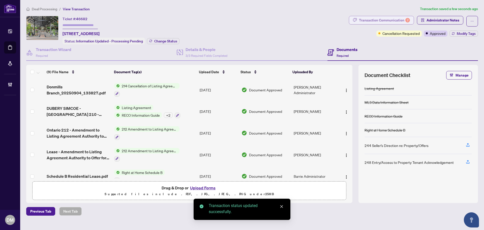
click at [385, 20] on div "Transaction Communication 2" at bounding box center [384, 20] width 51 height 8
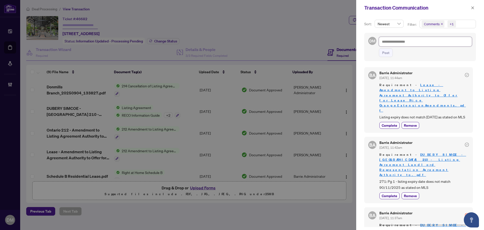
click at [422, 41] on textarea at bounding box center [425, 42] width 93 height 10
paste textarea "**********"
type textarea "**********"
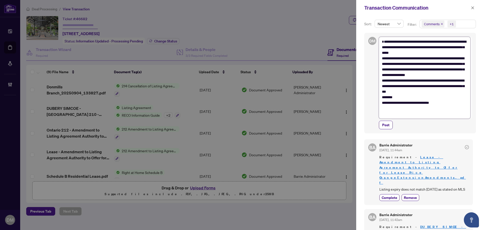
click at [427, 96] on textarea "**********" at bounding box center [425, 78] width 92 height 82
drag, startPoint x: 413, startPoint y: 112, endPoint x: 418, endPoint y: 106, distance: 7.8
click at [413, 112] on textarea "**********" at bounding box center [425, 78] width 92 height 82
click at [430, 100] on textarea "**********" at bounding box center [425, 78] width 92 height 82
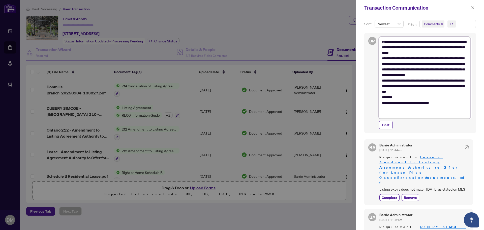
click at [435, 99] on textarea "**********" at bounding box center [425, 78] width 92 height 82
type textarea "**********"
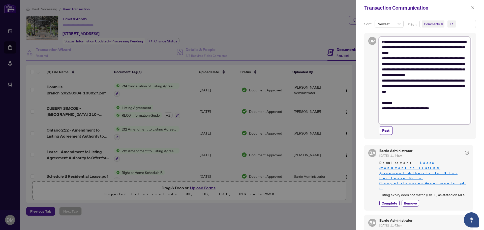
click at [416, 109] on textarea "**********" at bounding box center [425, 80] width 92 height 87
type textarea "**********"
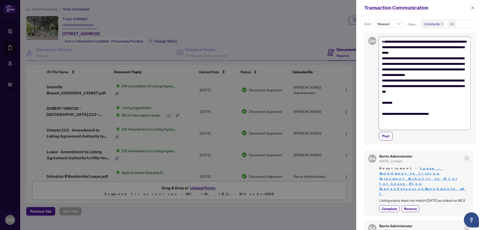
click at [402, 125] on textarea "**********" at bounding box center [425, 83] width 92 height 93
click at [386, 125] on textarea "**********" at bounding box center [425, 83] width 92 height 93
type textarea "**********"
click at [389, 136] on span "Post" at bounding box center [385, 136] width 7 height 8
type textarea "**********"
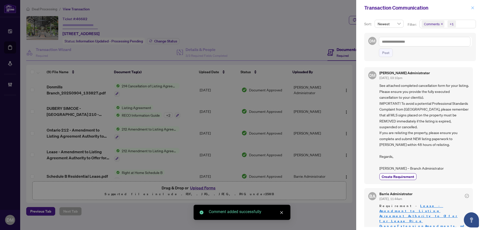
click at [471, 8] on icon "close" at bounding box center [473, 8] width 4 height 4
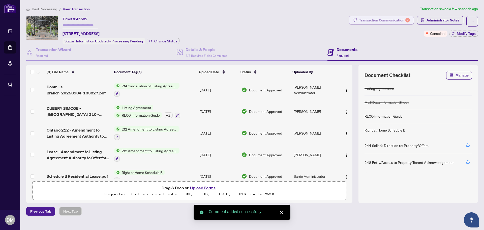
click at [391, 19] on div "Transaction Communication 2" at bounding box center [384, 20] width 51 height 8
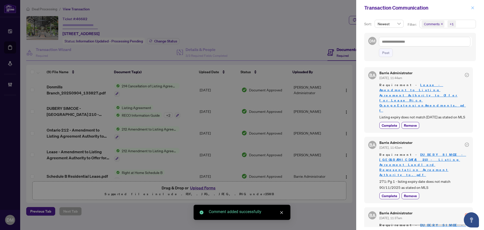
click at [473, 8] on icon "close" at bounding box center [473, 8] width 4 height 4
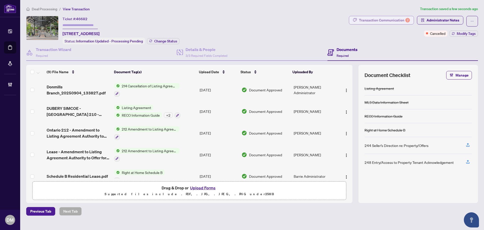
click at [388, 18] on div "Transaction Communication 2" at bounding box center [384, 20] width 51 height 8
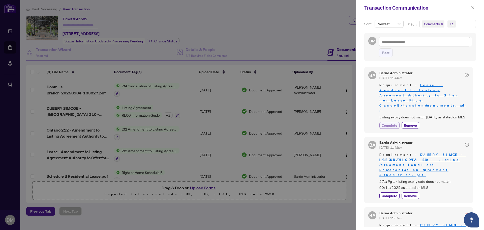
click at [391, 123] on span "Complete" at bounding box center [390, 125] width 16 height 5
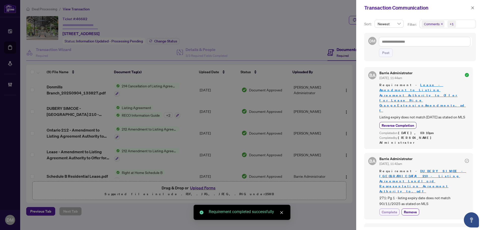
drag, startPoint x: 389, startPoint y: 189, endPoint x: 395, endPoint y: 186, distance: 6.4
click at [389, 209] on span "Complete" at bounding box center [390, 211] width 16 height 5
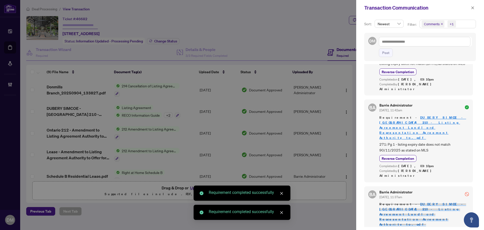
scroll to position [57, 0]
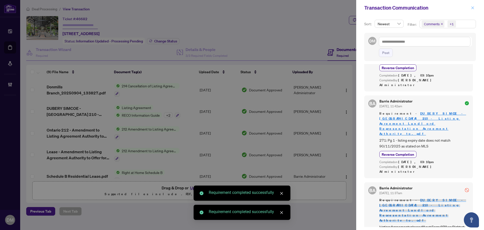
click at [471, 10] on span "button" at bounding box center [473, 8] width 4 height 8
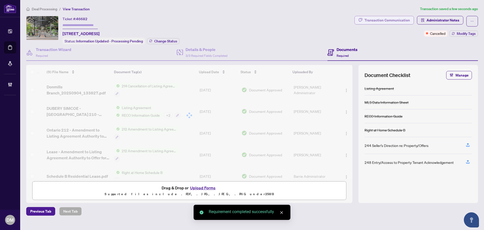
click at [378, 20] on div "Transaction Communication" at bounding box center [387, 20] width 45 height 8
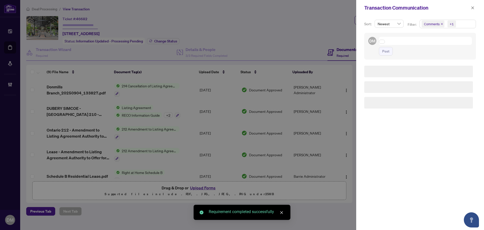
scroll to position [0, 0]
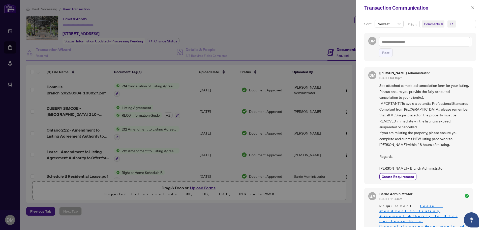
click at [466, 11] on div "Transaction Communication" at bounding box center [416, 8] width 105 height 8
click at [470, 5] on div "Transaction Communication" at bounding box center [420, 8] width 128 height 16
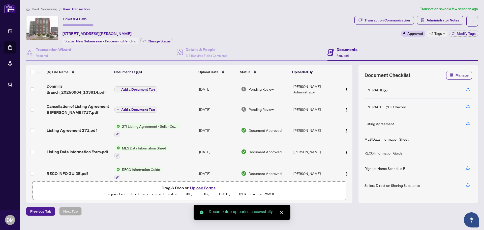
drag, startPoint x: 344, startPoint y: 110, endPoint x: 344, endPoint y: 113, distance: 3.0
click at [344, 110] on img "button" at bounding box center [346, 110] width 4 height 4
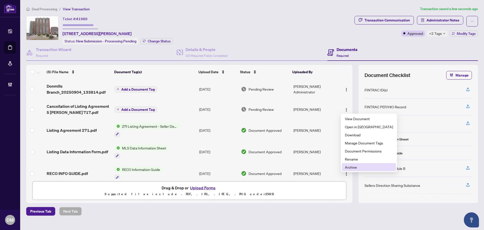
click at [357, 167] on span "Archive" at bounding box center [369, 167] width 48 height 6
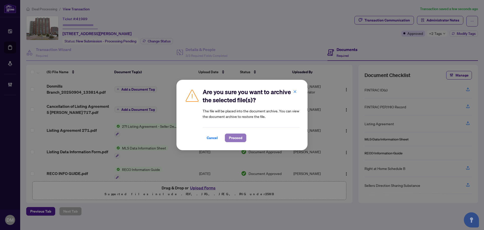
click at [236, 140] on span "Proceed" at bounding box center [235, 138] width 13 height 8
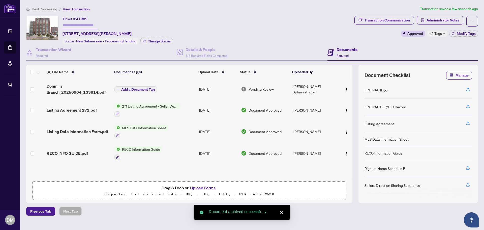
click at [441, 34] on span "+2 Tags" at bounding box center [435, 34] width 13 height 6
click at [307, 6] on main "Deal Processing / View Transaction Transaction saved a few seconds ago Ticket #…" at bounding box center [252, 115] width 464 height 230
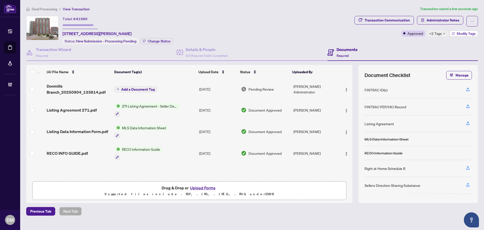
click at [471, 34] on span "Modify Tags" at bounding box center [466, 34] width 19 height 4
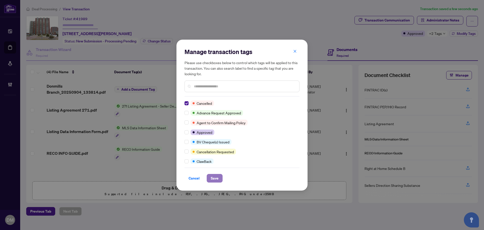
click at [214, 175] on span "Save" at bounding box center [215, 178] width 8 height 8
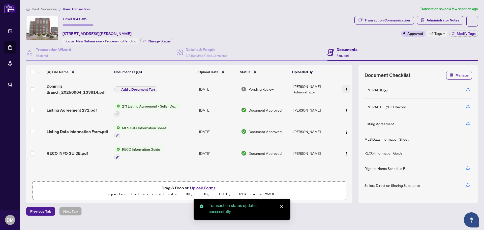
click at [345, 88] on img "button" at bounding box center [346, 89] width 4 height 4
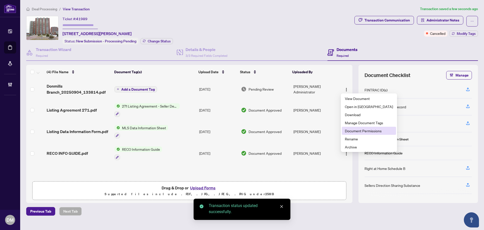
click at [362, 131] on span "Document Permissions" at bounding box center [369, 131] width 48 height 6
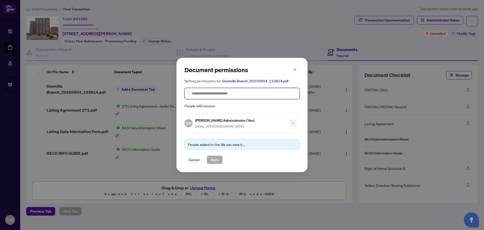
click at [242, 94] on input "search" at bounding box center [244, 93] width 104 height 5
click at [231, 99] on div "Setting permissions for: Donmills Branch_20250904_133814.pdf People with access:" at bounding box center [242, 93] width 115 height 31
click at [240, 93] on input "search" at bounding box center [244, 93] width 104 height 5
click at [198, 157] on span "Cancel" at bounding box center [194, 160] width 11 height 8
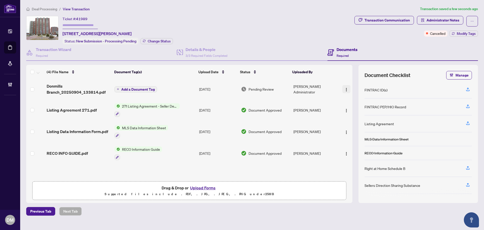
click at [348, 86] on button "button" at bounding box center [346, 89] width 8 height 8
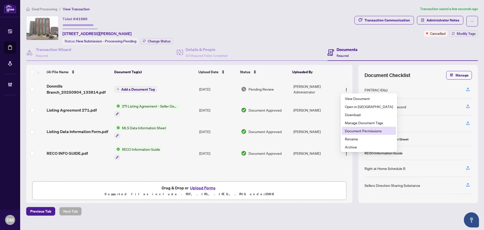
click at [367, 129] on span "Document Permissions" at bounding box center [369, 131] width 48 height 6
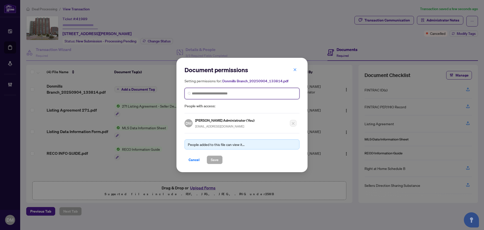
click at [206, 91] on input "search" at bounding box center [244, 93] width 104 height 5
type input "***"
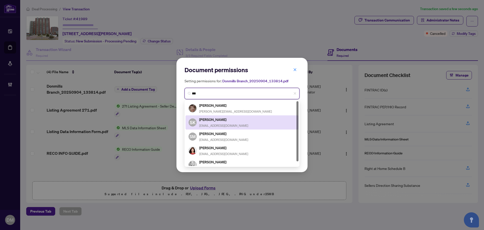
click at [216, 125] on span "suzayet@hotmail.com" at bounding box center [223, 126] width 49 height 4
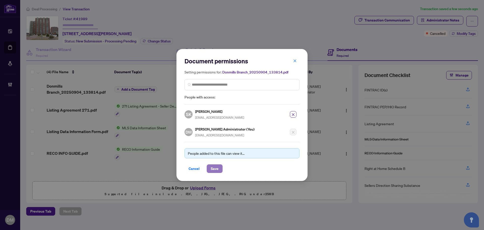
click at [217, 169] on span "Save" at bounding box center [215, 168] width 8 height 8
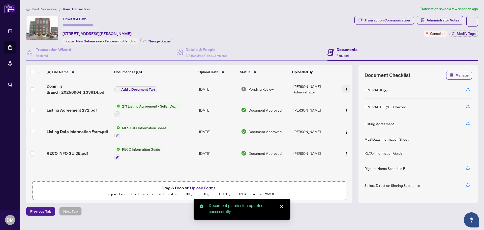
click at [345, 92] on button "button" at bounding box center [346, 89] width 8 height 8
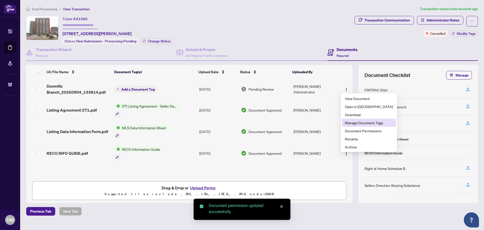
click at [367, 123] on span "Manage Document Tags" at bounding box center [369, 123] width 48 height 6
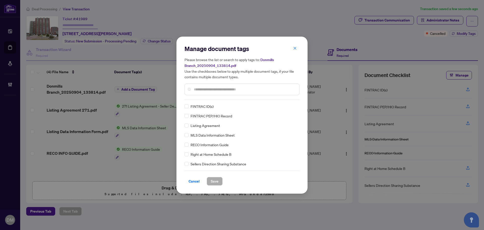
click at [267, 91] on input "text" at bounding box center [244, 89] width 101 height 6
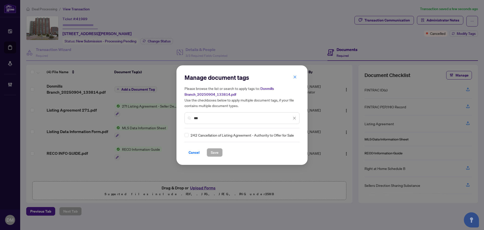
type input "***"
click at [189, 135] on div "242 Cancellation of Listing Agreement - Authority to Offer for Sale" at bounding box center [241, 135] width 112 height 6
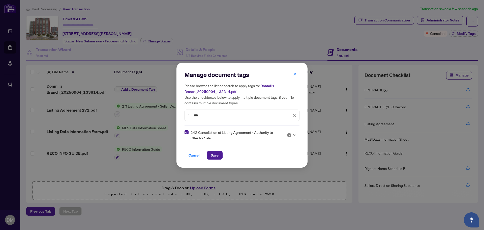
click at [295, 135] on icon at bounding box center [294, 135] width 3 height 2
drag, startPoint x: 274, startPoint y: 163, endPoint x: 212, endPoint y: 162, distance: 62.3
click at [274, 163] on div "Approved" at bounding box center [276, 159] width 38 height 8
click at [212, 154] on span "Save" at bounding box center [215, 155] width 8 height 8
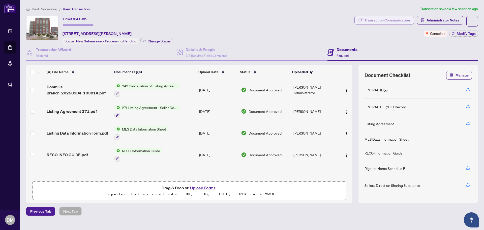
click at [396, 22] on div "Transaction Communication" at bounding box center [387, 20] width 45 height 8
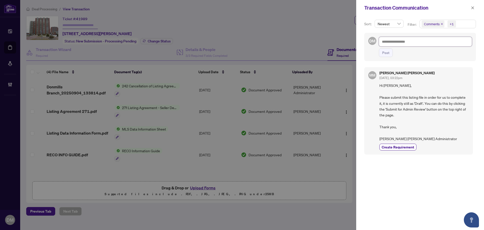
click at [437, 45] on textarea at bounding box center [425, 42] width 93 height 10
paste textarea "**********"
type textarea "**********"
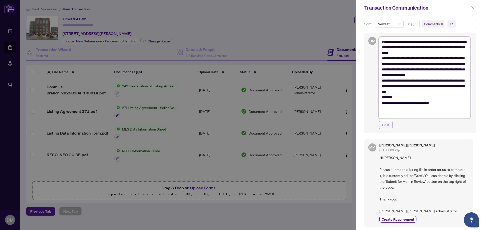
type textarea "**********"
click at [386, 125] on span "Post" at bounding box center [385, 125] width 7 height 8
type textarea "**********"
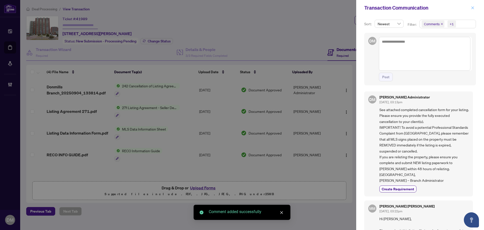
click at [474, 8] on button "button" at bounding box center [472, 8] width 7 height 6
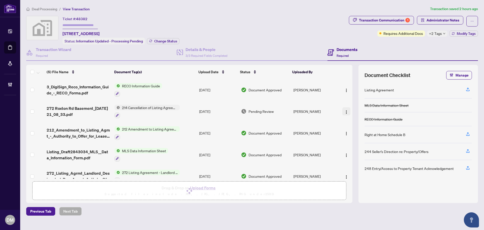
click at [344, 111] on img "button" at bounding box center [346, 112] width 4 height 4
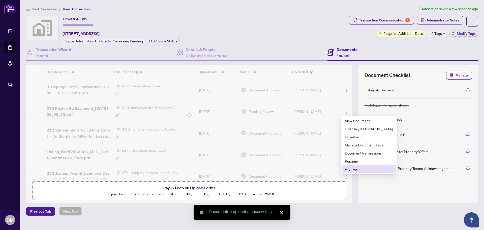
click at [352, 169] on span "Archive" at bounding box center [369, 169] width 48 height 6
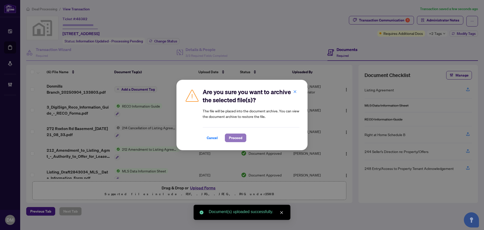
click at [230, 135] on span "Proceed" at bounding box center [235, 138] width 13 height 8
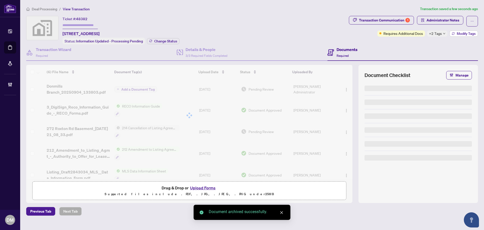
click at [460, 33] on span "Modify Tags" at bounding box center [466, 34] width 19 height 4
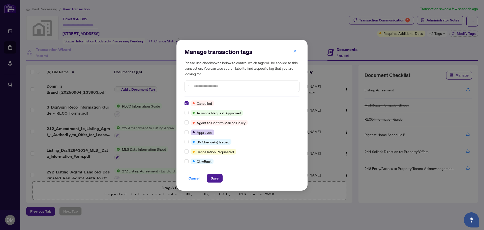
drag, startPoint x: 216, startPoint y: 177, endPoint x: 224, endPoint y: 169, distance: 11.4
click at [215, 177] on span "Save" at bounding box center [215, 178] width 8 height 8
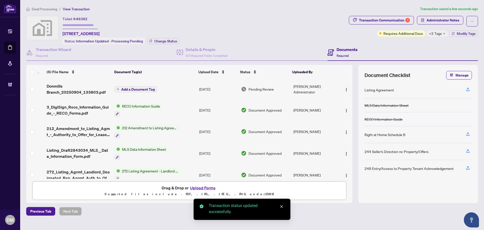
click at [389, 15] on div "Deal Processing / View Transaction Transaction saved a few seconds ago Ticket #…" at bounding box center [252, 110] width 456 height 209
click at [391, 23] on div "Transaction Communication 1" at bounding box center [384, 20] width 51 height 8
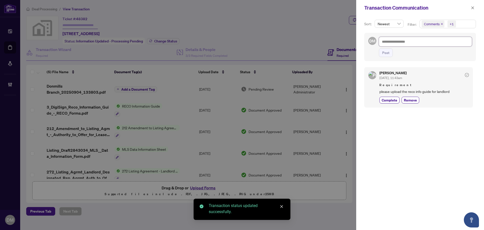
drag, startPoint x: 417, startPoint y: 39, endPoint x: 422, endPoint y: 43, distance: 7.0
click at [417, 39] on textarea at bounding box center [425, 42] width 93 height 10
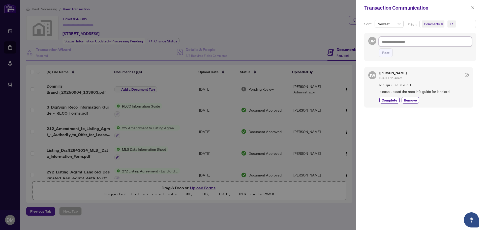
click at [422, 44] on textarea at bounding box center [425, 42] width 93 height 10
paste textarea "**********"
type textarea "**********"
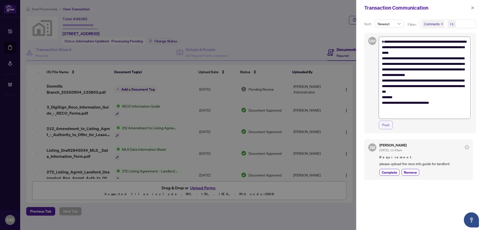
type textarea "**********"
click at [386, 124] on span "Post" at bounding box center [385, 125] width 7 height 8
type textarea "**********"
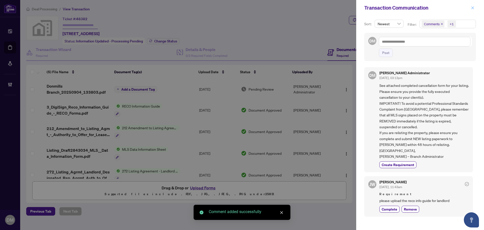
click at [471, 8] on button "button" at bounding box center [472, 8] width 7 height 6
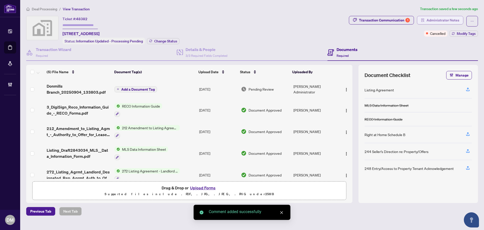
click at [440, 23] on span "Administrator Notes" at bounding box center [443, 20] width 33 height 8
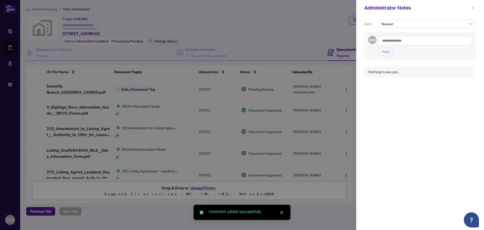
click at [471, 10] on button "button" at bounding box center [472, 8] width 7 height 6
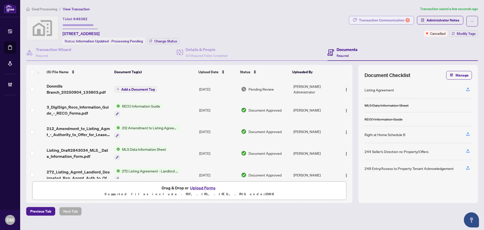
click at [358, 21] on button "Transaction Communication 1" at bounding box center [381, 20] width 65 height 9
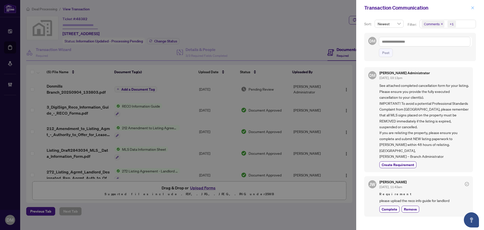
click at [472, 5] on span "button" at bounding box center [473, 8] width 4 height 8
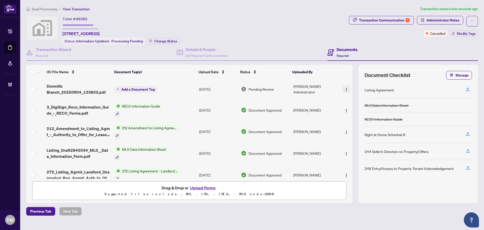
click at [344, 85] on button "button" at bounding box center [346, 89] width 8 height 8
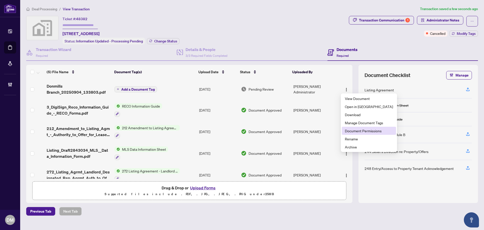
click at [376, 133] on span "Document Permissions" at bounding box center [369, 131] width 48 height 6
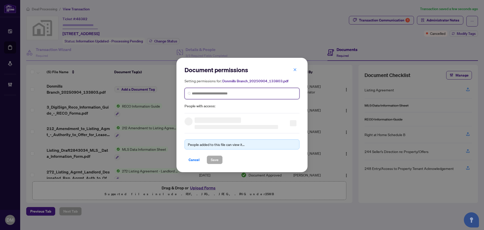
click at [233, 93] on input "search" at bounding box center [244, 93] width 104 height 5
type input "******"
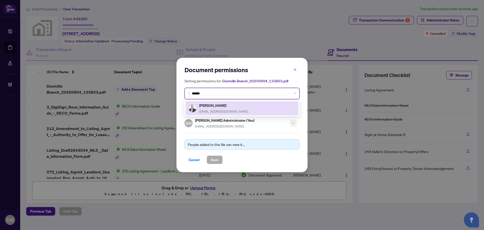
click at [231, 110] on div "Ben Kayfetz bkayfetz@gmail.com" at bounding box center [242, 108] width 107 height 12
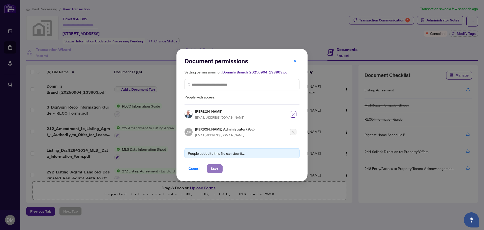
drag, startPoint x: 219, startPoint y: 168, endPoint x: 231, endPoint y: 160, distance: 14.5
click at [219, 168] on button "Save" at bounding box center [215, 168] width 16 height 9
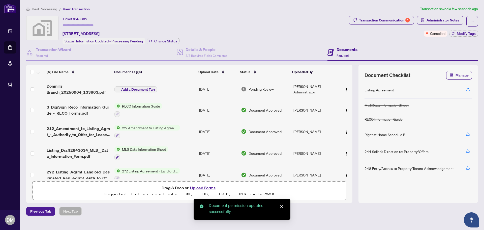
click at [347, 91] on button "button" at bounding box center [346, 89] width 8 height 8
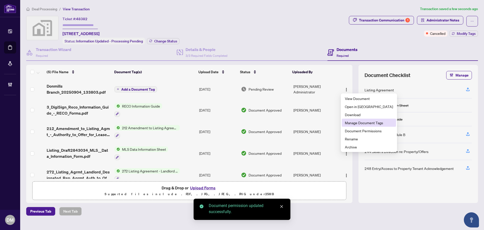
click at [367, 125] on span "Manage Document Tags" at bounding box center [369, 123] width 48 height 6
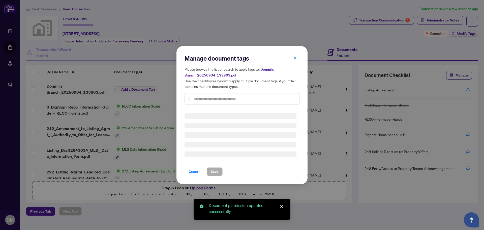
click at [225, 96] on div "Manage document tags Please browse the list or search to apply tags to: Donmill…" at bounding box center [242, 81] width 115 height 55
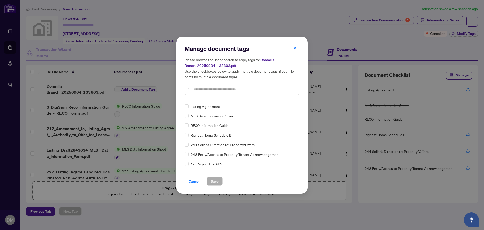
click at [234, 91] on input "text" at bounding box center [244, 89] width 101 height 6
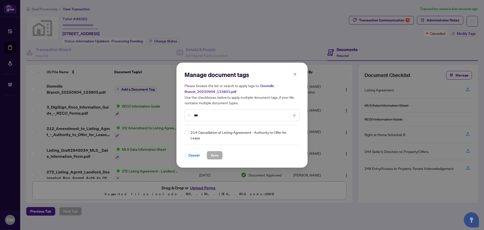
type input "***"
click at [189, 135] on div "214 Cancellation of Listing Agreement - Authority to Offer for Lease" at bounding box center [241, 134] width 112 height 11
click at [293, 136] on div at bounding box center [292, 134] width 10 height 5
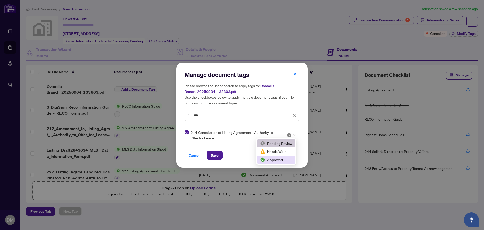
click at [278, 159] on div "Approved" at bounding box center [276, 160] width 32 height 6
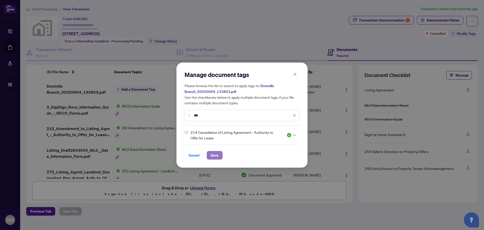
click at [213, 154] on span "Save" at bounding box center [215, 155] width 8 height 8
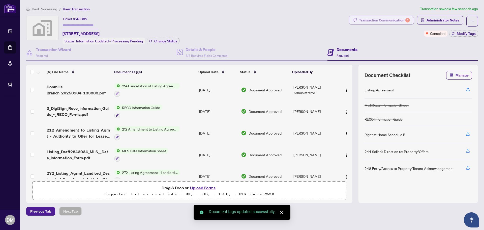
click at [407, 22] on div "1" at bounding box center [407, 20] width 5 height 5
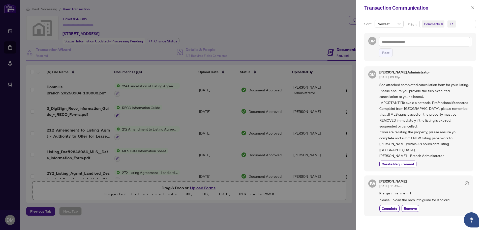
scroll to position [1, 0]
click at [389, 208] on span "Complete" at bounding box center [390, 207] width 16 height 5
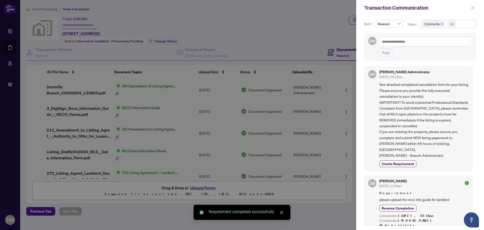
click at [471, 9] on button "button" at bounding box center [472, 8] width 7 height 6
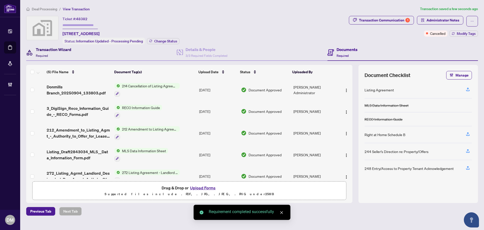
click at [51, 53] on div "Transaction Wizard Required" at bounding box center [54, 52] width 36 height 12
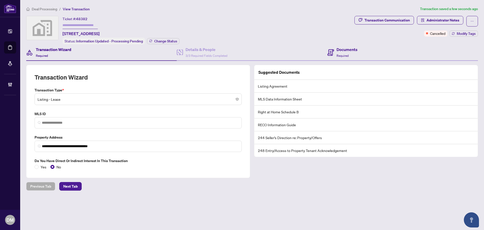
click at [364, 50] on div "Documents Required" at bounding box center [402, 52] width 151 height 16
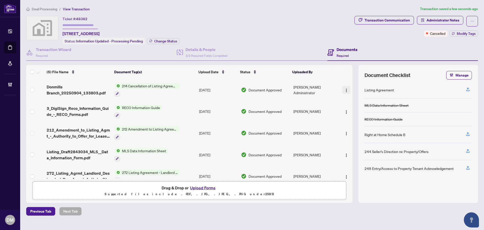
click at [344, 89] on img "button" at bounding box center [346, 90] width 4 height 4
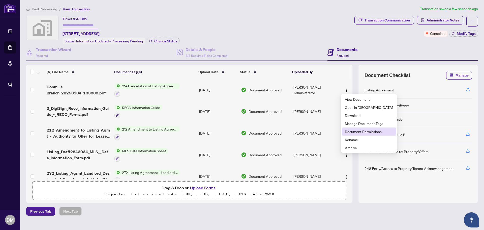
click at [351, 132] on span "Document Permissions" at bounding box center [369, 132] width 48 height 6
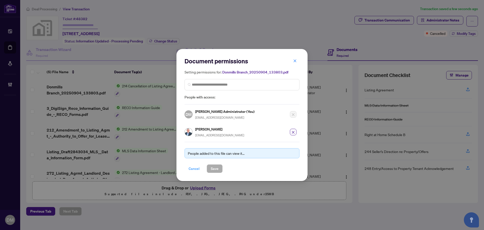
click at [196, 167] on span "Cancel" at bounding box center [194, 168] width 11 height 8
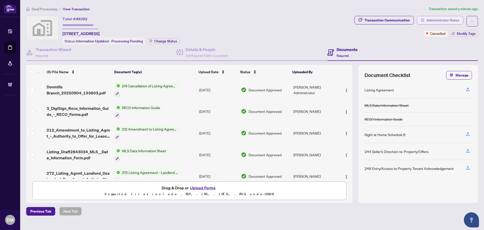
click at [449, 21] on span "Administrator Notes" at bounding box center [443, 20] width 33 height 8
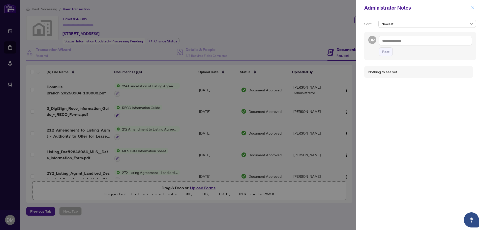
click at [473, 9] on icon "close" at bounding box center [473, 8] width 4 height 4
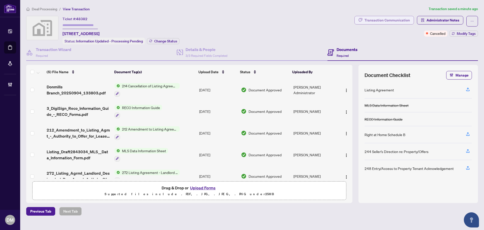
click at [403, 21] on div "Transaction Communication" at bounding box center [387, 20] width 45 height 8
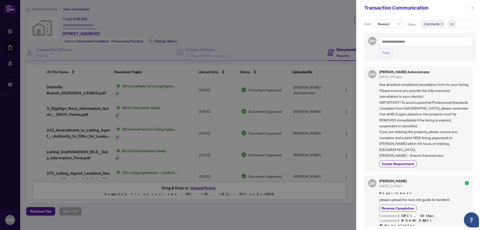
click at [475, 7] on button "button" at bounding box center [472, 8] width 7 height 6
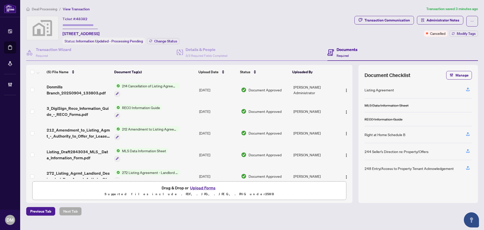
drag, startPoint x: 346, startPoint y: 88, endPoint x: 348, endPoint y: 103, distance: 14.7
click at [346, 88] on img "button" at bounding box center [346, 90] width 4 height 4
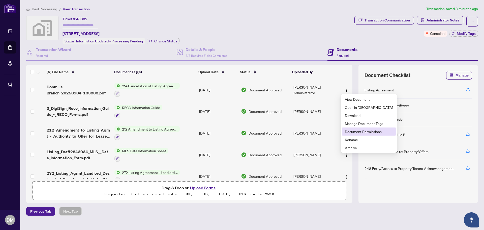
click at [353, 129] on span "Document Permissions" at bounding box center [369, 132] width 48 height 6
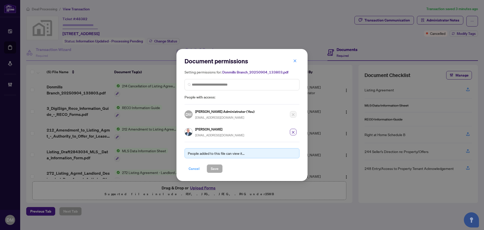
click at [197, 169] on span "Cancel" at bounding box center [194, 168] width 11 height 8
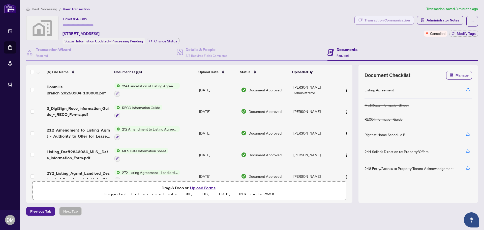
click at [392, 18] on div "Transaction Communication" at bounding box center [387, 20] width 45 height 8
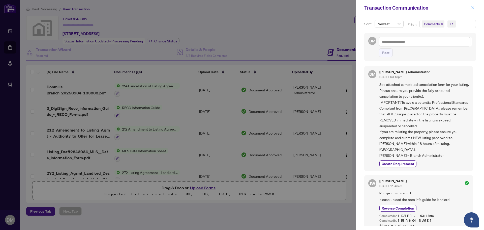
click at [472, 9] on icon "close" at bounding box center [473, 8] width 4 height 4
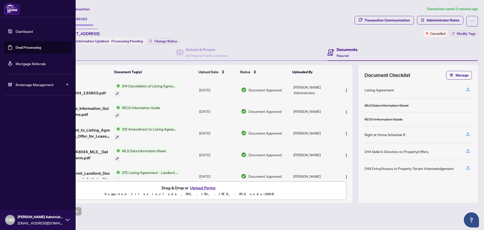
click at [22, 29] on link "Dashboard" at bounding box center [24, 31] width 17 height 5
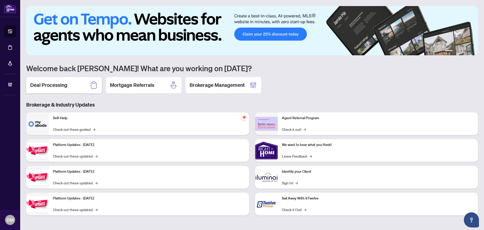
click at [80, 89] on div "Deal Processing" at bounding box center [64, 85] width 76 height 16
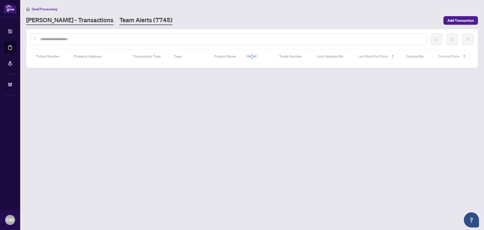
click at [119, 19] on link "Team Alerts (7745)" at bounding box center [145, 20] width 53 height 9
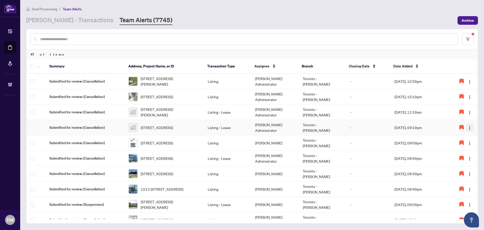
click at [468, 128] on img "button" at bounding box center [470, 128] width 4 height 4
click at [464, 151] on span "Complete Item" at bounding box center [455, 154] width 26 height 6
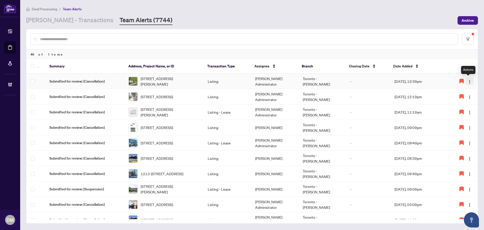
click at [468, 84] on button "button" at bounding box center [470, 81] width 8 height 8
click at [395, 78] on td "Sep/04/2025, 12:39pm" at bounding box center [419, 81] width 57 height 15
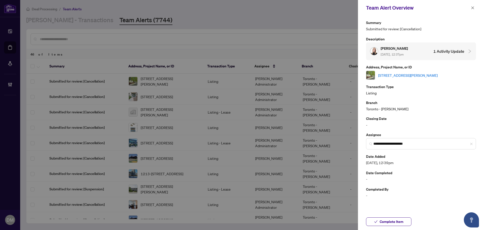
click at [427, 73] on link "39 Rue Jules Leger St, Tiny, Ontario L9M 0J2, Canada" at bounding box center [407, 75] width 59 height 6
click at [393, 221] on span "Complete Item" at bounding box center [392, 221] width 24 height 8
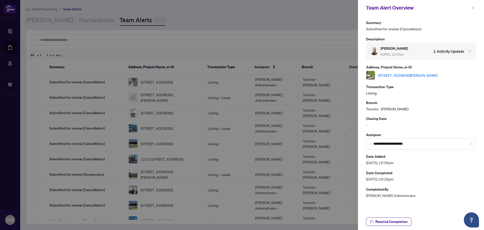
click at [474, 9] on icon "close" at bounding box center [473, 8] width 4 height 4
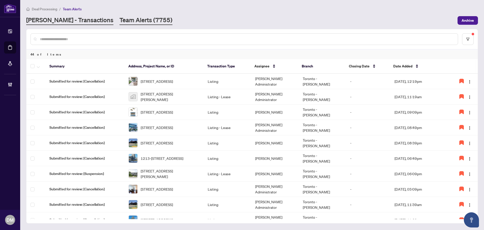
click at [59, 20] on link "[PERSON_NAME] - Transactions" at bounding box center [69, 20] width 87 height 9
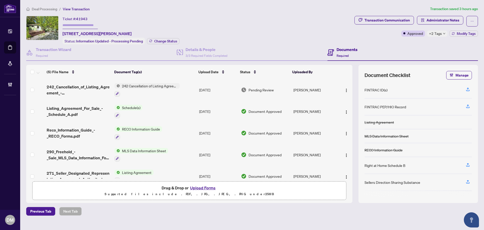
click at [254, 9] on ol "Deal Processing / View Transaction" at bounding box center [227, 9] width 402 height 6
click at [345, 92] on span "button" at bounding box center [346, 90] width 4 height 6
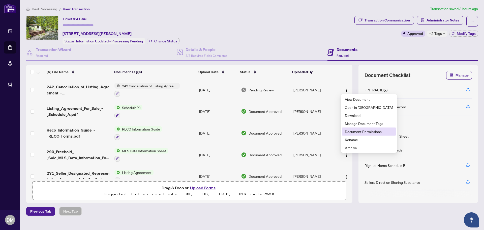
click at [358, 128] on li "Document Permissions" at bounding box center [369, 131] width 54 height 8
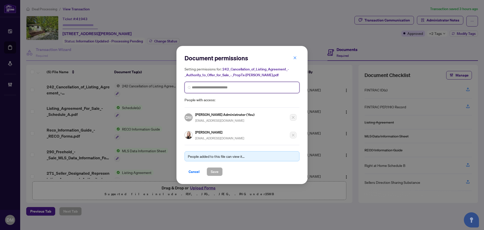
click at [242, 89] on input "search" at bounding box center [244, 87] width 104 height 5
click at [202, 169] on button "Cancel" at bounding box center [194, 171] width 19 height 9
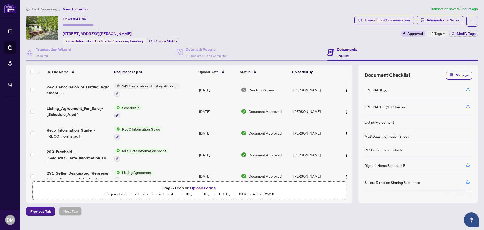
click at [327, 88] on td "[PERSON_NAME]" at bounding box center [314, 90] width 46 height 22
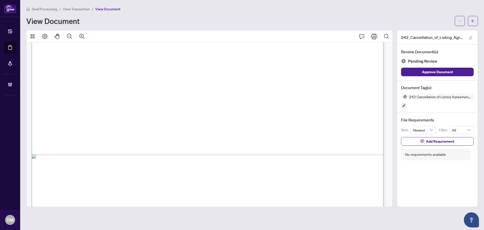
scroll to position [302, 0]
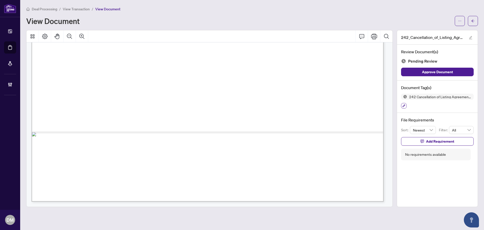
click at [403, 105] on icon "button" at bounding box center [403, 105] width 3 height 3
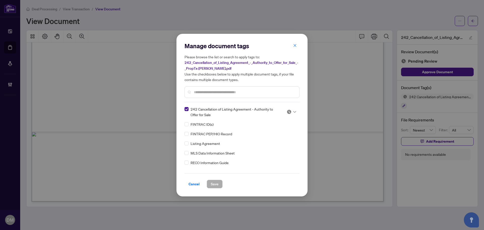
drag, startPoint x: 296, startPoint y: 47, endPoint x: 440, endPoint y: 35, distance: 144.7
click at [296, 47] on icon "close" at bounding box center [295, 46] width 4 height 4
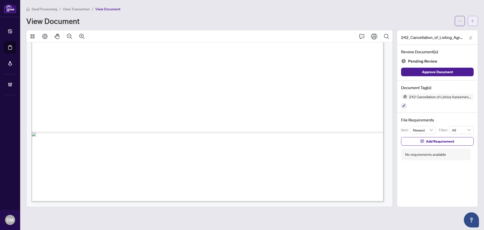
click at [472, 23] on span "button" at bounding box center [473, 21] width 4 height 8
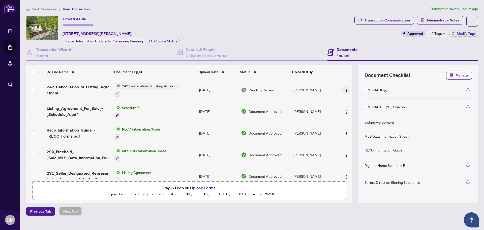
click at [348, 88] on button "button" at bounding box center [346, 90] width 8 height 8
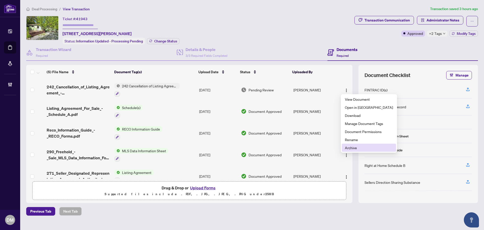
click at [344, 146] on li "Archive" at bounding box center [369, 147] width 54 height 8
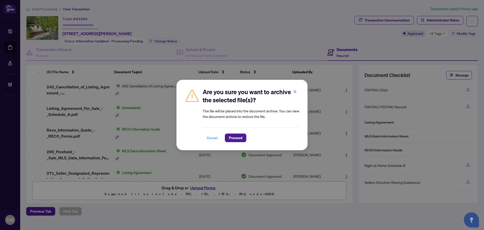
click at [237, 139] on span "Proceed" at bounding box center [235, 138] width 13 height 8
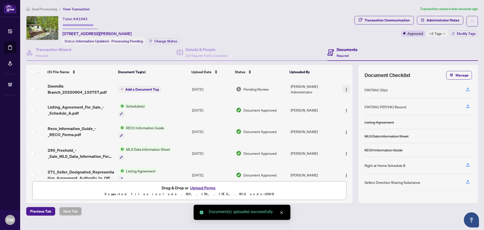
click at [344, 92] on button "button" at bounding box center [346, 89] width 8 height 8
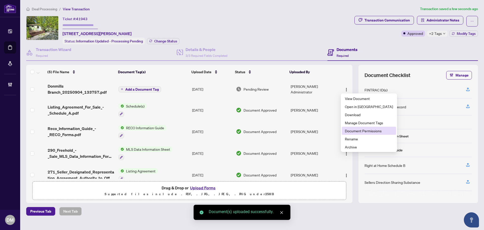
click at [363, 130] on span "Document Permissions" at bounding box center [369, 131] width 48 height 6
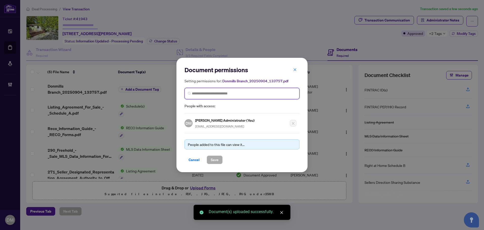
click at [241, 95] on input "search" at bounding box center [244, 93] width 104 height 5
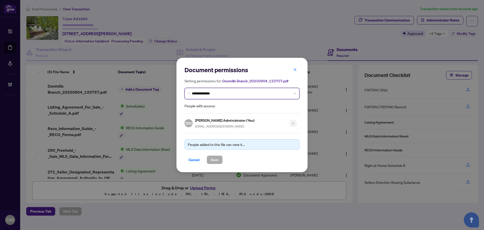
type input "**********"
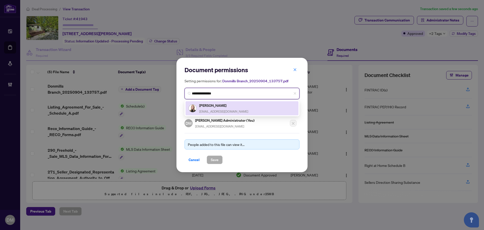
click at [208, 108] on div "[PERSON_NAME] [PERSON_NAME][EMAIL_ADDRESS][DOMAIN_NAME]" at bounding box center [223, 108] width 49 height 12
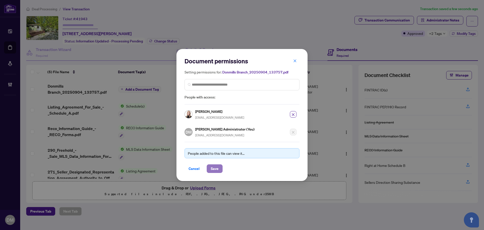
drag, startPoint x: 218, startPoint y: 170, endPoint x: 226, endPoint y: 150, distance: 21.9
click at [218, 170] on span "Save" at bounding box center [215, 168] width 8 height 8
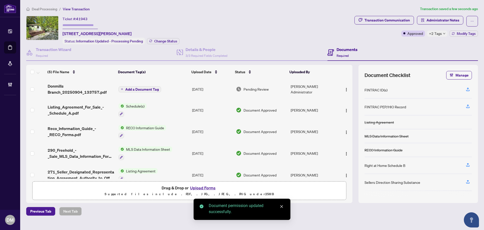
click at [347, 90] on img "button" at bounding box center [346, 89] width 4 height 4
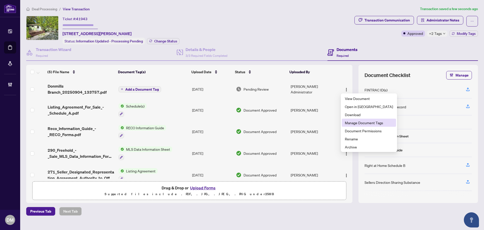
click at [377, 124] on span "Manage Document Tags" at bounding box center [369, 123] width 48 height 6
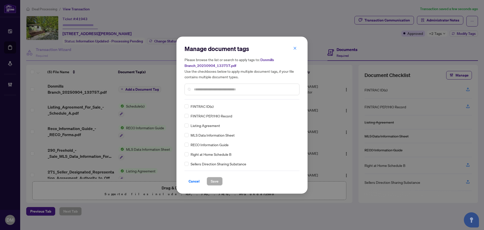
click at [265, 89] on input "text" at bounding box center [244, 89] width 101 height 6
click at [294, 46] on span "button" at bounding box center [295, 48] width 4 height 8
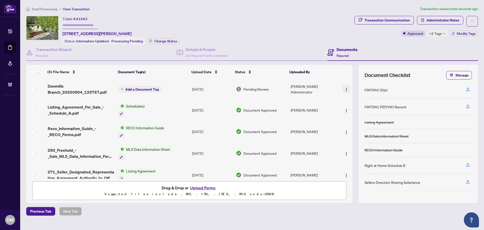
click at [345, 87] on img "button" at bounding box center [346, 89] width 4 height 4
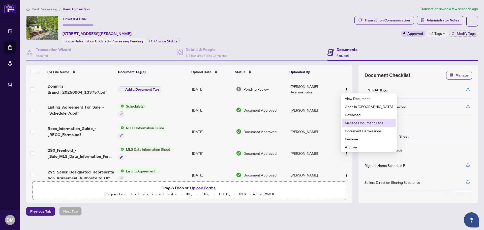
click at [364, 121] on span "Manage Document Tags" at bounding box center [369, 123] width 48 height 6
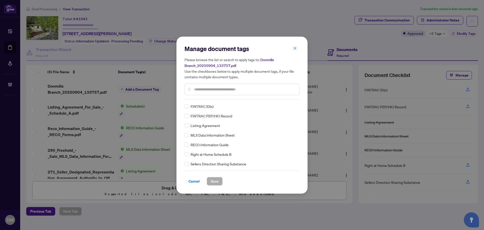
click at [235, 87] on input "text" at bounding box center [244, 89] width 101 height 6
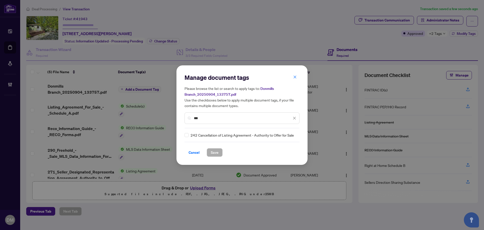
type input "***"
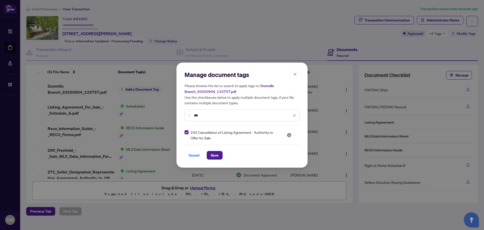
click at [290, 137] on img at bounding box center [289, 134] width 5 height 5
drag, startPoint x: 279, startPoint y: 159, endPoint x: 224, endPoint y: 155, distance: 54.9
click at [278, 159] on div "Approved" at bounding box center [276, 160] width 32 height 6
click at [218, 155] on span "Save" at bounding box center [215, 155] width 8 height 8
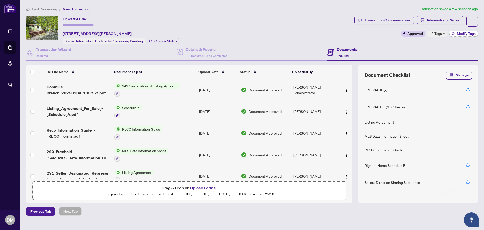
click at [456, 31] on button "Modify Tags" at bounding box center [463, 34] width 28 height 6
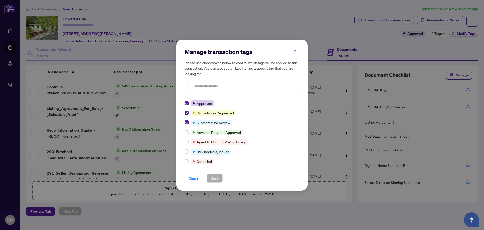
click at [189, 103] on div at bounding box center [188, 103] width 6 height 6
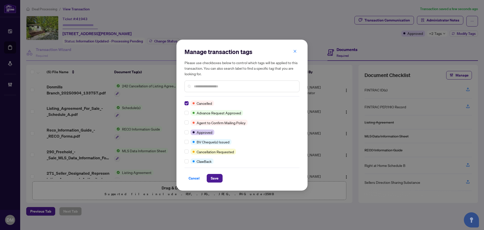
drag, startPoint x: 215, startPoint y: 177, endPoint x: 216, endPoint y: 173, distance: 4.3
click at [215, 177] on span "Save" at bounding box center [215, 178] width 8 height 8
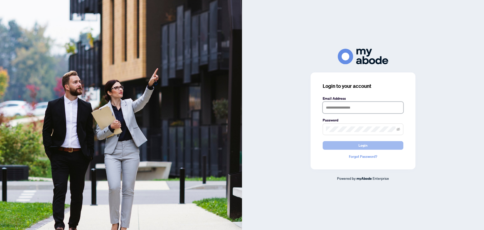
type input "**********"
click at [338, 149] on button "Login" at bounding box center [363, 145] width 81 height 9
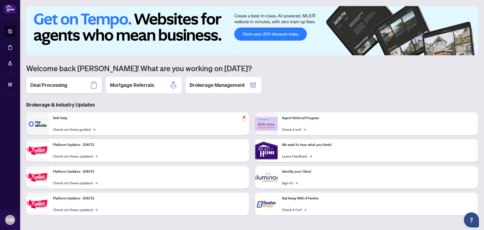
click at [54, 83] on h2 "Deal Processing" at bounding box center [48, 84] width 37 height 7
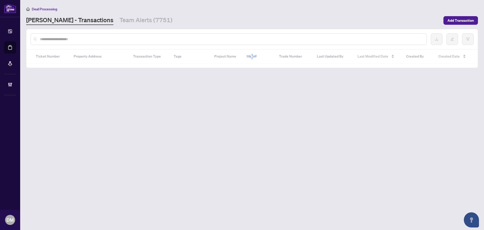
click at [93, 39] on input "text" at bounding box center [231, 39] width 383 height 6
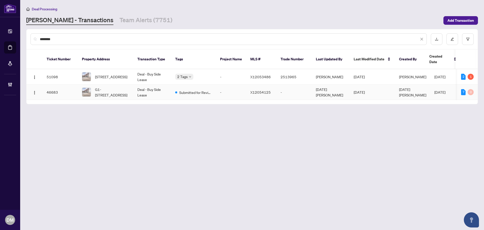
type input "********"
click at [404, 87] on span "[DATE][PERSON_NAME]" at bounding box center [412, 92] width 27 height 10
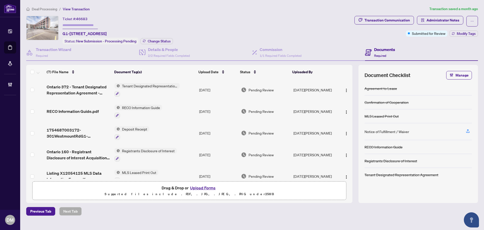
click at [291, 23] on div "Ticket #: 46683 G1-[STREET_ADDRESS] Status: New Submission - Processing Pending…" at bounding box center [189, 30] width 326 height 28
click at [436, 22] on span "Administrator Notes" at bounding box center [443, 20] width 33 height 8
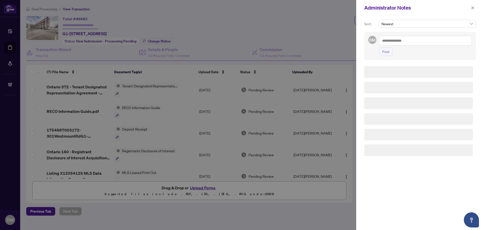
click at [432, 41] on textarea at bounding box center [425, 41] width 93 height 10
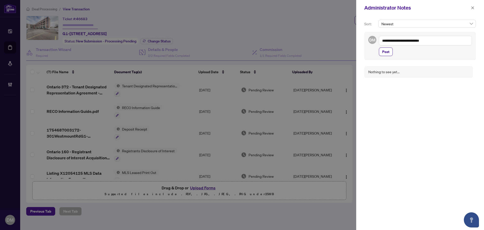
drag, startPoint x: 441, startPoint y: 40, endPoint x: 369, endPoint y: 41, distance: 72.6
click at [369, 41] on div "**********" at bounding box center [420, 46] width 112 height 28
click at [456, 44] on textarea "**********" at bounding box center [425, 41] width 93 height 10
type textarea "**********"
click at [444, 41] on textarea "**********" at bounding box center [425, 41] width 93 height 10
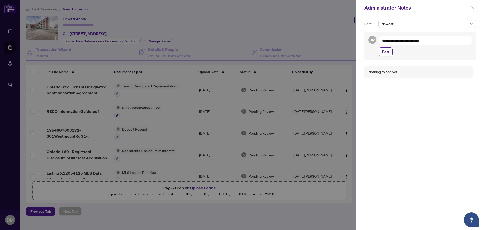
click at [443, 41] on textarea "**********" at bounding box center [425, 41] width 93 height 10
drag, startPoint x: 444, startPoint y: 40, endPoint x: 377, endPoint y: 33, distance: 68.2
click at [366, 34] on div "**********" at bounding box center [420, 46] width 112 height 28
click at [474, 5] on span "button" at bounding box center [473, 8] width 4 height 8
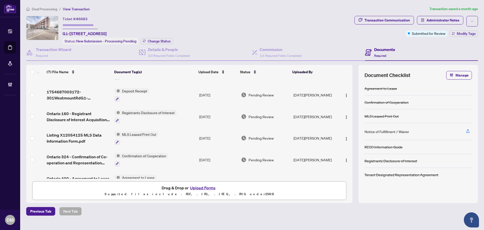
scroll to position [53, 0]
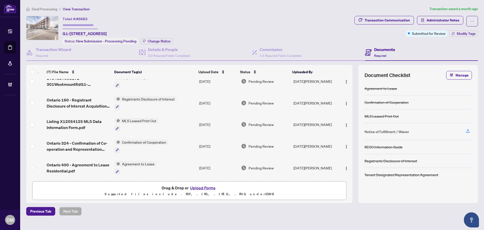
click at [107, 25] on div "Ticket #: 46683 G1-[STREET_ADDRESS]" at bounding box center [85, 26] width 44 height 21
click at [56, 53] on div "Transaction Wizard Required" at bounding box center [54, 52] width 36 height 12
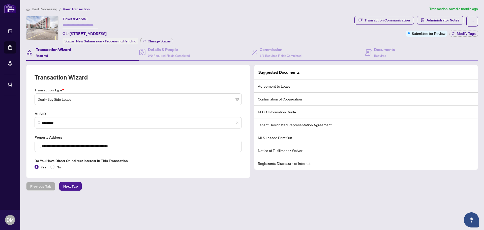
click at [213, 23] on div "Ticket #: 46683 G1-[STREET_ADDRESS] Status: New Submission - Processing Pending…" at bounding box center [189, 30] width 326 height 28
click at [181, 18] on div "Ticket #: 46683 G1-[STREET_ADDRESS] Status: New Submission - Processing Pending…" at bounding box center [189, 30] width 326 height 28
drag, startPoint x: 174, startPoint y: 34, endPoint x: 63, endPoint y: 33, distance: 110.9
click at [63, 33] on div "Ticket #: 46683 G1-[STREET_ADDRESS] Status: New Submission - Processing Pending…" at bounding box center [189, 30] width 326 height 28
copy span "G1-[STREET_ADDRESS]"
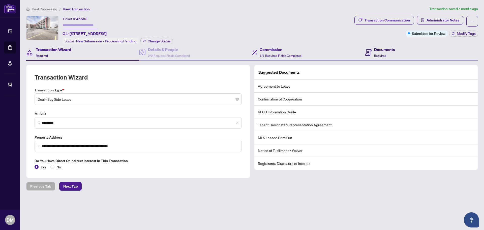
drag, startPoint x: 385, startPoint y: 57, endPoint x: 354, endPoint y: 59, distance: 30.6
click at [385, 57] on div "Documents Required" at bounding box center [384, 52] width 21 height 12
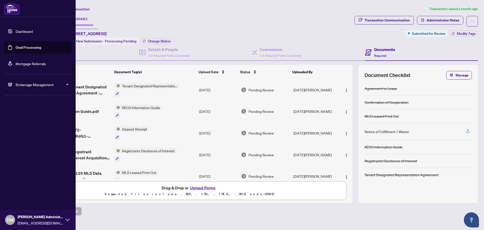
drag, startPoint x: 15, startPoint y: 32, endPoint x: 68, endPoint y: 68, distance: 63.8
click at [16, 32] on link "Dashboard" at bounding box center [24, 31] width 17 height 5
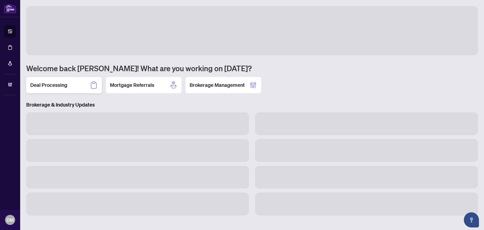
click at [61, 85] on h2 "Deal Processing" at bounding box center [48, 84] width 37 height 7
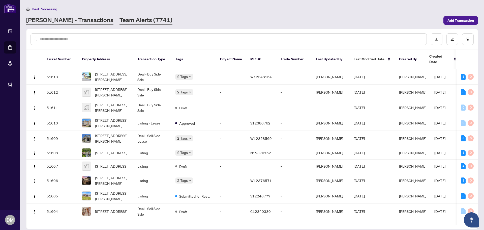
click at [119, 24] on link "Team Alerts (7741)" at bounding box center [145, 20] width 53 height 9
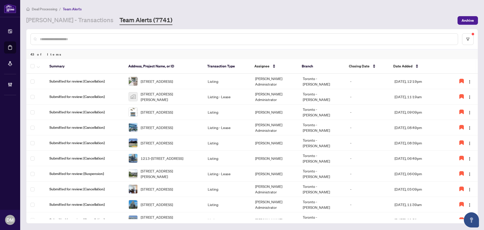
click at [278, 25] on main "Deal Processing / Team Alerts [PERSON_NAME] - Transactions Team Alerts (7741) A…" at bounding box center [252, 115] width 464 height 230
click at [185, 26] on main "Deal Processing / Team Alerts [PERSON_NAME] - Transactions Team Alerts (7741) A…" at bounding box center [252, 115] width 464 height 230
click at [268, 12] on div "Deal Processing / Team Alerts [PERSON_NAME] - Transactions Team Alerts (7741) A…" at bounding box center [252, 15] width 452 height 19
click at [146, 9] on div "Deal Processing / Team Alerts" at bounding box center [252, 9] width 452 height 6
click at [55, 23] on link "[PERSON_NAME] - Transactions" at bounding box center [69, 20] width 87 height 9
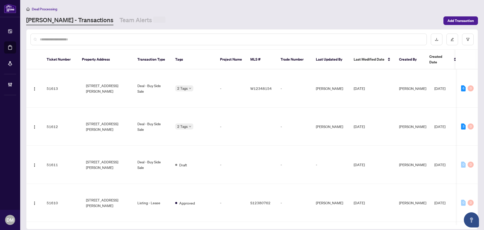
click at [71, 37] on input "text" at bounding box center [231, 40] width 383 height 6
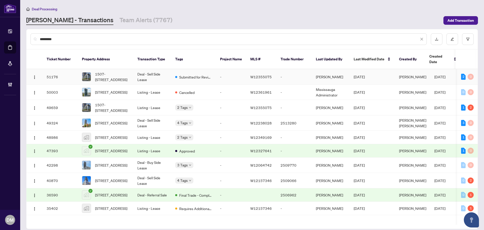
type input "********"
click at [342, 71] on td "[PERSON_NAME]" at bounding box center [331, 76] width 38 height 15
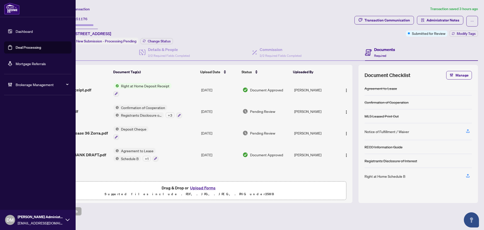
click at [16, 31] on link "Dashboard" at bounding box center [24, 31] width 17 height 5
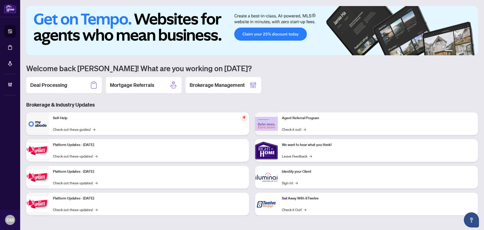
click at [40, 88] on h2 "Deal Processing" at bounding box center [48, 84] width 37 height 7
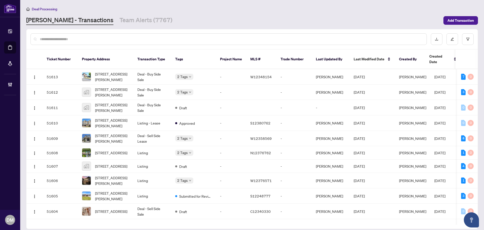
click at [86, 39] on input "text" at bounding box center [231, 39] width 383 height 6
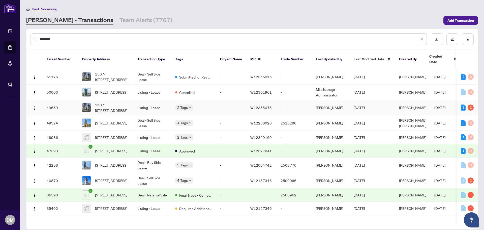
type input "********"
click at [161, 105] on td "Listing - Lease" at bounding box center [152, 107] width 38 height 15
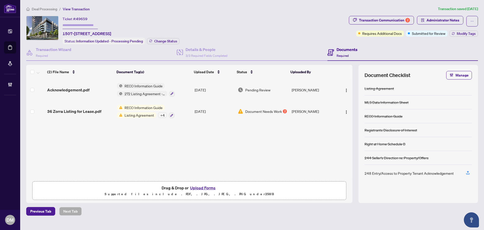
click at [283, 88] on div "Pending Review" at bounding box center [263, 90] width 50 height 6
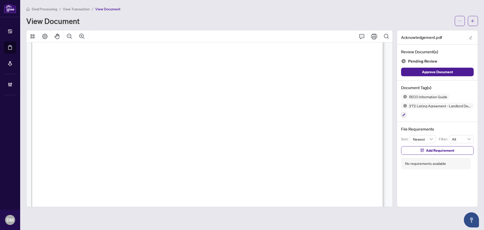
scroll to position [3131, 0]
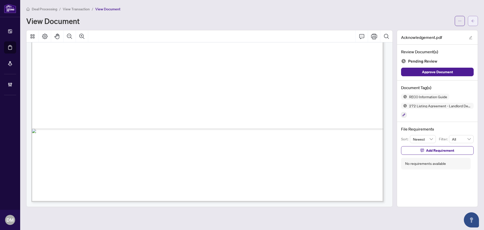
click at [473, 21] on icon "arrow-left" at bounding box center [473, 21] width 4 height 4
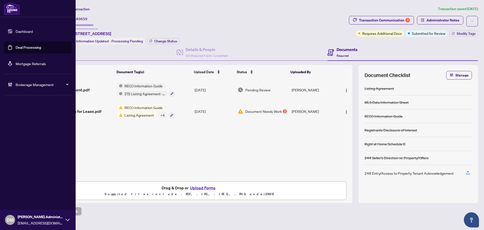
click at [16, 29] on link "Dashboard" at bounding box center [24, 31] width 17 height 5
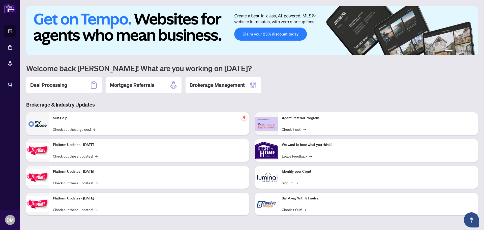
drag, startPoint x: 76, startPoint y: 92, endPoint x: 77, endPoint y: 82, distance: 10.3
click at [76, 92] on div "Deal Processing" at bounding box center [64, 85] width 76 height 16
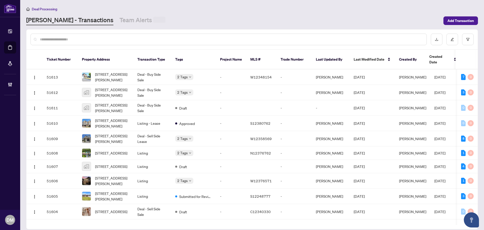
click at [79, 38] on input "text" at bounding box center [231, 40] width 383 height 6
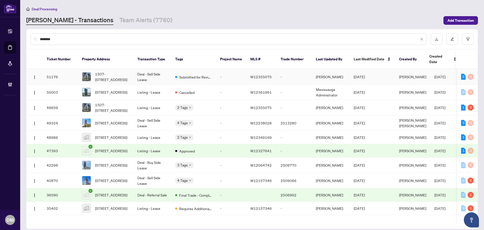
type input "********"
click at [148, 72] on td "Deal - Sell Side Lease" at bounding box center [152, 76] width 38 height 15
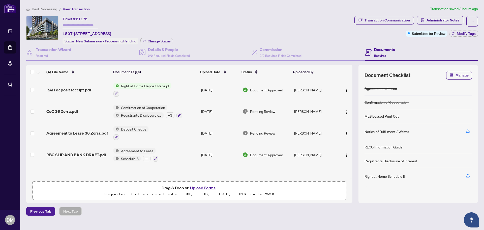
click at [236, 108] on td "[DATE]" at bounding box center [219, 112] width 41 height 22
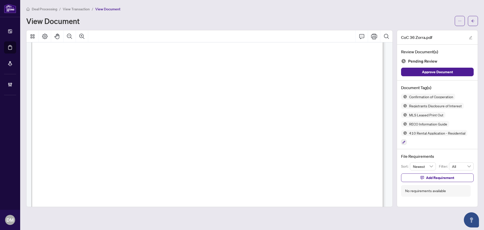
scroll to position [1174, 0]
click at [462, 19] on button "button" at bounding box center [460, 21] width 10 height 10
click at [438, 32] on span "Download" at bounding box center [442, 32] width 38 height 6
click at [475, 20] on button "button" at bounding box center [473, 21] width 10 height 10
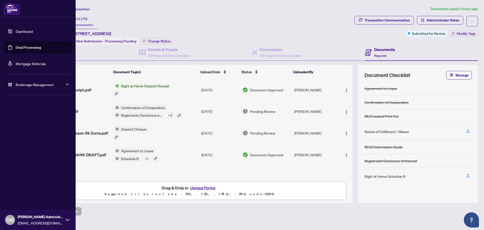
drag, startPoint x: 9, startPoint y: 30, endPoint x: 14, endPoint y: 32, distance: 4.7
click at [16, 30] on link "Dashboard" at bounding box center [24, 31] width 17 height 5
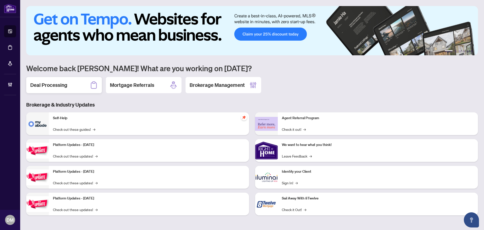
click at [64, 93] on div "Deal Processing" at bounding box center [64, 85] width 76 height 16
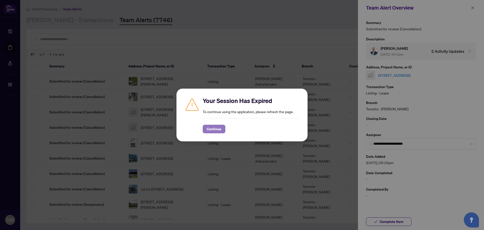
click at [216, 130] on span "Continue" at bounding box center [214, 129] width 15 height 8
